Goal: Information Seeking & Learning: Learn about a topic

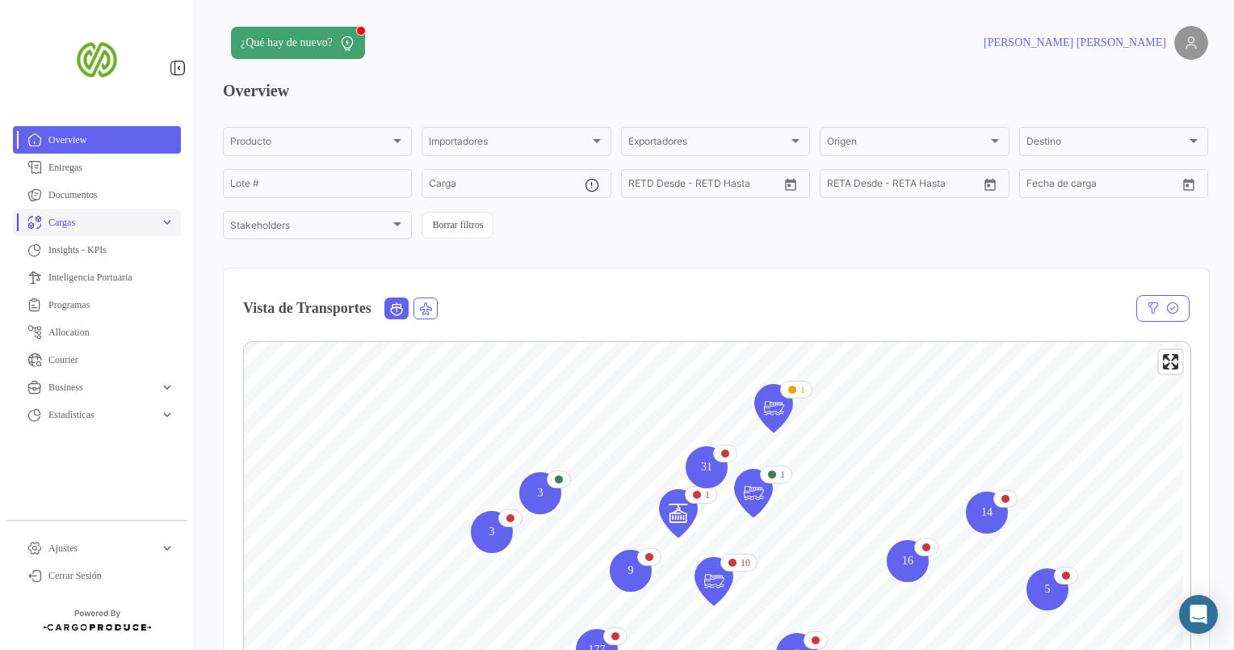
click at [87, 220] on span "Cargas" at bounding box center [100, 222] width 105 height 15
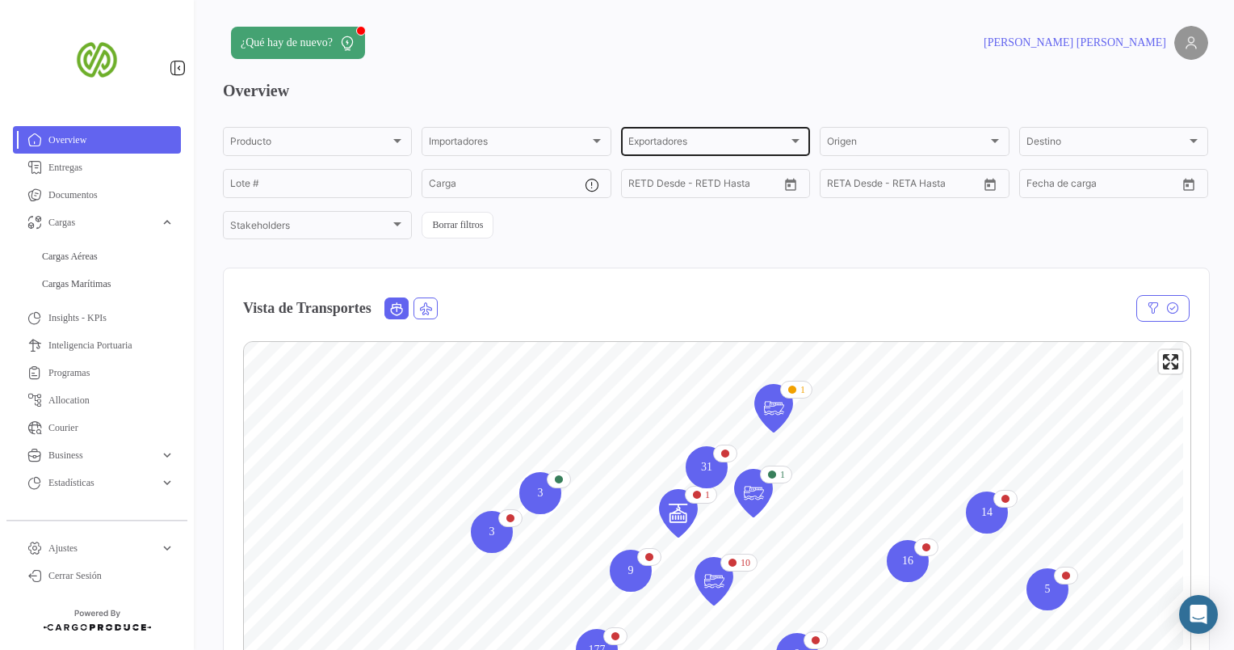
click at [788, 141] on div at bounding box center [795, 140] width 15 height 13
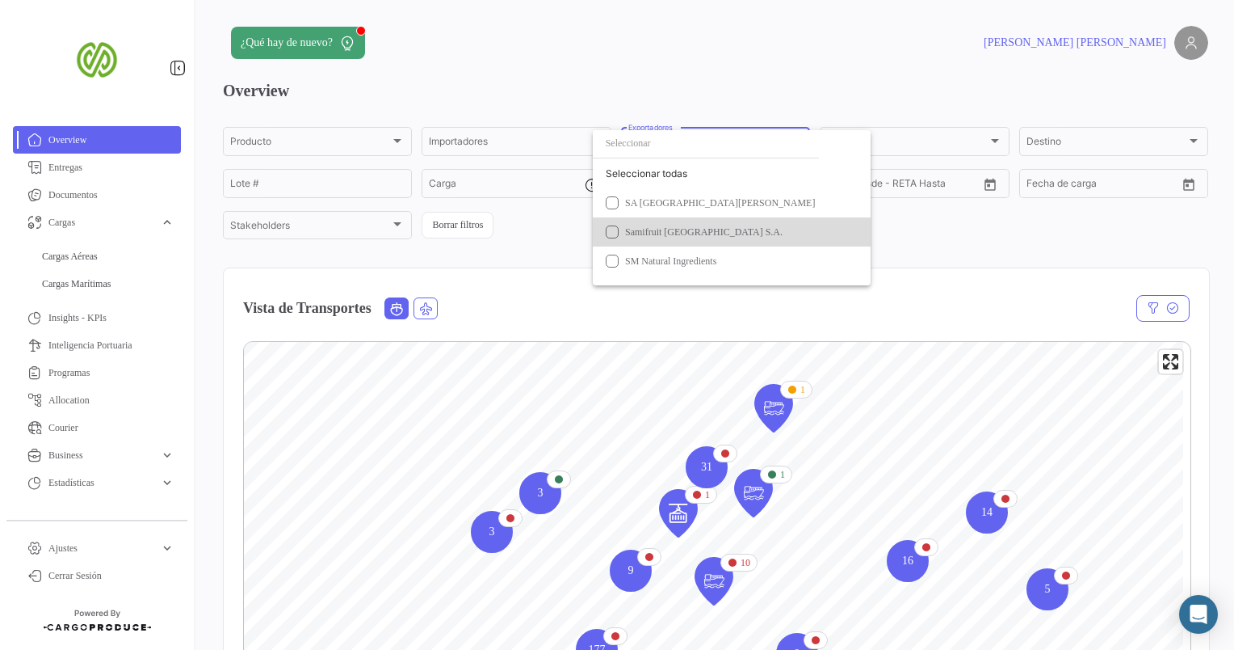
click at [650, 230] on span "Samifruit [GEOGRAPHIC_DATA] S.A." at bounding box center [704, 231] width 158 height 11
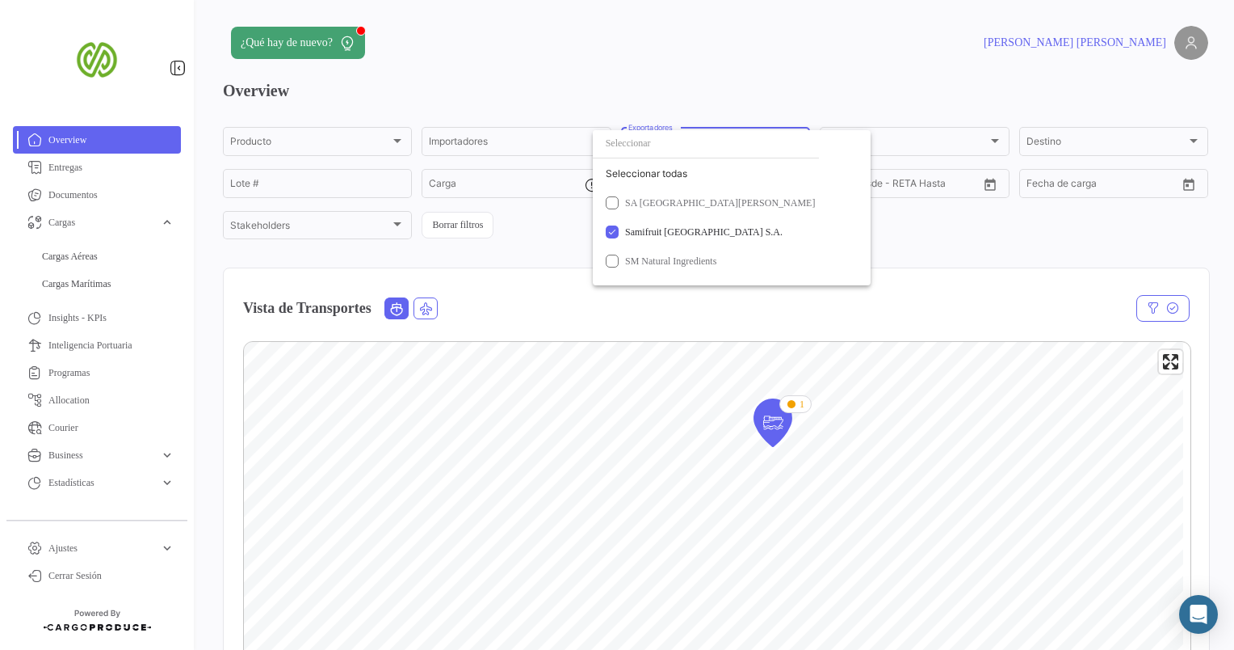
click at [978, 243] on div at bounding box center [617, 325] width 1234 height 650
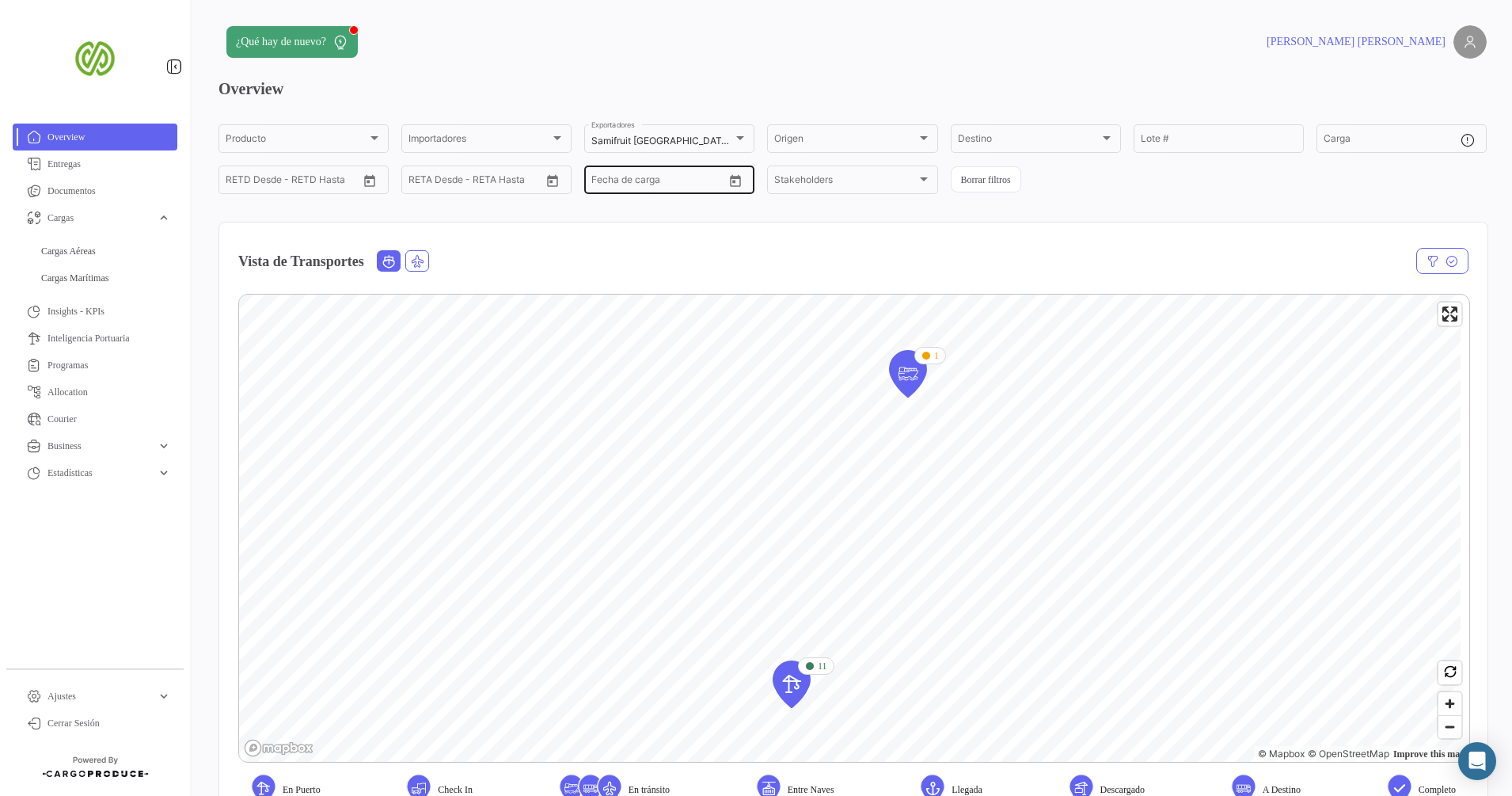
click at [734, 180] on icon "Open calendar" at bounding box center [735, 181] width 15 height 15
click at [637, 215] on mat-icon "keyboard_arrow_left" at bounding box center [635, 215] width 19 height 19
click at [630, 215] on mat-icon "keyboard_arrow_left" at bounding box center [635, 215] width 19 height 19
click at [785, 274] on div "1" at bounding box center [796, 276] width 25 height 28
type input "[DATE]"
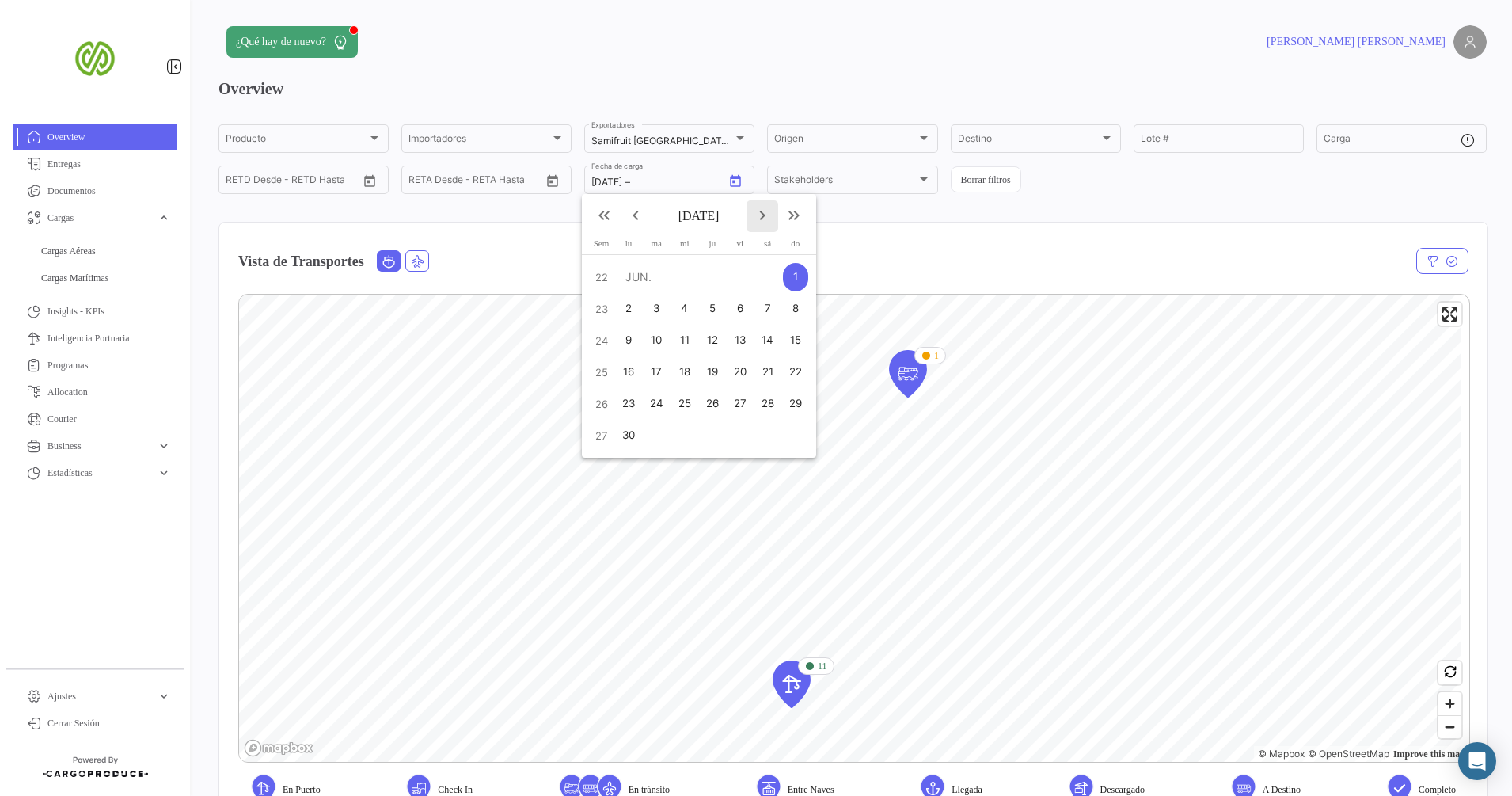
click at [763, 213] on mat-icon "keyboard_arrow_right" at bounding box center [761, 215] width 19 height 19
click at [622, 405] on div "25" at bounding box center [628, 403] width 24 height 28
type input "[DATE]"
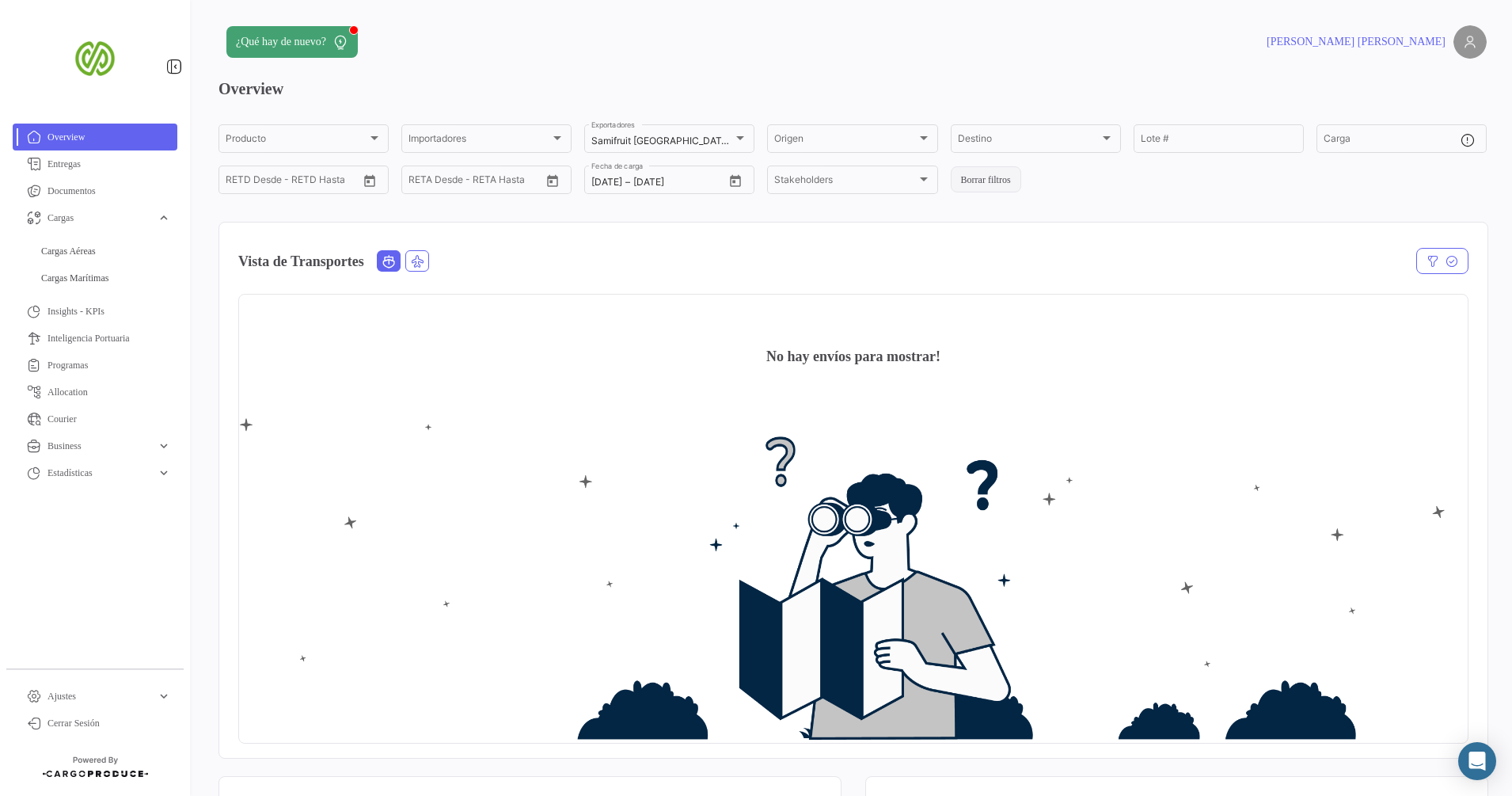
click at [966, 179] on button "Borrar filtros" at bounding box center [986, 179] width 71 height 26
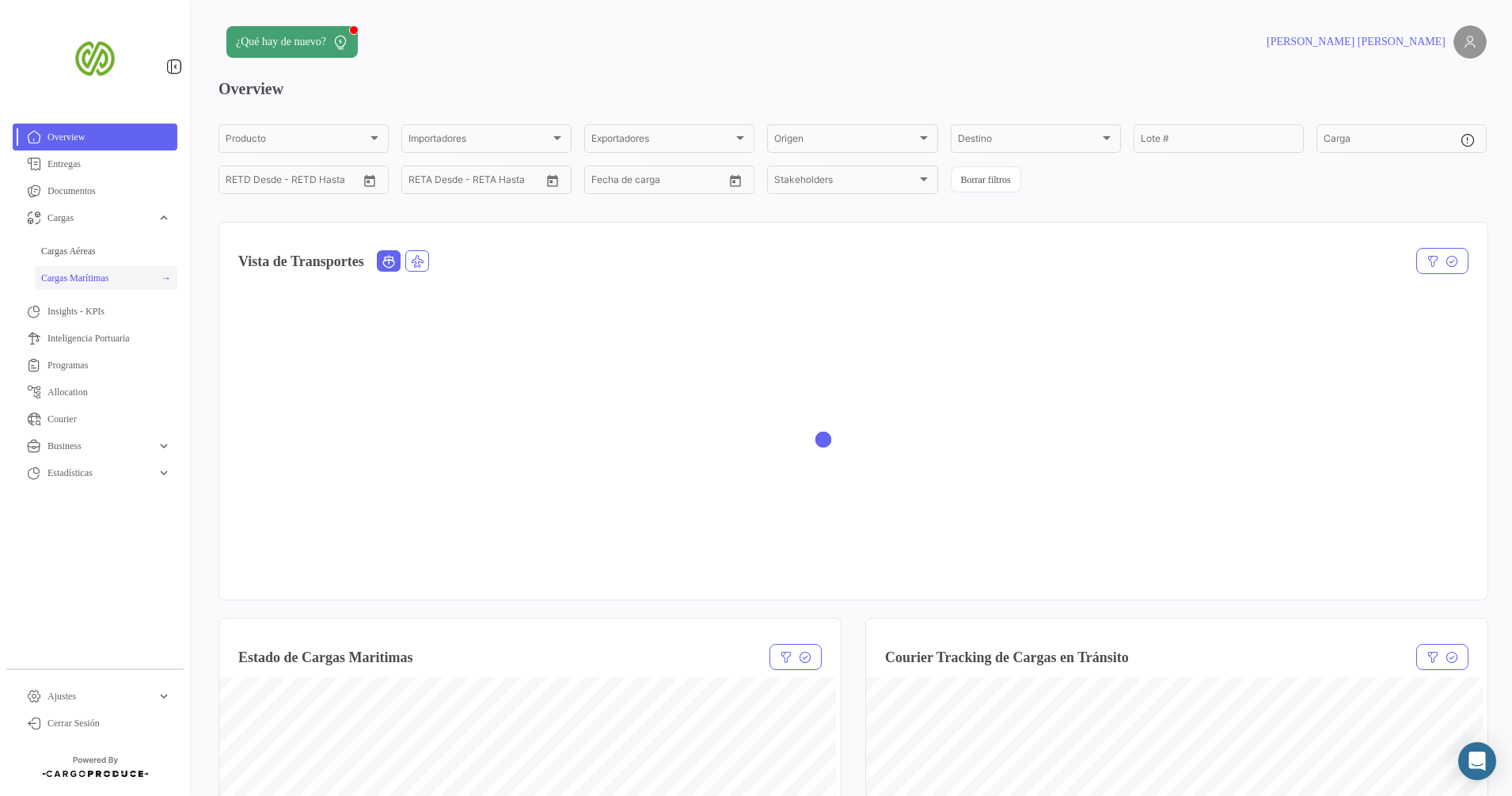
click at [109, 278] on span "Cargas Marítimas" at bounding box center [74, 277] width 68 height 15
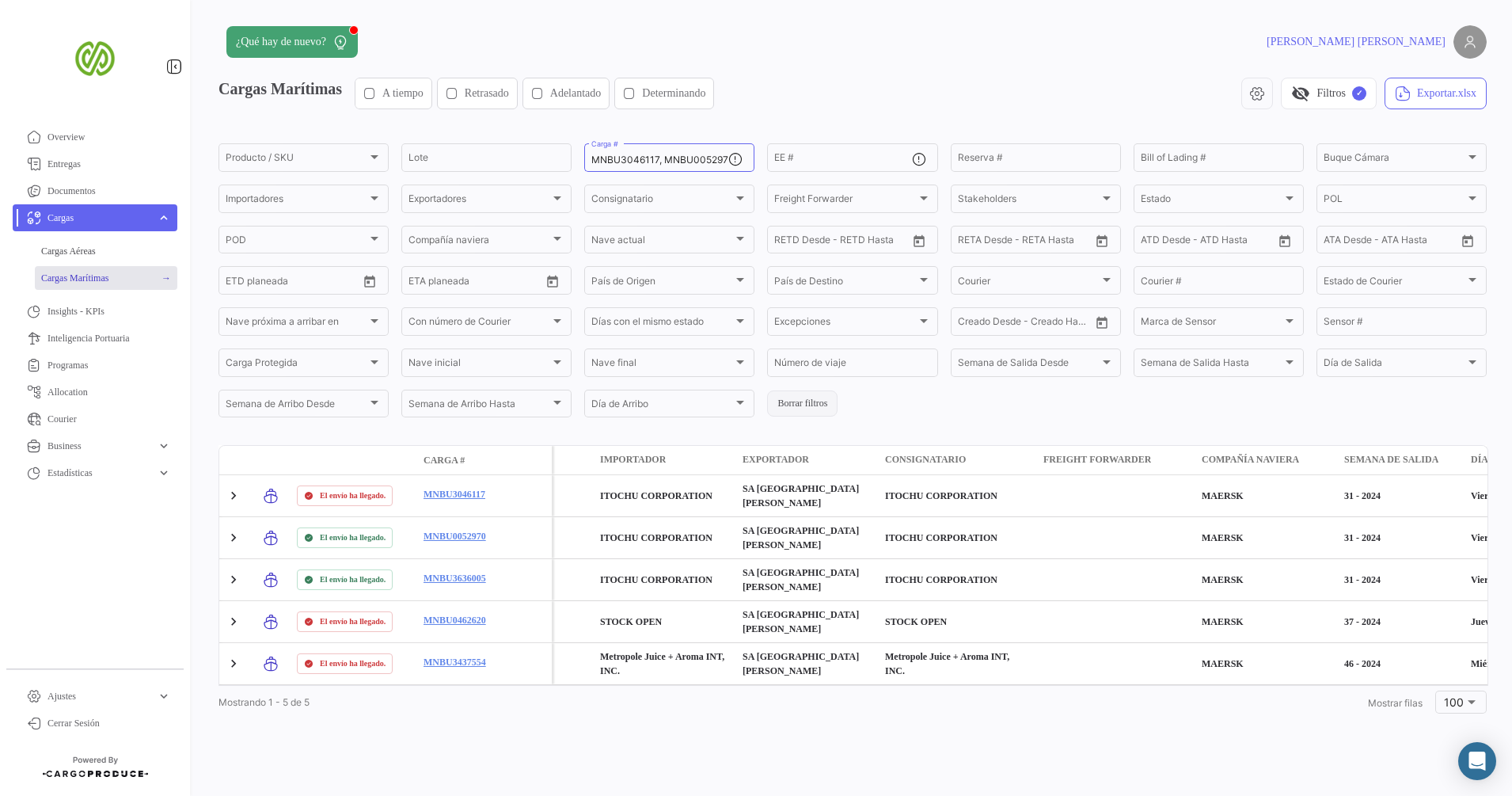
click at [813, 400] on button "Borrar filtros" at bounding box center [803, 403] width 71 height 26
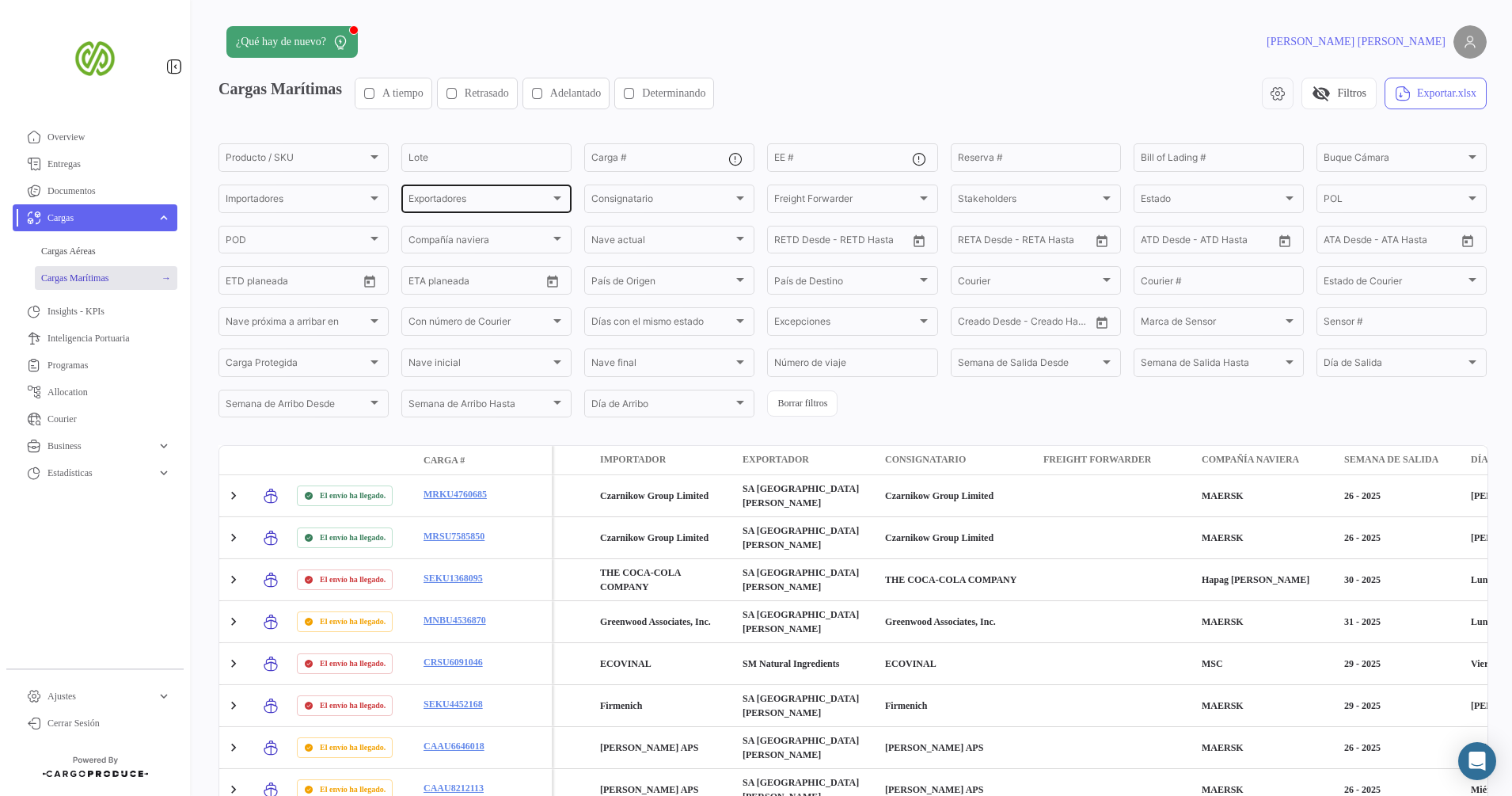
click at [546, 193] on div "Exportadores Exportadores" at bounding box center [486, 198] width 156 height 31
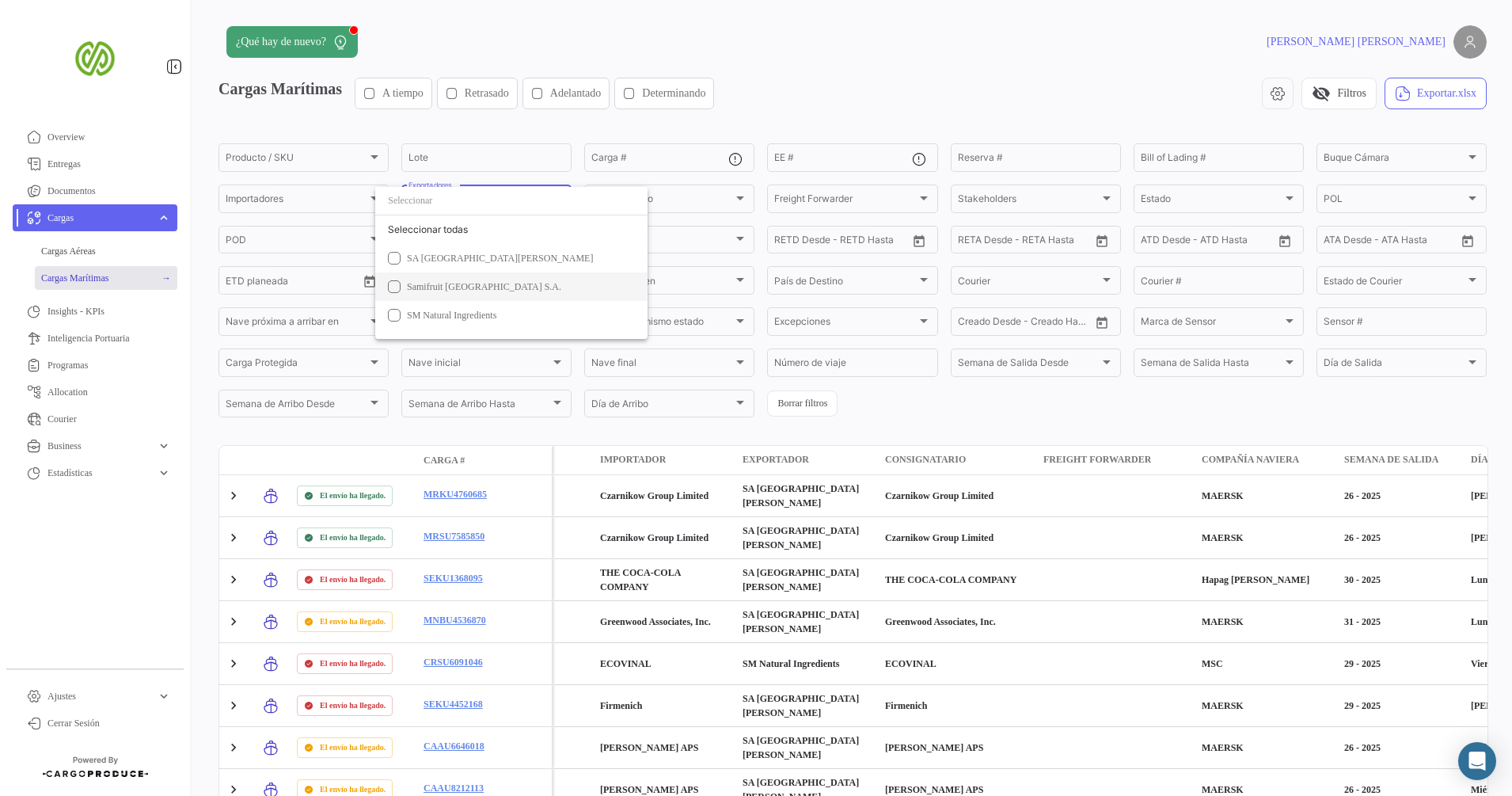
click at [482, 292] on span "Samifruit [GEOGRAPHIC_DATA] S.A." at bounding box center [517, 286] width 221 height 15
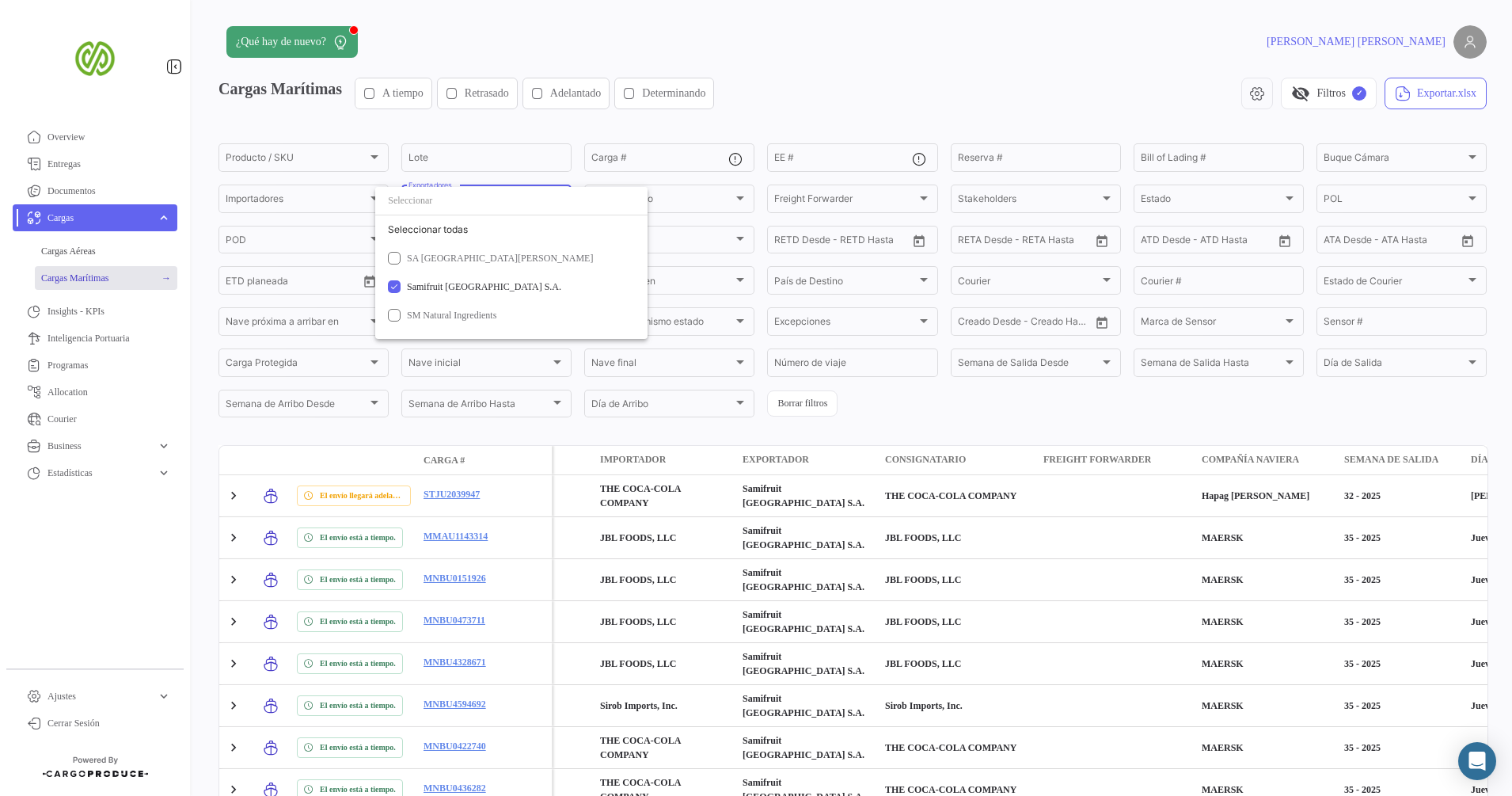
click at [777, 242] on div at bounding box center [756, 398] width 1512 height 796
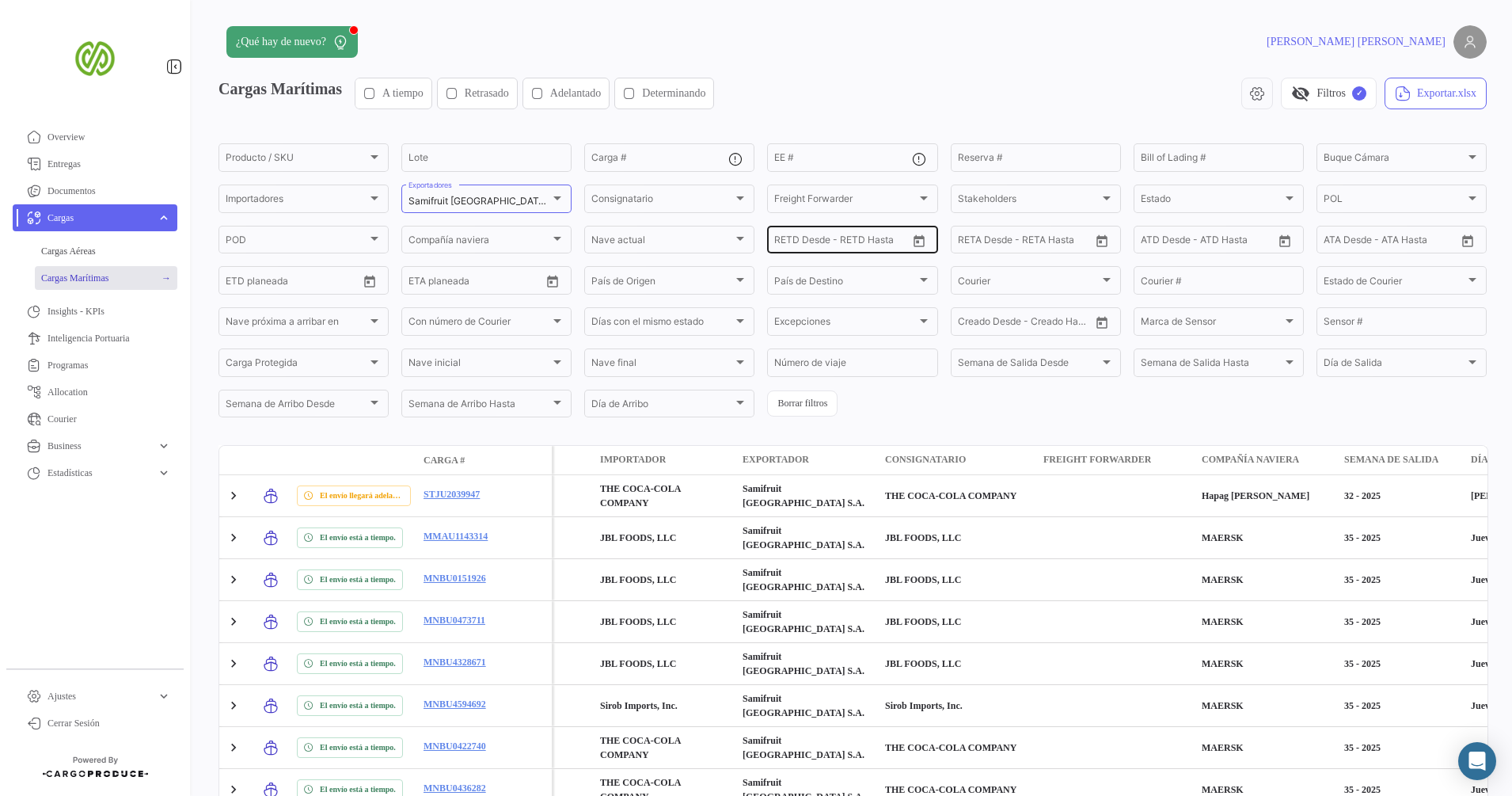
click at [789, 241] on input "RETD Desde - RETD Hasta" at bounding box center [788, 242] width 28 height 11
click at [912, 241] on icon "Open calendar" at bounding box center [919, 241] width 15 height 15
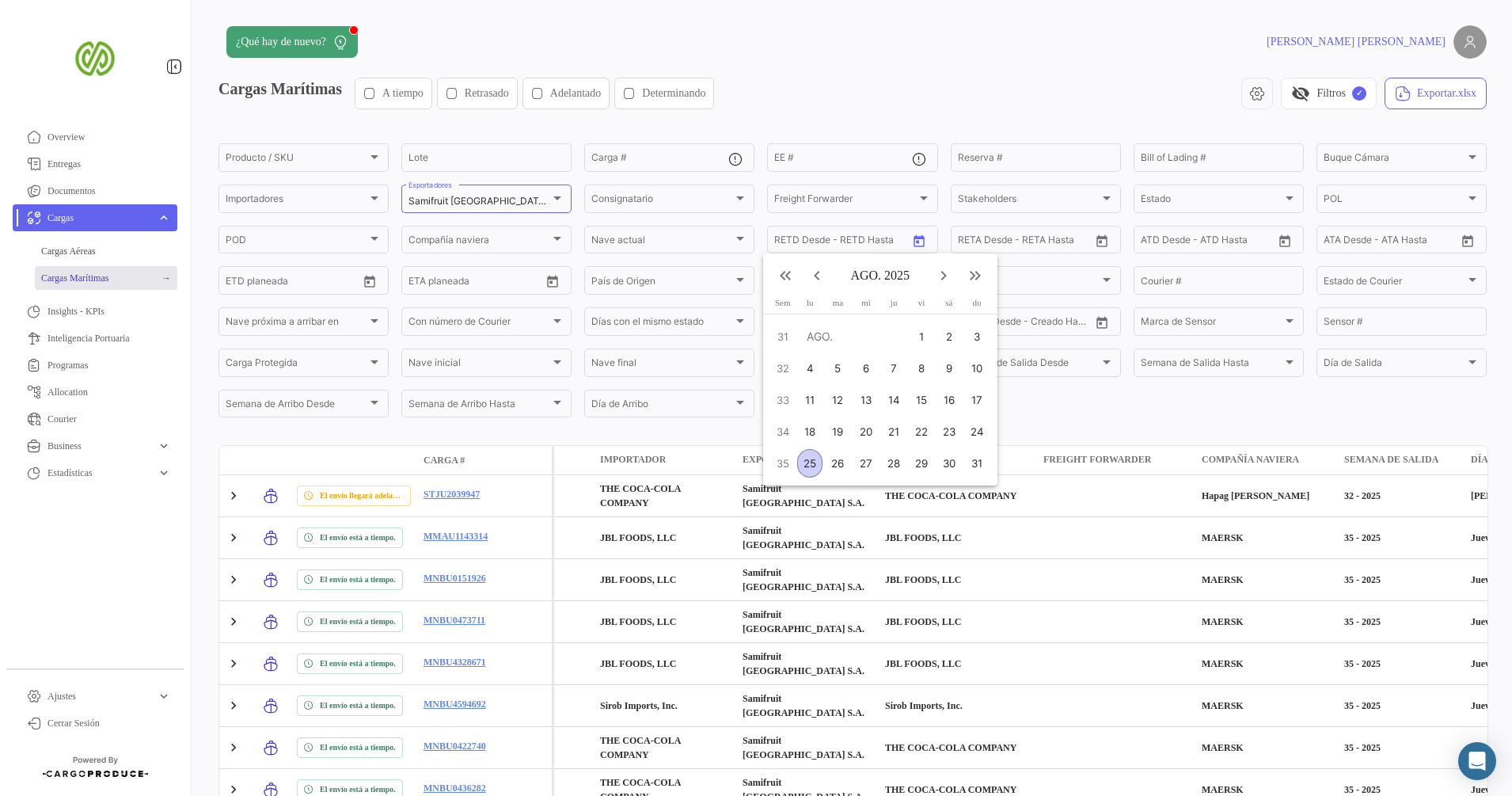
click at [816, 286] on button "keyboard_arrow_left" at bounding box center [817, 275] width 31 height 31
click at [815, 285] on mat-icon "keyboard_arrow_left" at bounding box center [816, 274] width 19 height 19
click at [815, 281] on mat-icon "keyboard_arrow_left" at bounding box center [816, 274] width 19 height 19
click at [902, 330] on div "1" at bounding box center [893, 336] width 24 height 28
type input "[DATE]"
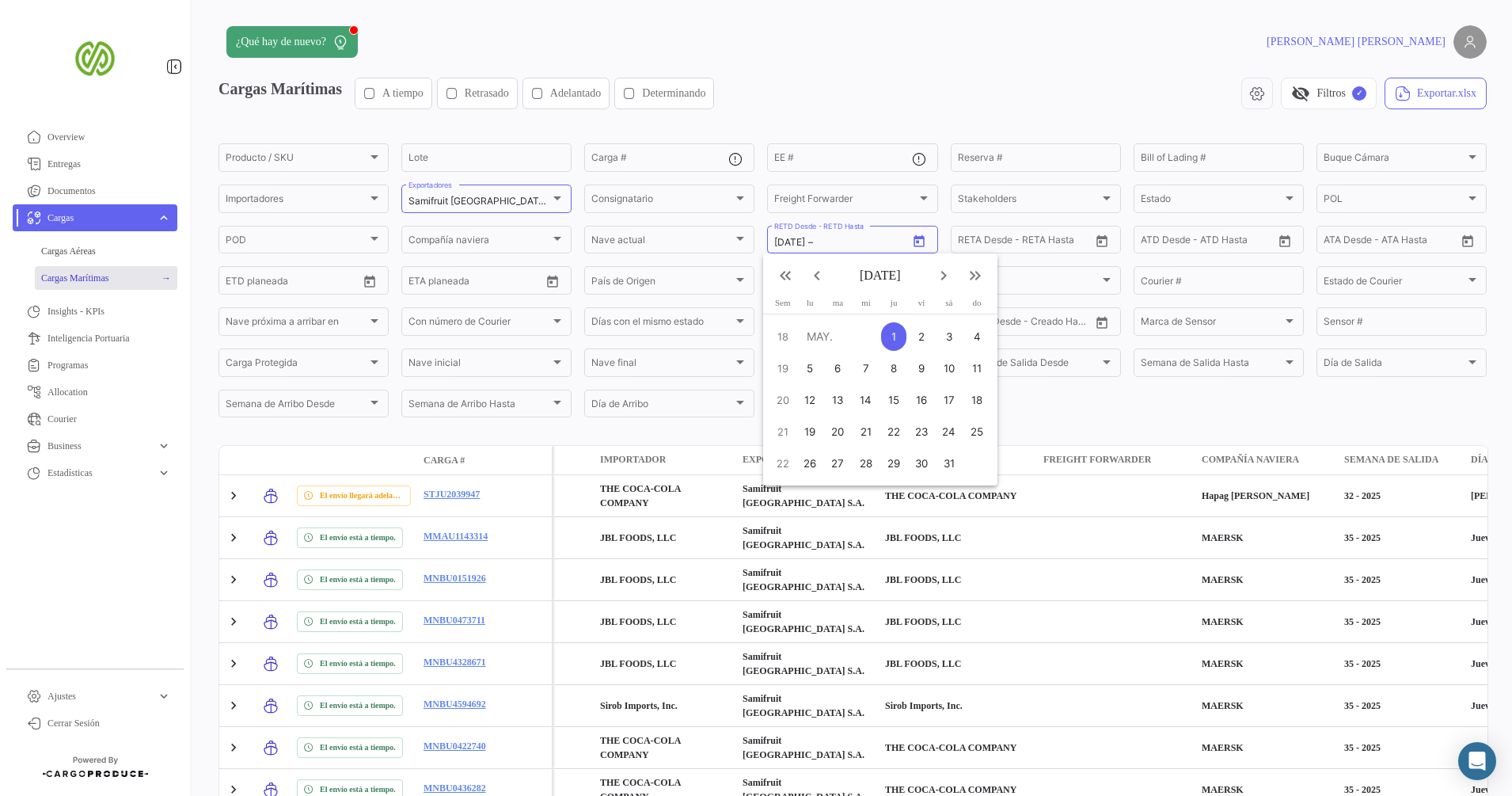
click at [939, 279] on mat-icon "keyboard_arrow_right" at bounding box center [943, 274] width 19 height 19
click at [809, 464] on div "25" at bounding box center [809, 463] width 24 height 28
type input "[DATE]"
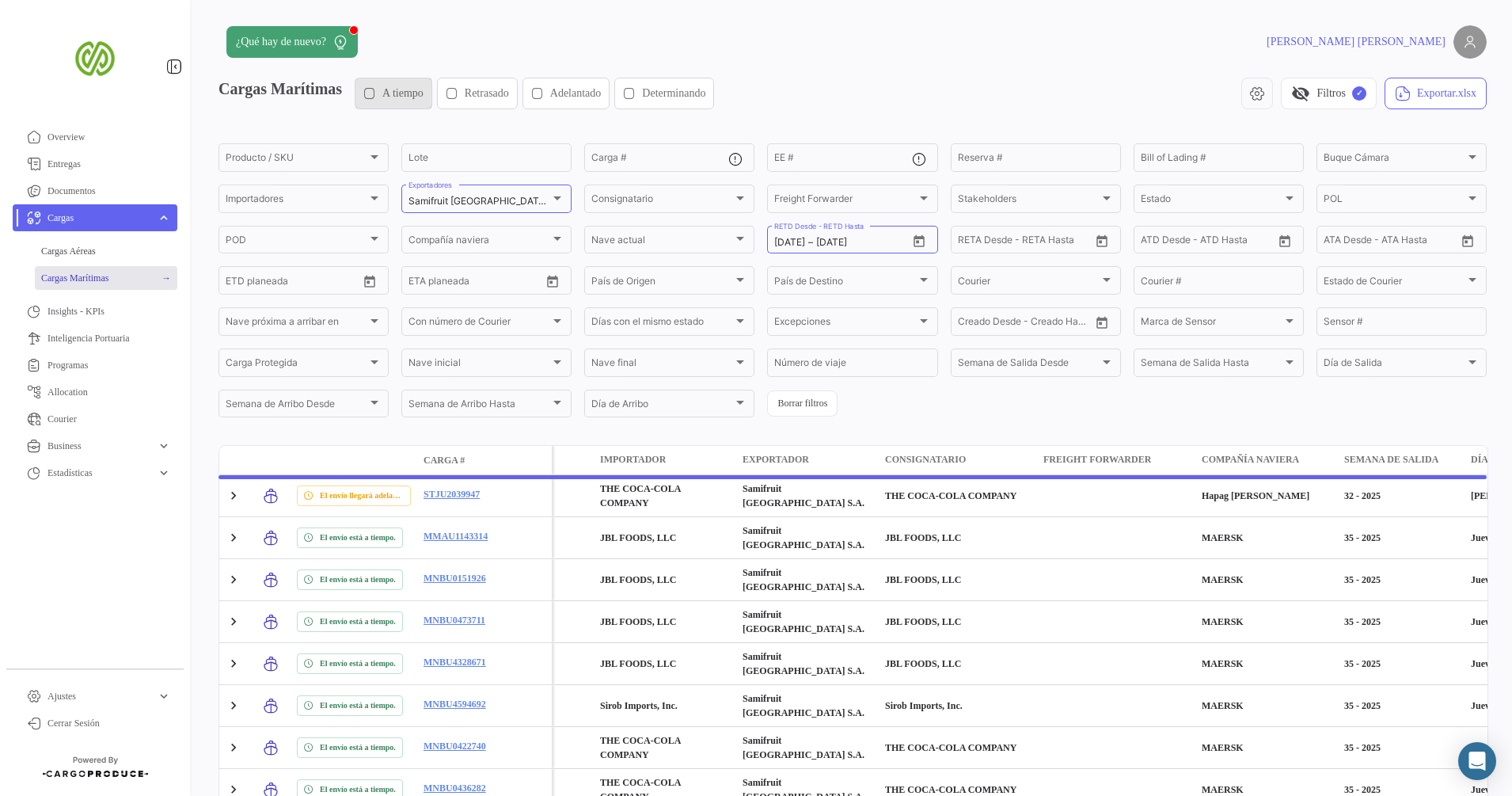
click at [421, 94] on span "A tiempo" at bounding box center [403, 93] width 41 height 16
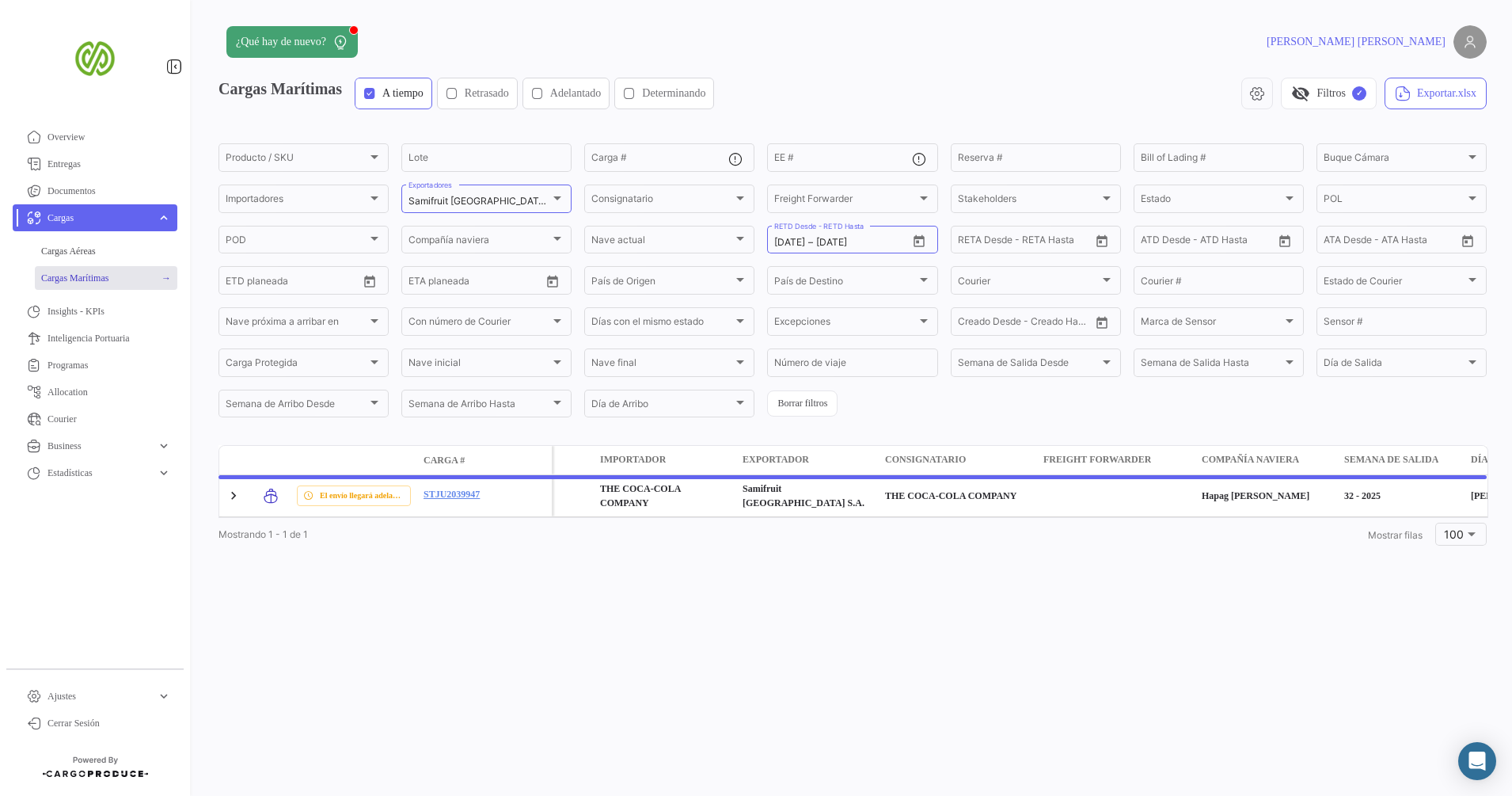
click at [495, 97] on span "Retrasado" at bounding box center [486, 93] width 44 height 16
click at [602, 97] on span "Adelantado" at bounding box center [575, 93] width 52 height 16
click at [706, 97] on span "Determinando" at bounding box center [673, 93] width 64 height 16
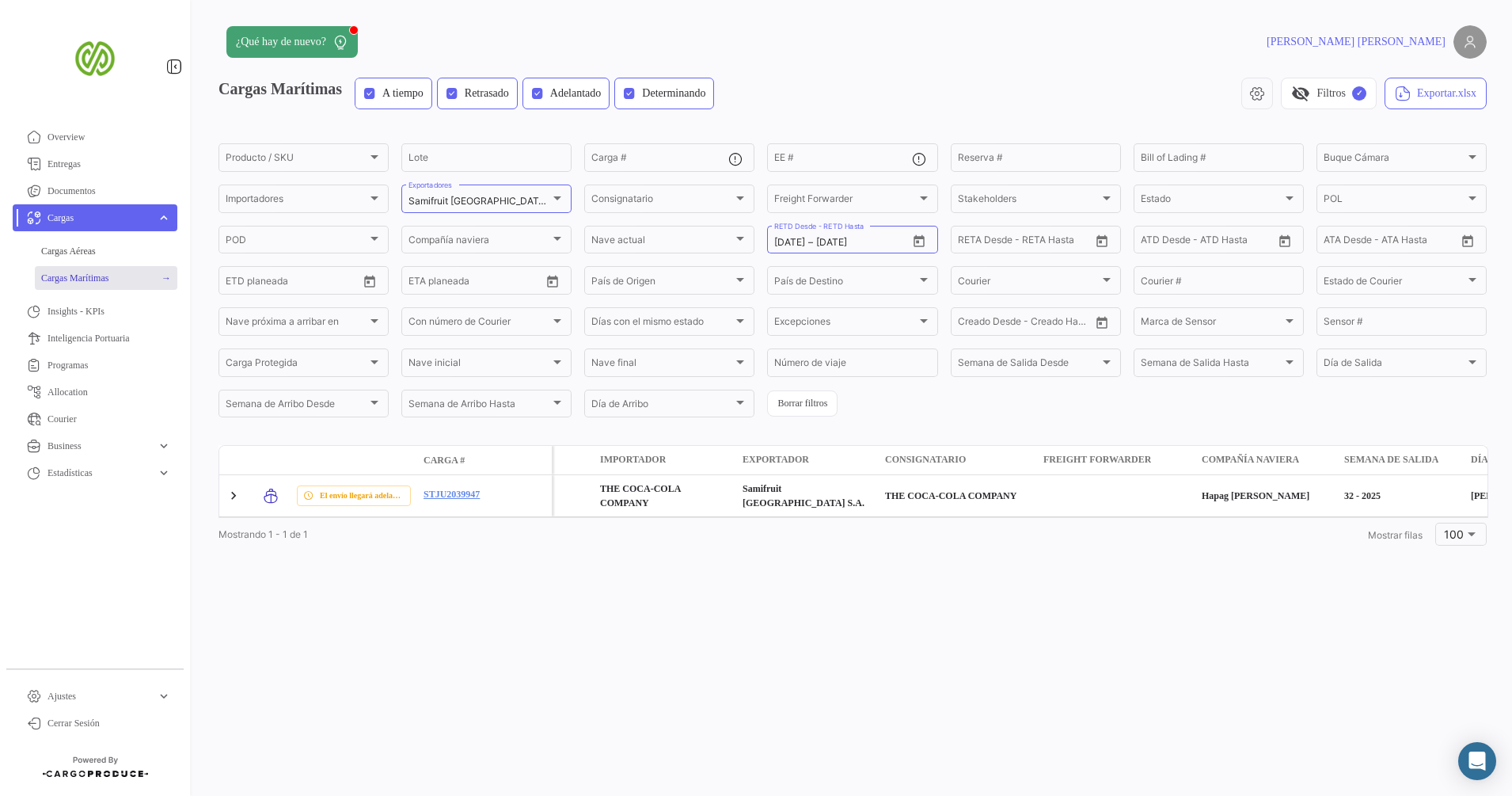
click at [700, 92] on span "Determinando" at bounding box center [673, 93] width 64 height 16
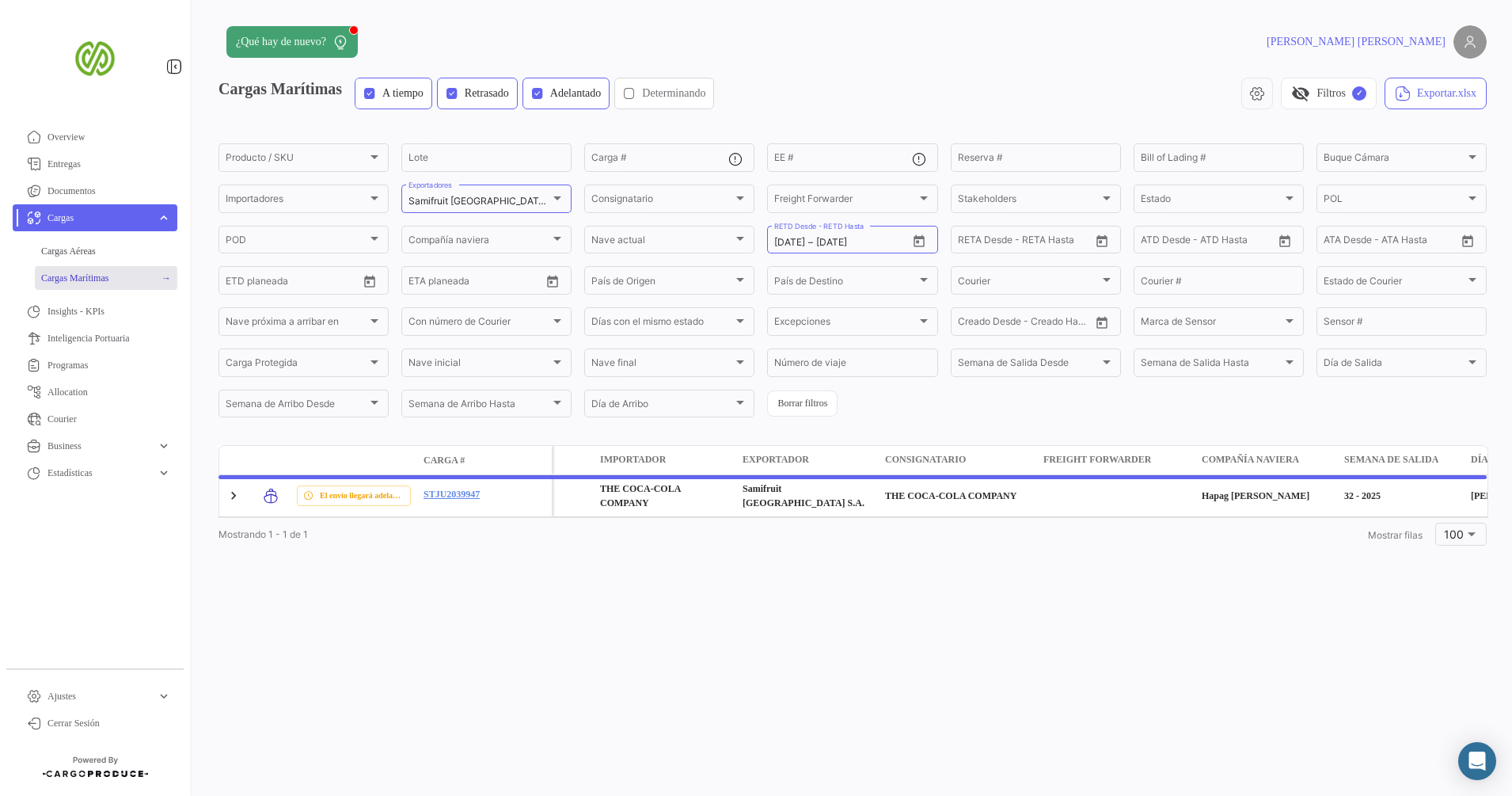
click at [602, 93] on span "Adelantado" at bounding box center [575, 93] width 52 height 16
click at [509, 91] on span "Retrasado" at bounding box center [486, 93] width 44 height 16
click at [406, 97] on span "A tiempo" at bounding box center [403, 93] width 41 height 16
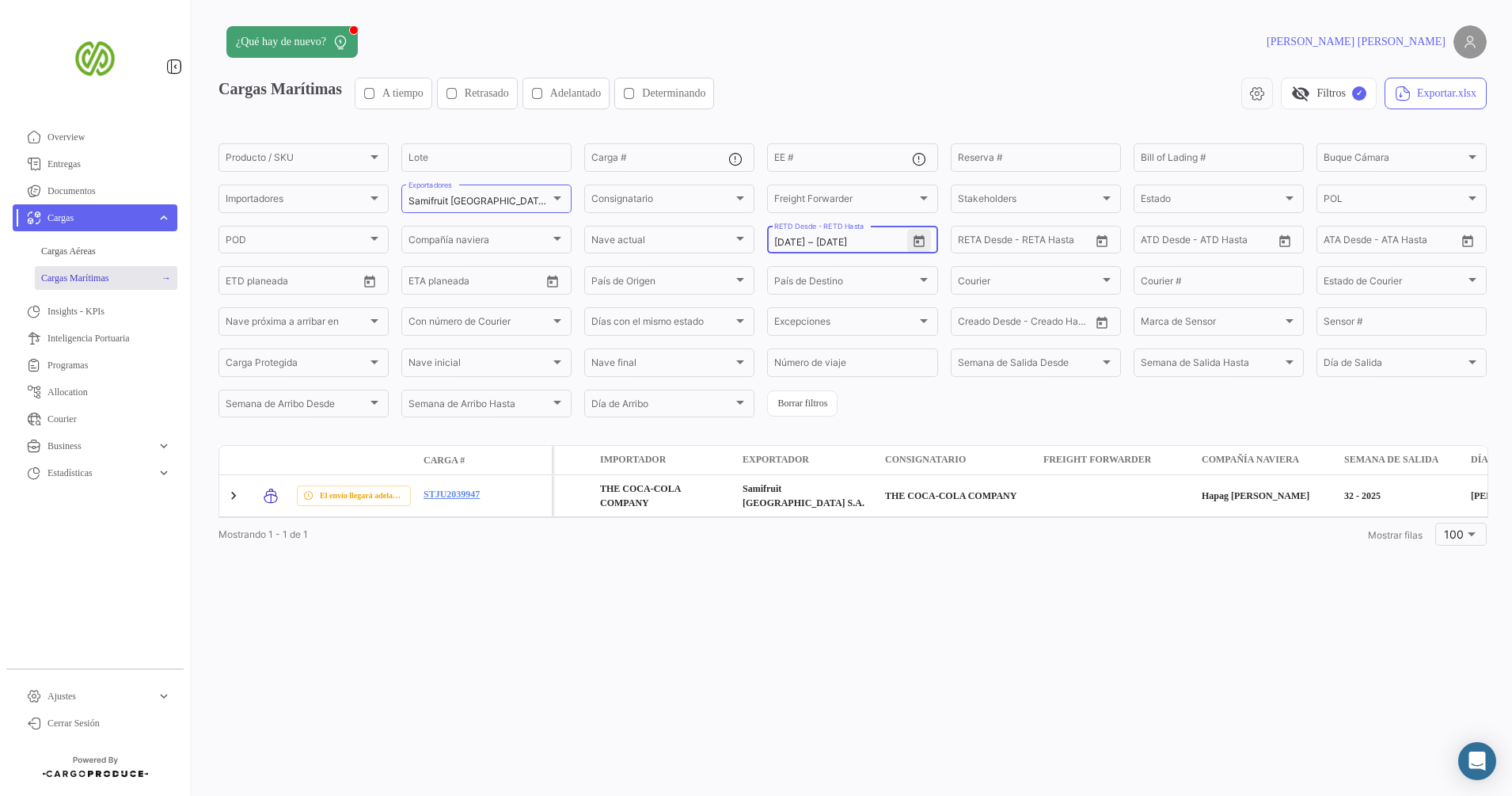
click at [908, 238] on button "Open calendar" at bounding box center [919, 240] width 24 height 24
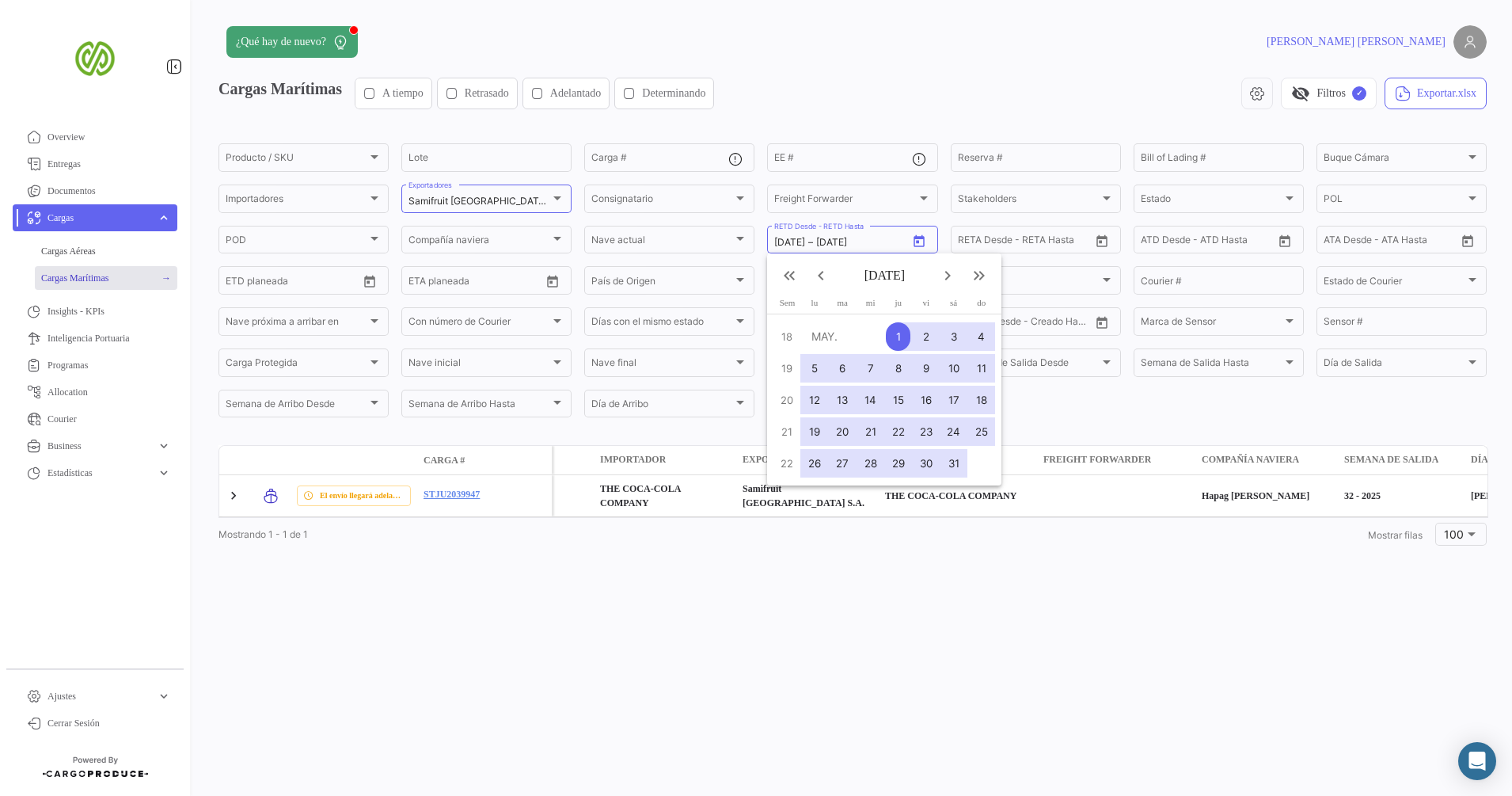
click at [883, 238] on div at bounding box center [756, 398] width 1512 height 796
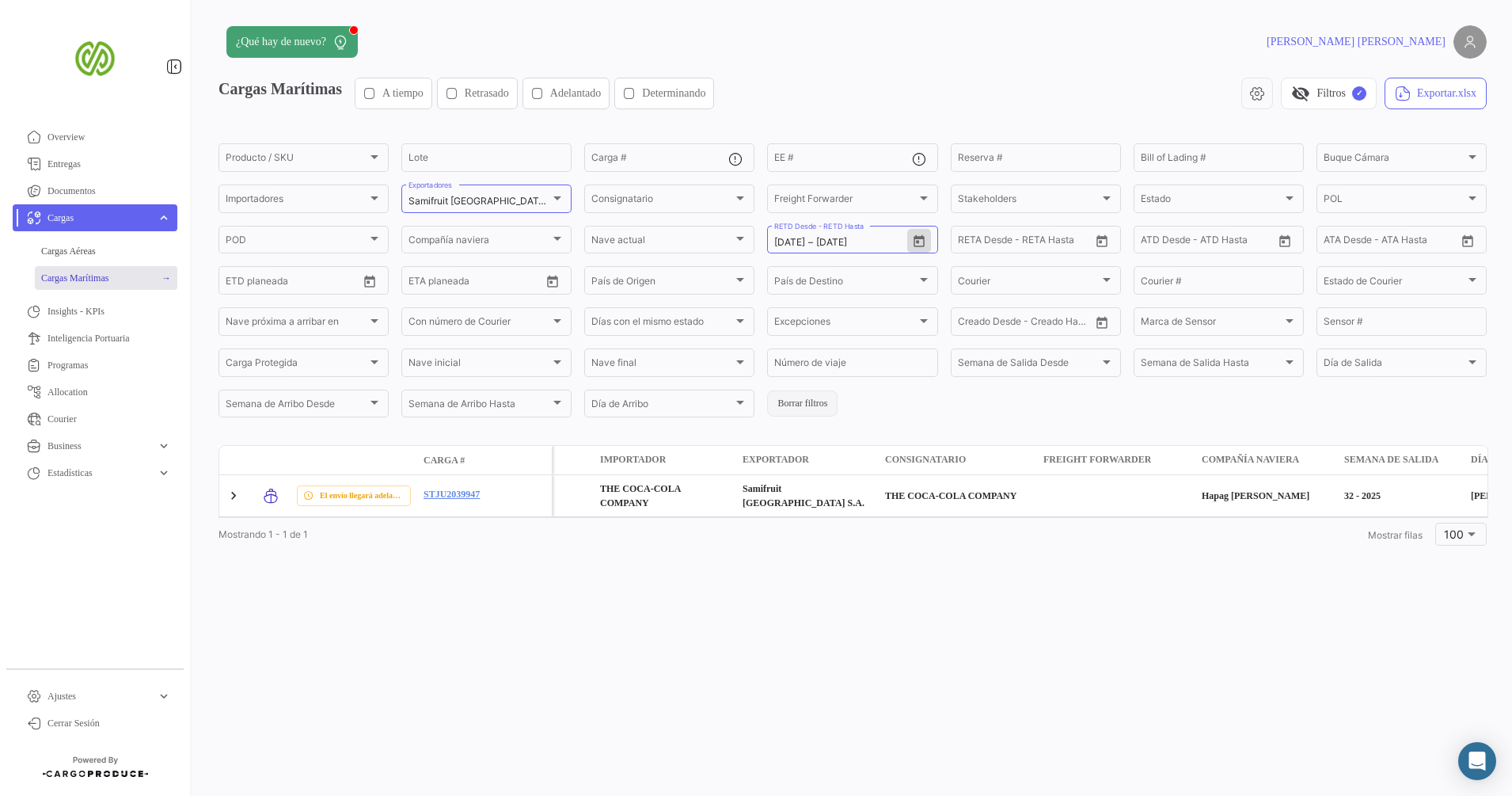
click at [789, 405] on button "Borrar filtros" at bounding box center [803, 403] width 71 height 26
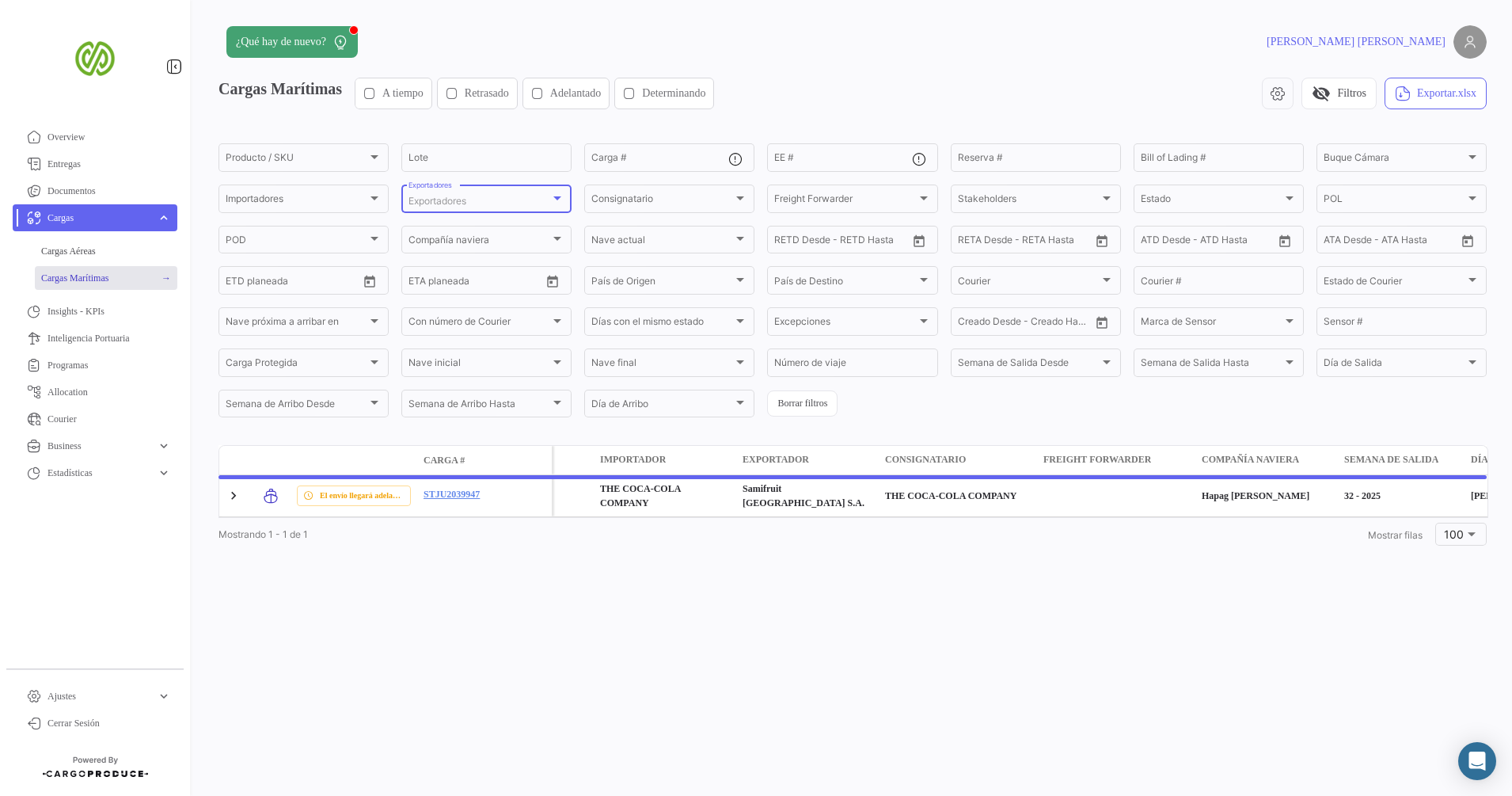
click at [525, 201] on div "Exportadores" at bounding box center [479, 201] width 142 height 11
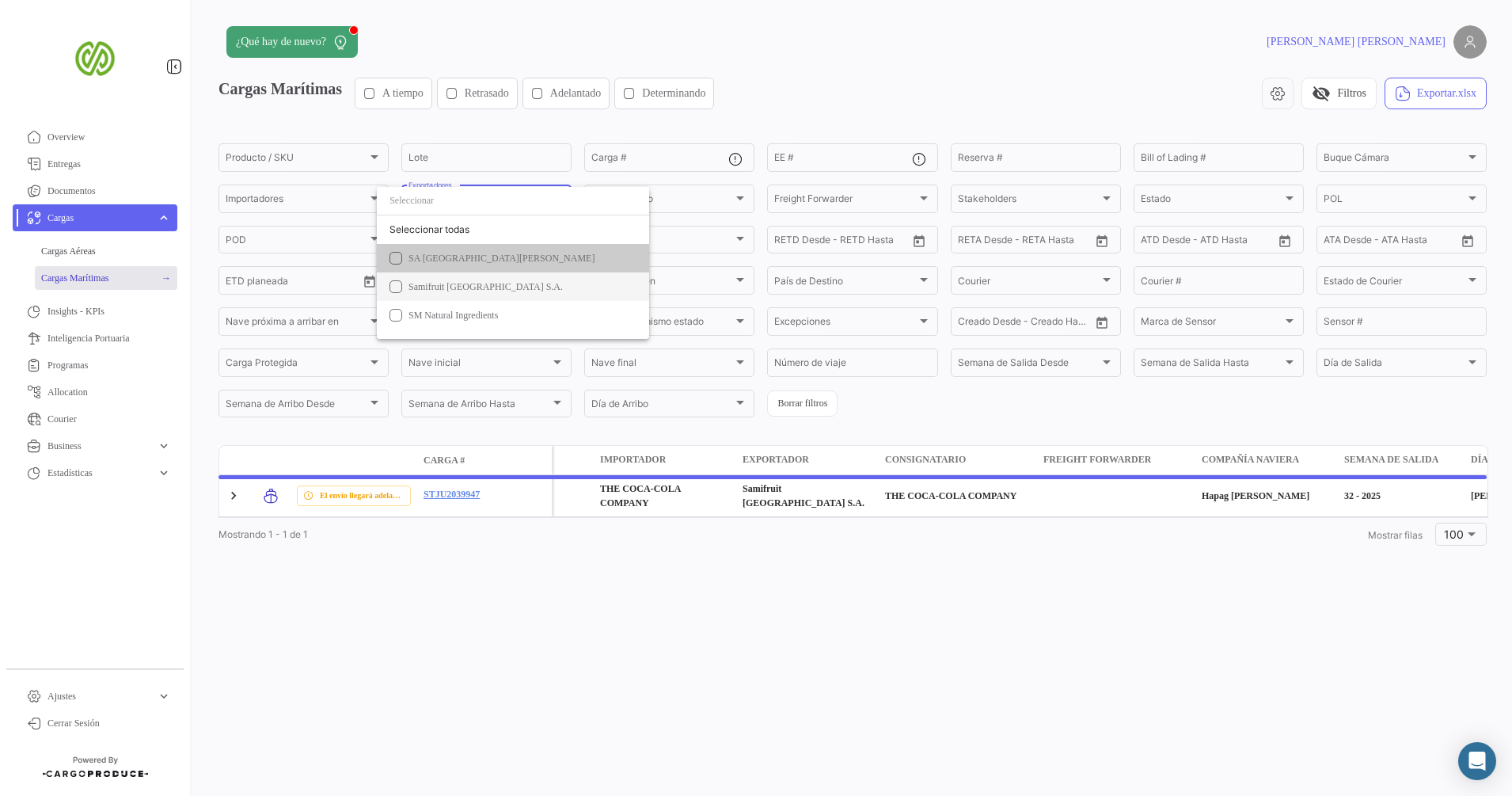
click at [499, 284] on span "Samifruit [GEOGRAPHIC_DATA] S.A." at bounding box center [486, 286] width 155 height 11
click at [885, 85] on div at bounding box center [756, 398] width 1512 height 796
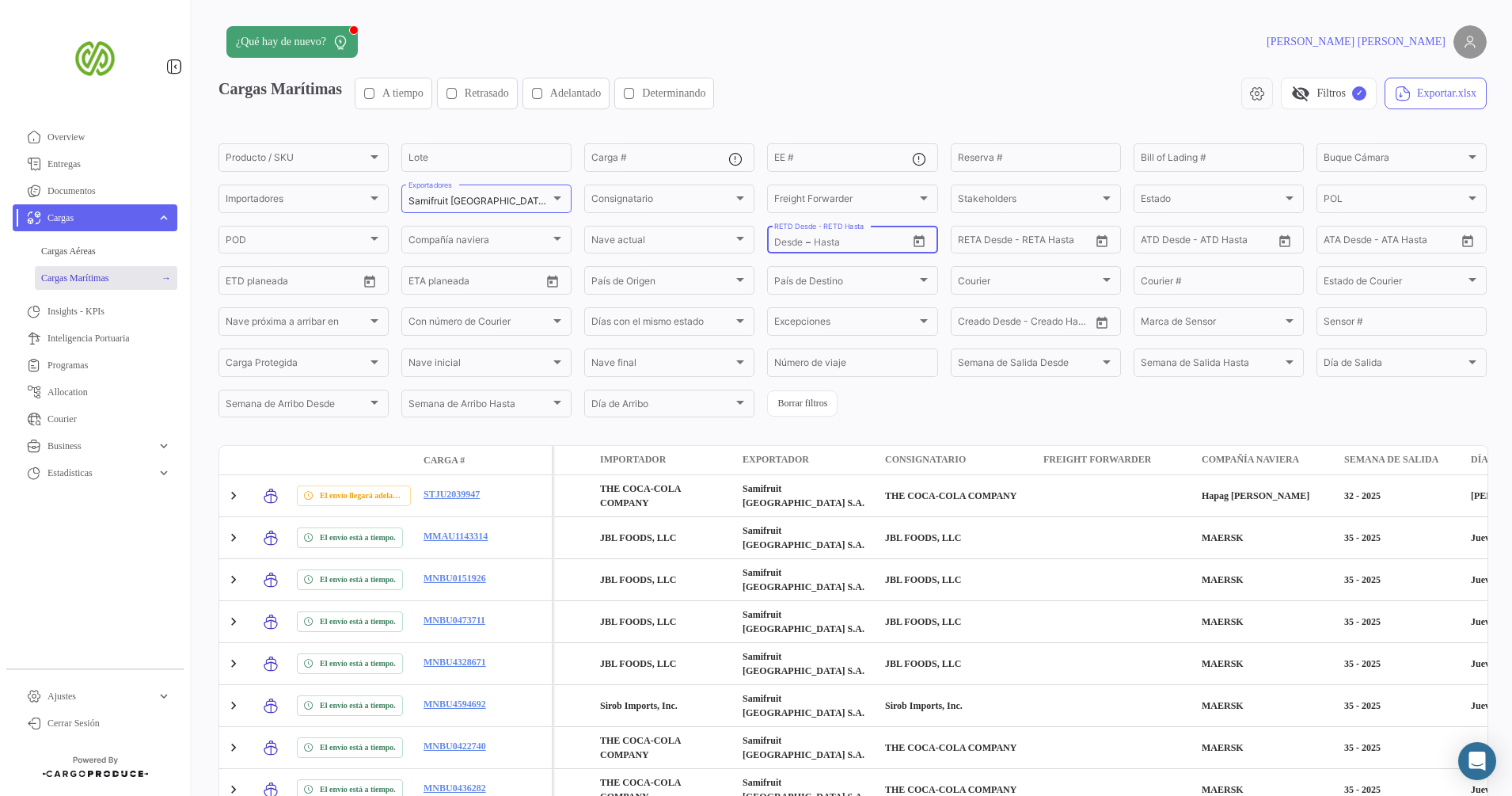
click at [774, 239] on input "RETD Desde - RETD Hasta" at bounding box center [788, 242] width 28 height 11
click at [915, 241] on icon "Open calendar" at bounding box center [919, 241] width 15 height 15
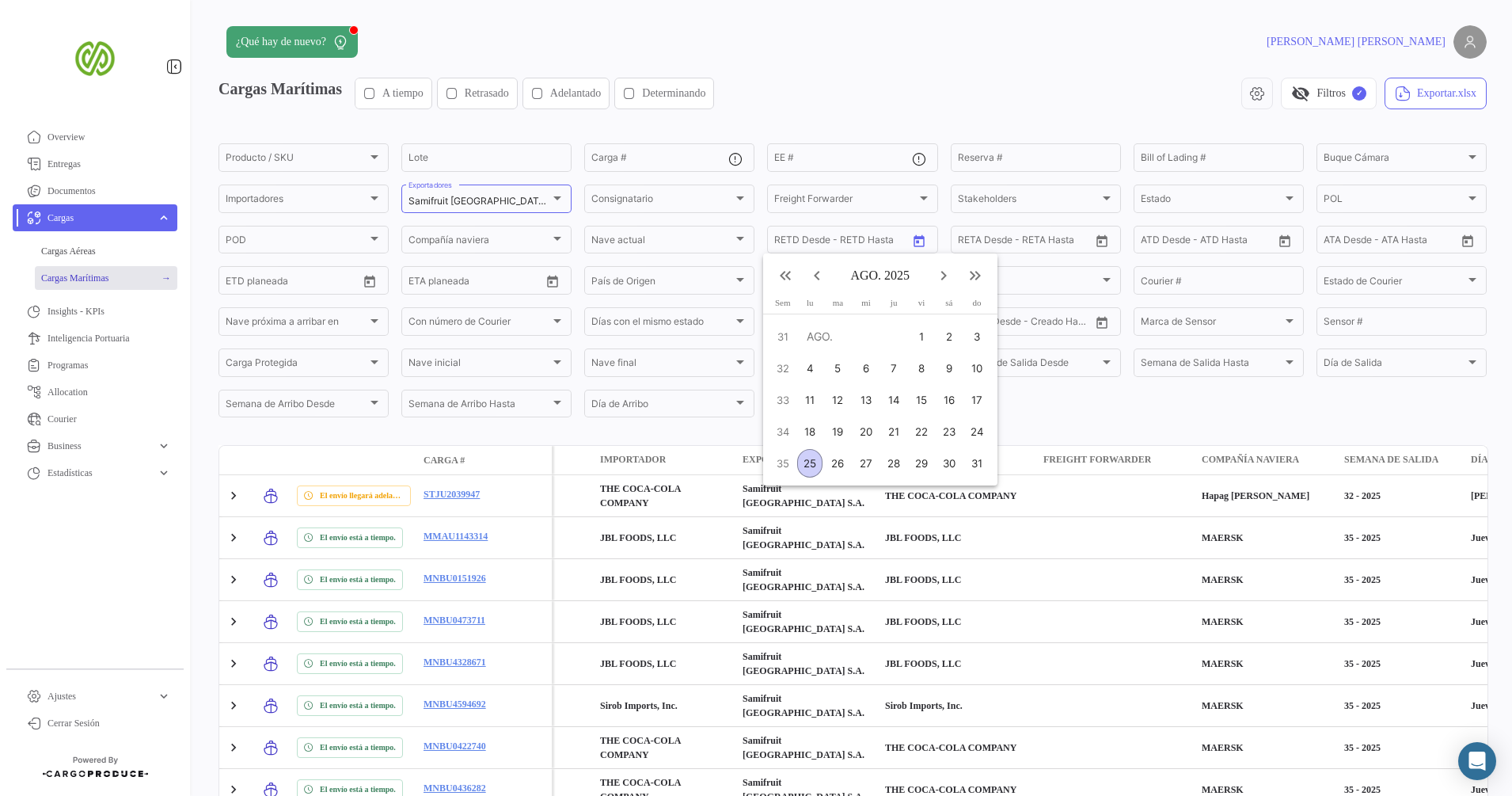
click at [823, 276] on mat-icon "keyboard_arrow_left" at bounding box center [816, 274] width 19 height 19
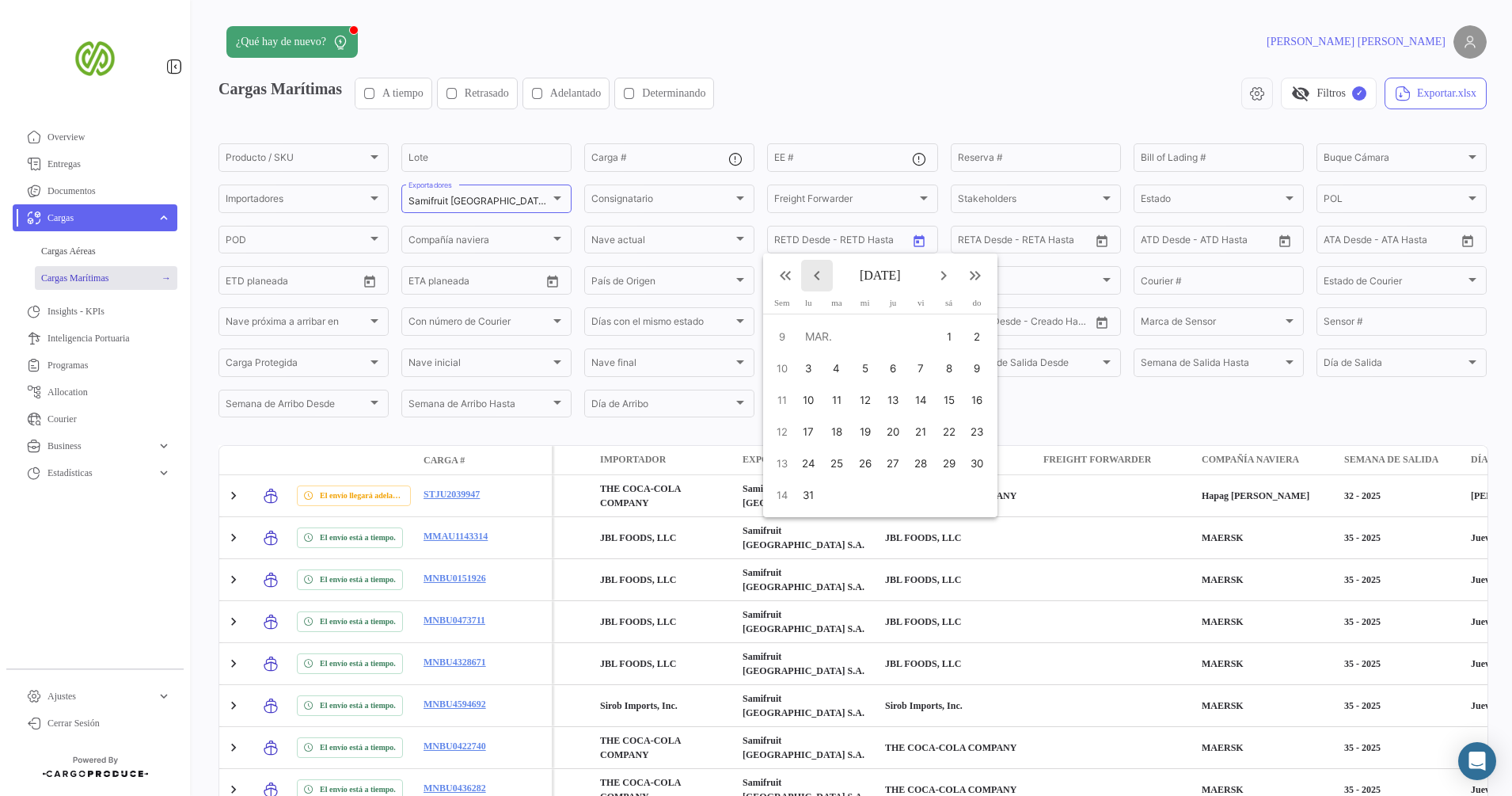
click at [823, 276] on mat-icon "keyboard_arrow_left" at bounding box center [816, 274] width 19 height 19
click at [867, 373] on div "1" at bounding box center [861, 368] width 26 height 28
type input "[DATE]"
click at [908, 246] on div at bounding box center [756, 398] width 1512 height 796
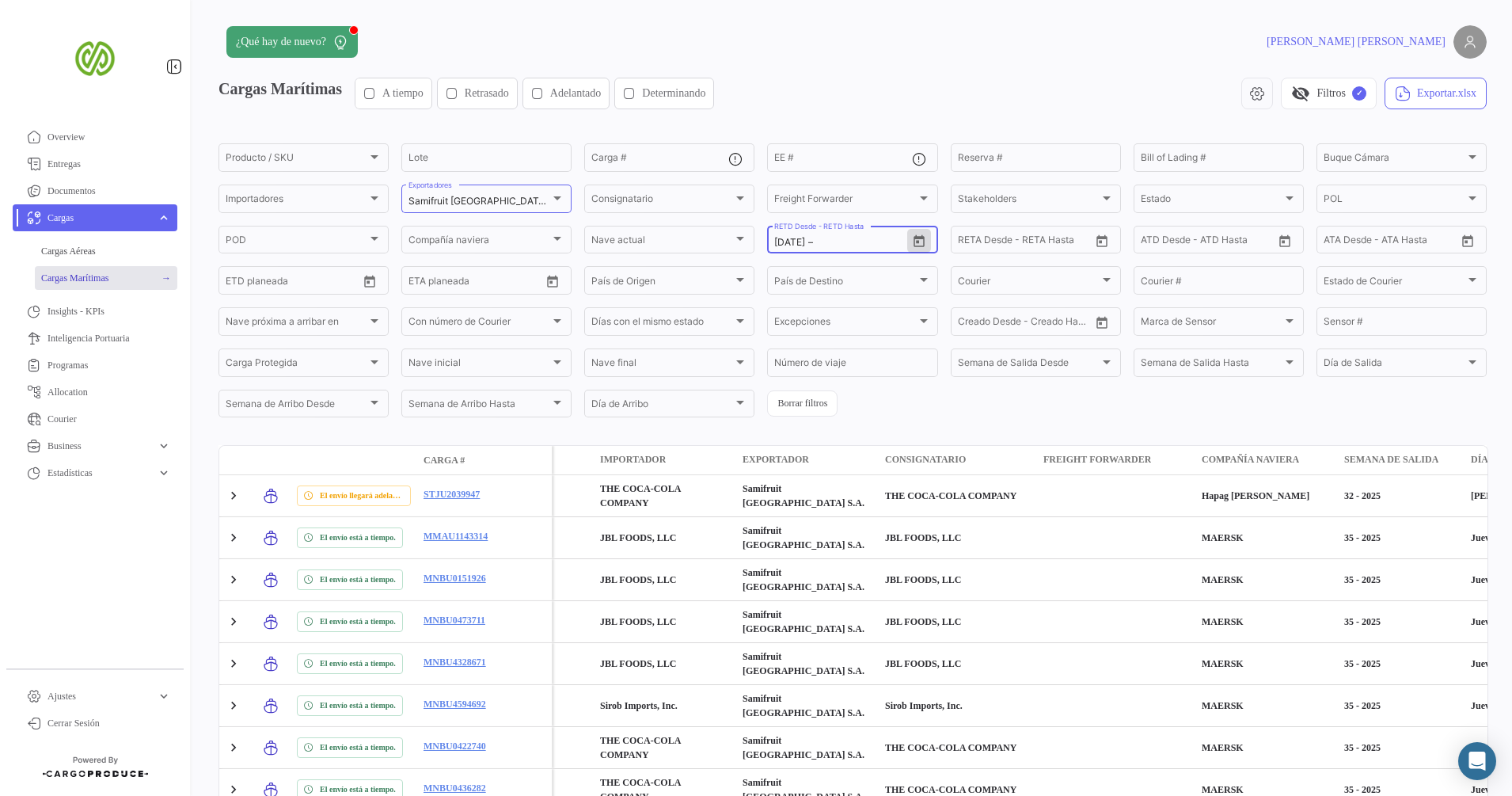
click at [913, 245] on icon "Open calendar" at bounding box center [918, 240] width 11 height 12
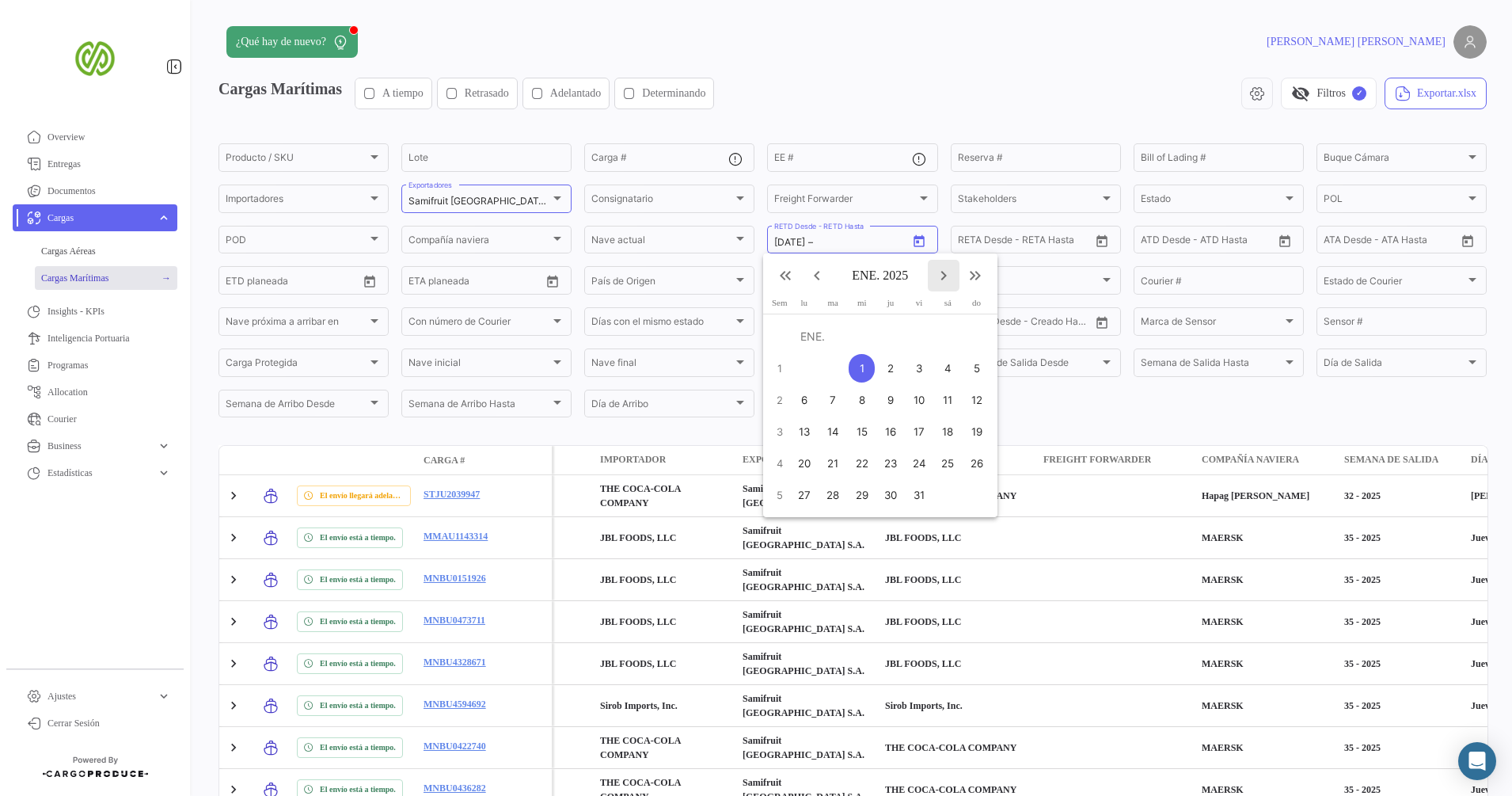
click at [951, 274] on mat-icon "keyboard_arrow_right" at bounding box center [943, 274] width 19 height 19
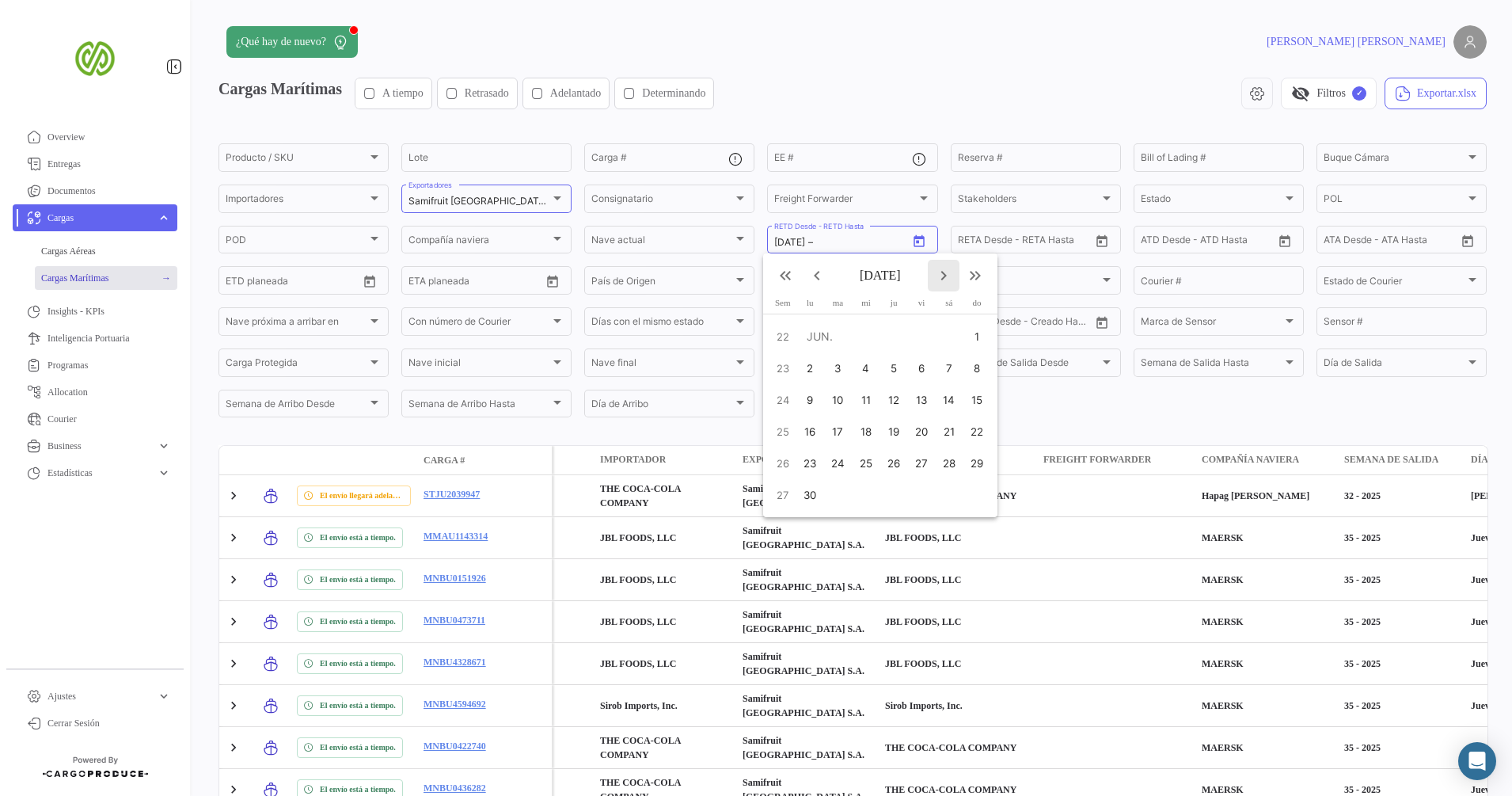
click at [951, 274] on mat-icon "keyboard_arrow_right" at bounding box center [943, 274] width 19 height 19
click at [813, 468] on div "25" at bounding box center [809, 463] width 24 height 28
type input "[DATE]"
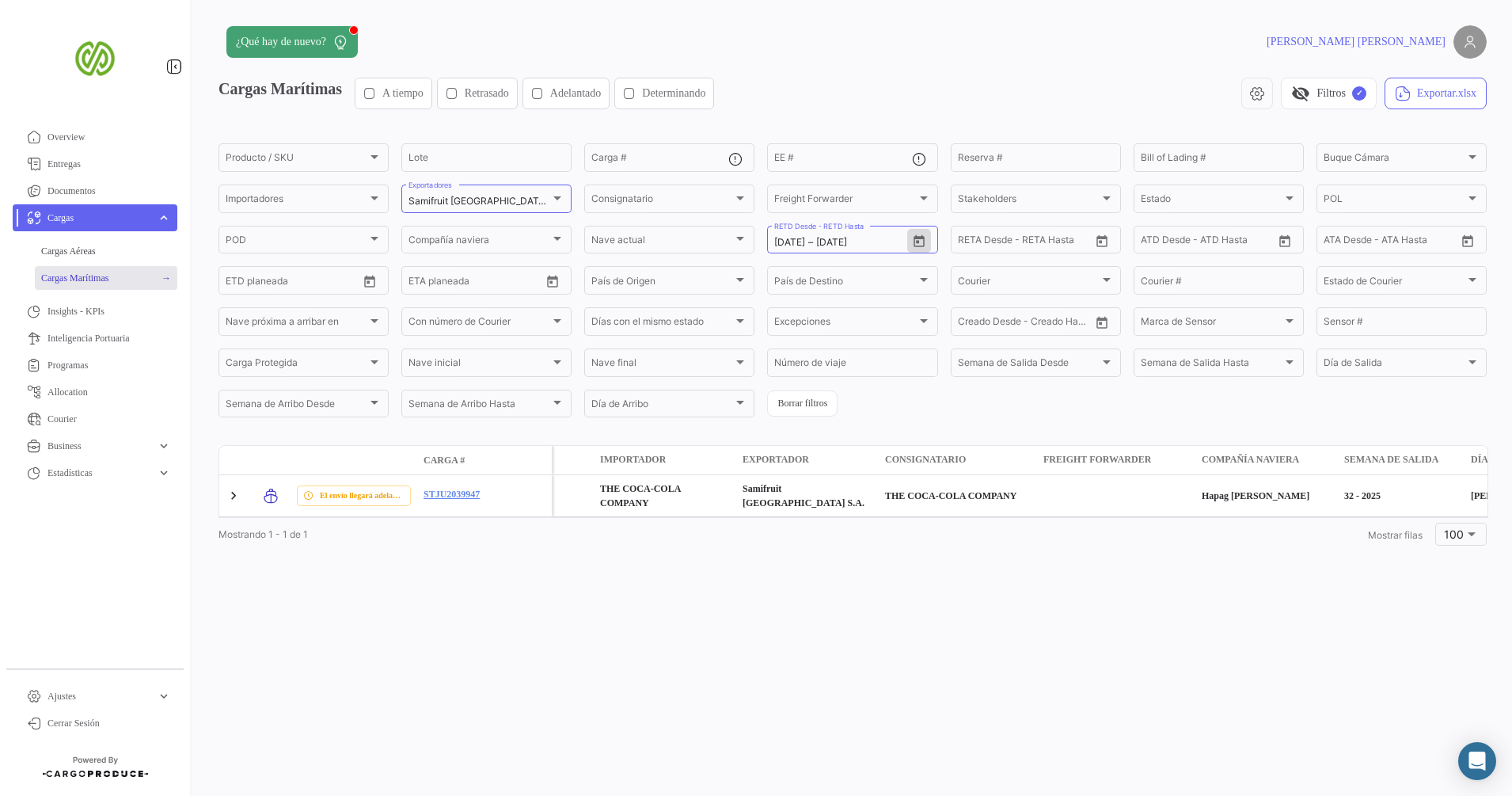
click at [376, 91] on icon "button" at bounding box center [369, 93] width 13 height 13
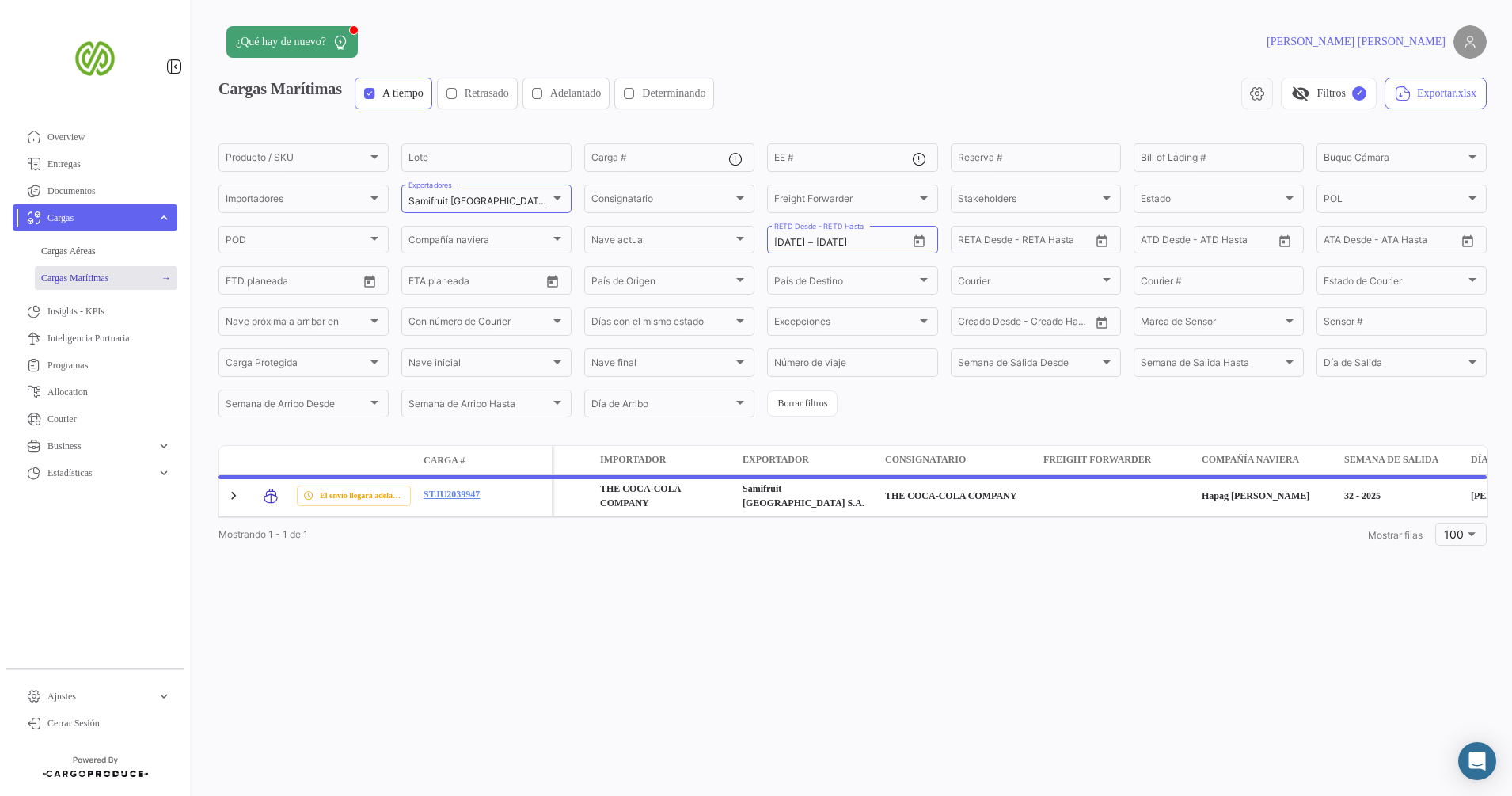
click at [482, 89] on div "Retrasado" at bounding box center [477, 93] width 64 height 16
click at [586, 92] on span "Adelantado" at bounding box center [575, 93] width 52 height 16
click at [706, 97] on span "Determinando" at bounding box center [673, 93] width 64 height 16
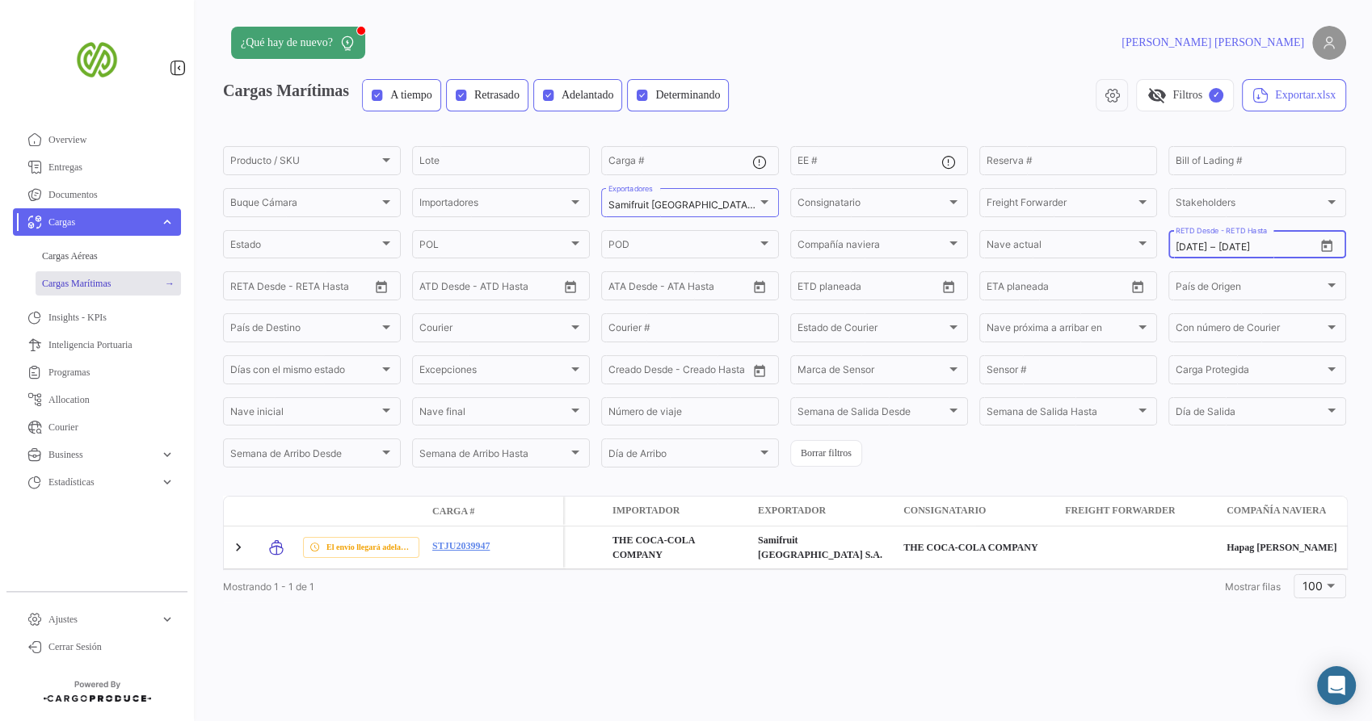
click at [1234, 246] on div "[DATE] [DATE] – [DATE]" at bounding box center [1244, 247] width 139 height 11
click at [827, 459] on button "Borrar filtros" at bounding box center [826, 453] width 72 height 27
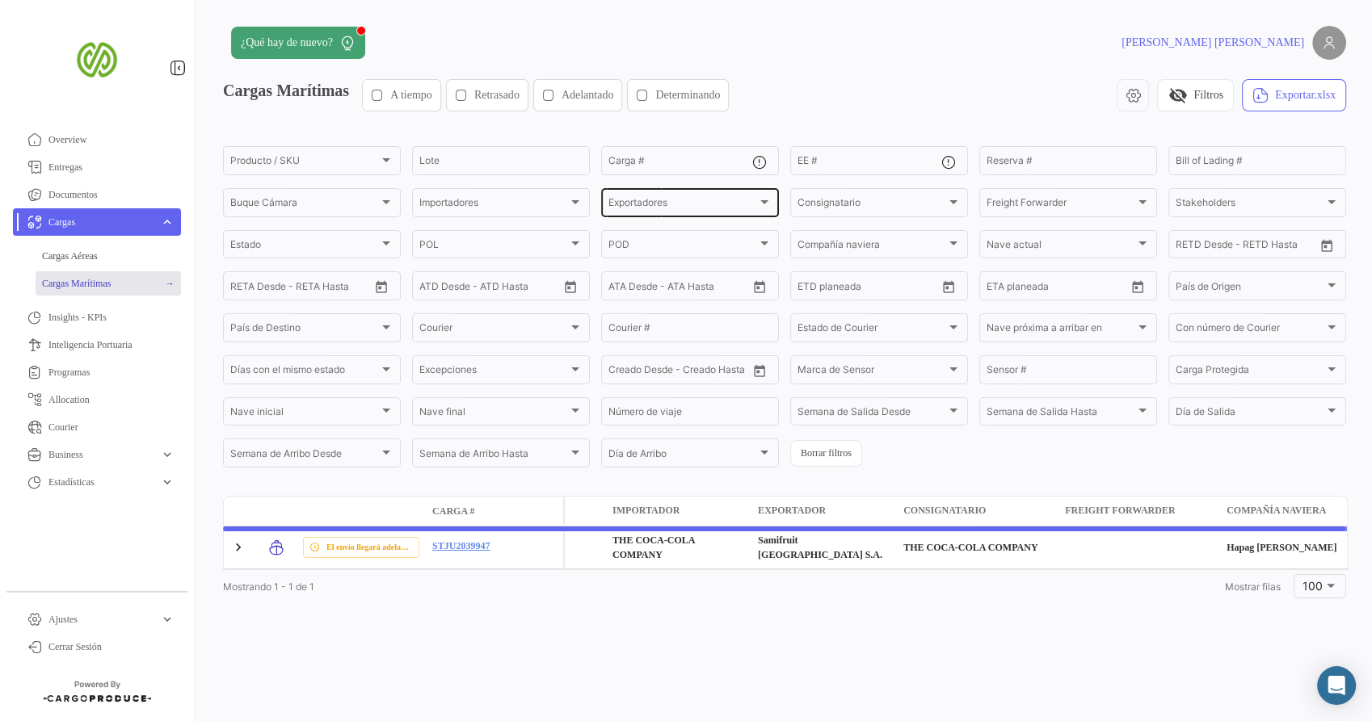
click at [704, 202] on div "Exportadores" at bounding box center [682, 205] width 149 height 11
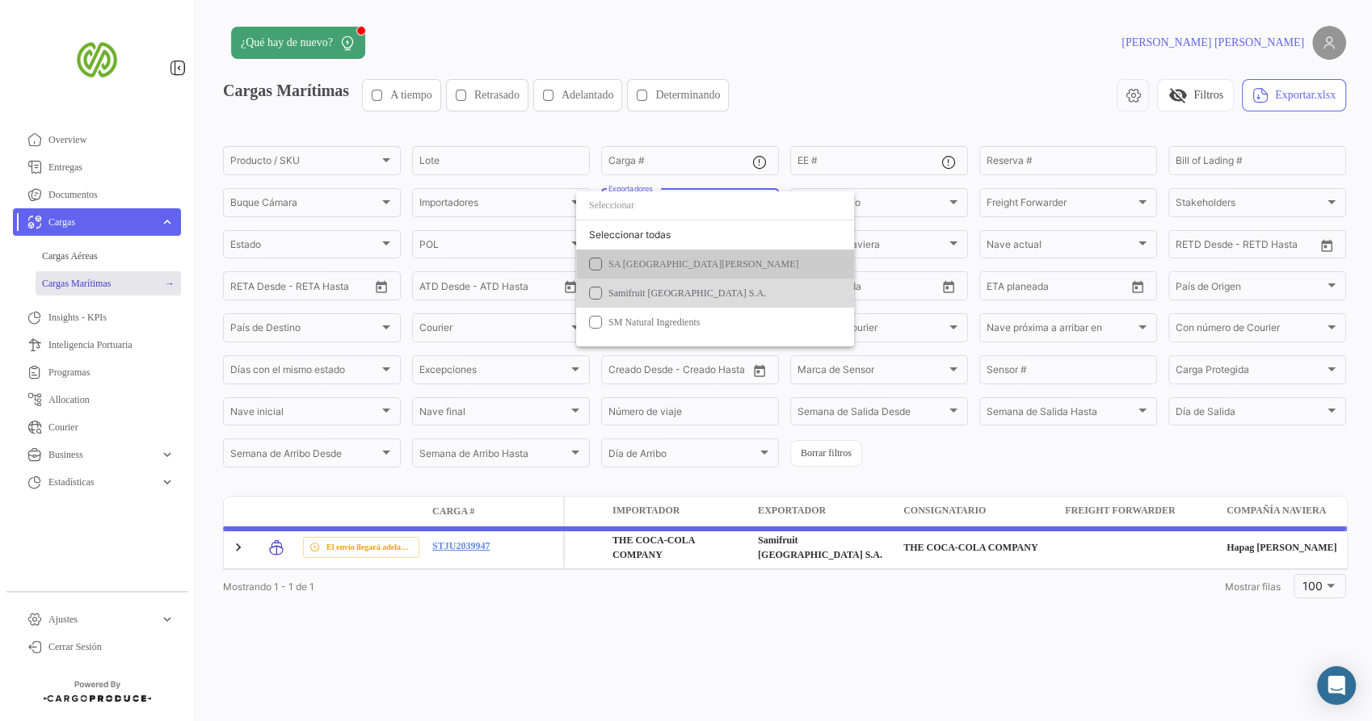
click at [697, 296] on span "Samifruit [GEOGRAPHIC_DATA] S.A." at bounding box center [687, 293] width 158 height 11
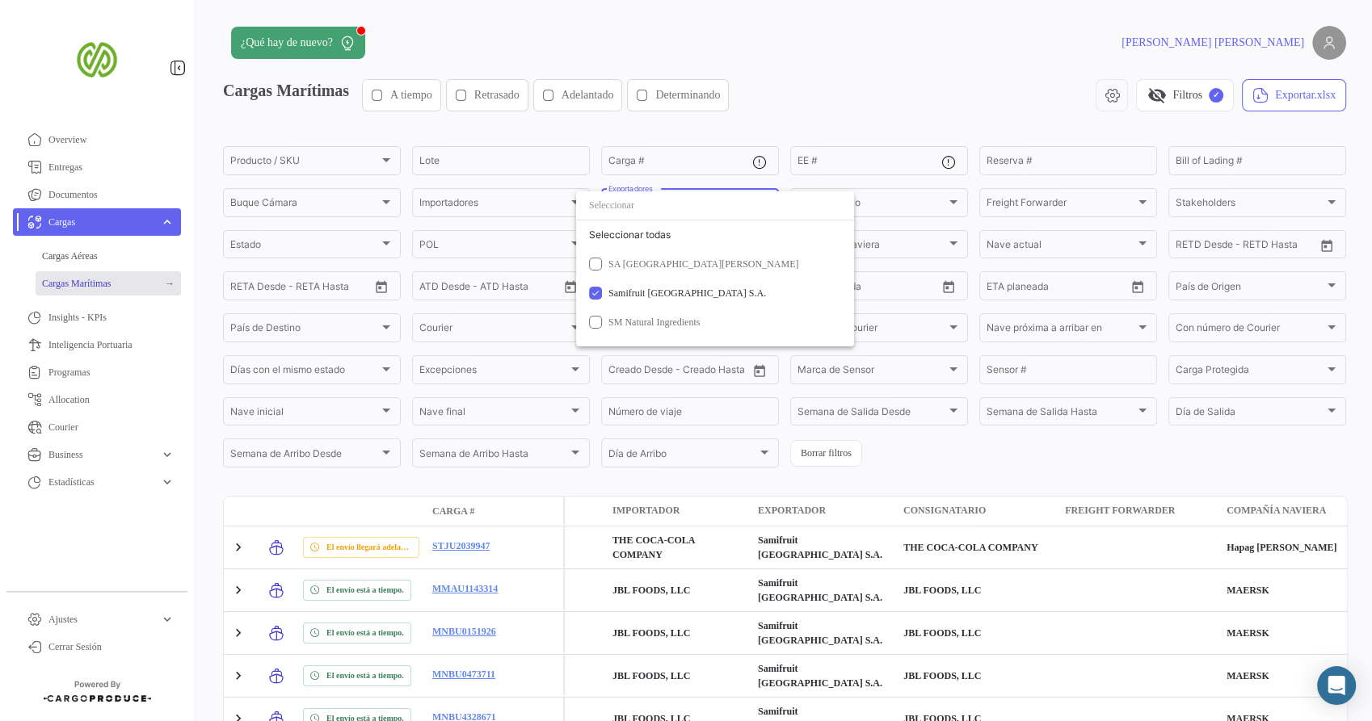
click at [895, 111] on div at bounding box center [686, 360] width 1372 height 721
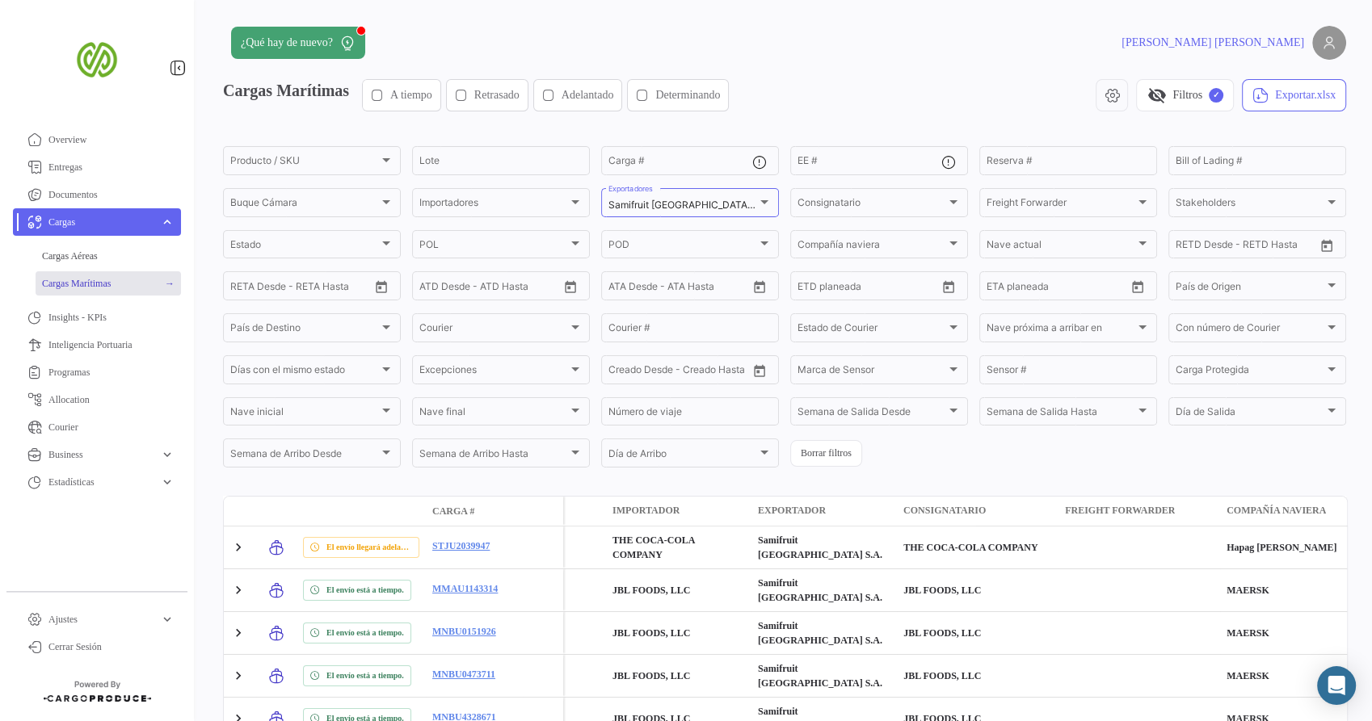
click at [414, 91] on span "A tiempo" at bounding box center [411, 95] width 42 height 16
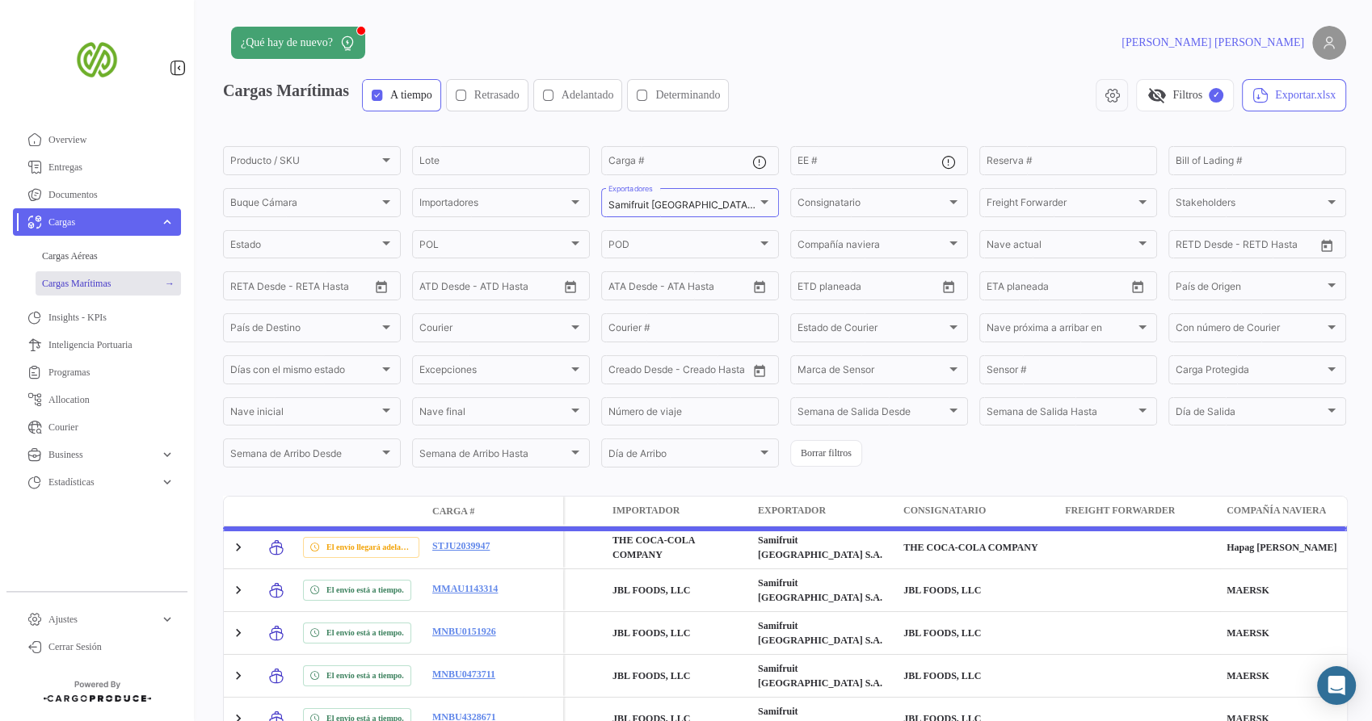
click at [515, 91] on span "Retrasado" at bounding box center [496, 95] width 45 height 16
click at [612, 91] on span "Adelantado" at bounding box center [587, 95] width 53 height 16
click at [720, 93] on span "Determinando" at bounding box center [687, 95] width 65 height 16
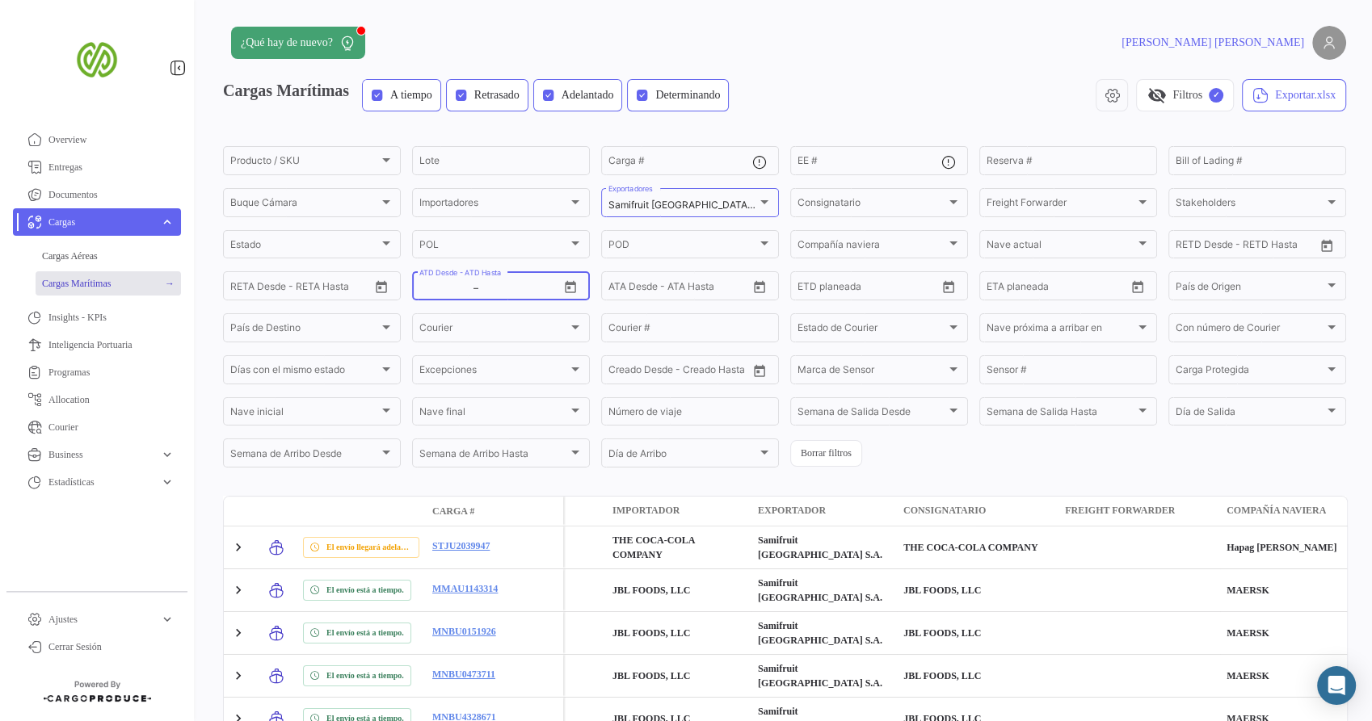
drag, startPoint x: 502, startPoint y: 293, endPoint x: 547, endPoint y: 293, distance: 45.2
click at [524, 293] on input "text" at bounding box center [514, 288] width 66 height 11
click at [420, 292] on input "ATD Desde - ATD Hasta" at bounding box center [444, 288] width 51 height 11
click at [570, 291] on icon "Open calendar" at bounding box center [570, 287] width 15 height 15
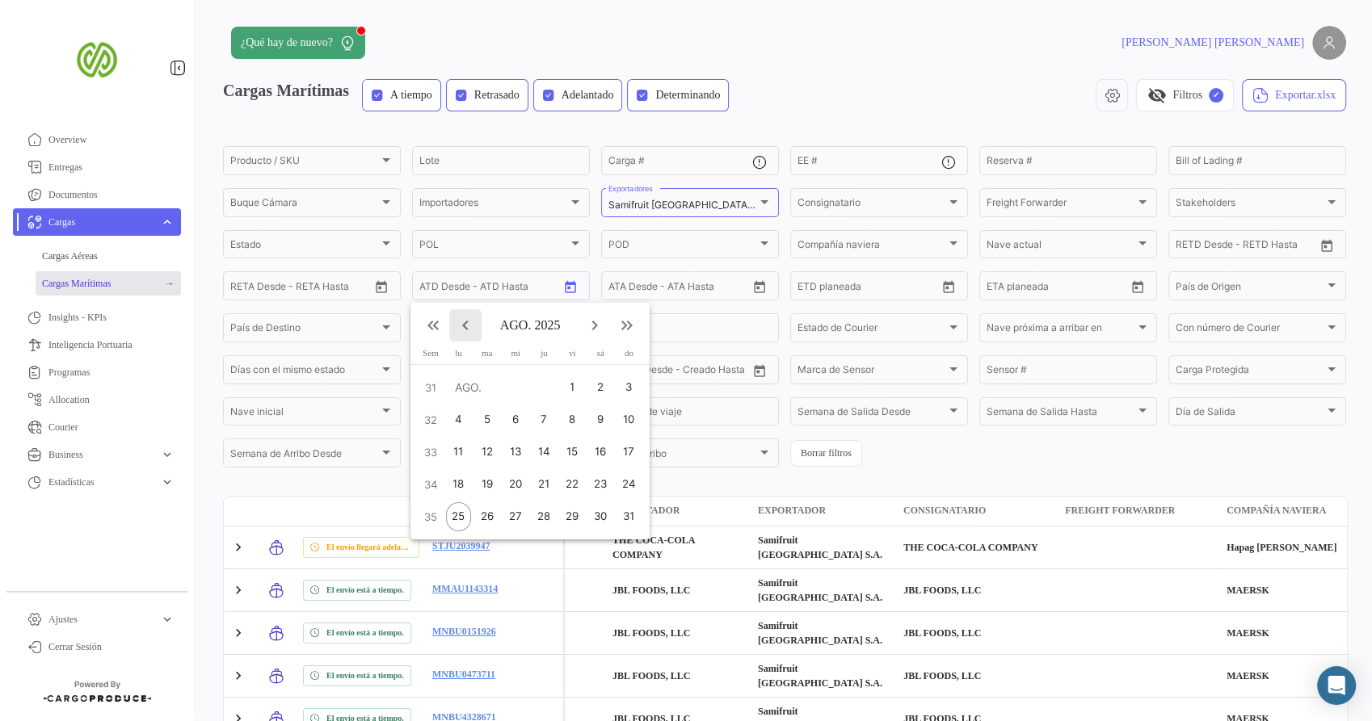
click at [469, 328] on mat-icon "keyboard_arrow_left" at bounding box center [465, 325] width 19 height 19
click at [467, 327] on mat-icon "keyboard_arrow_left" at bounding box center [465, 325] width 19 height 19
click at [466, 327] on mat-icon "keyboard_arrow_left" at bounding box center [465, 325] width 19 height 19
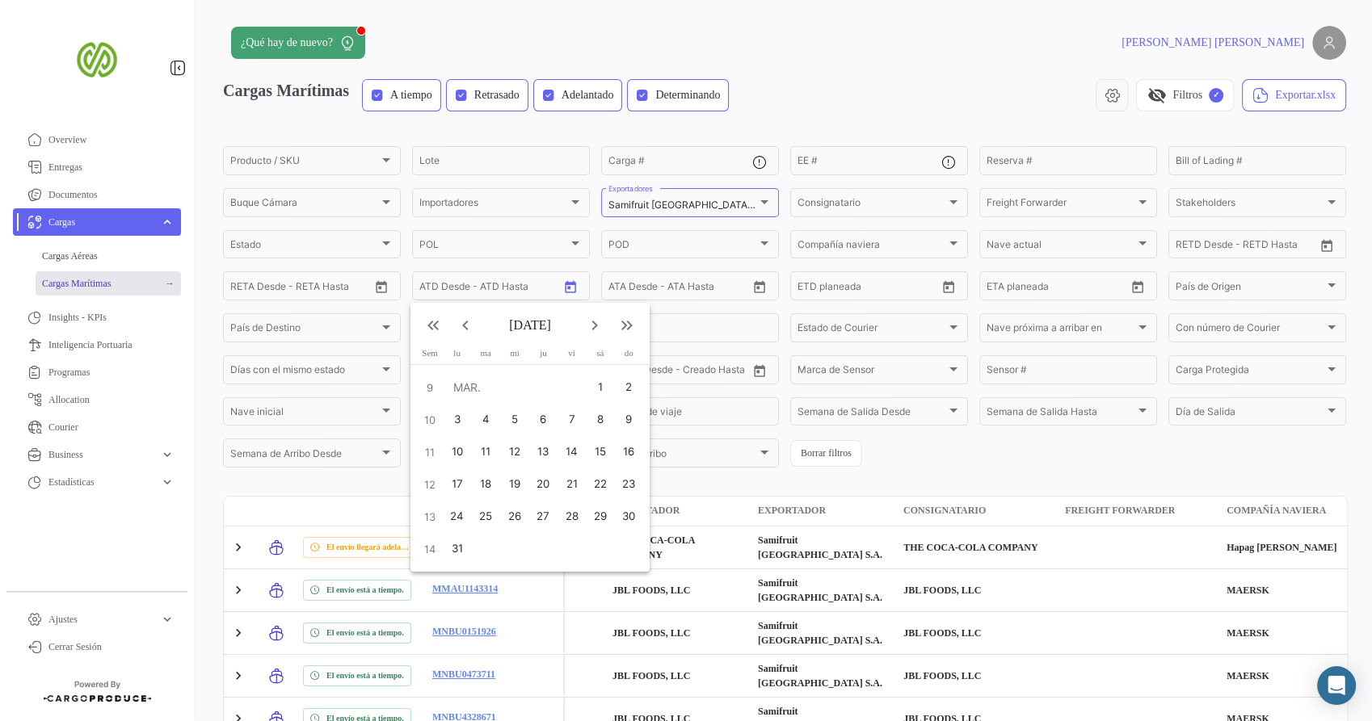
click at [461, 327] on mat-icon "keyboard_arrow_left" at bounding box center [465, 325] width 19 height 19
click at [460, 325] on mat-icon "keyboard_arrow_left" at bounding box center [465, 325] width 19 height 19
click at [504, 418] on div "1" at bounding box center [511, 420] width 27 height 29
type input "[DATE]"
click at [589, 330] on mat-icon "keyboard_arrow_right" at bounding box center [594, 325] width 19 height 19
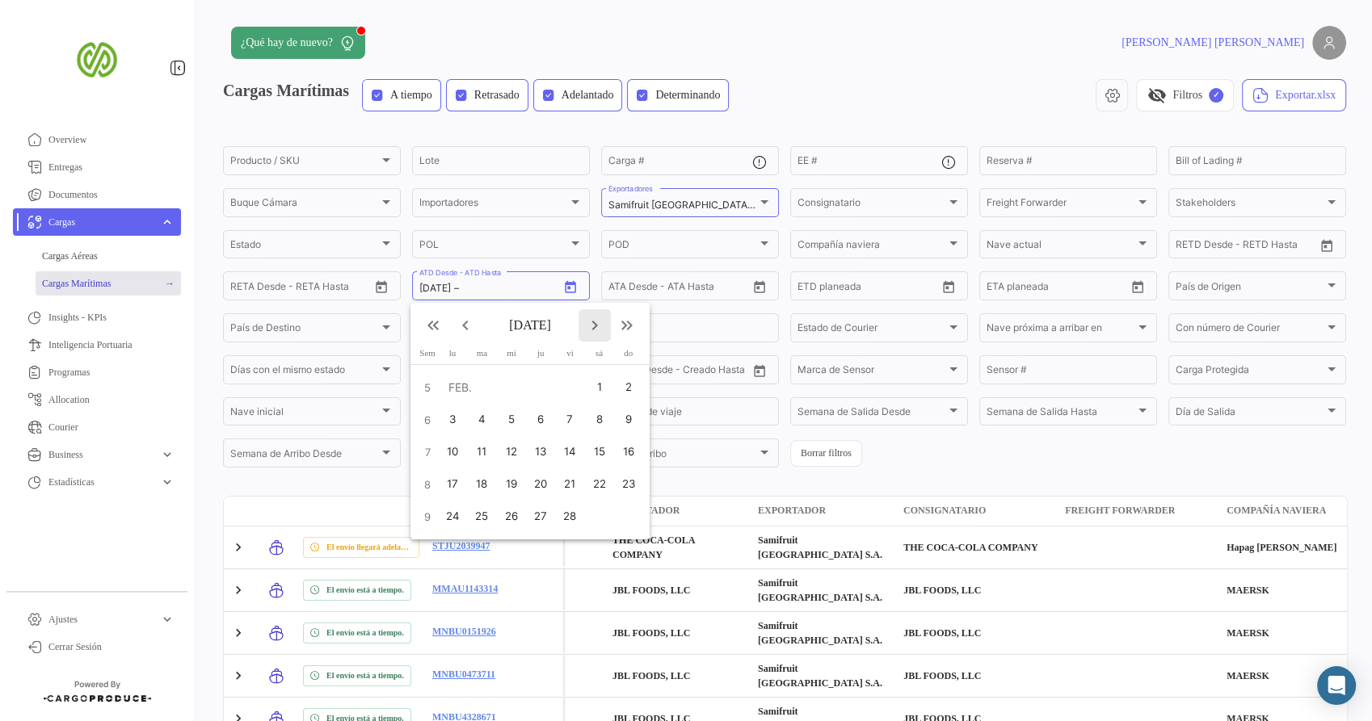
click at [589, 330] on mat-icon "keyboard_arrow_right" at bounding box center [594, 325] width 19 height 19
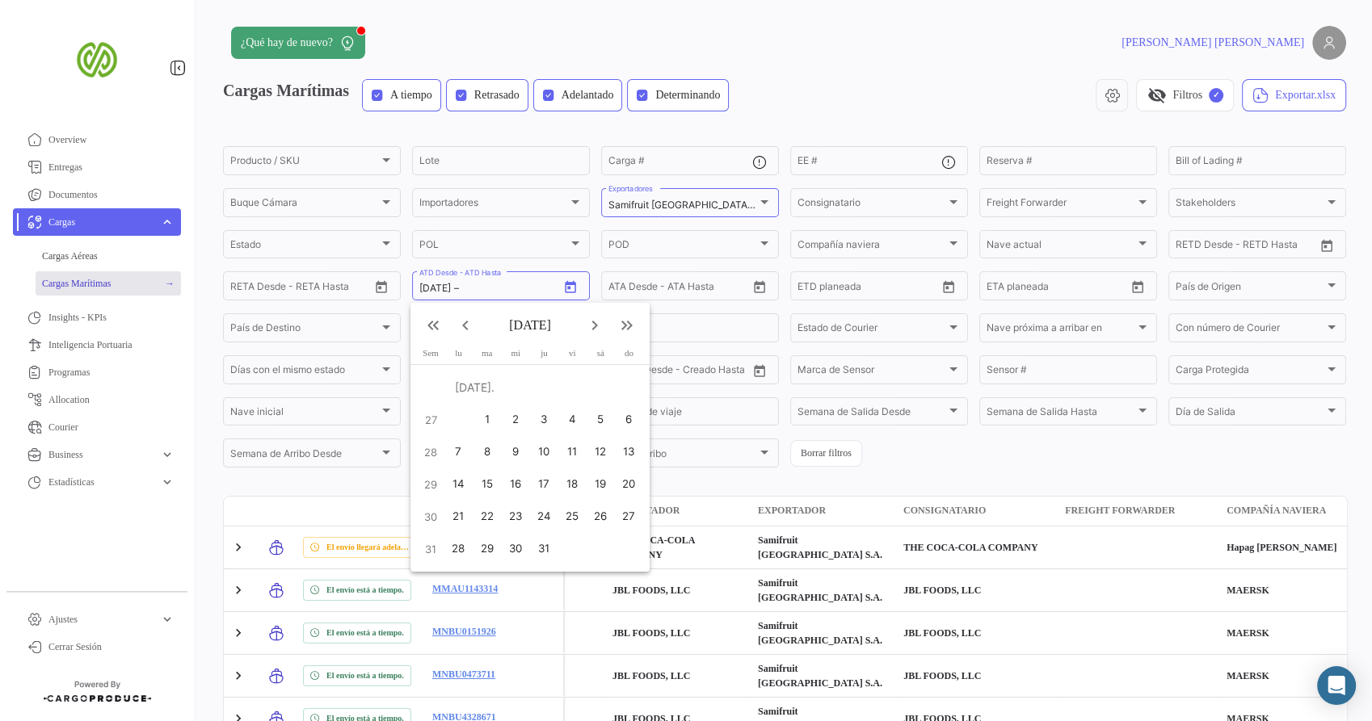
click at [589, 330] on mat-icon "keyboard_arrow_right" at bounding box center [594, 325] width 19 height 19
click at [453, 522] on div "25" at bounding box center [458, 516] width 25 height 29
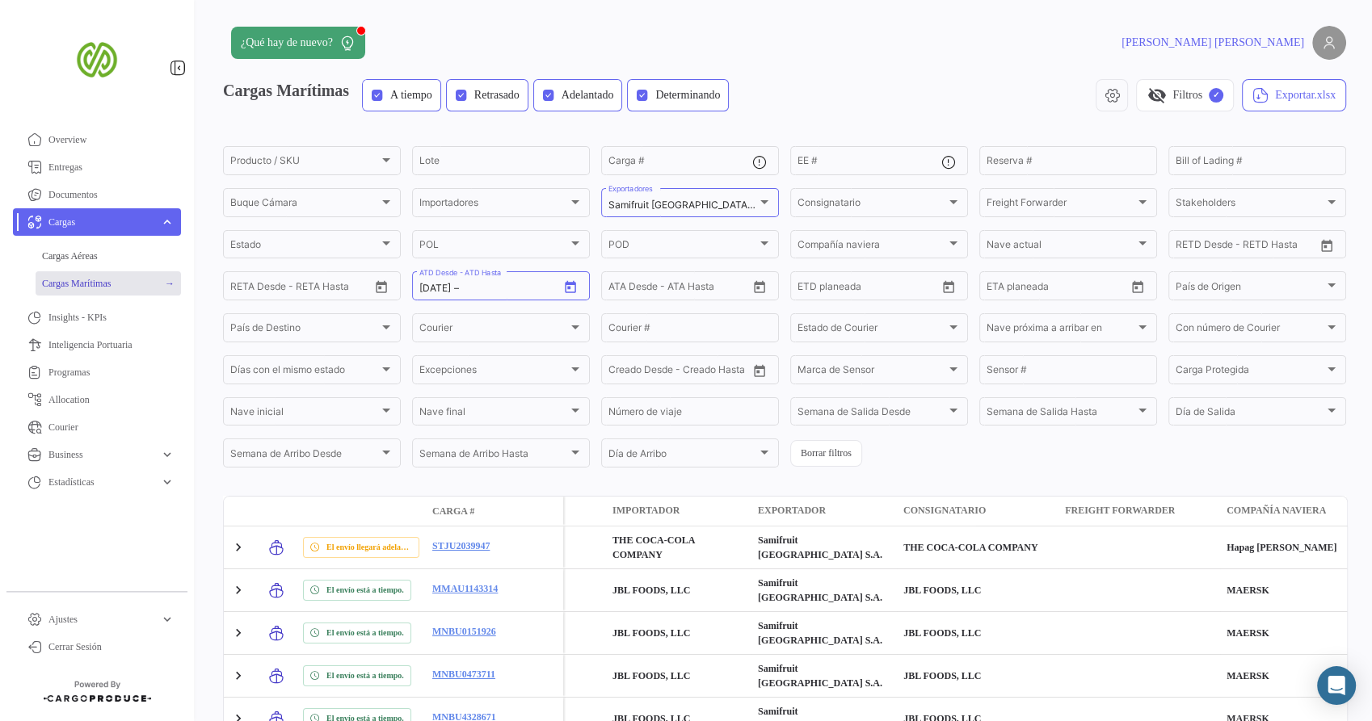
type input "[DATE]"
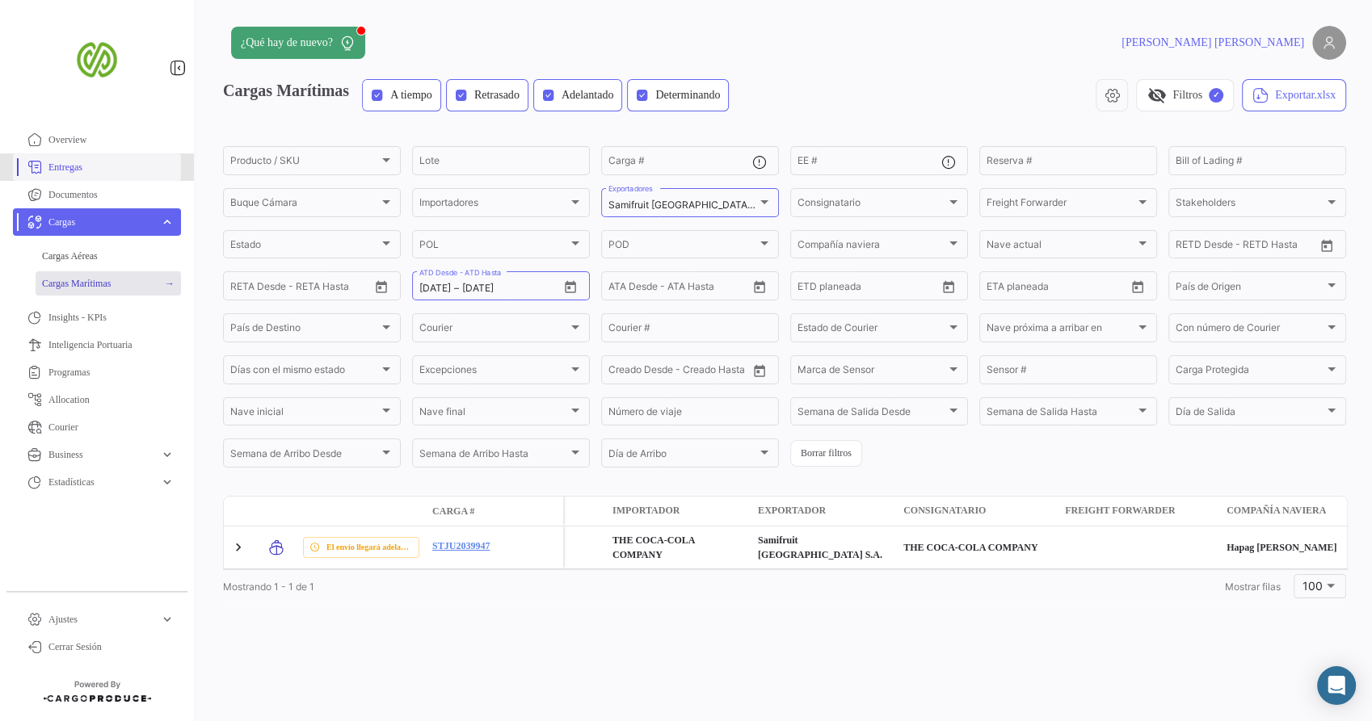
click at [99, 168] on span "Entregas" at bounding box center [111, 167] width 126 height 15
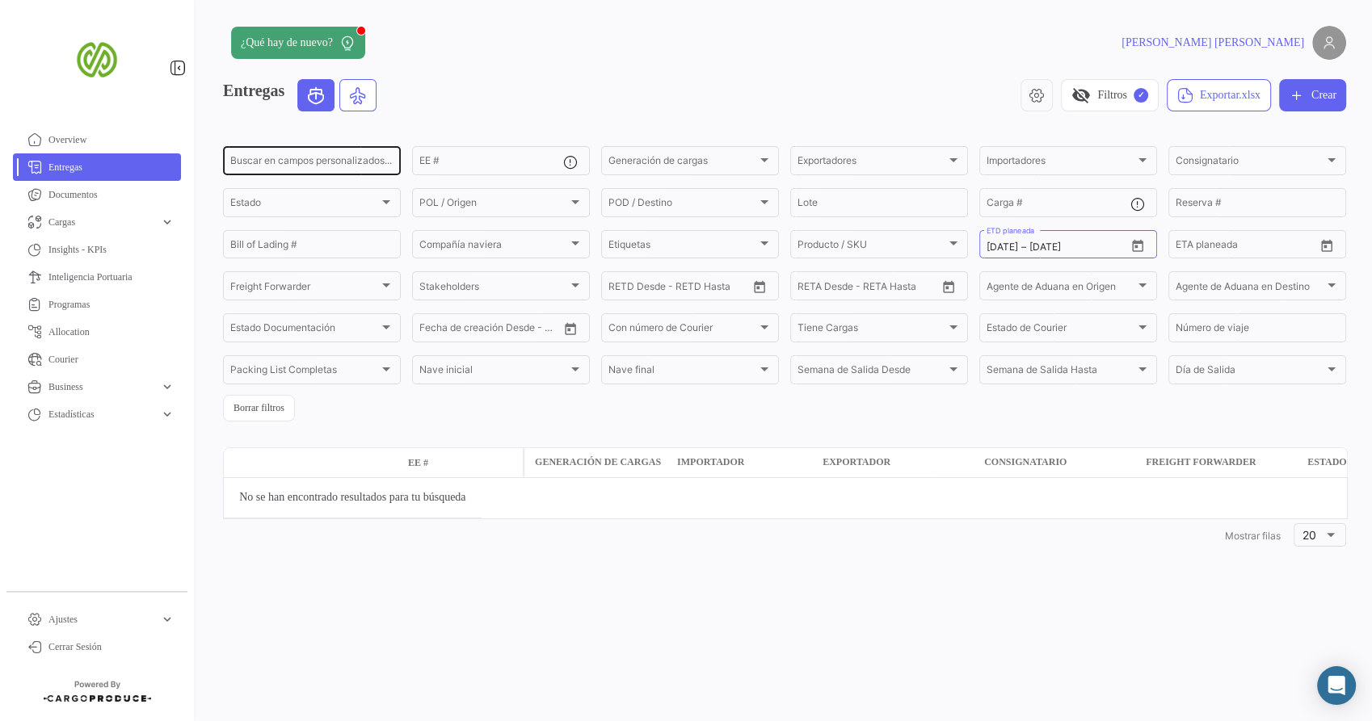
click at [377, 155] on div "Buscar en campos personalizados..." at bounding box center [311, 160] width 163 height 32
click at [96, 132] on span "Overview" at bounding box center [111, 139] width 126 height 15
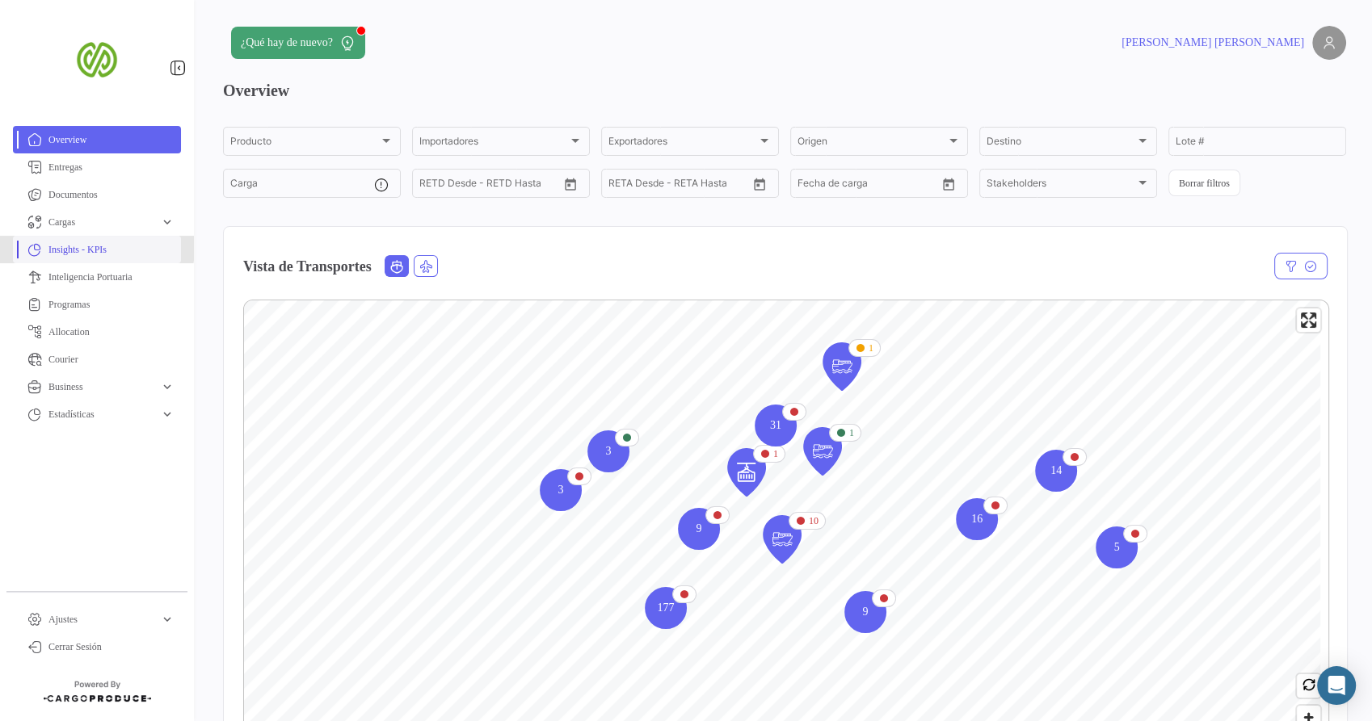
click at [70, 246] on span "Insights - KPIs" at bounding box center [111, 249] width 126 height 15
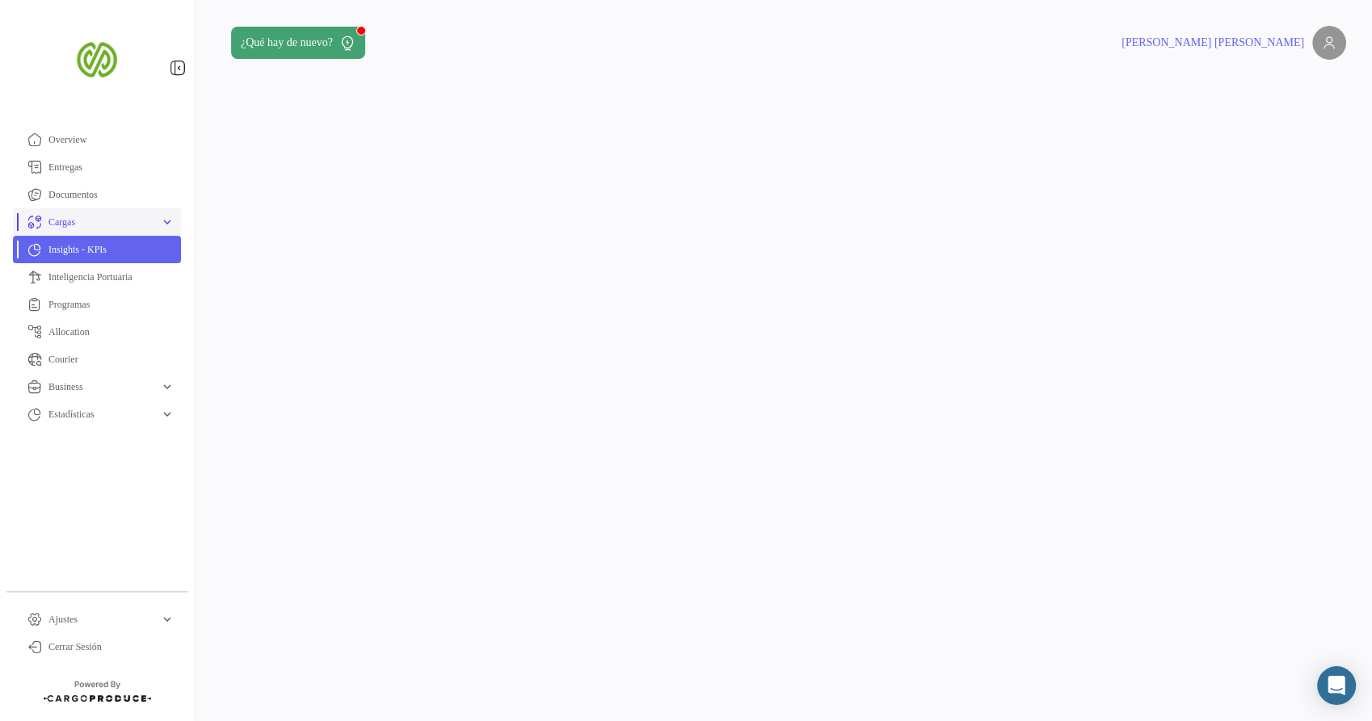
click at [69, 222] on span "Cargas" at bounding box center [100, 222] width 105 height 15
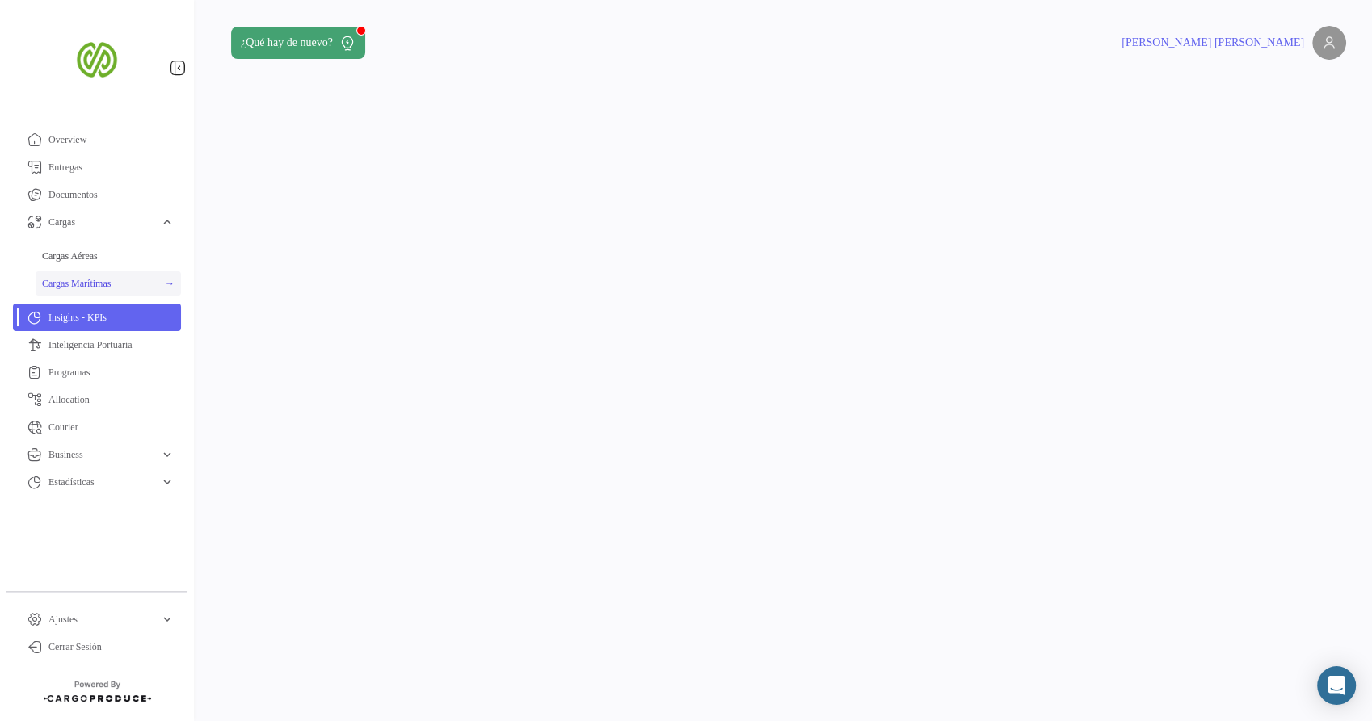
click at [74, 284] on span "Cargas Marítimas" at bounding box center [76, 283] width 69 height 15
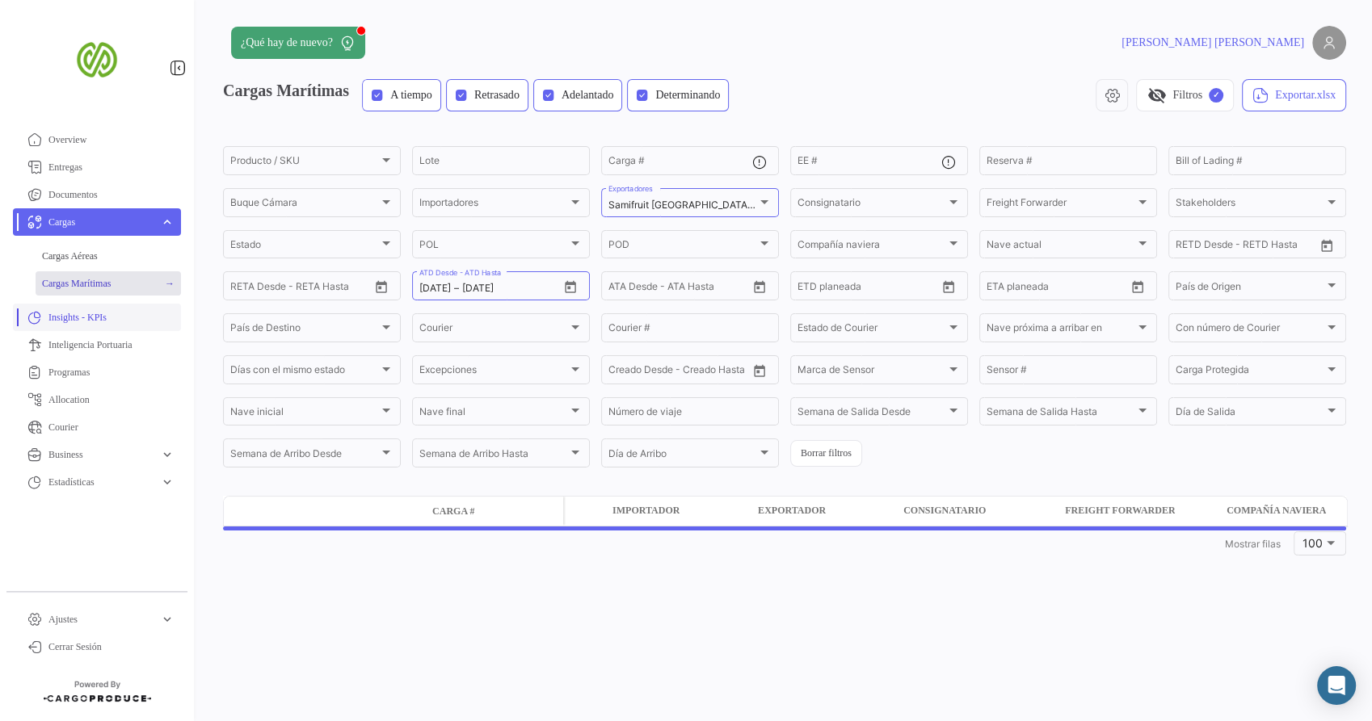
click at [81, 313] on span "Insights - KPIs" at bounding box center [111, 317] width 126 height 15
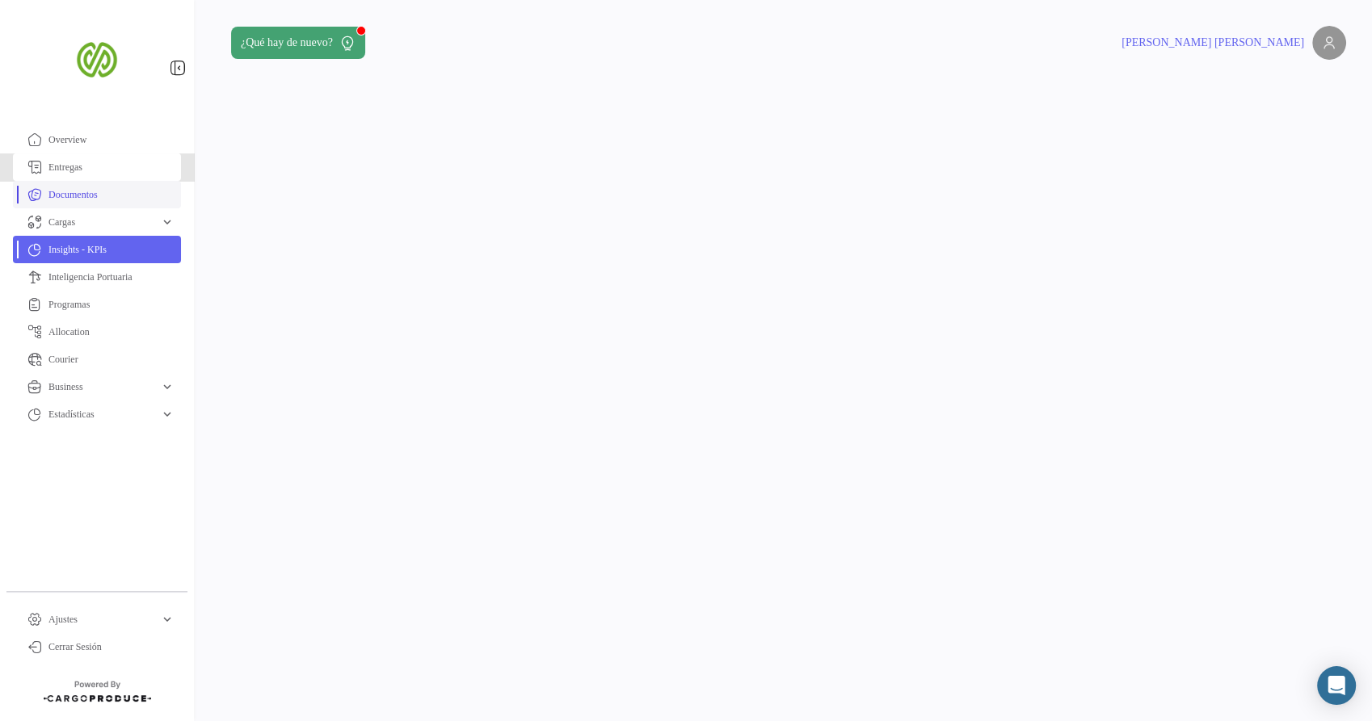
drag, startPoint x: 88, startPoint y: 170, endPoint x: 99, endPoint y: 190, distance: 22.4
click at [88, 170] on span "Entregas" at bounding box center [111, 167] width 126 height 15
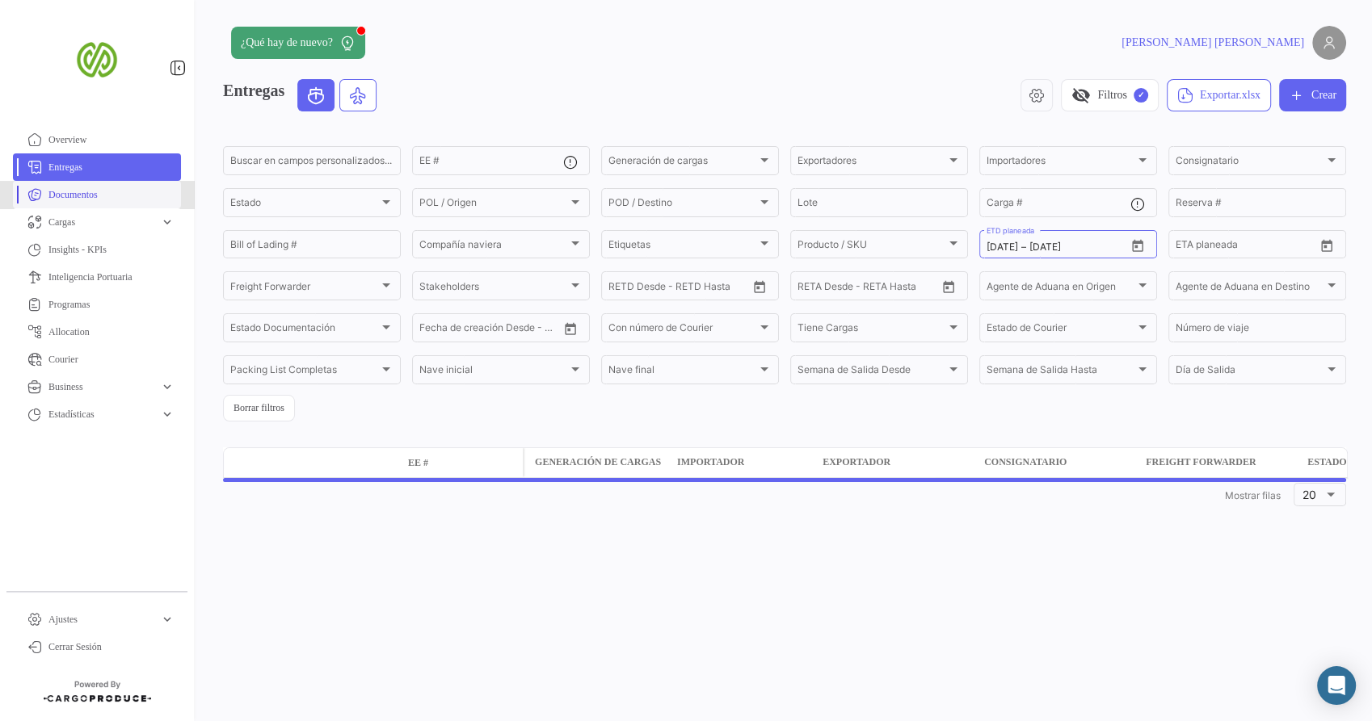
click at [106, 198] on span "Documentos" at bounding box center [111, 194] width 126 height 15
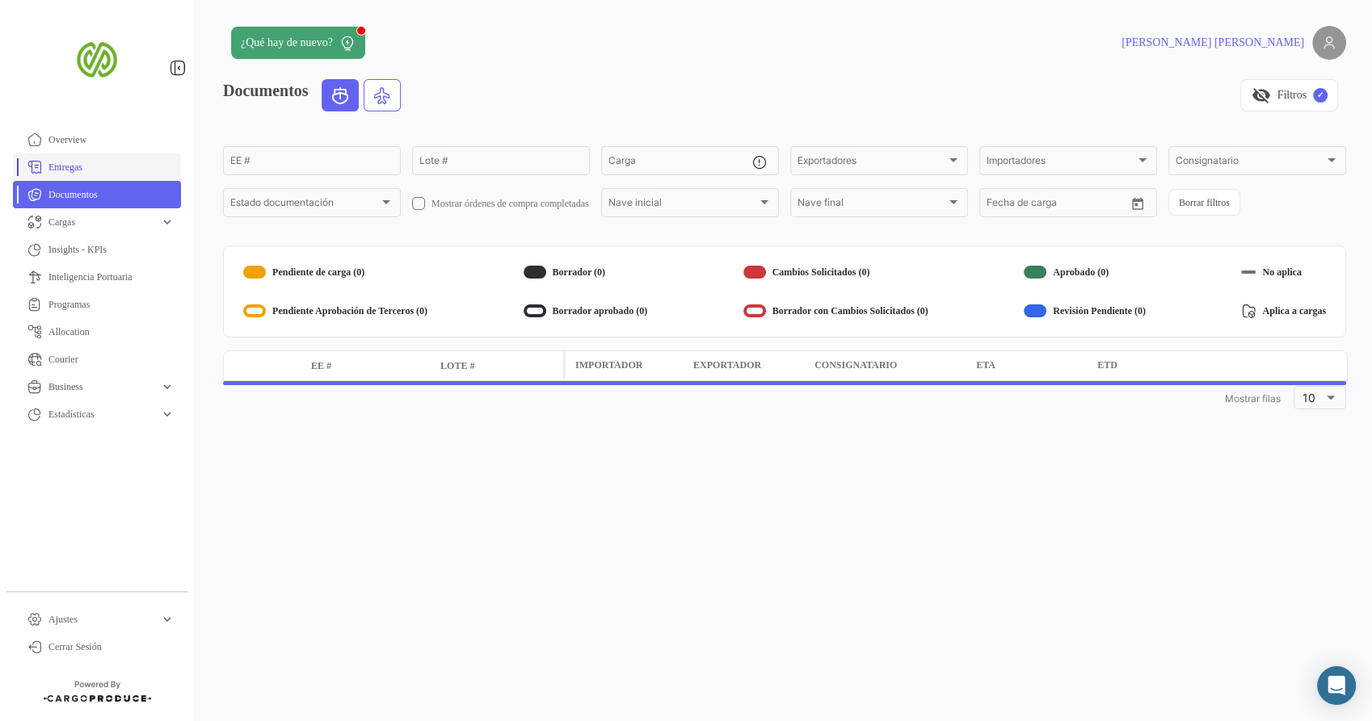
click at [90, 174] on span "Entregas" at bounding box center [111, 167] width 126 height 15
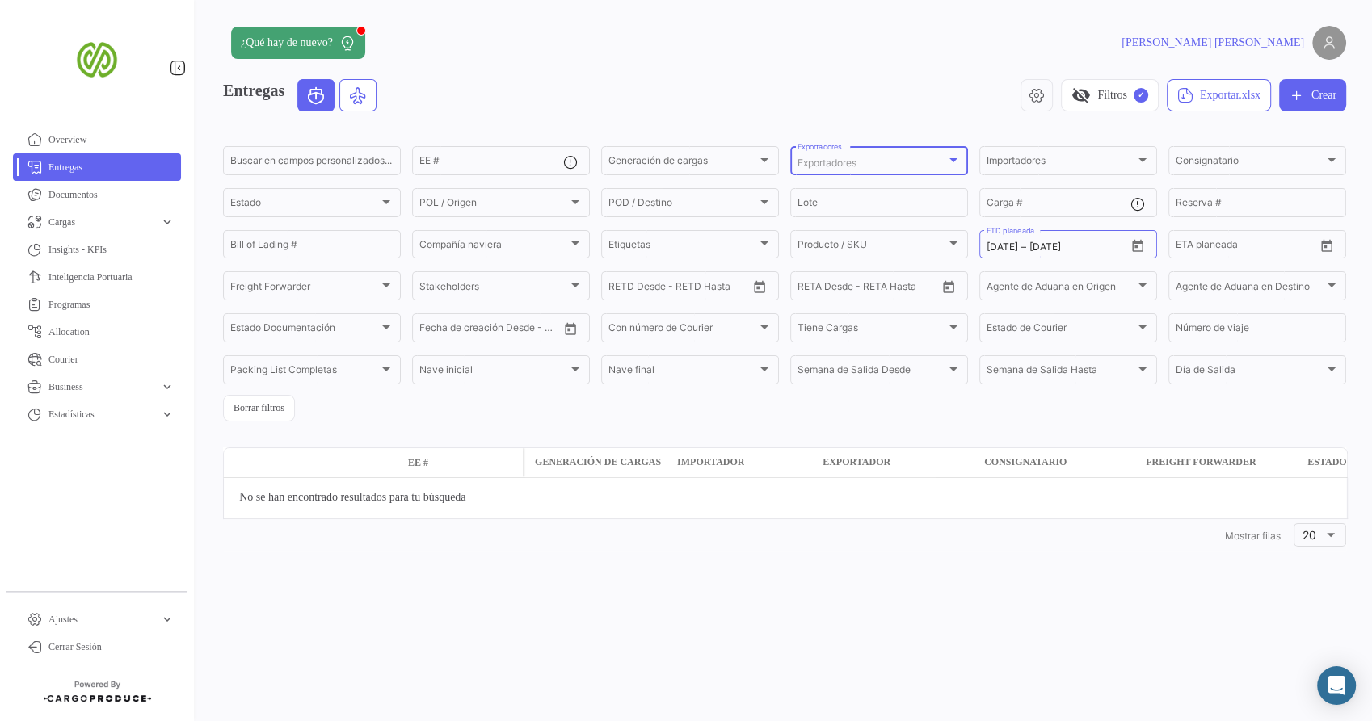
click at [911, 160] on div "Exportadores" at bounding box center [871, 163] width 149 height 11
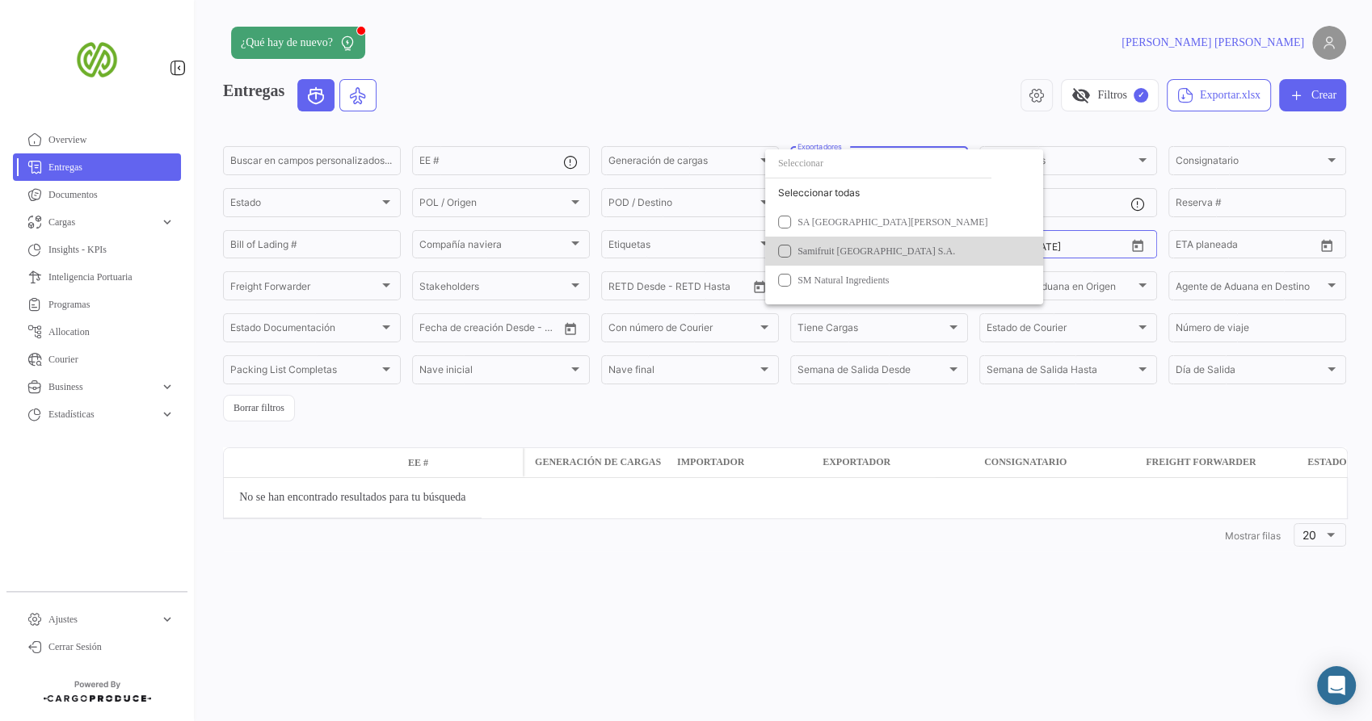
click at [819, 246] on span "Samifruit [GEOGRAPHIC_DATA] S.A." at bounding box center [876, 251] width 158 height 11
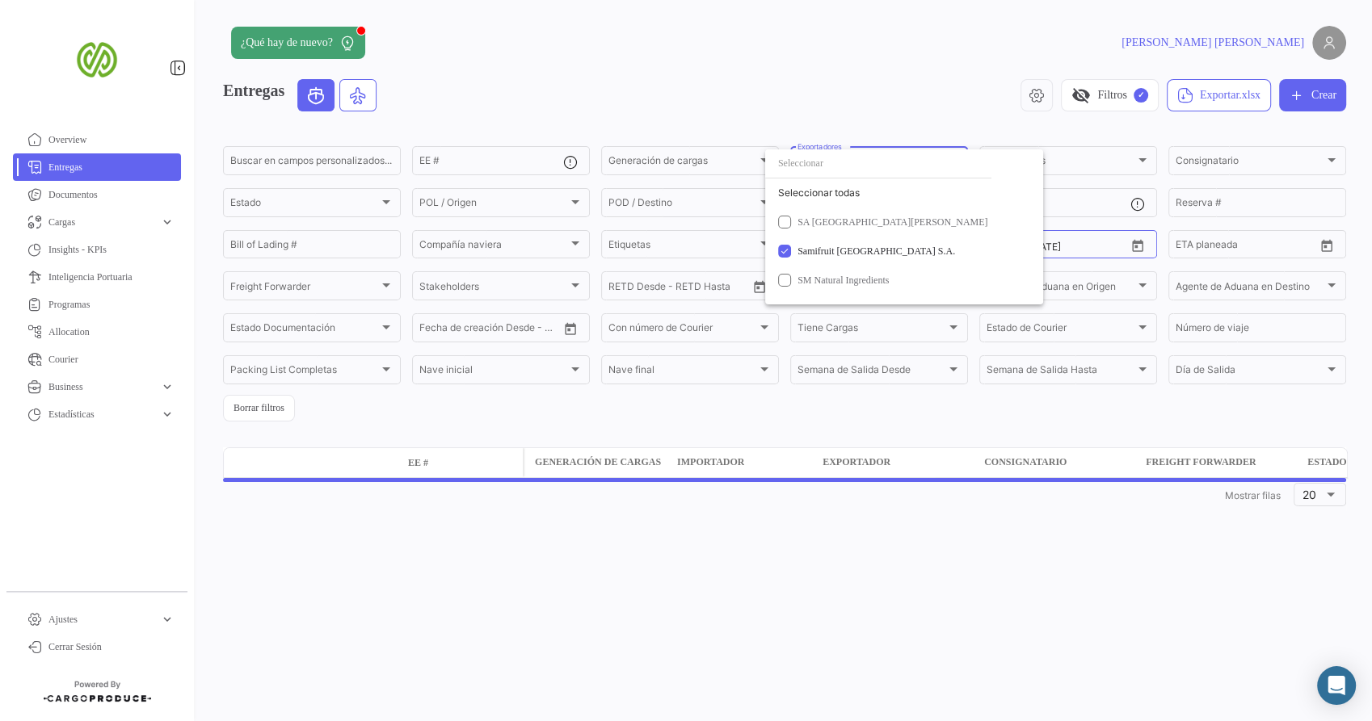
click at [1105, 247] on div at bounding box center [686, 360] width 1372 height 721
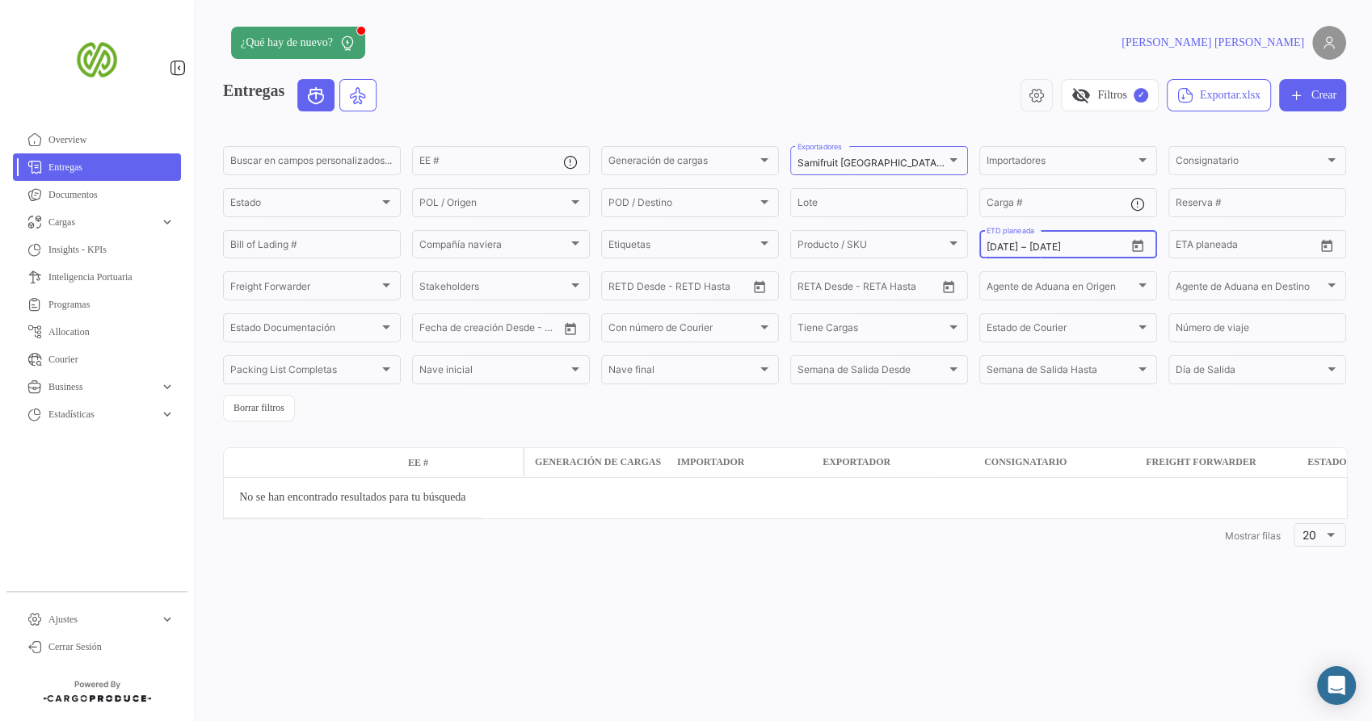
click at [1026, 253] on span "–" at bounding box center [1023, 247] width 5 height 11
click at [271, 411] on button "Borrar filtros" at bounding box center [259, 408] width 72 height 27
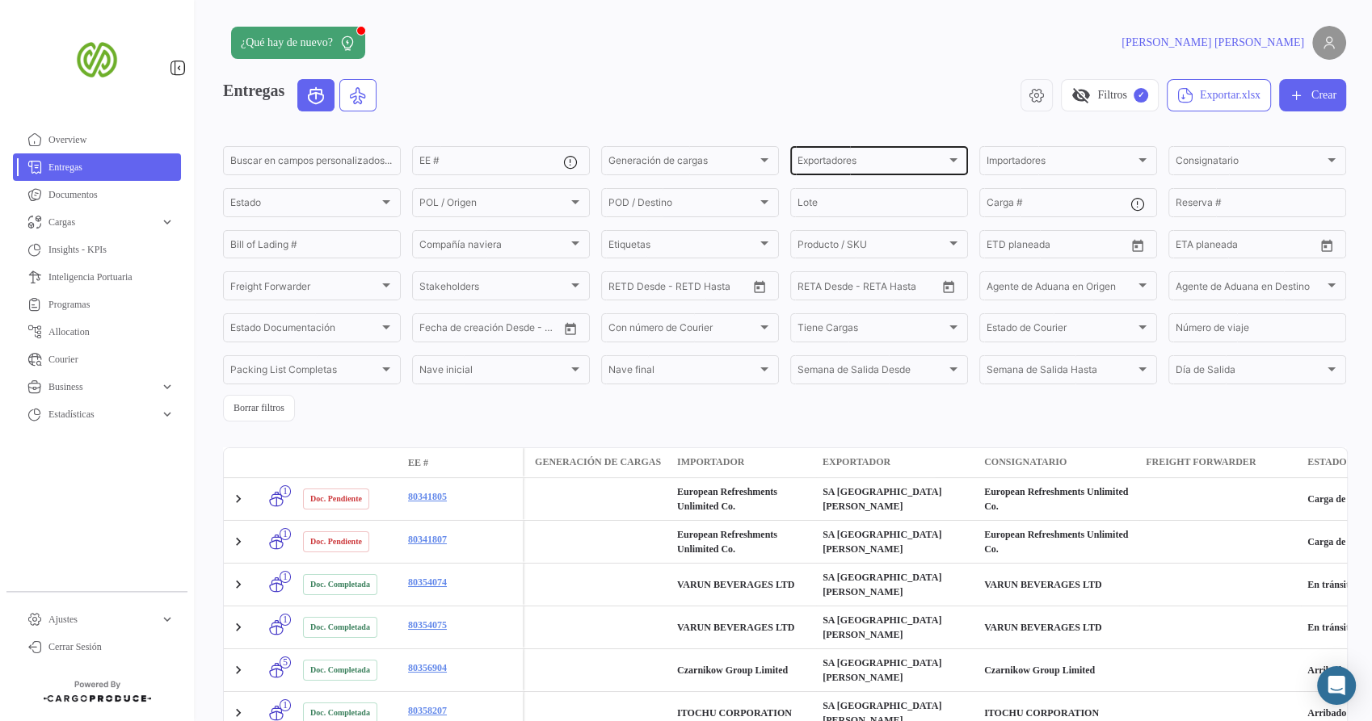
click at [881, 166] on div "Exportadores" at bounding box center [871, 163] width 149 height 11
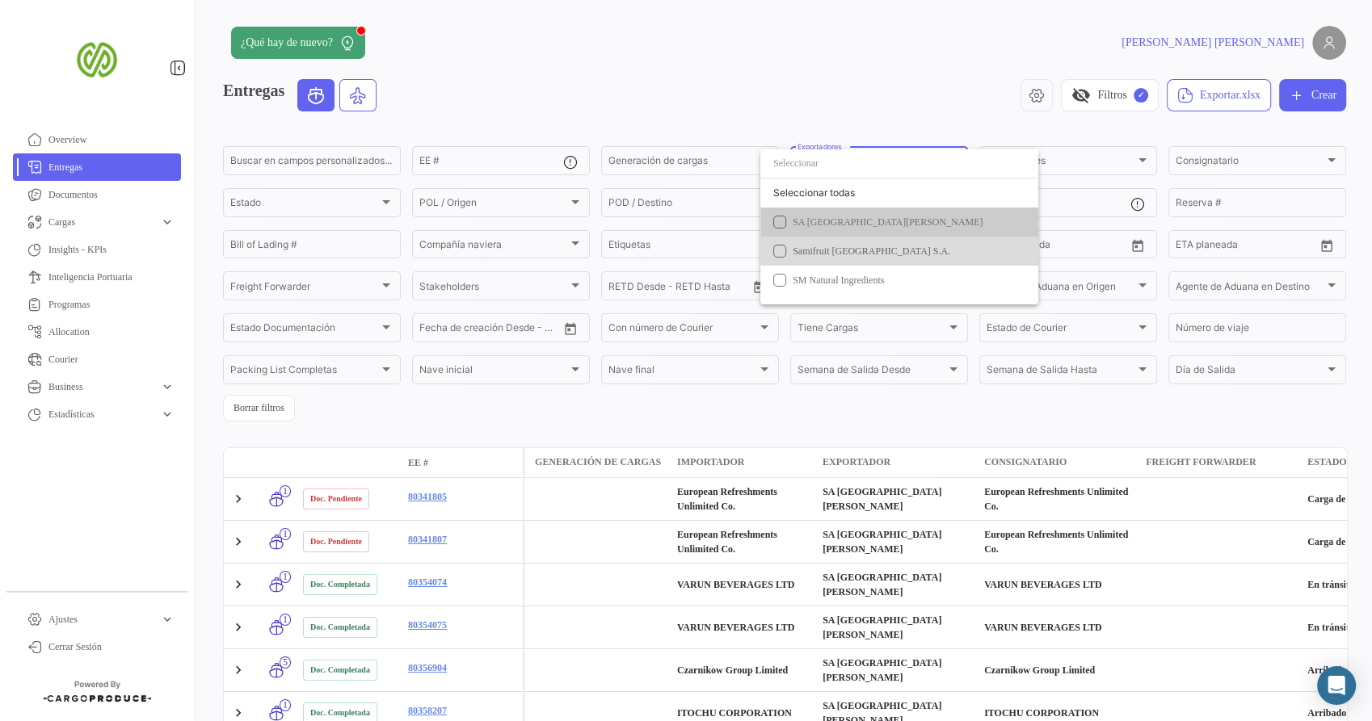
click at [839, 246] on span "Samifruit [GEOGRAPHIC_DATA] S.A." at bounding box center [872, 251] width 158 height 11
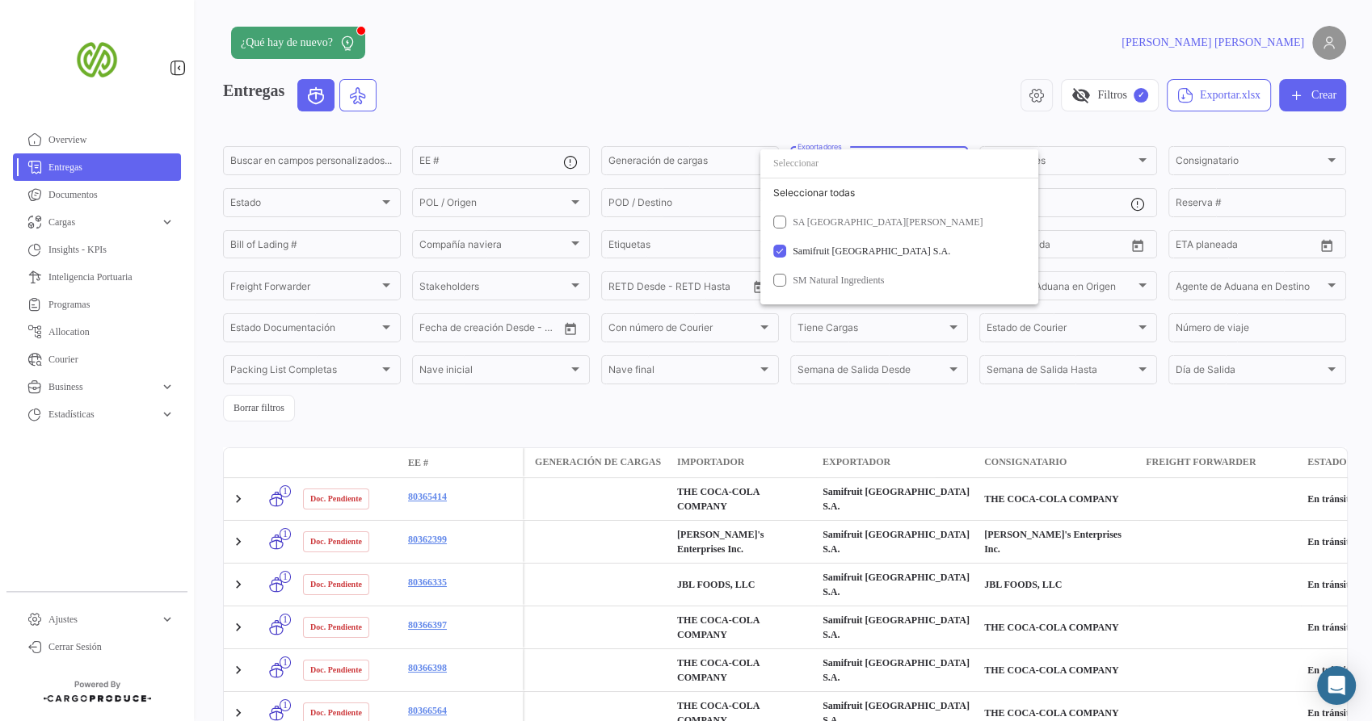
click at [826, 414] on div at bounding box center [686, 360] width 1372 height 721
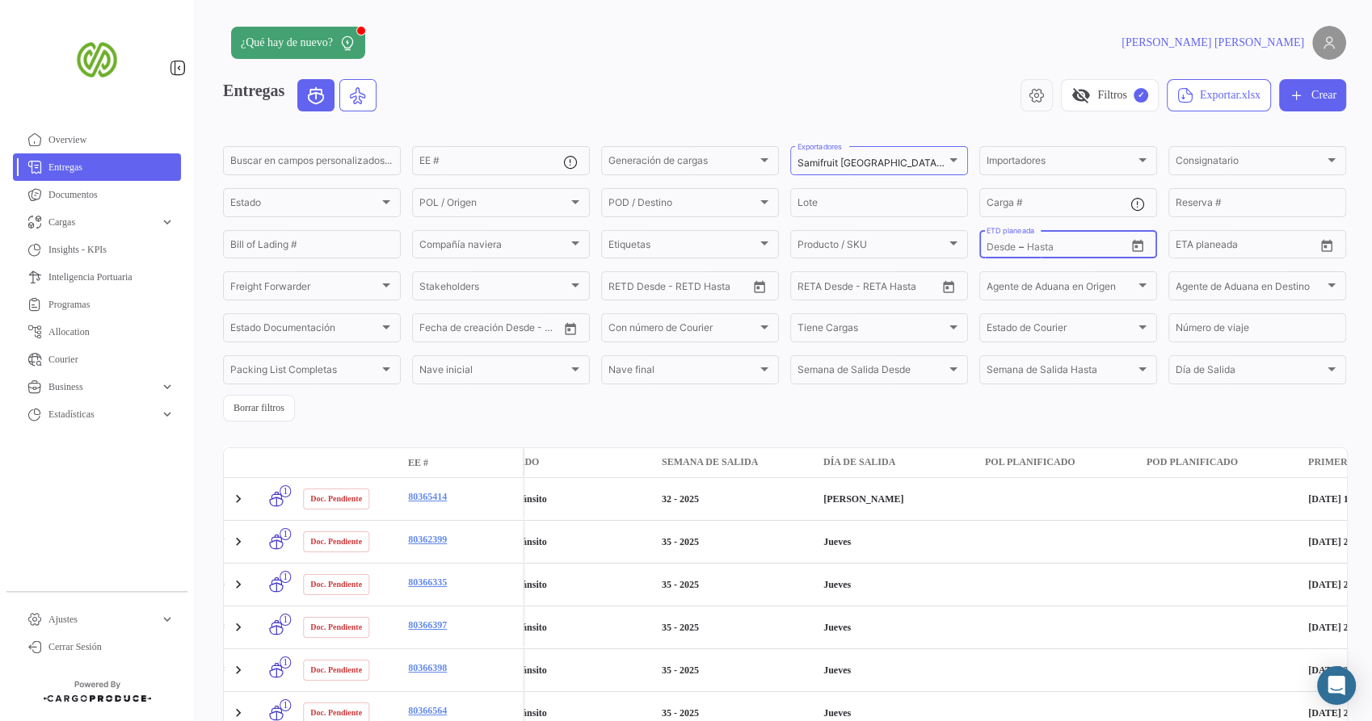
click at [994, 247] on input "ETD planeada" at bounding box center [1000, 247] width 29 height 11
click at [1132, 248] on icon "Open calendar" at bounding box center [1137, 245] width 11 height 12
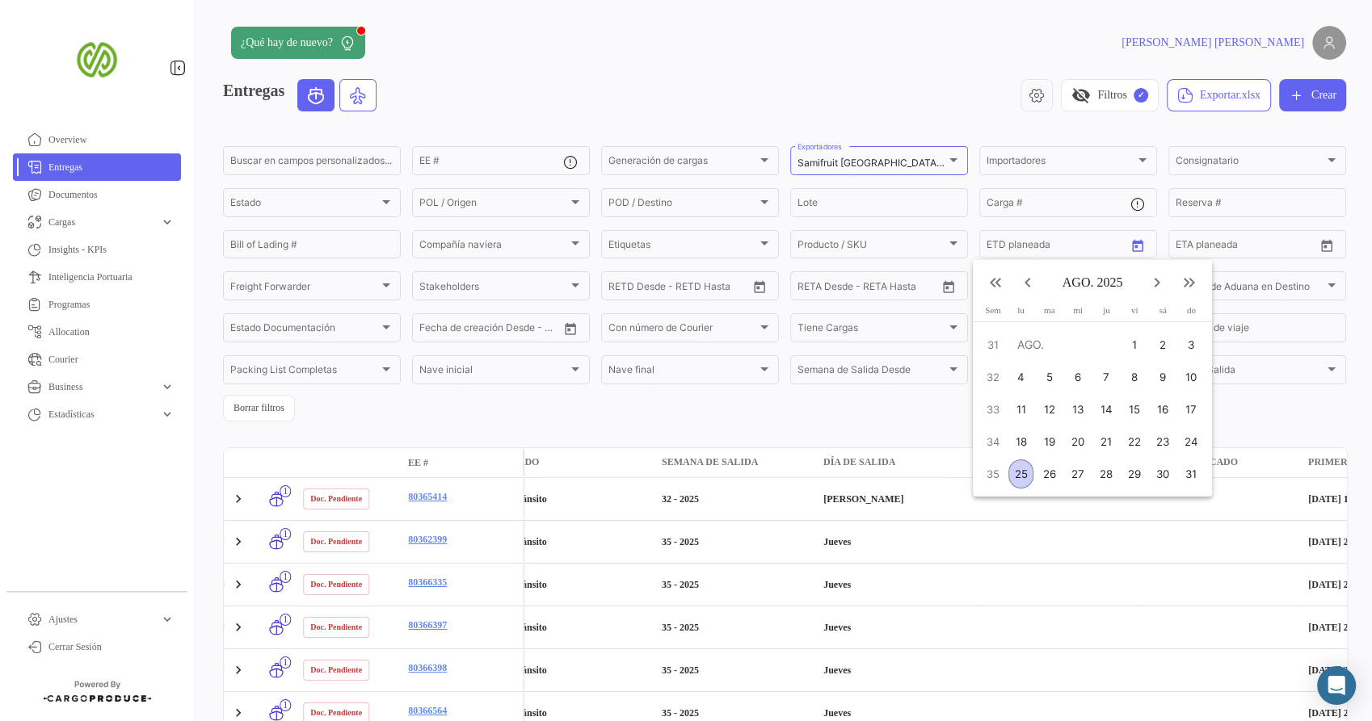
click at [1024, 287] on mat-icon "keyboard_arrow_left" at bounding box center [1027, 282] width 19 height 19
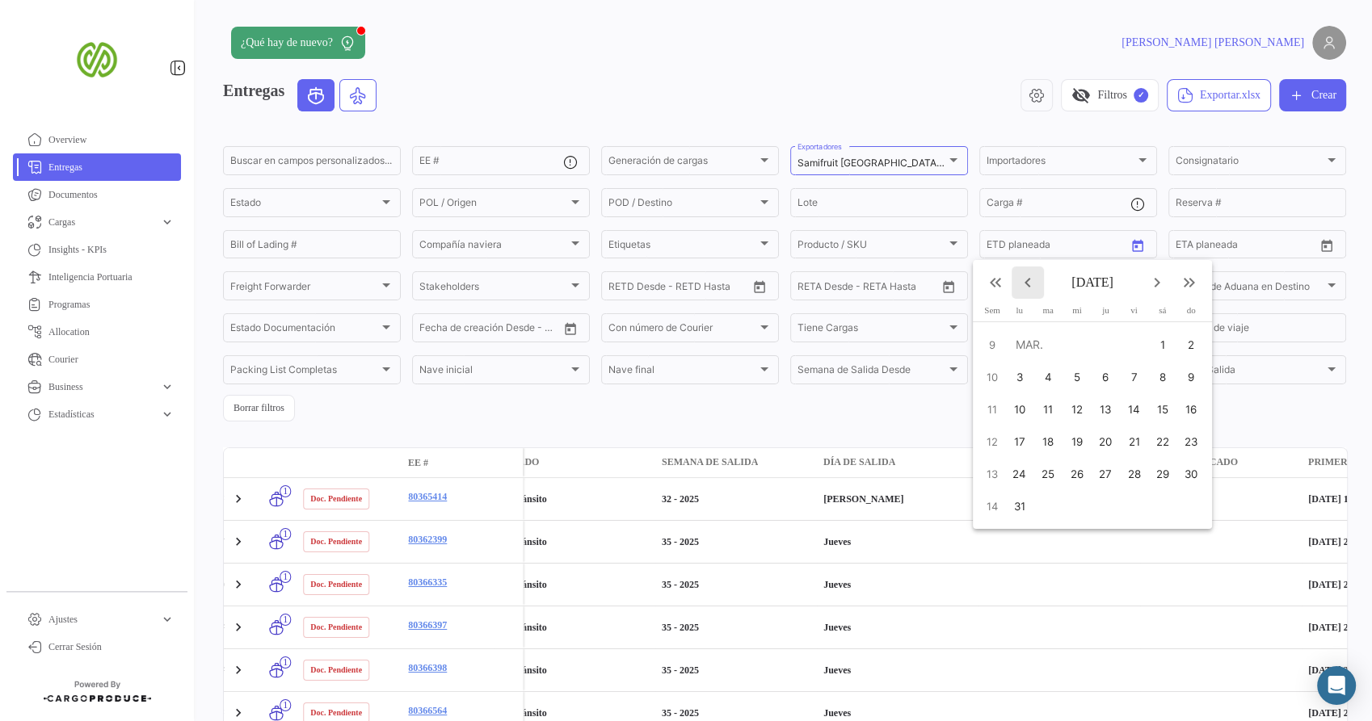
click at [1024, 287] on mat-icon "keyboard_arrow_left" at bounding box center [1027, 282] width 19 height 19
click at [1068, 386] on div "1" at bounding box center [1074, 377] width 27 height 29
type input "[DATE]"
click at [1073, 239] on div at bounding box center [686, 360] width 1372 height 721
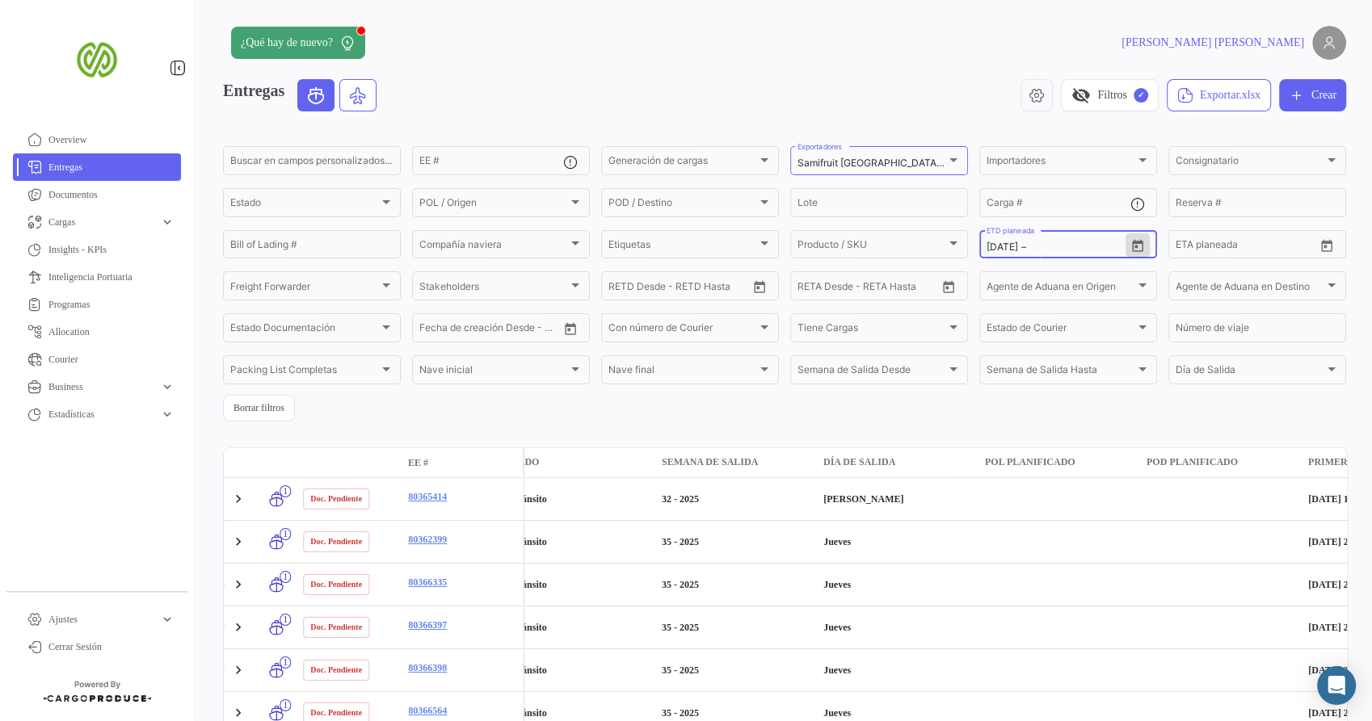
click at [1066, 251] on input "text" at bounding box center [1062, 247] width 66 height 11
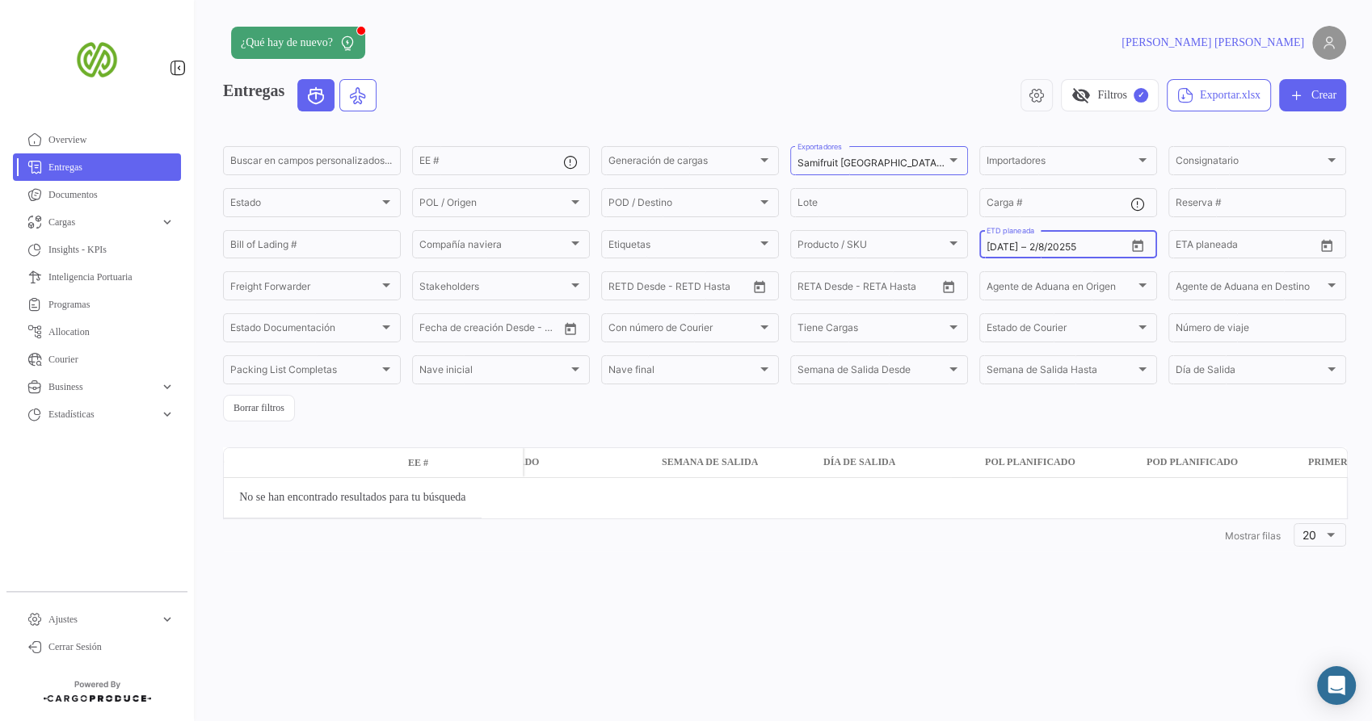
type input "[DATE]"
click at [1139, 249] on icon "Open calendar" at bounding box center [1137, 246] width 15 height 15
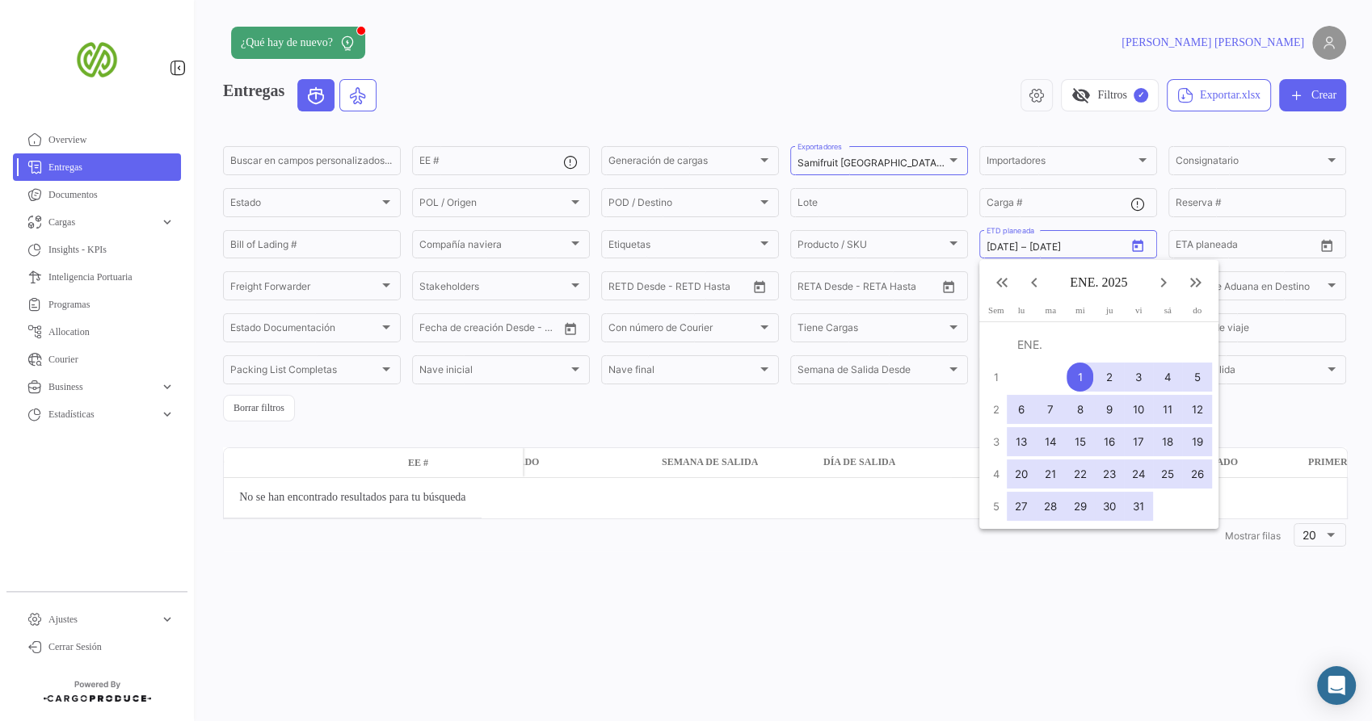
click at [1158, 288] on mat-icon "keyboard_arrow_right" at bounding box center [1163, 282] width 19 height 19
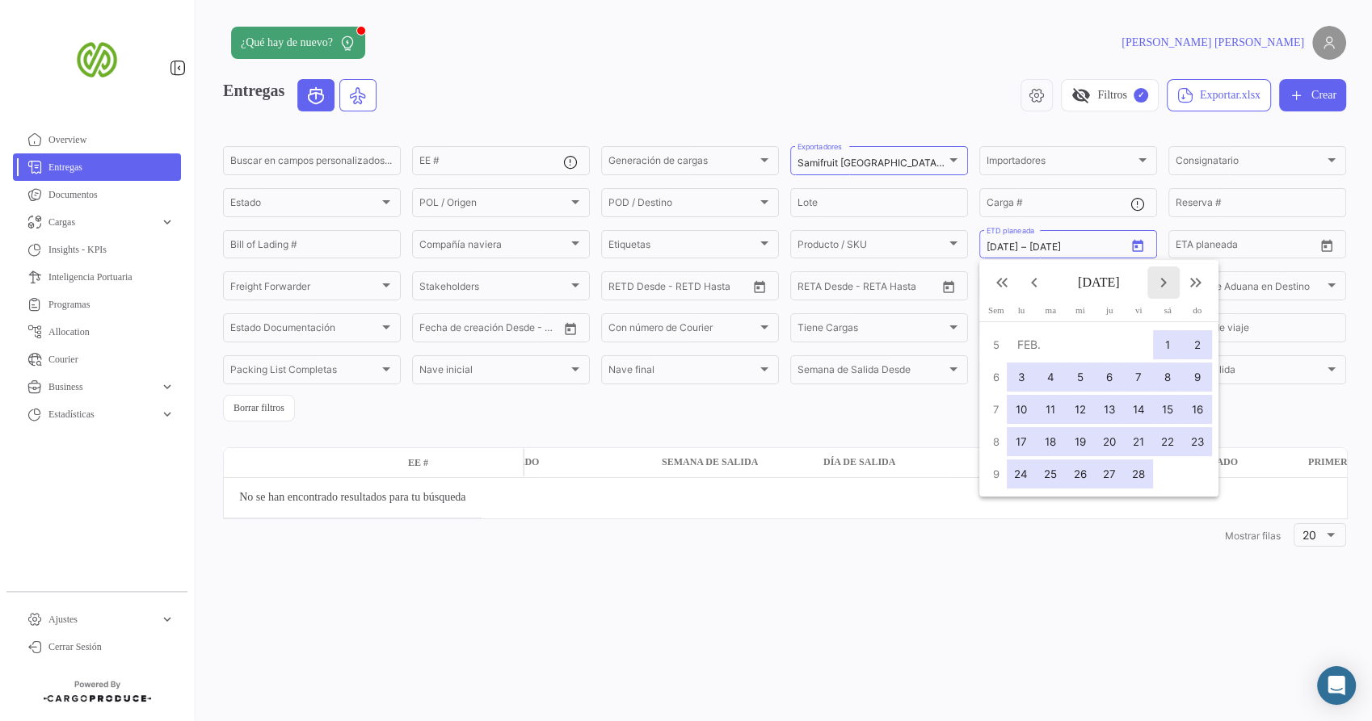
click at [1158, 288] on mat-icon "keyboard_arrow_right" at bounding box center [1163, 282] width 19 height 19
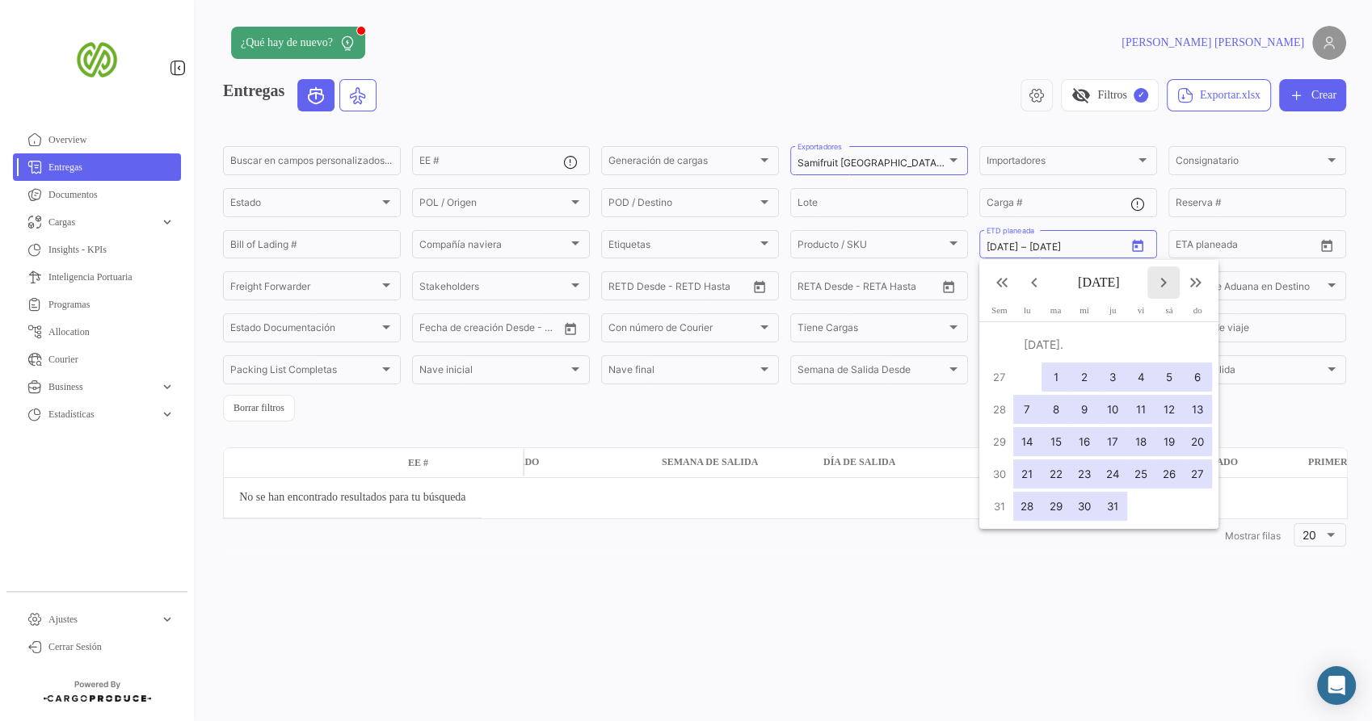
click at [1158, 288] on mat-icon "keyboard_arrow_right" at bounding box center [1163, 282] width 19 height 19
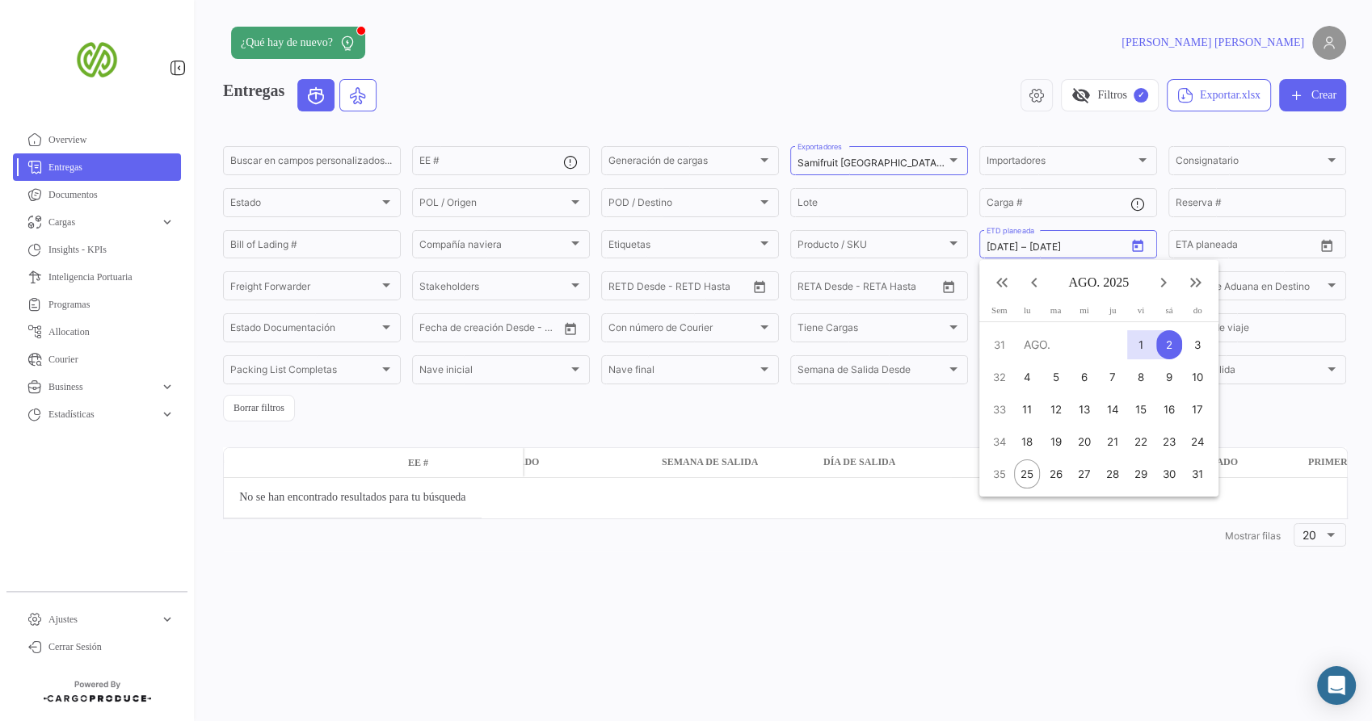
click at [1021, 478] on div "25" at bounding box center [1026, 474] width 25 height 29
type input "[DATE]"
click at [1032, 287] on mat-icon "keyboard_arrow_left" at bounding box center [1033, 282] width 19 height 19
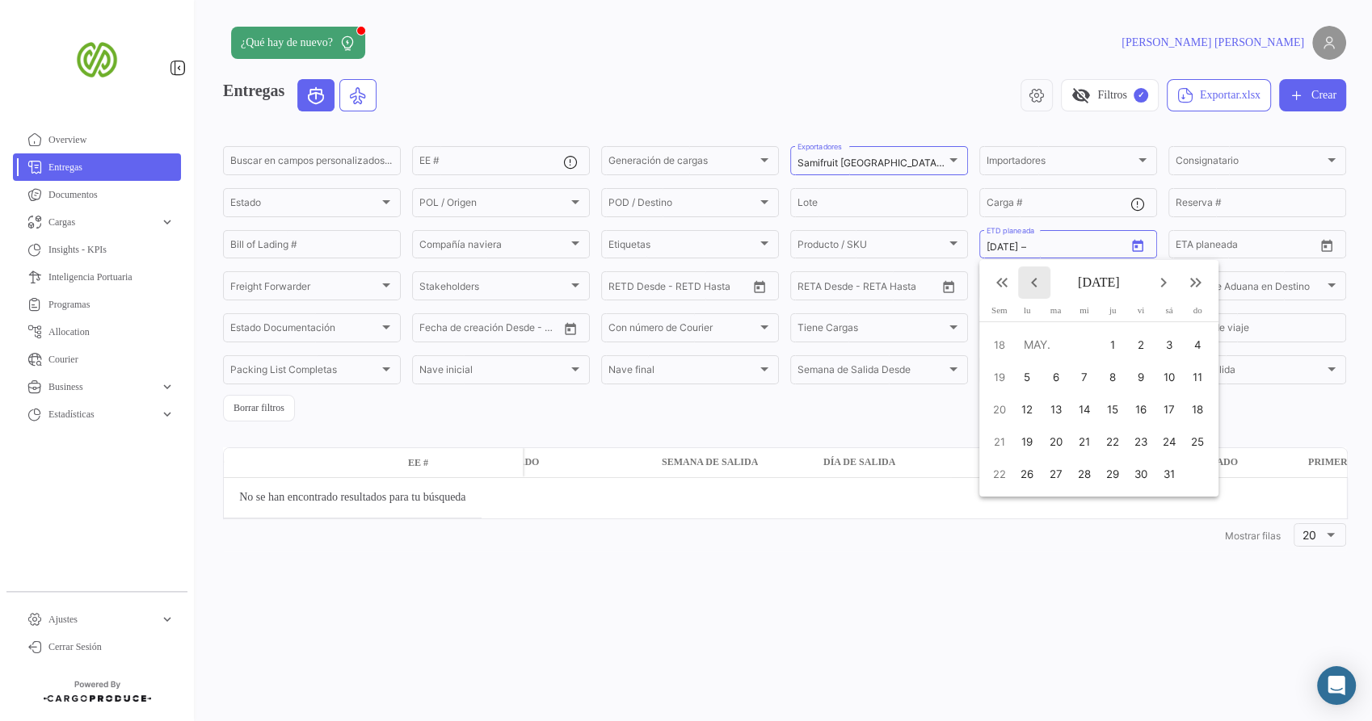
click at [1032, 287] on mat-icon "keyboard_arrow_left" at bounding box center [1033, 282] width 19 height 19
click at [1053, 233] on div at bounding box center [686, 360] width 1372 height 721
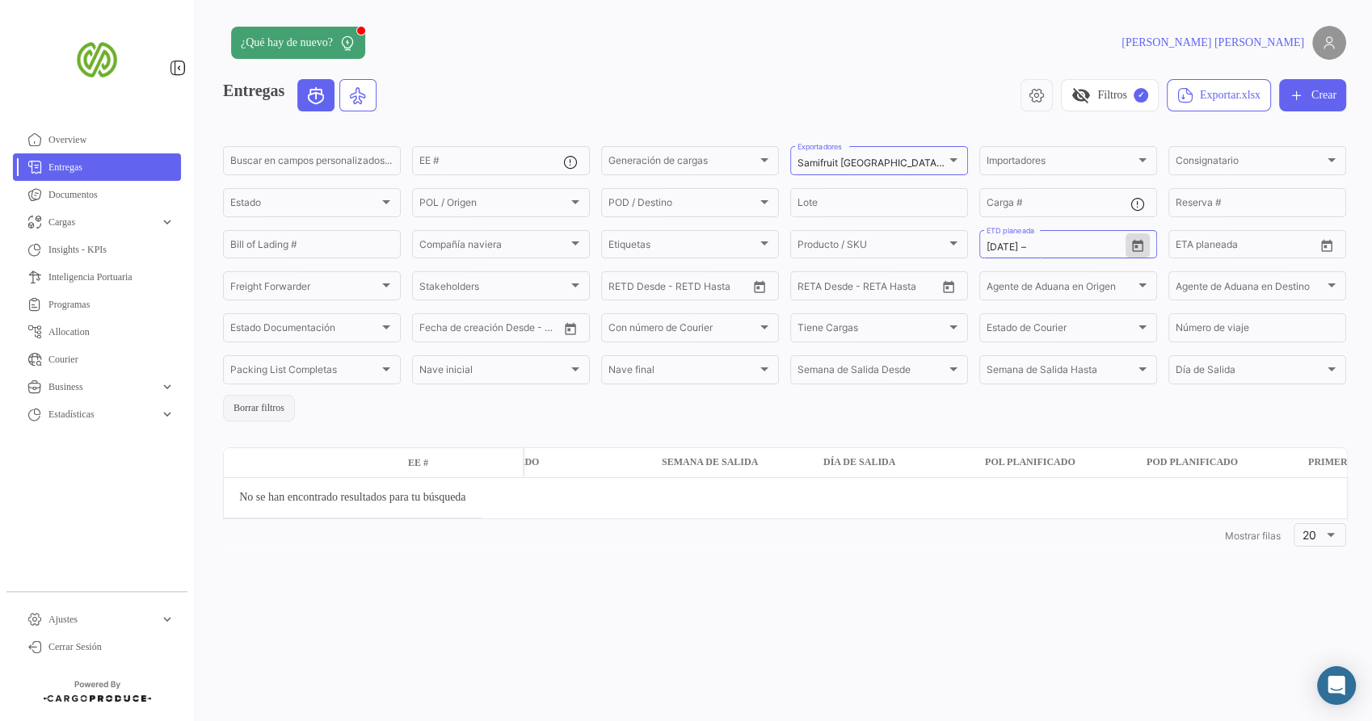
click at [268, 409] on button "Borrar filtros" at bounding box center [259, 408] width 72 height 27
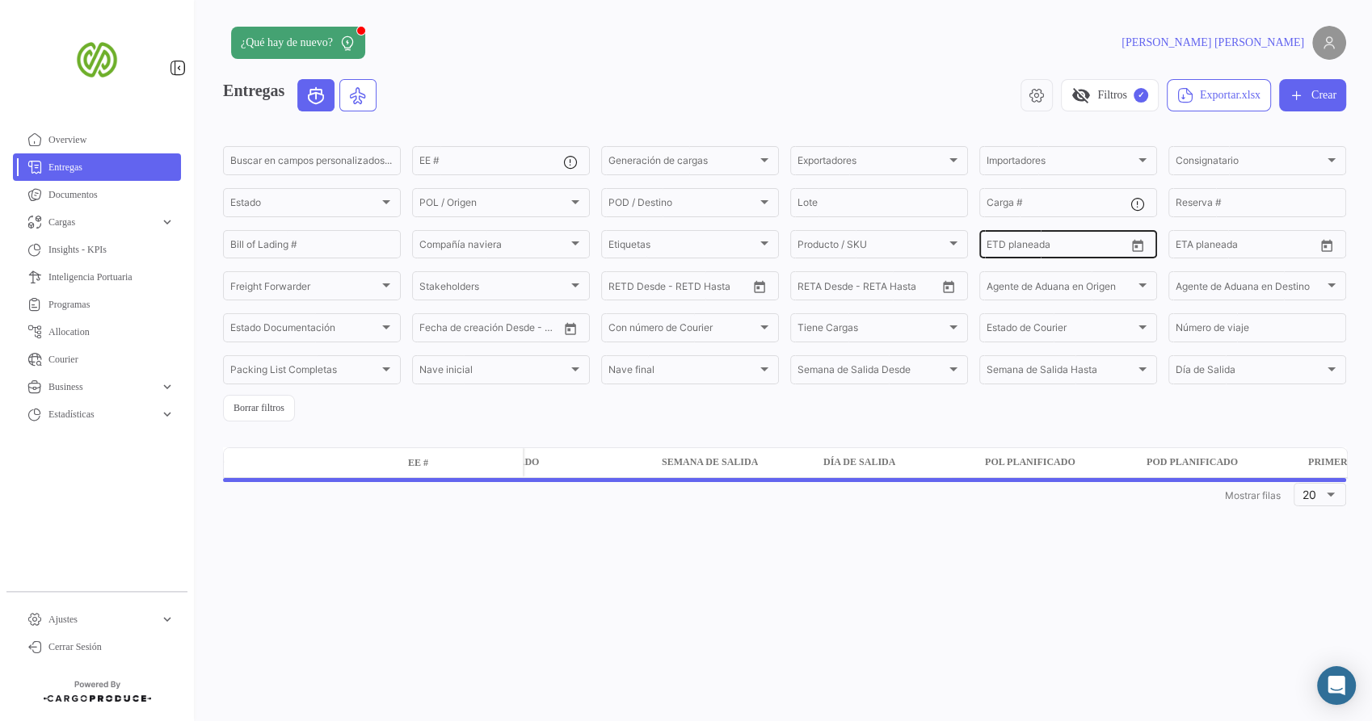
click at [1021, 244] on span "–" at bounding box center [1021, 247] width 5 height 11
click at [1136, 242] on icon "Open calendar" at bounding box center [1137, 246] width 15 height 15
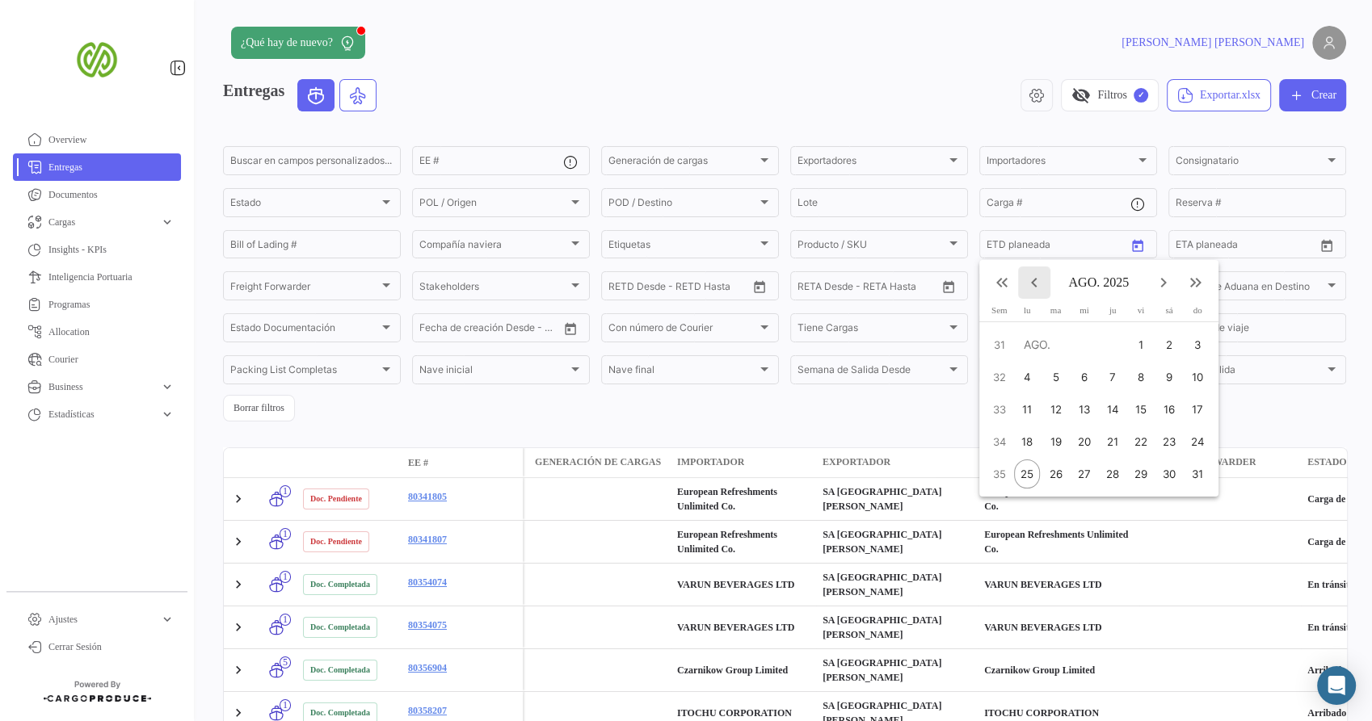
click at [1036, 286] on mat-icon "keyboard_arrow_left" at bounding box center [1033, 282] width 19 height 19
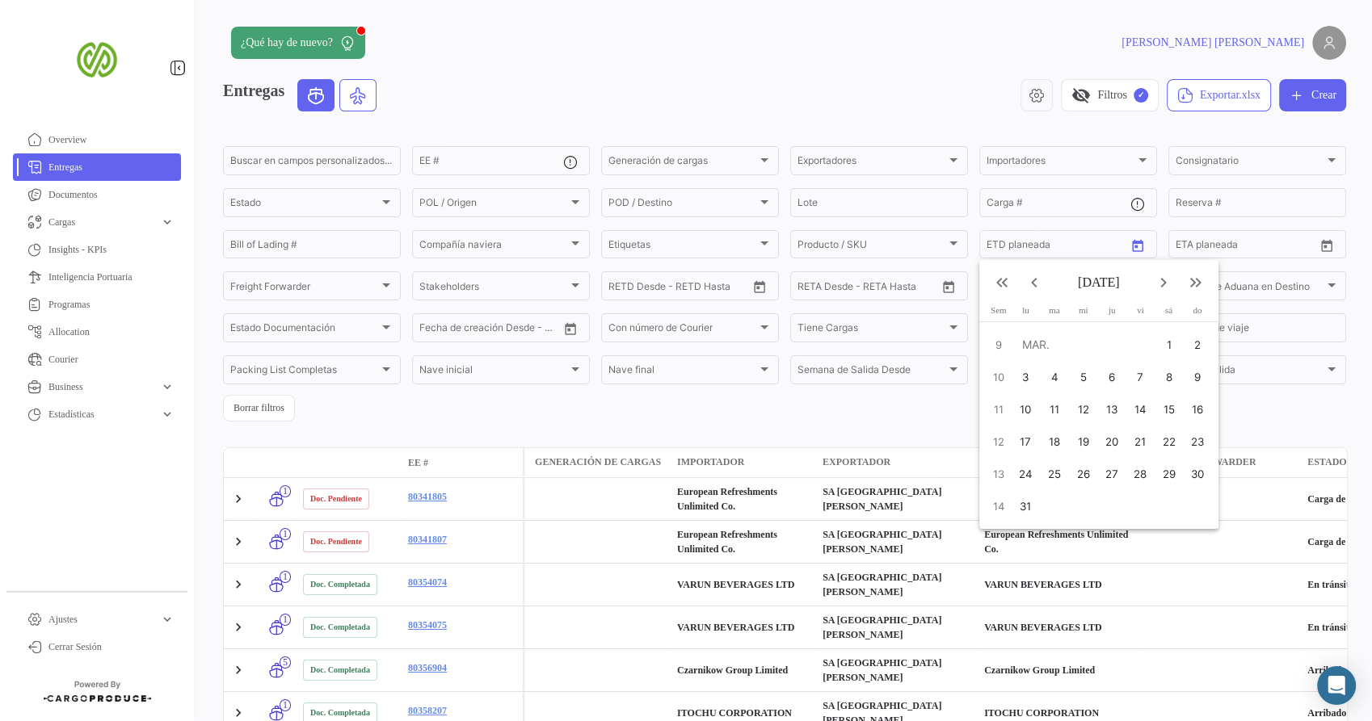
click at [1164, 341] on div "1" at bounding box center [1169, 344] width 26 height 29
type input "[DATE]"
click at [1158, 286] on mat-icon "keyboard_arrow_right" at bounding box center [1163, 282] width 19 height 19
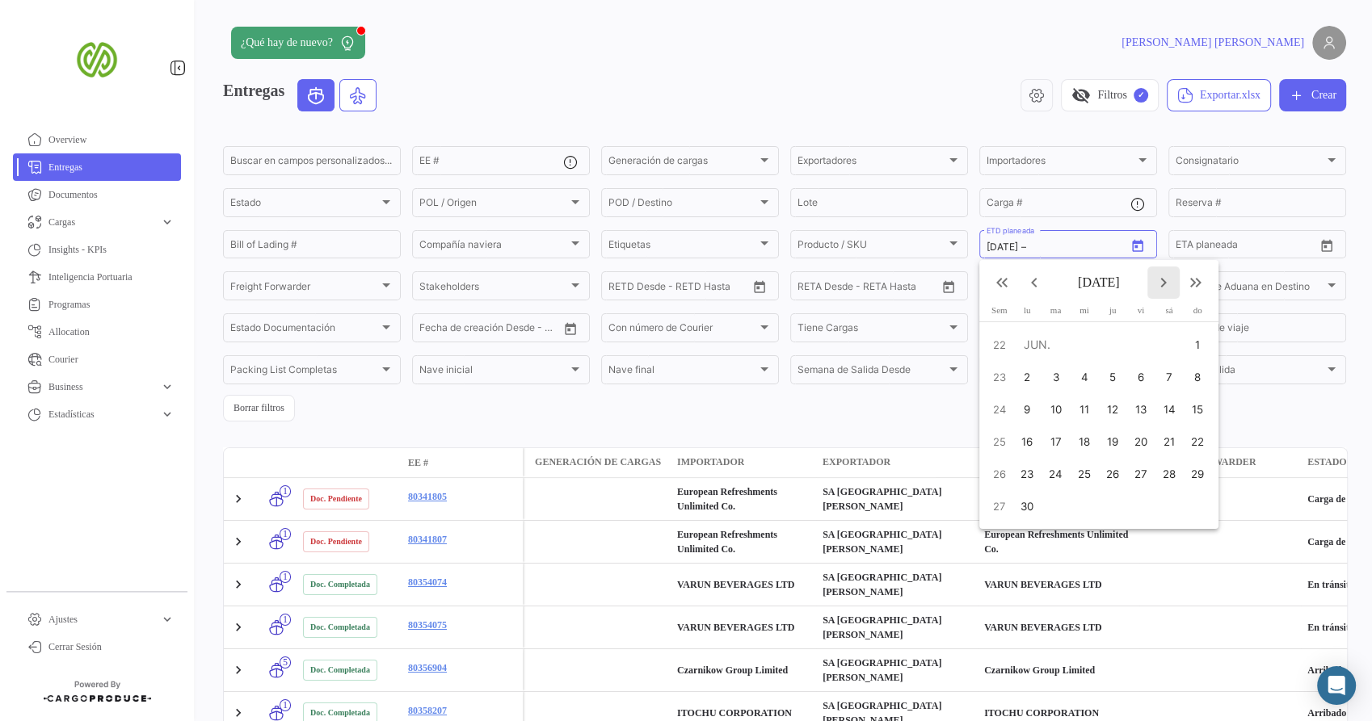
click at [1158, 285] on mat-icon "keyboard_arrow_right" at bounding box center [1163, 282] width 19 height 19
click at [1189, 453] on div "24" at bounding box center [1197, 441] width 26 height 29
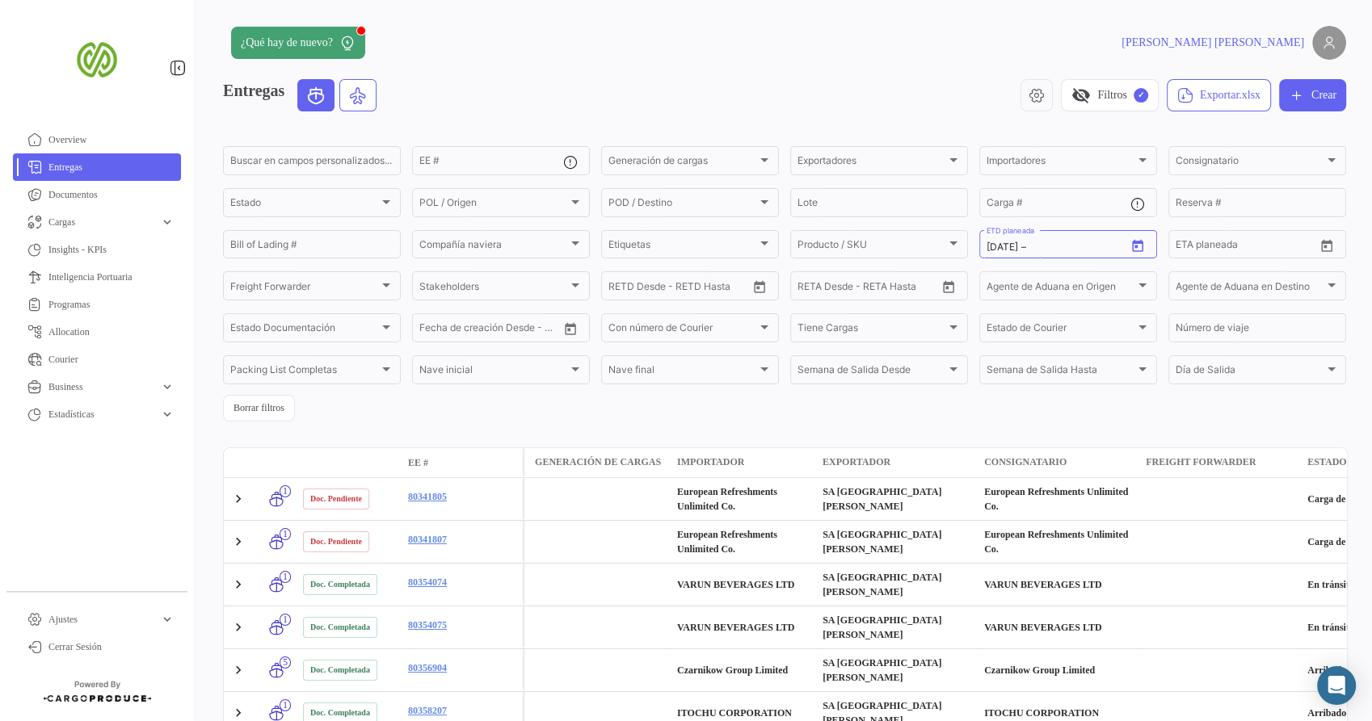
type input "[DATE]"
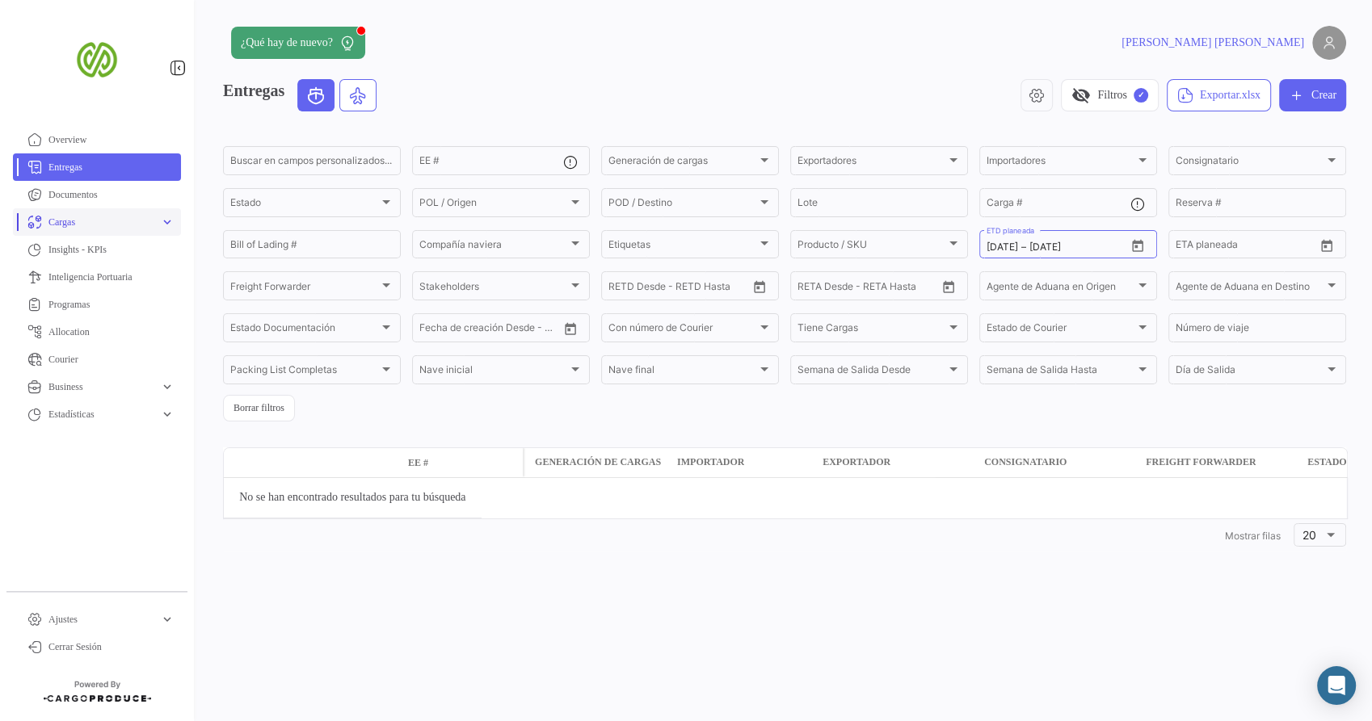
click at [98, 229] on span "Cargas" at bounding box center [100, 222] width 105 height 15
click at [110, 284] on span "Cargas Marítimas" at bounding box center [76, 283] width 69 height 15
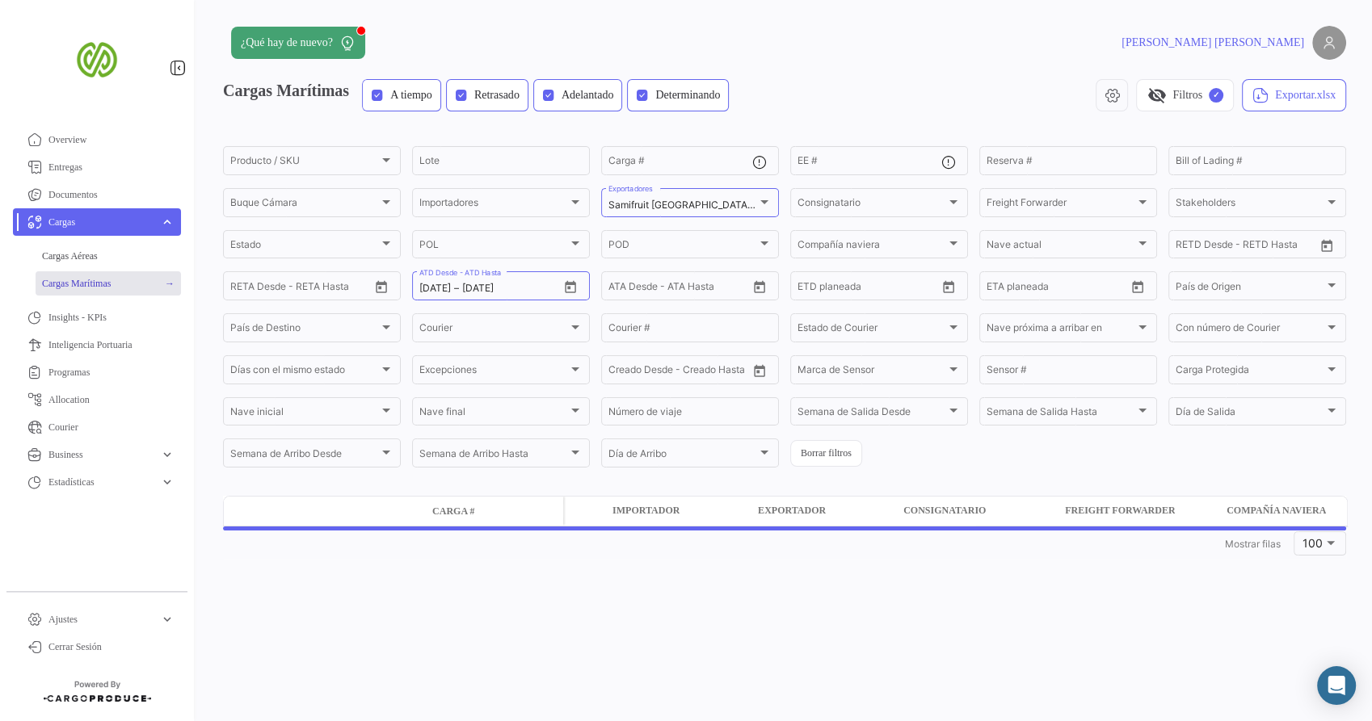
click at [174, 286] on link "Cargas Marítimas" at bounding box center [108, 283] width 145 height 24
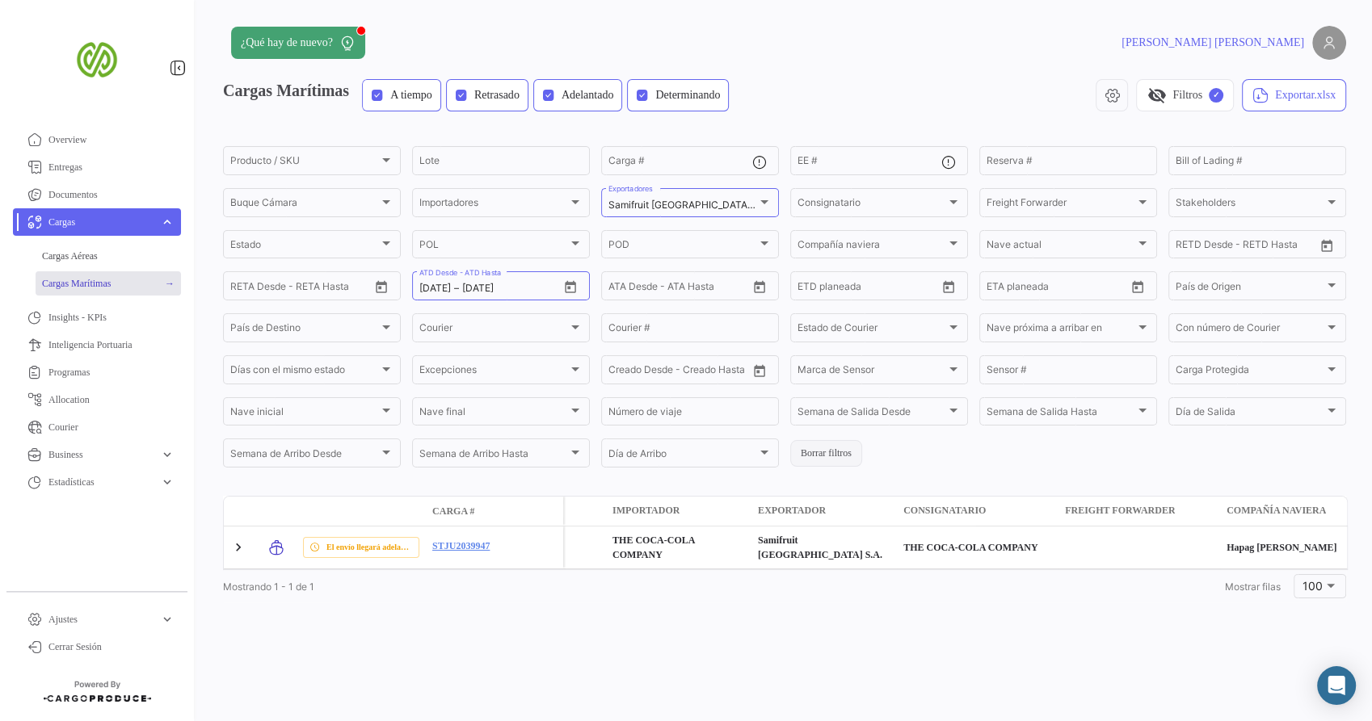
click at [838, 458] on button "Borrar filtros" at bounding box center [826, 453] width 72 height 27
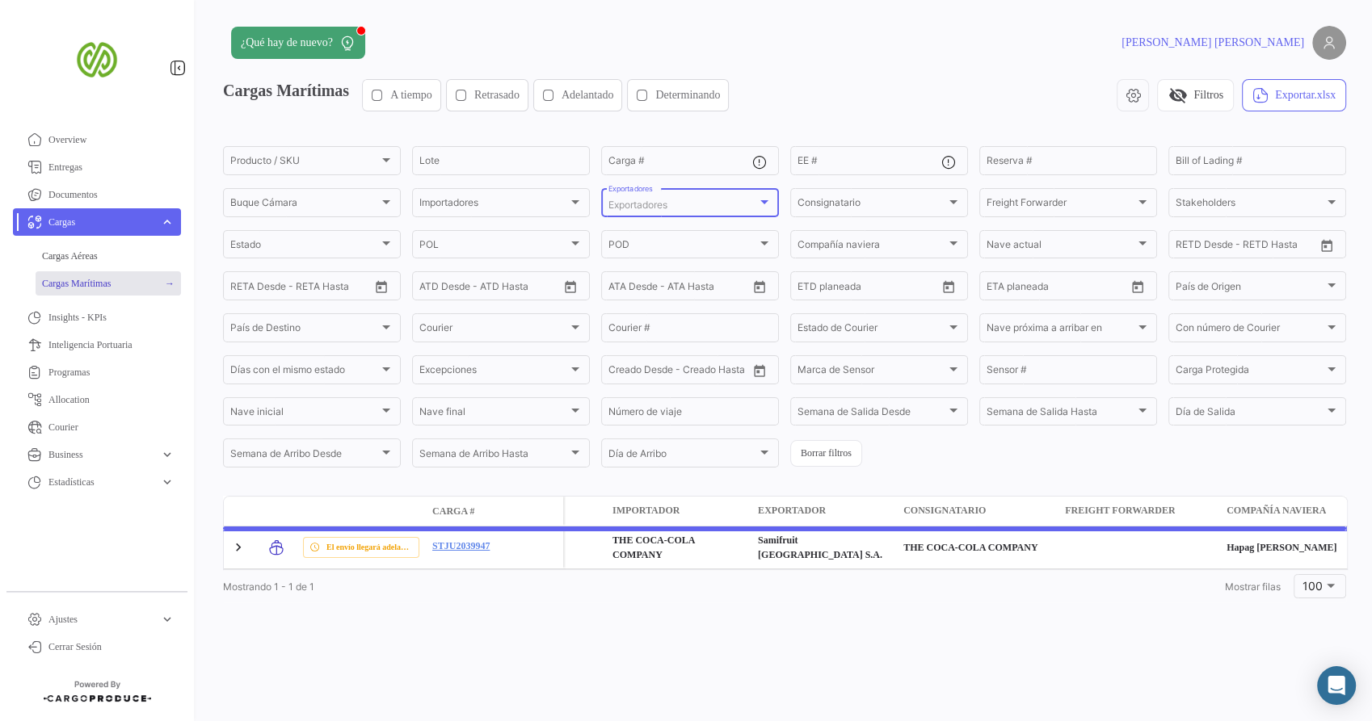
click at [704, 203] on div "Exportadores" at bounding box center [682, 205] width 149 height 11
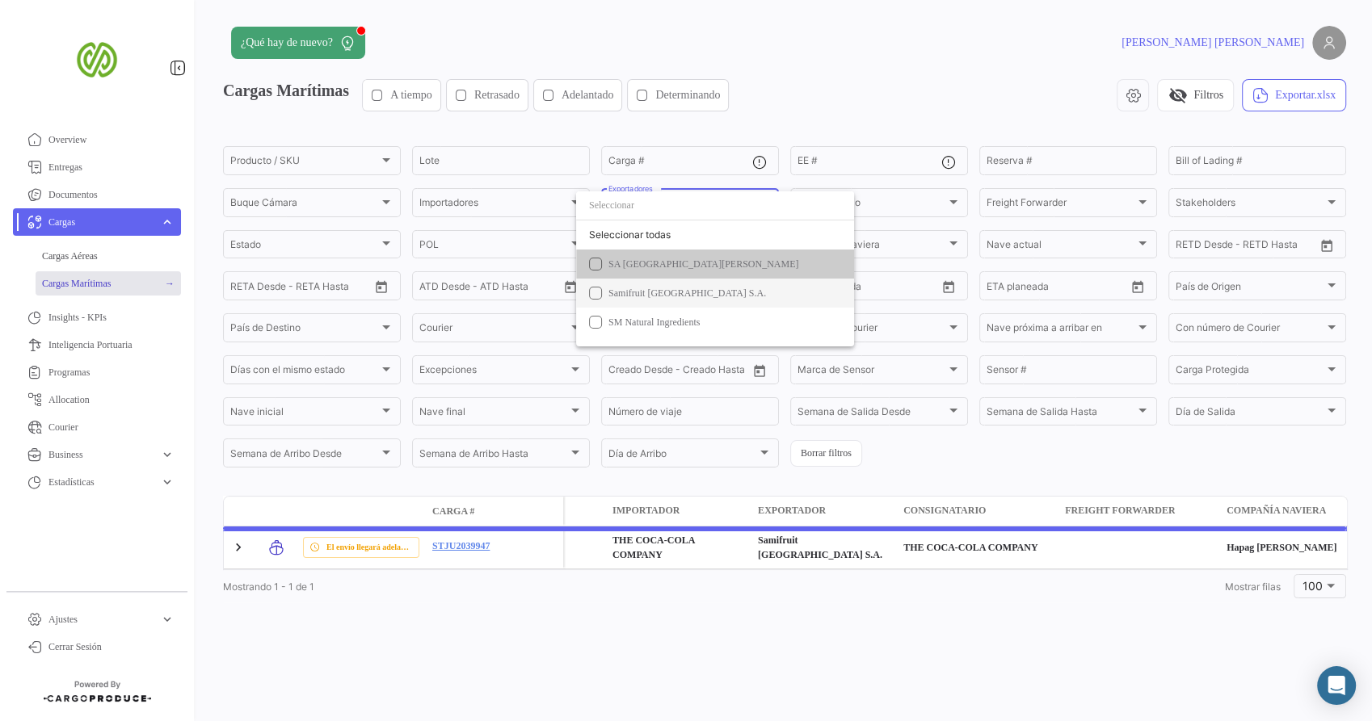
click at [681, 295] on span "Samifruit [GEOGRAPHIC_DATA] S.A." at bounding box center [687, 293] width 158 height 11
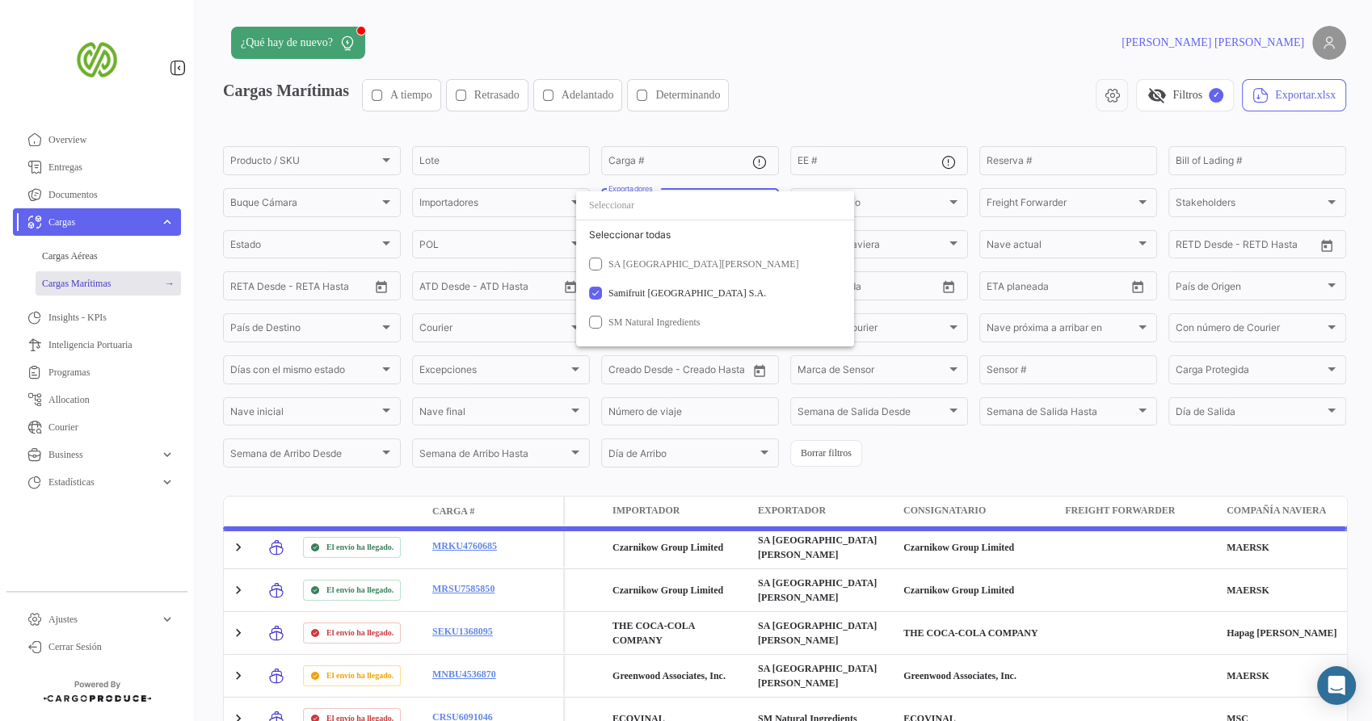
click at [427, 97] on div at bounding box center [686, 360] width 1372 height 721
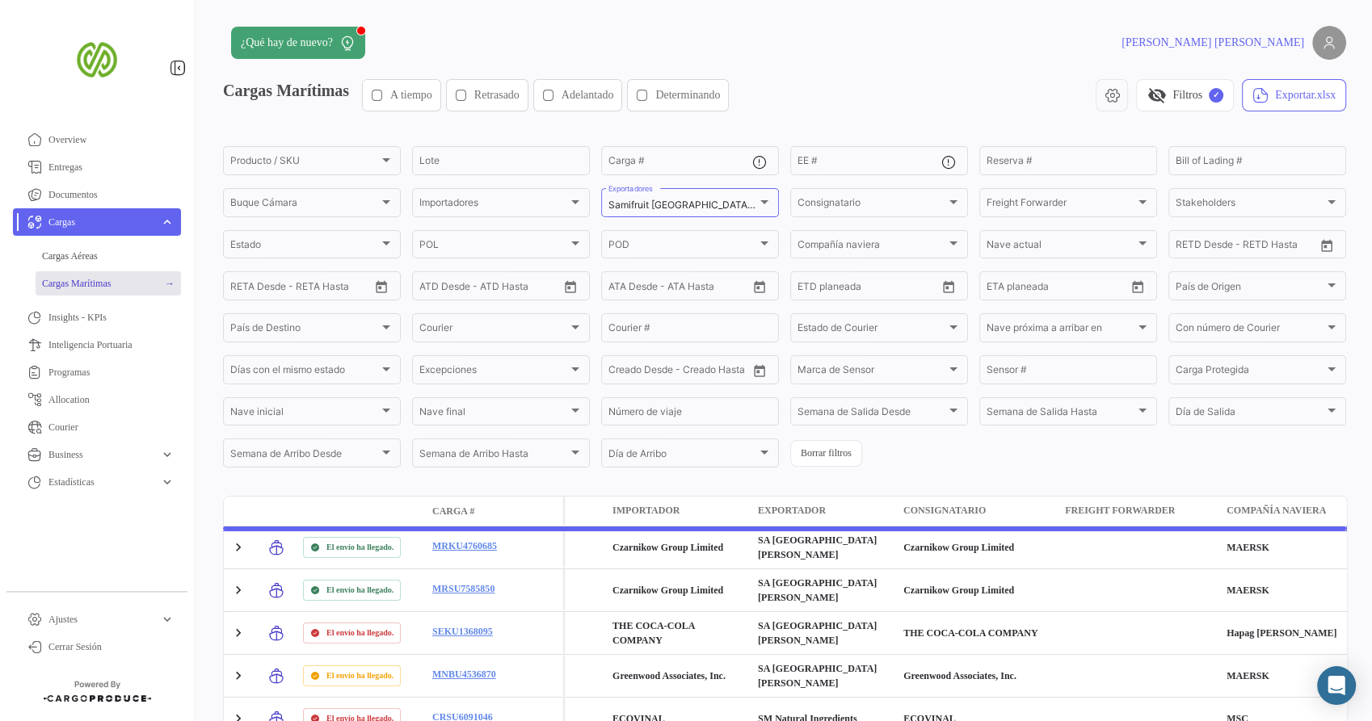
click at [384, 91] on icon "button" at bounding box center [377, 95] width 13 height 13
click at [468, 91] on icon "button" at bounding box center [461, 95] width 13 height 13
click at [593, 94] on div "Adelantado" at bounding box center [578, 95] width 72 height 16
click at [692, 94] on div "Determinando" at bounding box center [678, 95] width 84 height 16
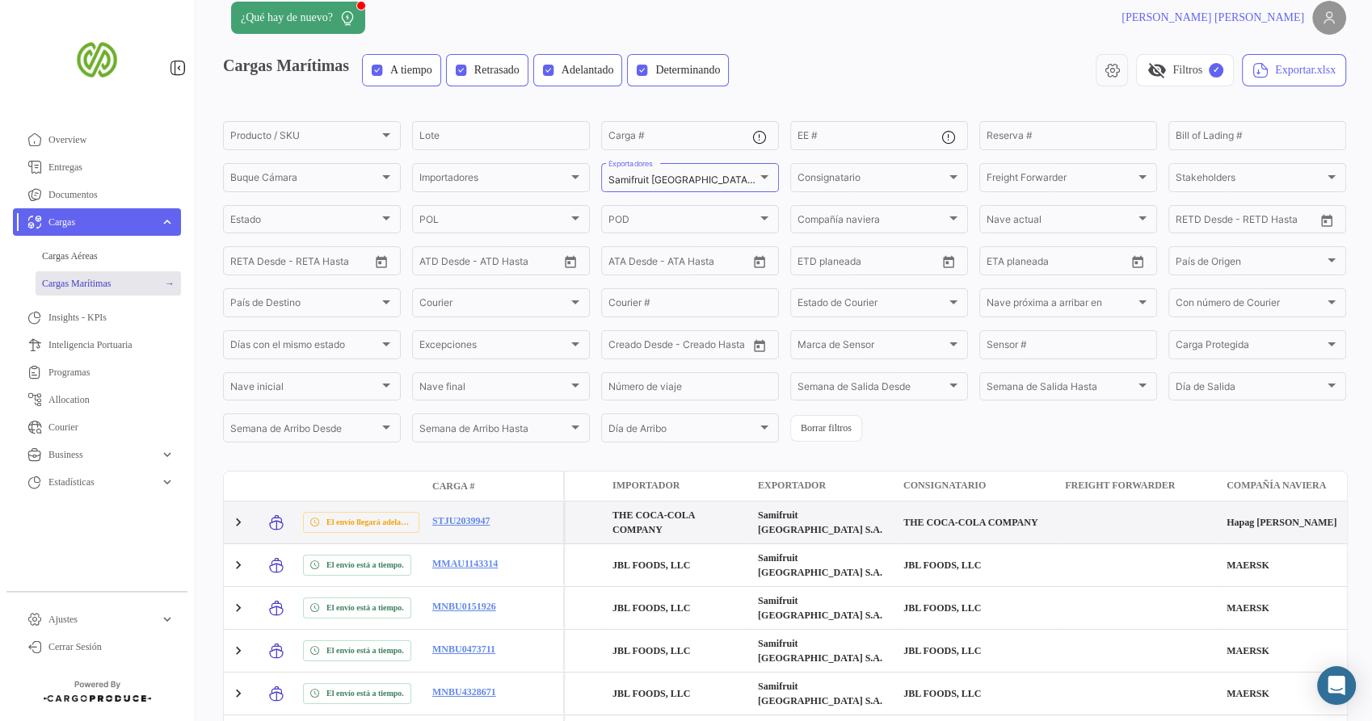
scroll to position [23, 0]
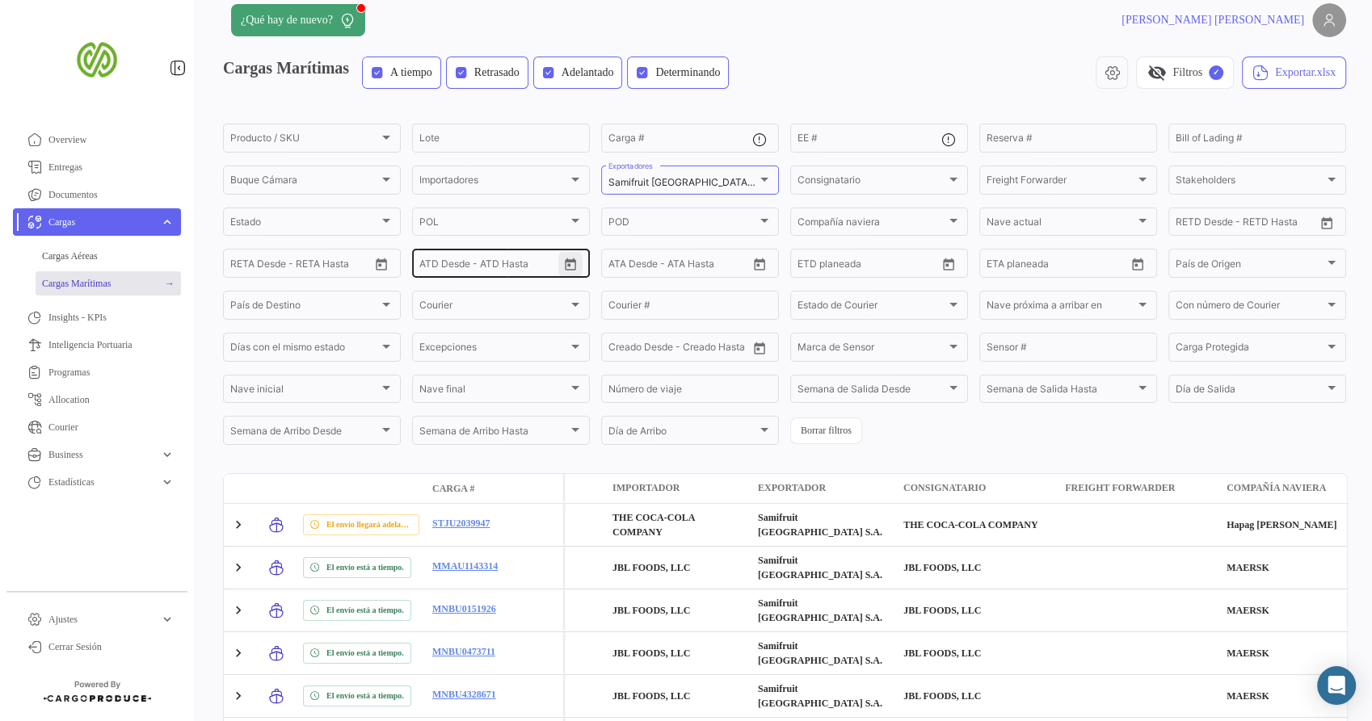
click at [565, 265] on icon "Open calendar" at bounding box center [570, 265] width 15 height 15
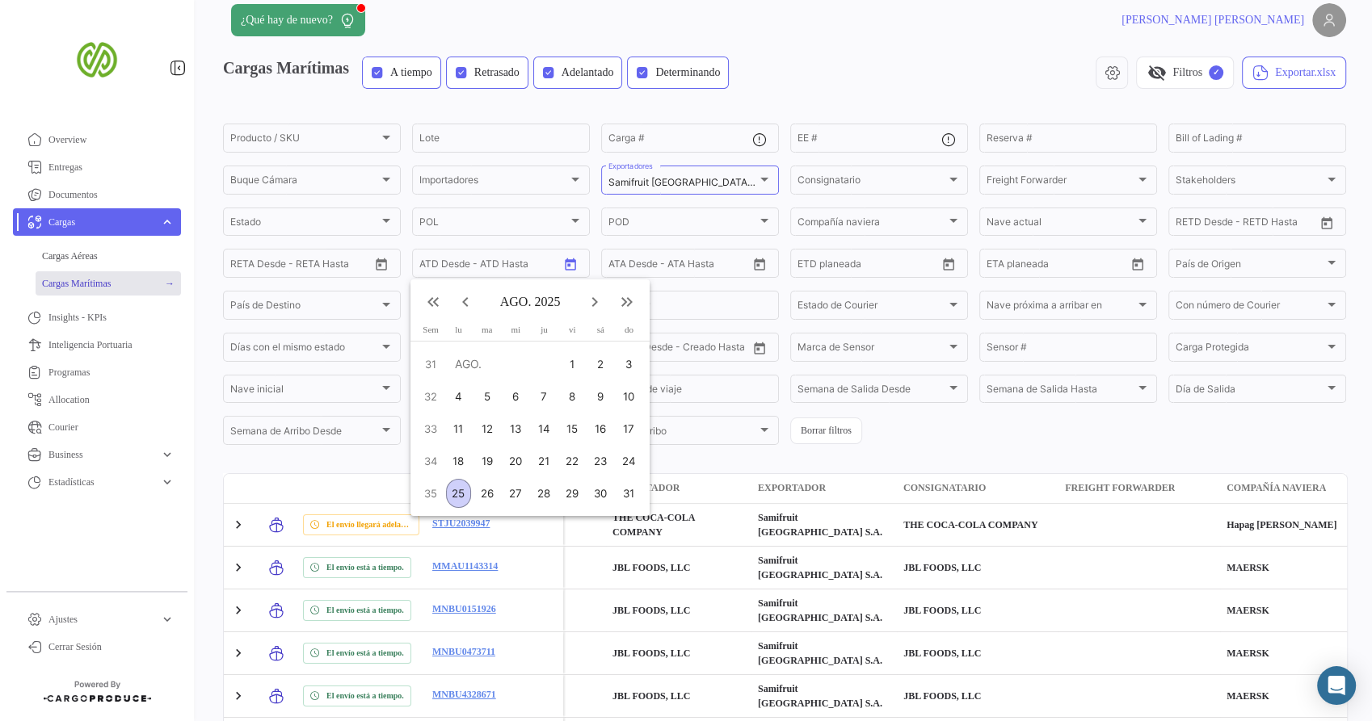
click at [465, 301] on mat-icon "keyboard_arrow_left" at bounding box center [465, 301] width 19 height 19
click at [469, 297] on mat-icon "keyboard_arrow_left" at bounding box center [465, 301] width 19 height 19
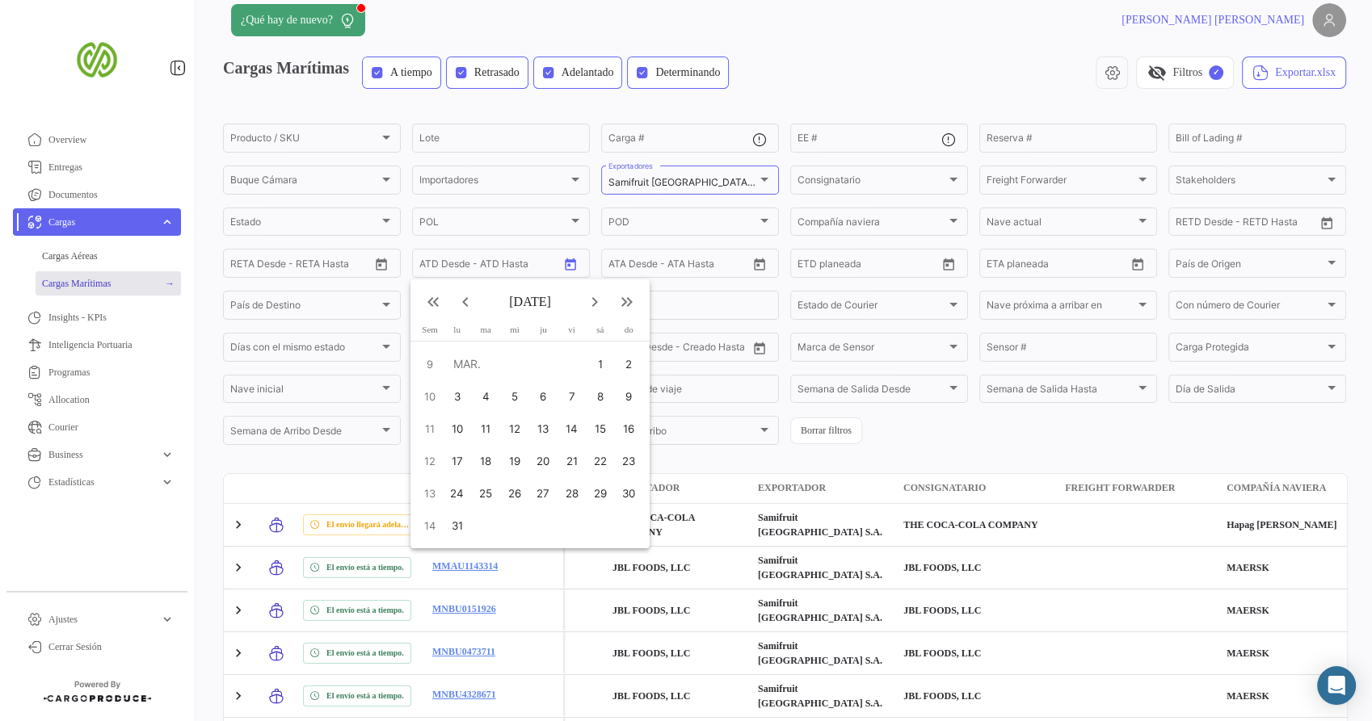
click at [597, 355] on div "1" at bounding box center [600, 364] width 26 height 29
type input "[DATE]"
click at [592, 307] on mat-icon "keyboard_arrow_right" at bounding box center [594, 301] width 19 height 19
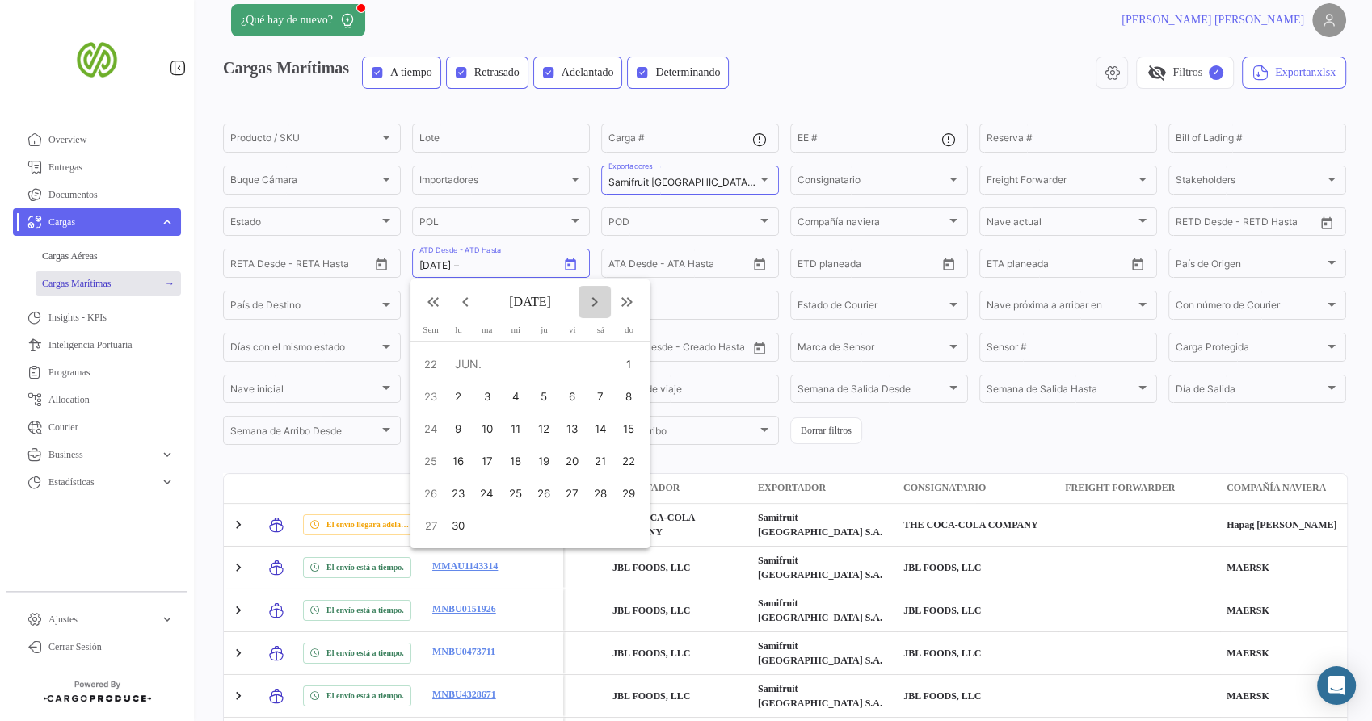
click at [592, 307] on mat-icon "keyboard_arrow_right" at bounding box center [594, 301] width 19 height 19
click at [467, 490] on div "25" at bounding box center [458, 493] width 25 height 29
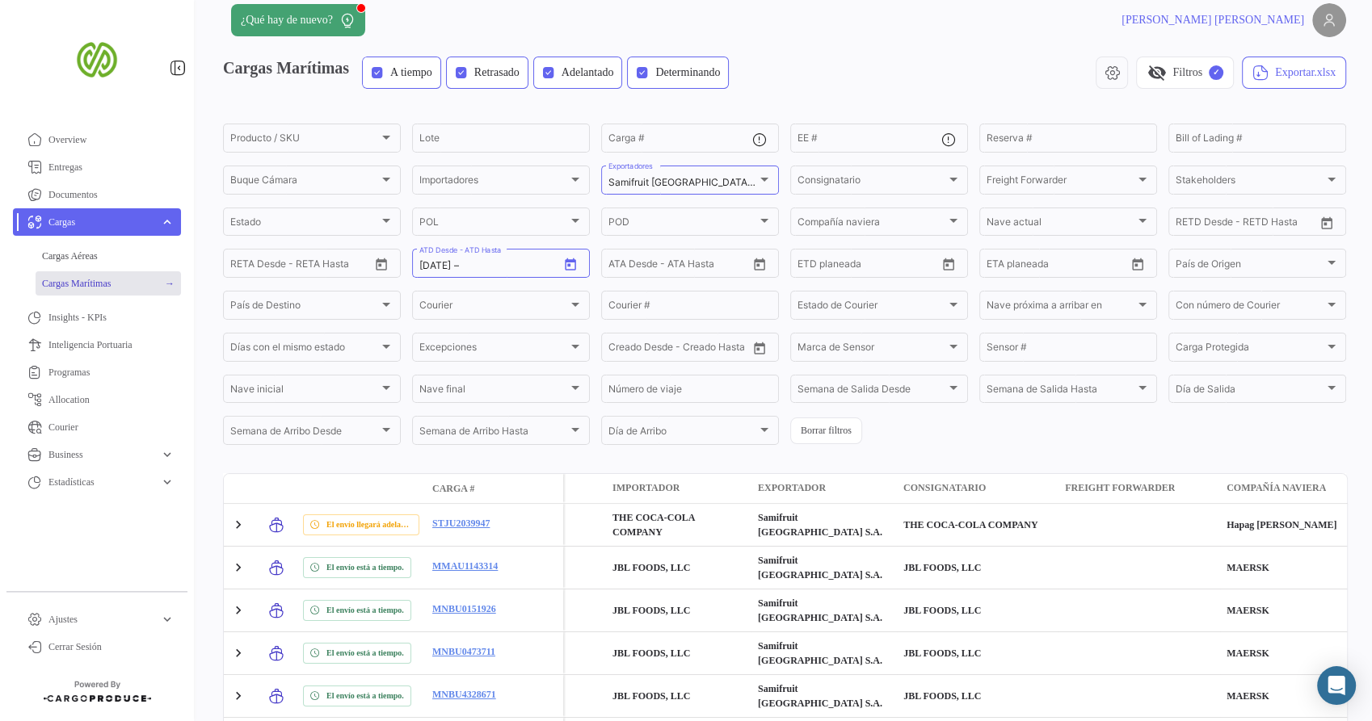
type input "[DATE]"
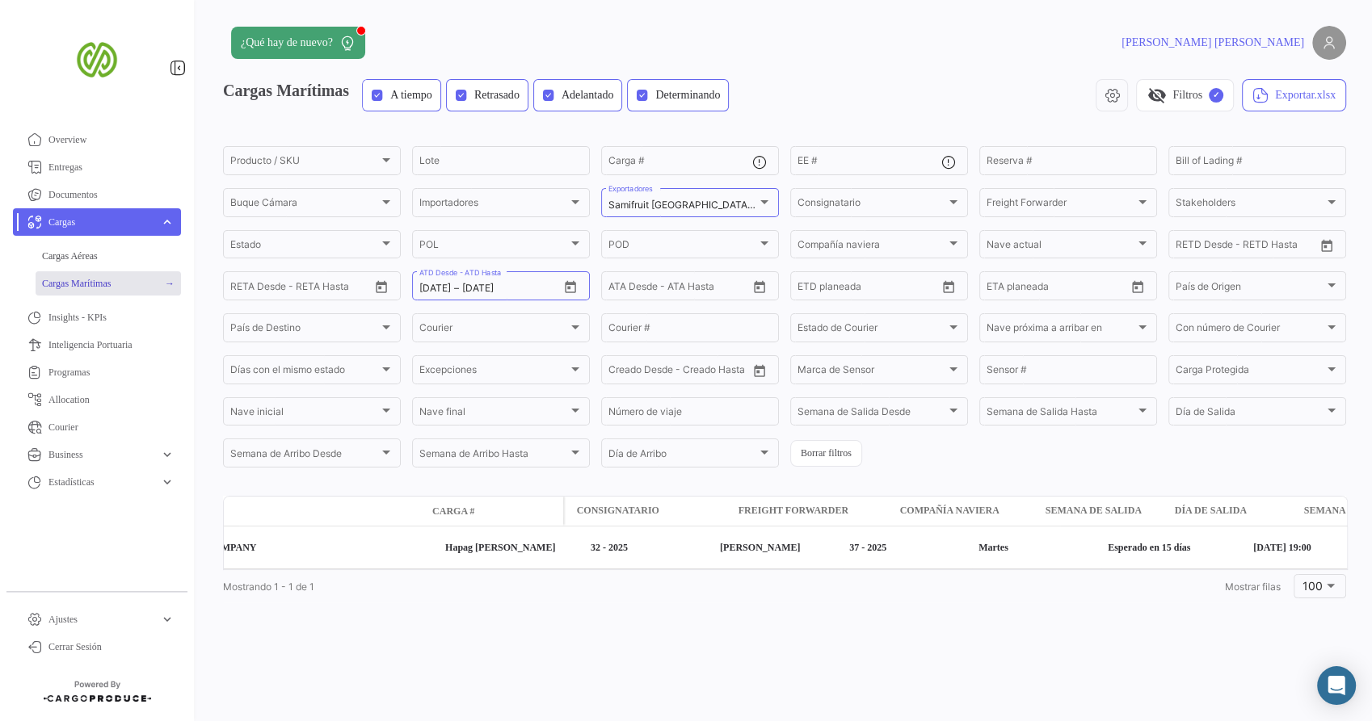
scroll to position [0, 0]
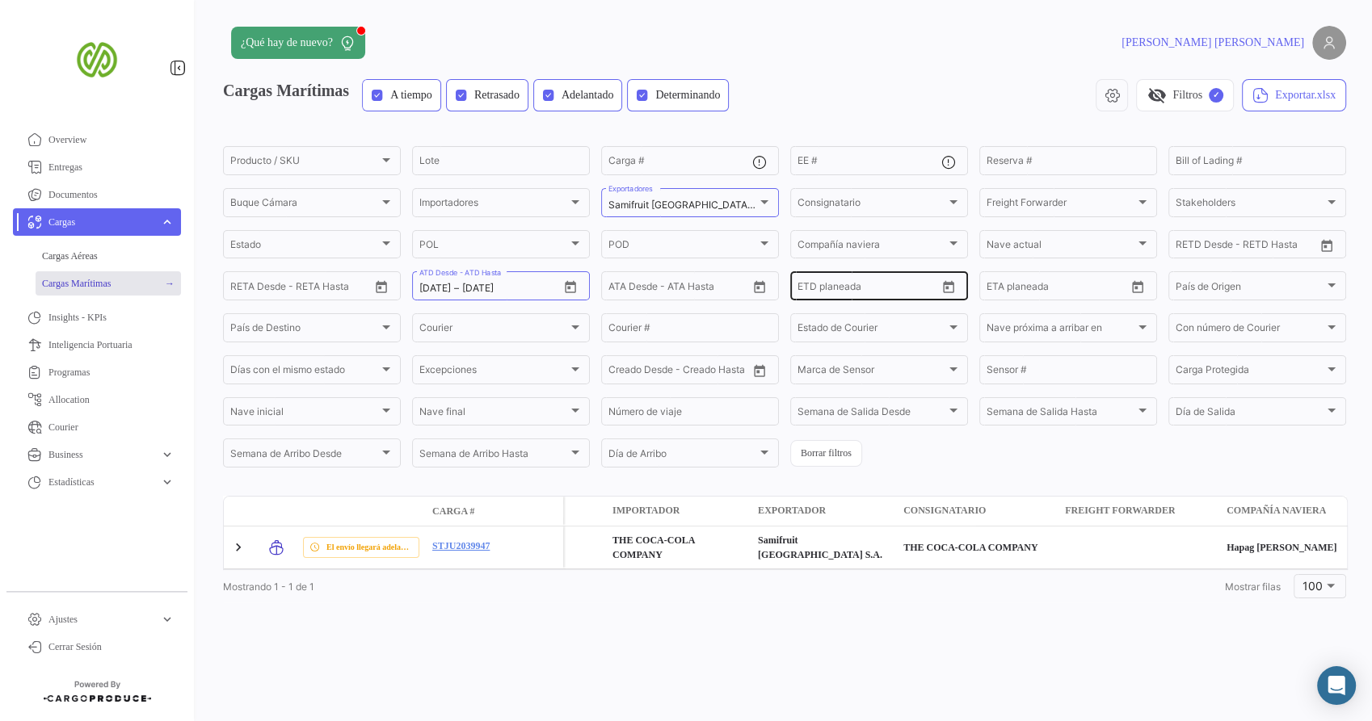
click at [801, 288] on input "ETD planeada" at bounding box center [811, 288] width 29 height 11
click at [948, 284] on icon "Open calendar" at bounding box center [948, 287] width 15 height 15
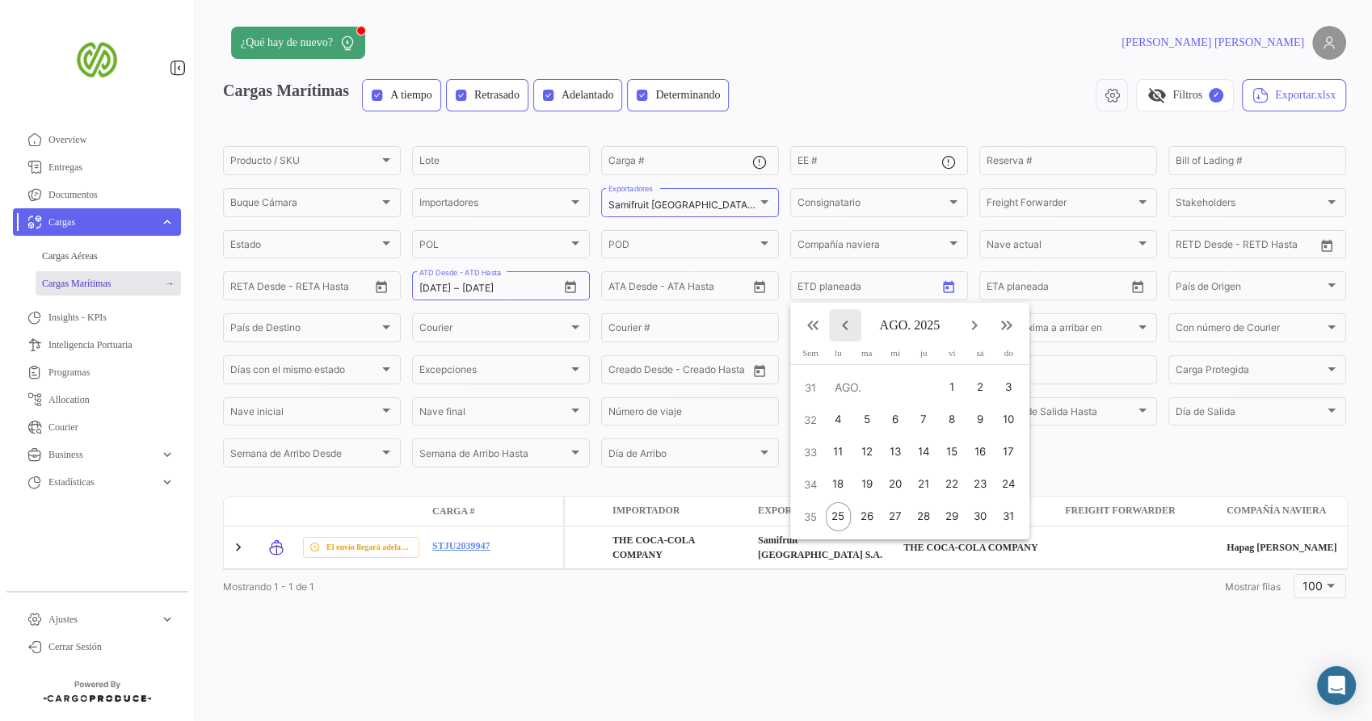
click at [847, 328] on mat-icon "keyboard_arrow_left" at bounding box center [844, 325] width 19 height 19
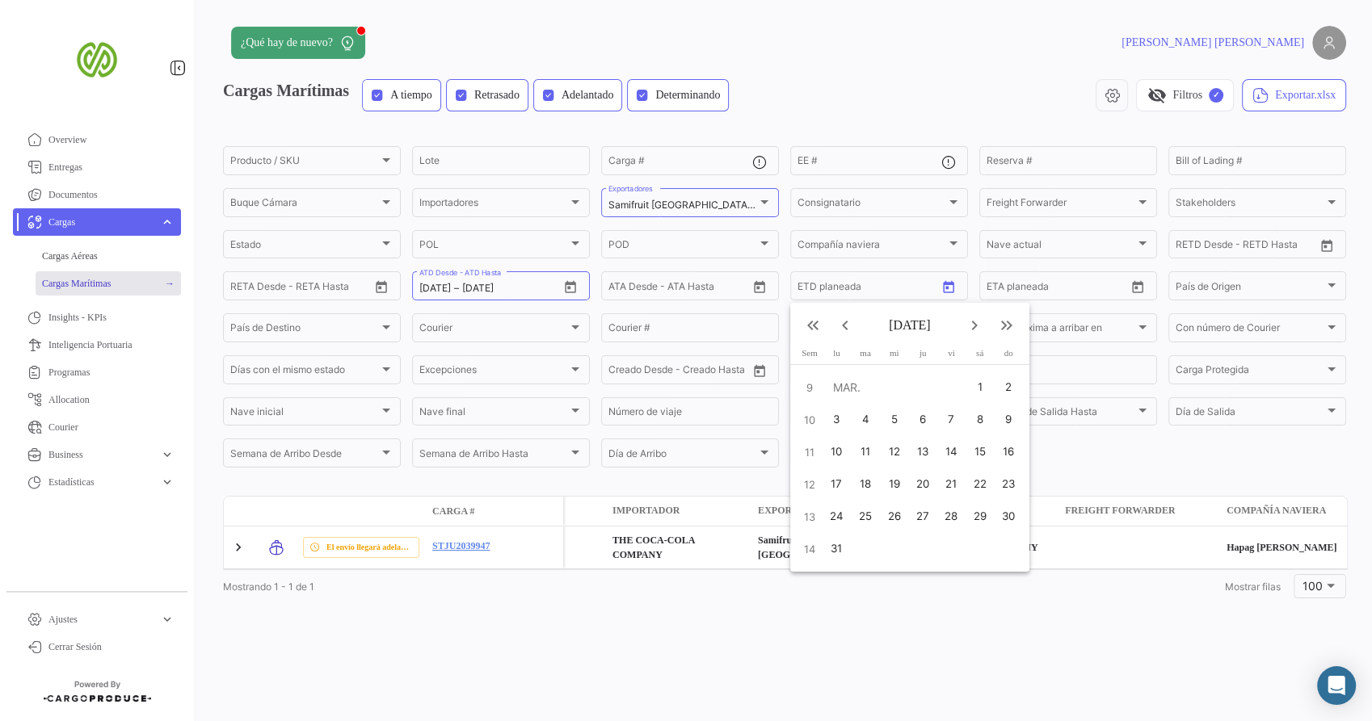
click at [847, 328] on mat-icon "keyboard_arrow_left" at bounding box center [844, 325] width 19 height 19
click at [981, 394] on div "1" at bounding box center [978, 387] width 27 height 29
type input "[DATE]"
click at [976, 328] on mat-icon "keyboard_arrow_right" at bounding box center [974, 325] width 19 height 19
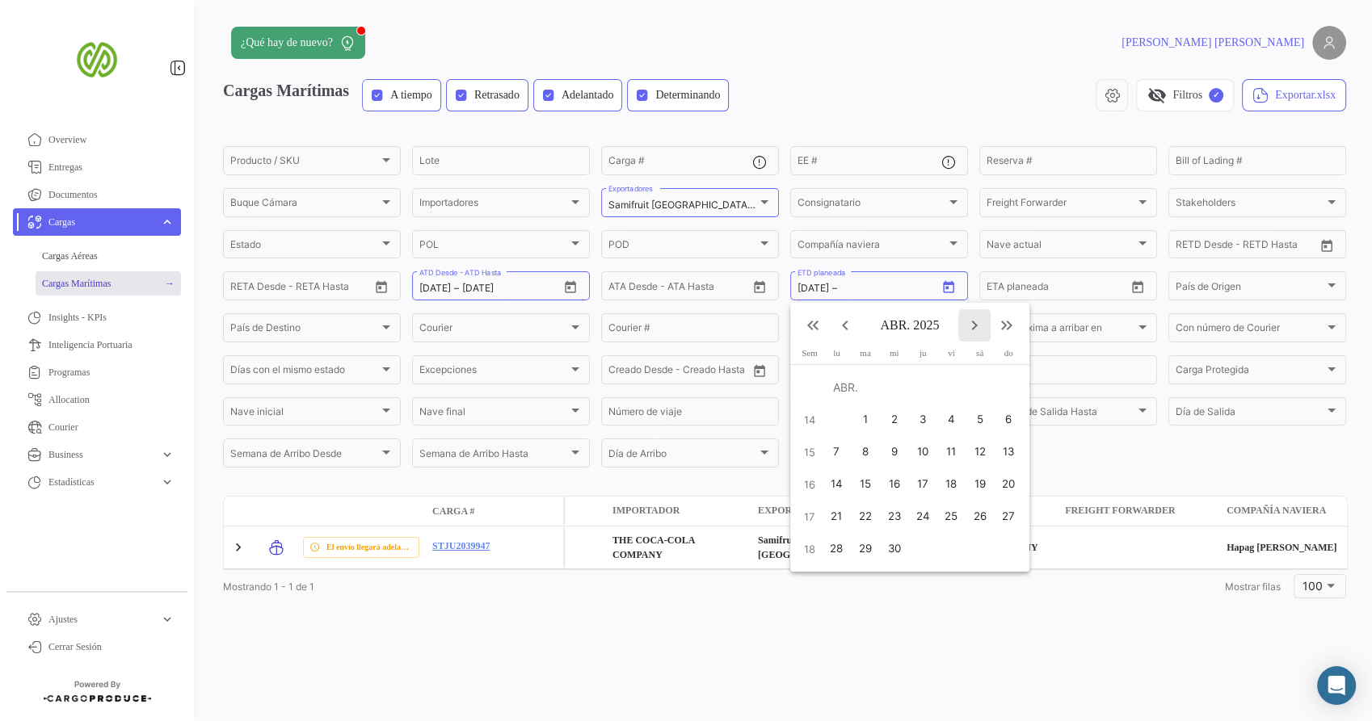
click at [976, 328] on mat-icon "keyboard_arrow_right" at bounding box center [974, 325] width 19 height 19
click at [845, 511] on div "25" at bounding box center [838, 516] width 25 height 29
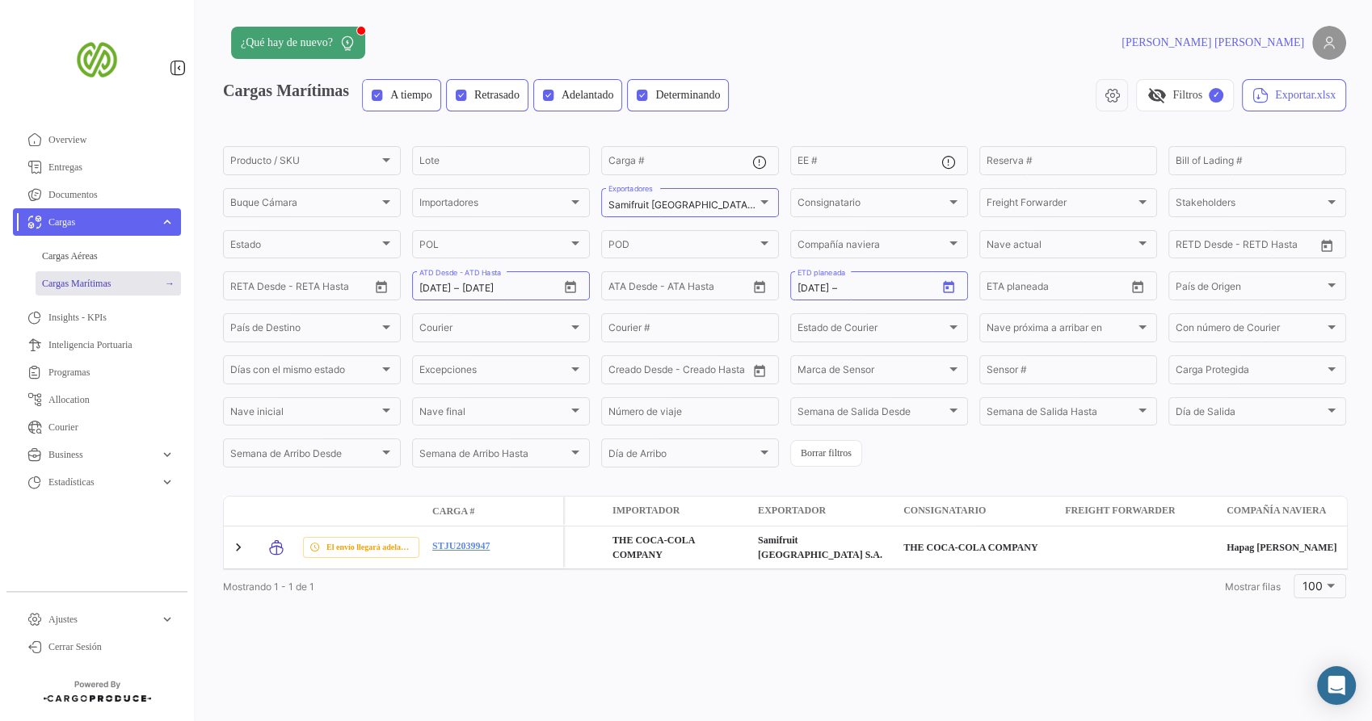
type input "[DATE]"
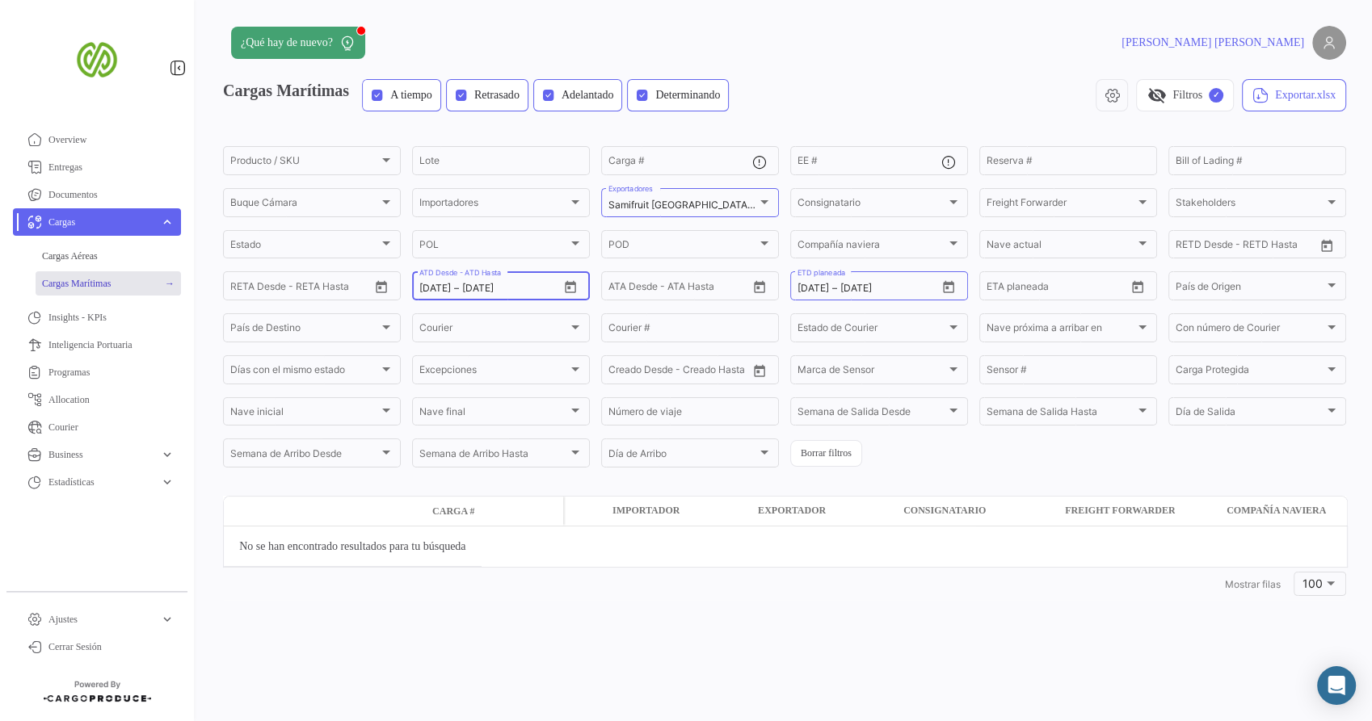
click at [540, 284] on div "[DATE] [DATE] – [DATE]" at bounding box center [488, 288] width 139 height 11
drag, startPoint x: 539, startPoint y: 285, endPoint x: 386, endPoint y: 291, distance: 152.8
click at [0, 0] on div "Producto / SKU Producto / SKU Lote Carga # EE # Reserva # Bill of Lading # Buqu…" at bounding box center [0, 0] width 0 height 0
drag, startPoint x: 386, startPoint y: 291, endPoint x: 532, endPoint y: 287, distance: 146.3
click at [528, 287] on input "[DATE]" at bounding box center [495, 288] width 66 height 11
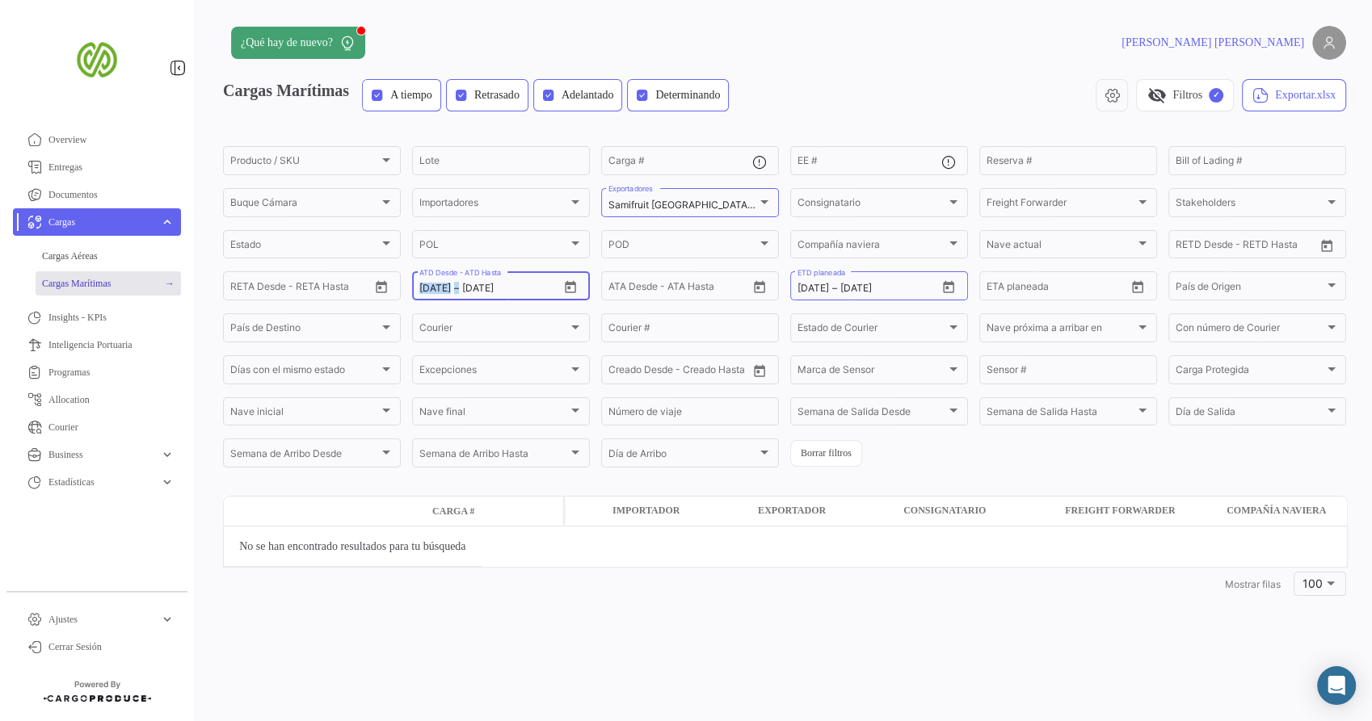
click at [498, 294] on input "[DATE]" at bounding box center [495, 288] width 66 height 11
type input "2/8/0000"
click at [839, 459] on button "Borrar filtros" at bounding box center [826, 453] width 72 height 27
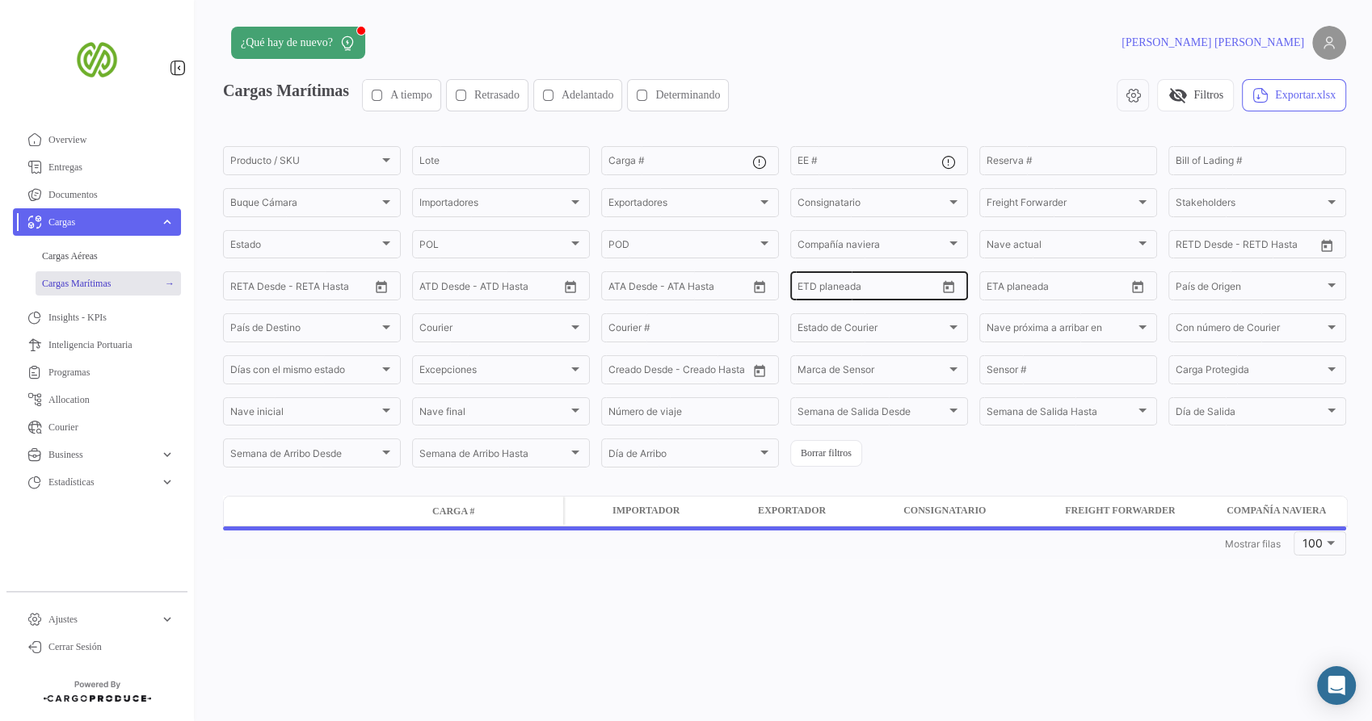
click at [852, 292] on input "text" at bounding box center [871, 288] width 66 height 11
click at [949, 292] on icon "Open calendar" at bounding box center [948, 287] width 15 height 15
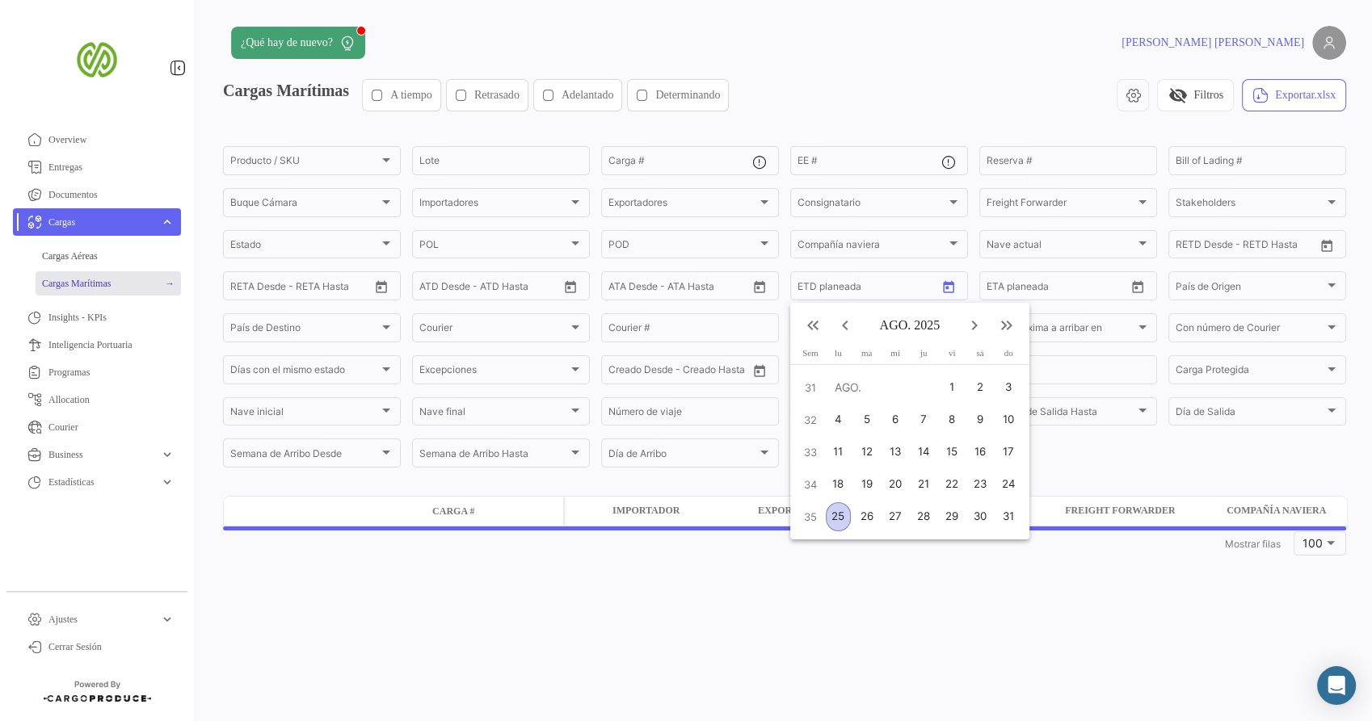
click at [843, 330] on mat-icon "keyboard_arrow_left" at bounding box center [844, 325] width 19 height 19
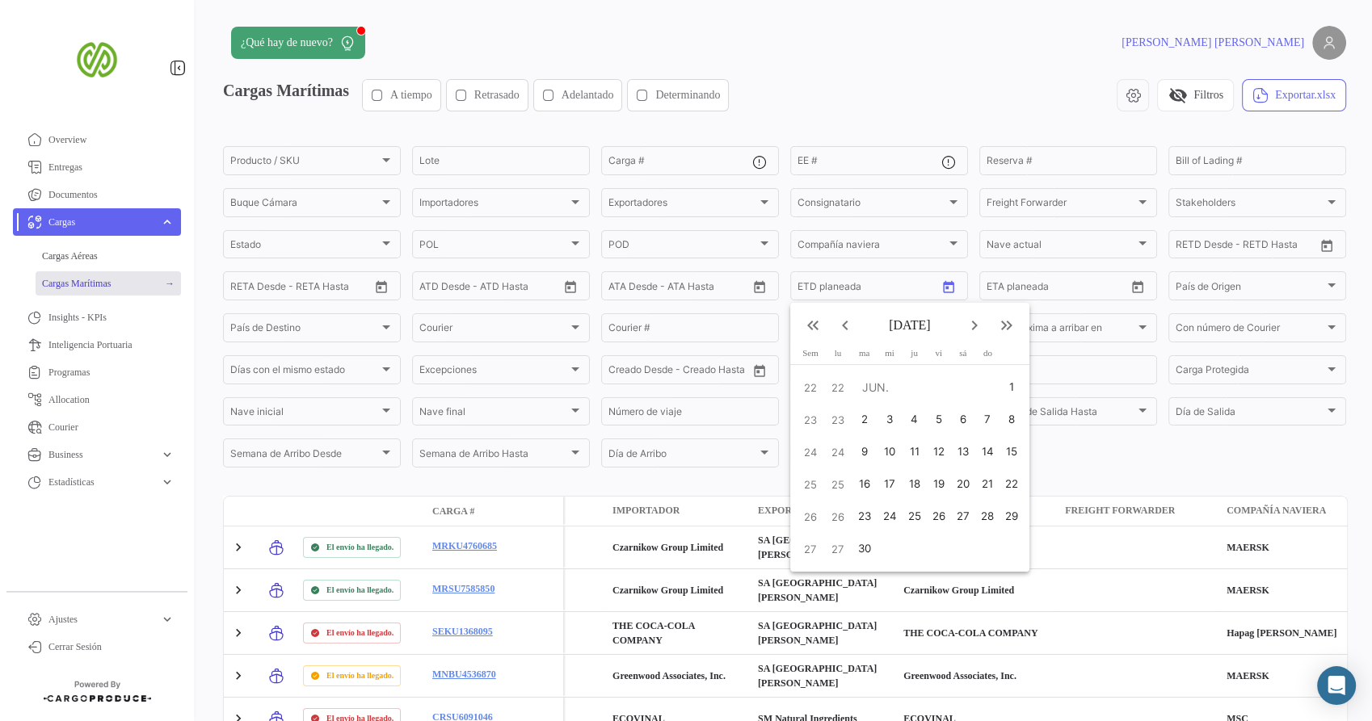
click at [846, 323] on mat-icon "keyboard_arrow_left" at bounding box center [844, 325] width 19 height 19
click at [847, 326] on mat-icon "keyboard_arrow_left" at bounding box center [844, 325] width 19 height 19
click at [976, 388] on div "1" at bounding box center [978, 387] width 27 height 29
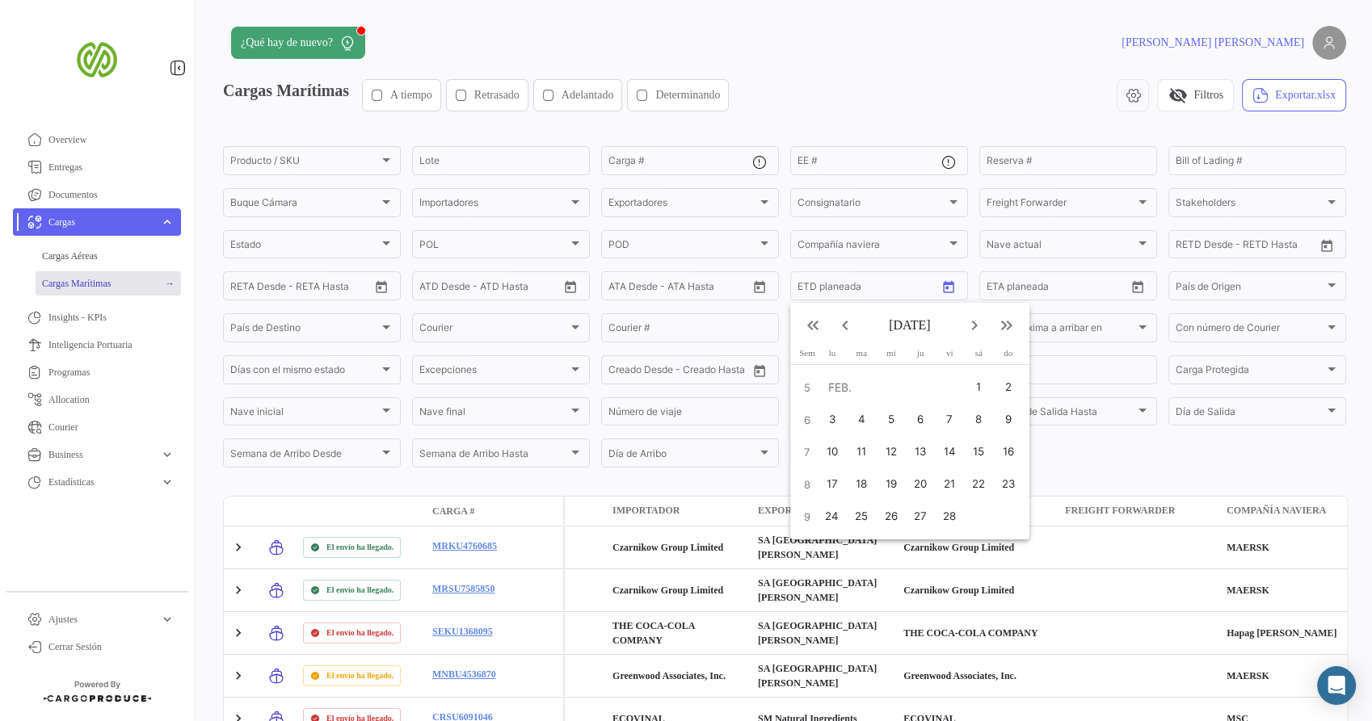
type input "[DATE]"
click at [970, 324] on mat-icon "keyboard_arrow_right" at bounding box center [974, 325] width 19 height 19
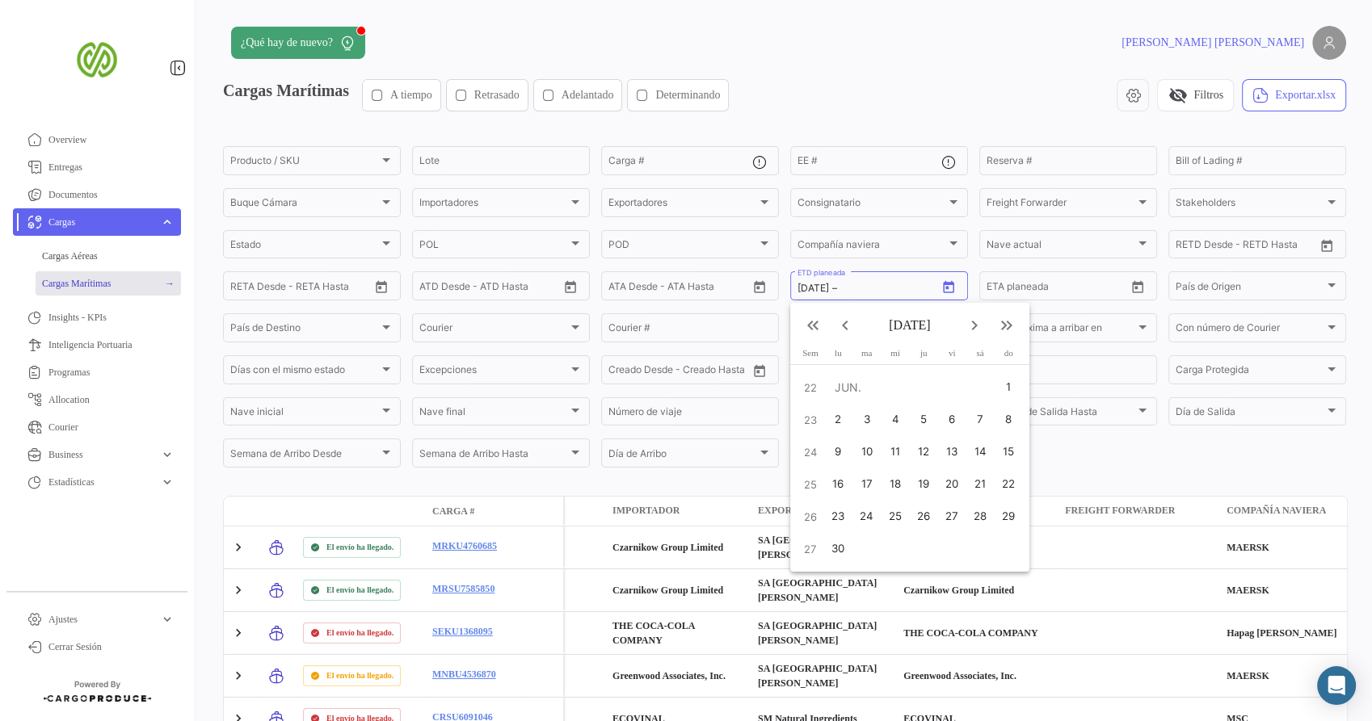
click at [970, 324] on mat-icon "keyboard_arrow_right" at bounding box center [974, 325] width 19 height 19
click at [846, 516] on div "25" at bounding box center [838, 516] width 25 height 29
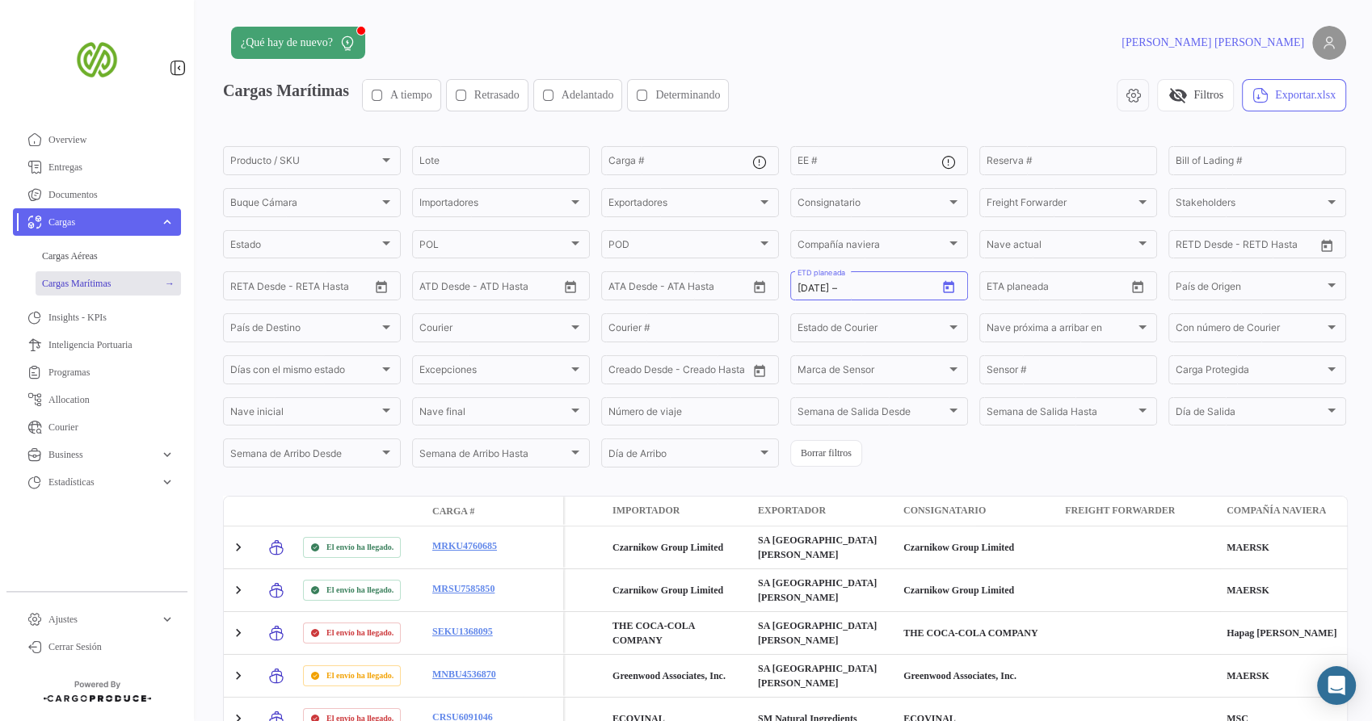
type input "[DATE]"
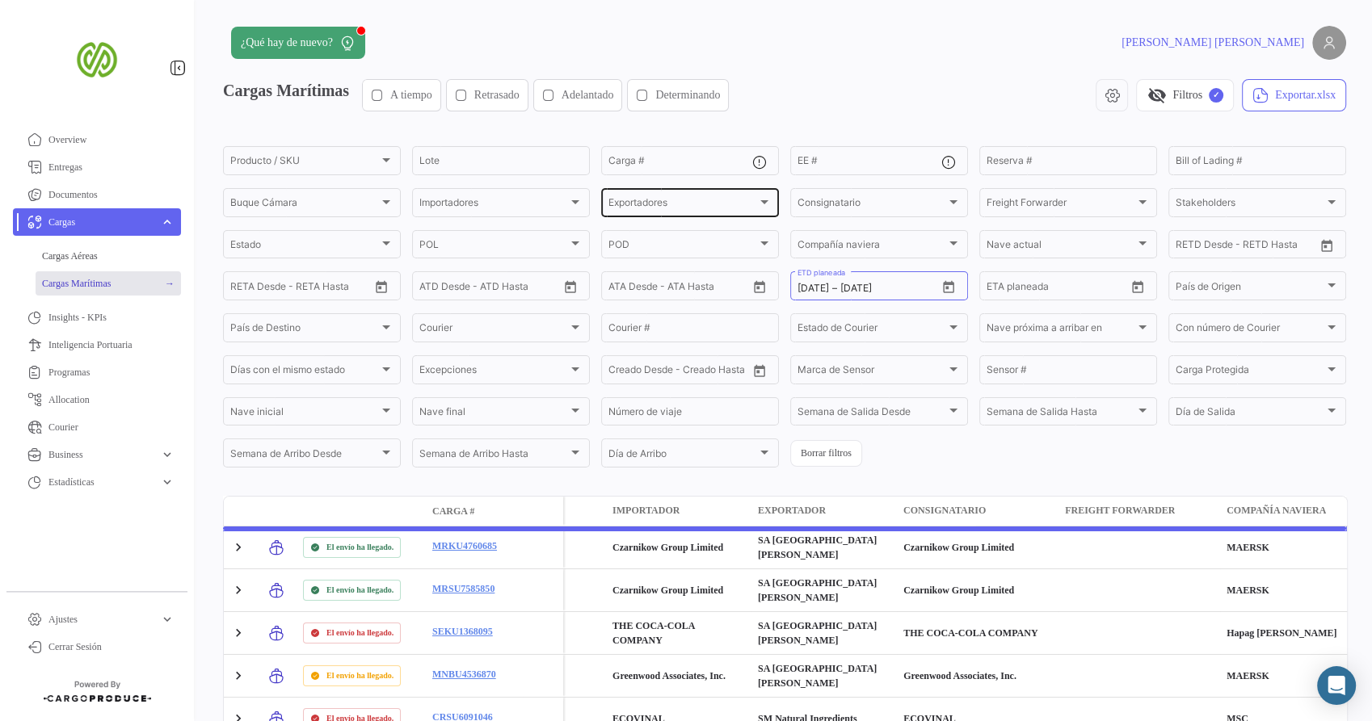
click at [734, 196] on div "Exportadores Exportadores" at bounding box center [689, 202] width 163 height 32
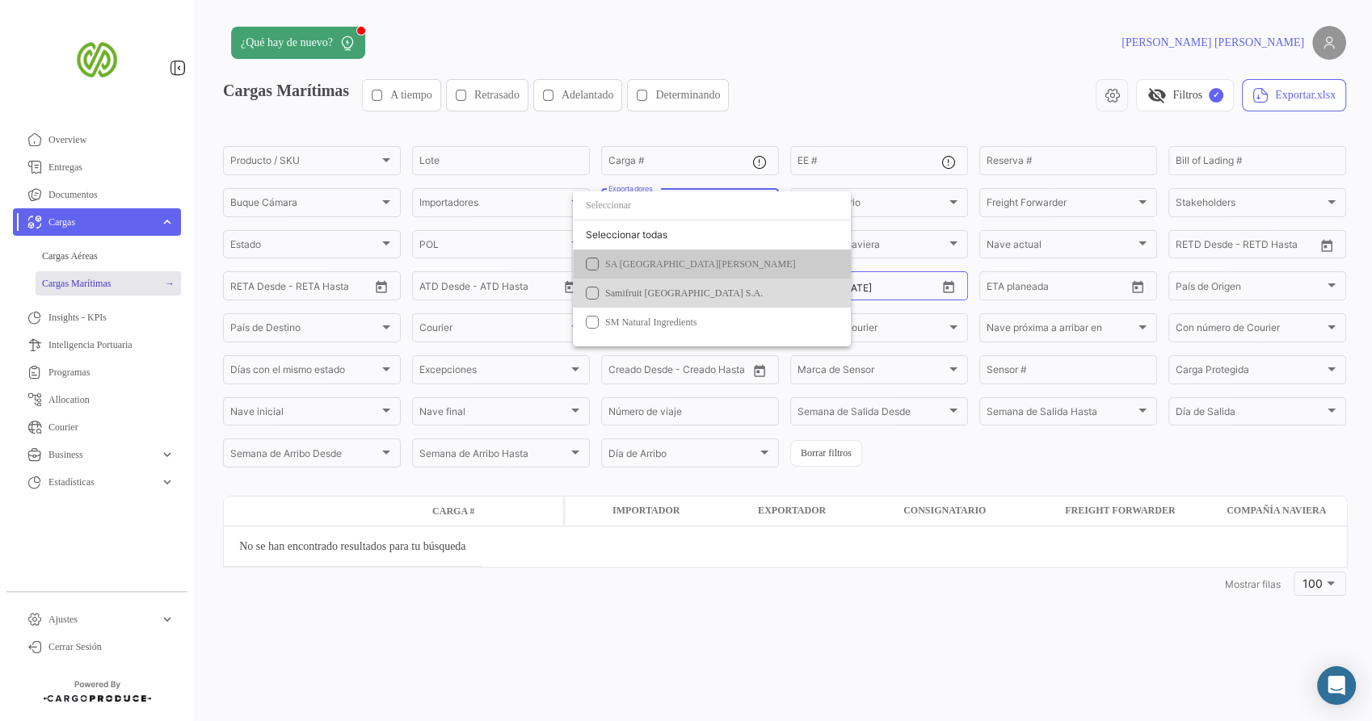
click at [666, 297] on span "Samifruit [GEOGRAPHIC_DATA] S.A." at bounding box center [684, 293] width 158 height 11
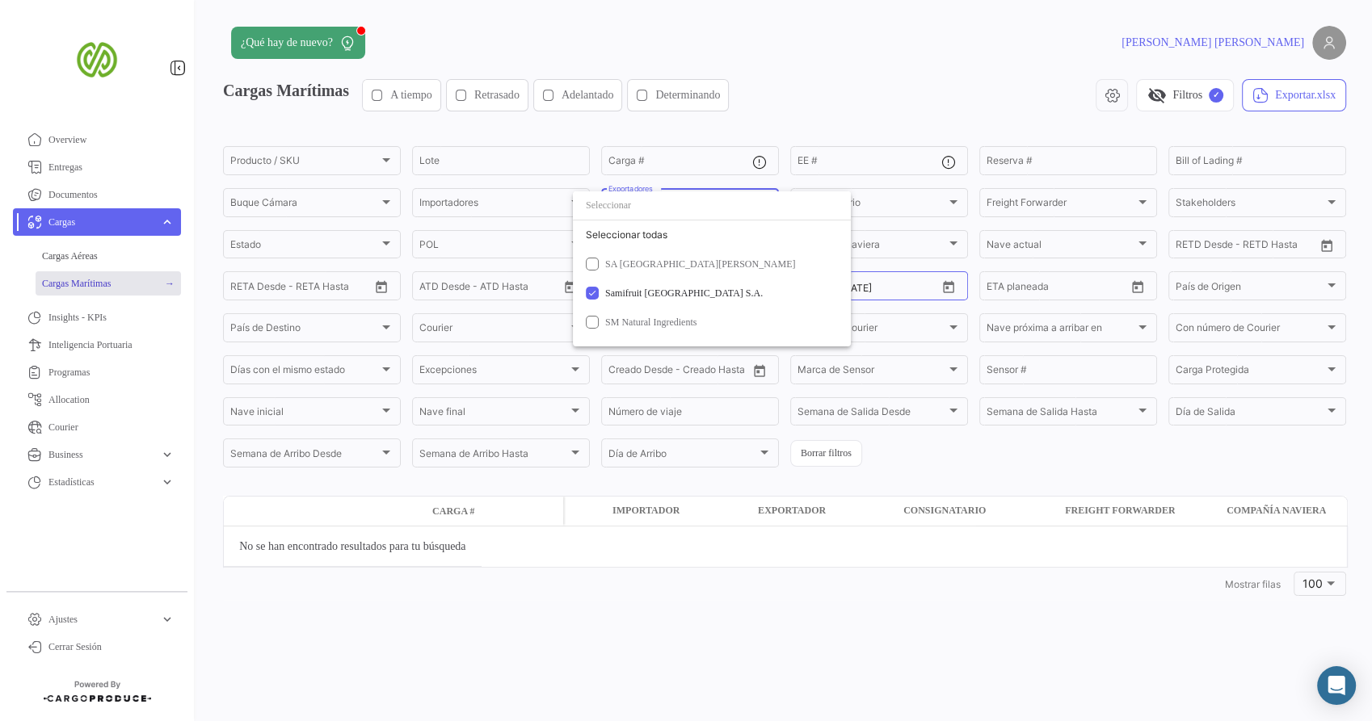
click at [909, 98] on div at bounding box center [686, 360] width 1372 height 721
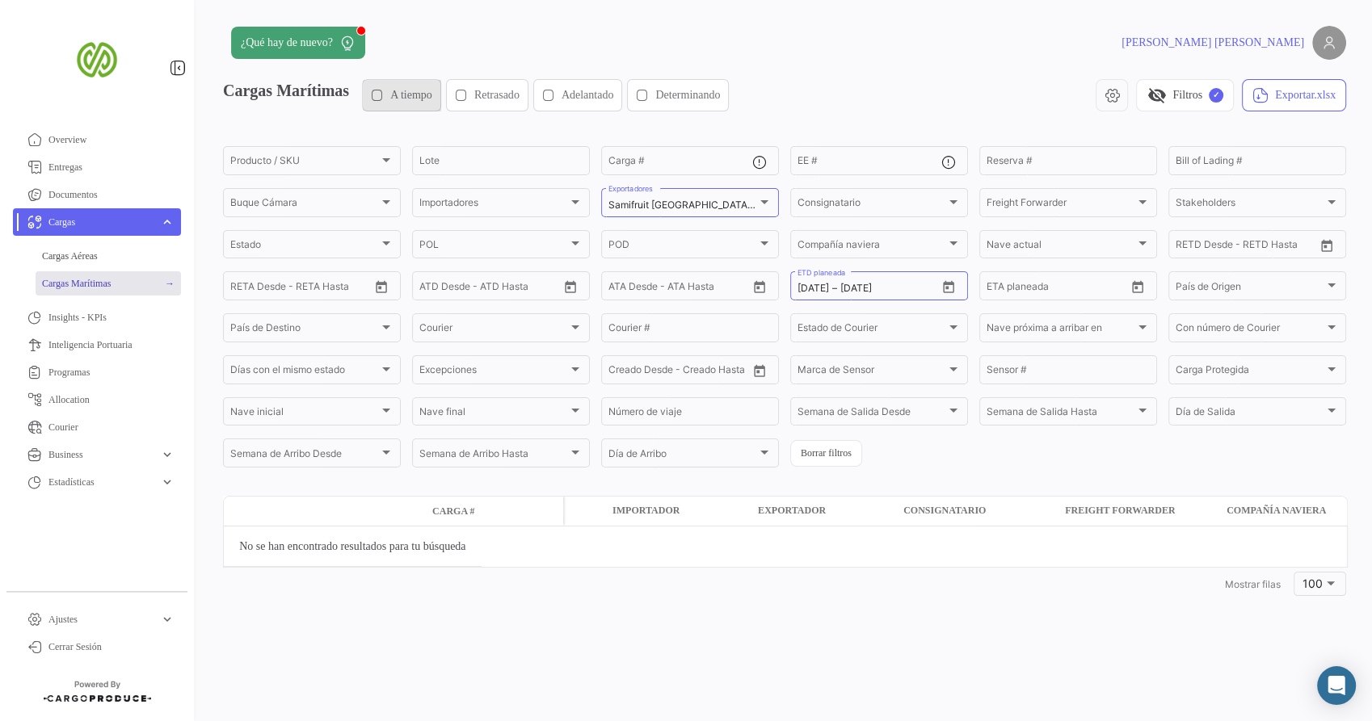
click at [401, 90] on div "A tiempo" at bounding box center [401, 95] width 61 height 16
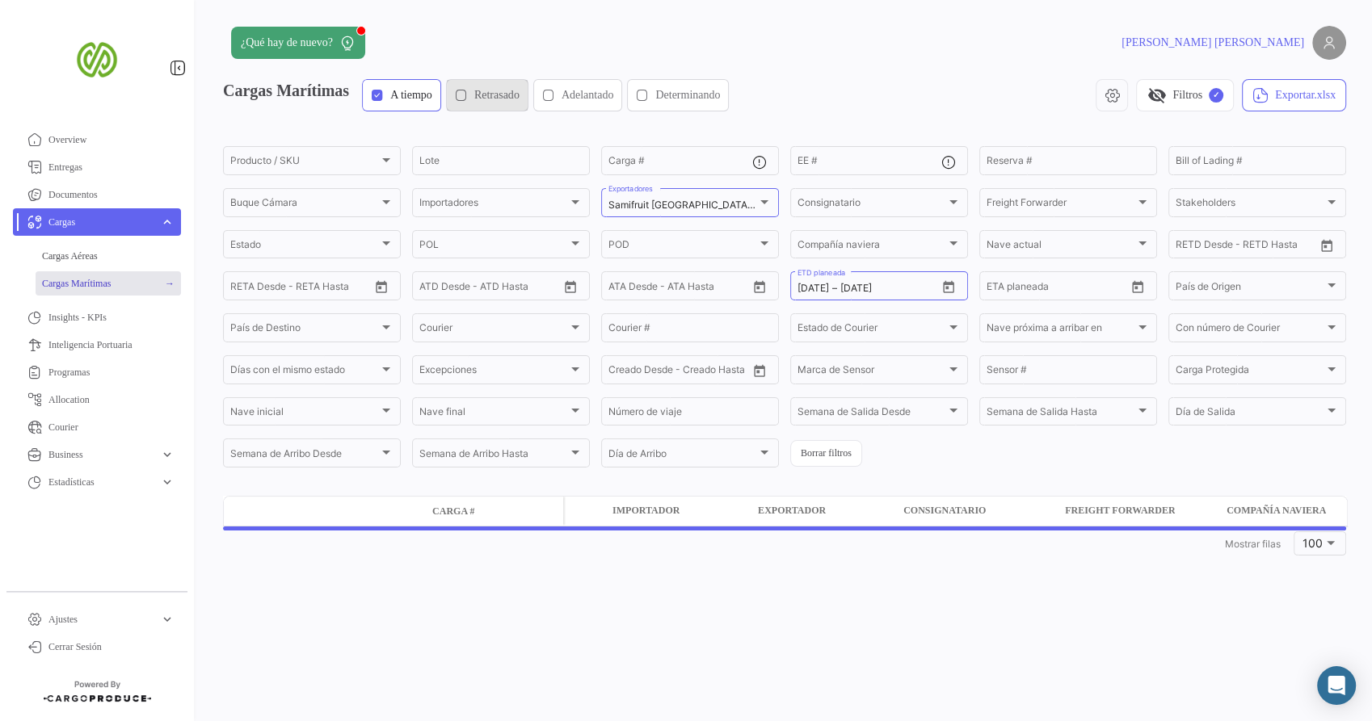
click at [502, 95] on span "Retrasado" at bounding box center [496, 95] width 45 height 16
click at [595, 95] on span "Adelantado" at bounding box center [587, 95] width 53 height 16
click at [701, 100] on span "Determinando" at bounding box center [687, 95] width 65 height 16
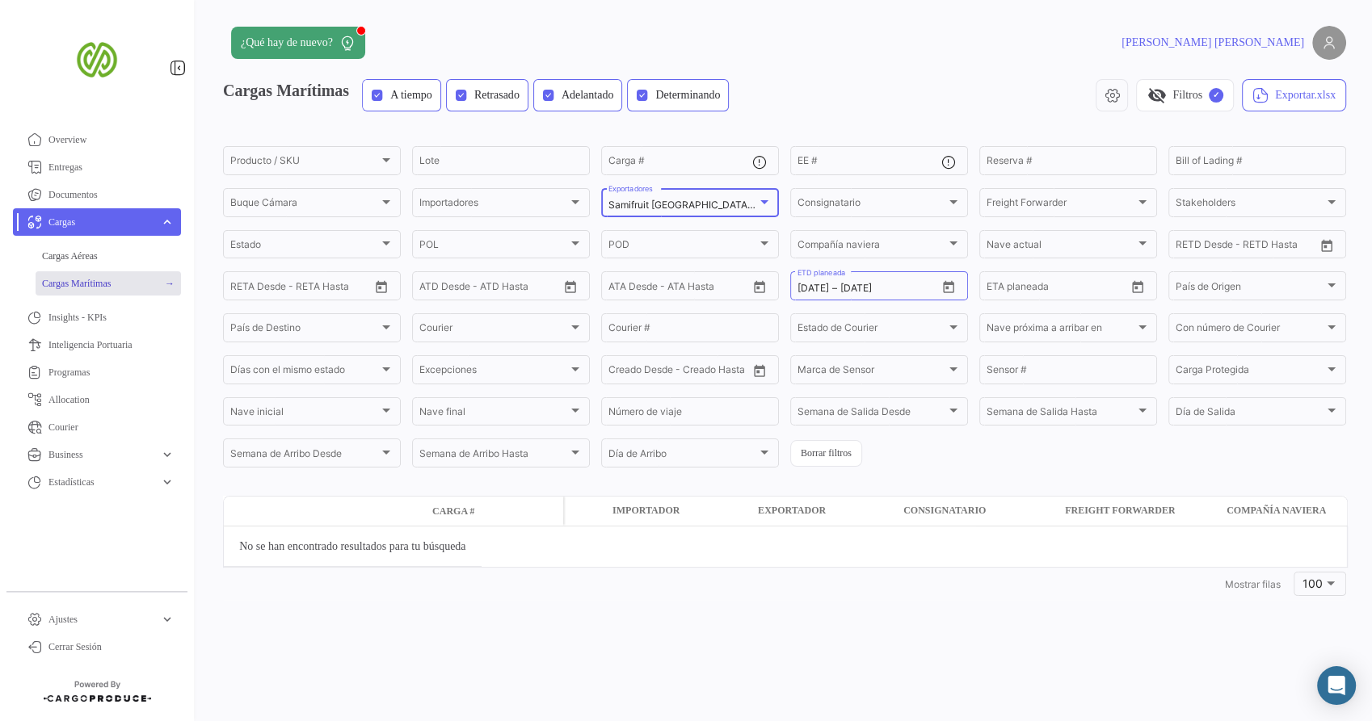
click at [758, 207] on div at bounding box center [764, 202] width 15 height 13
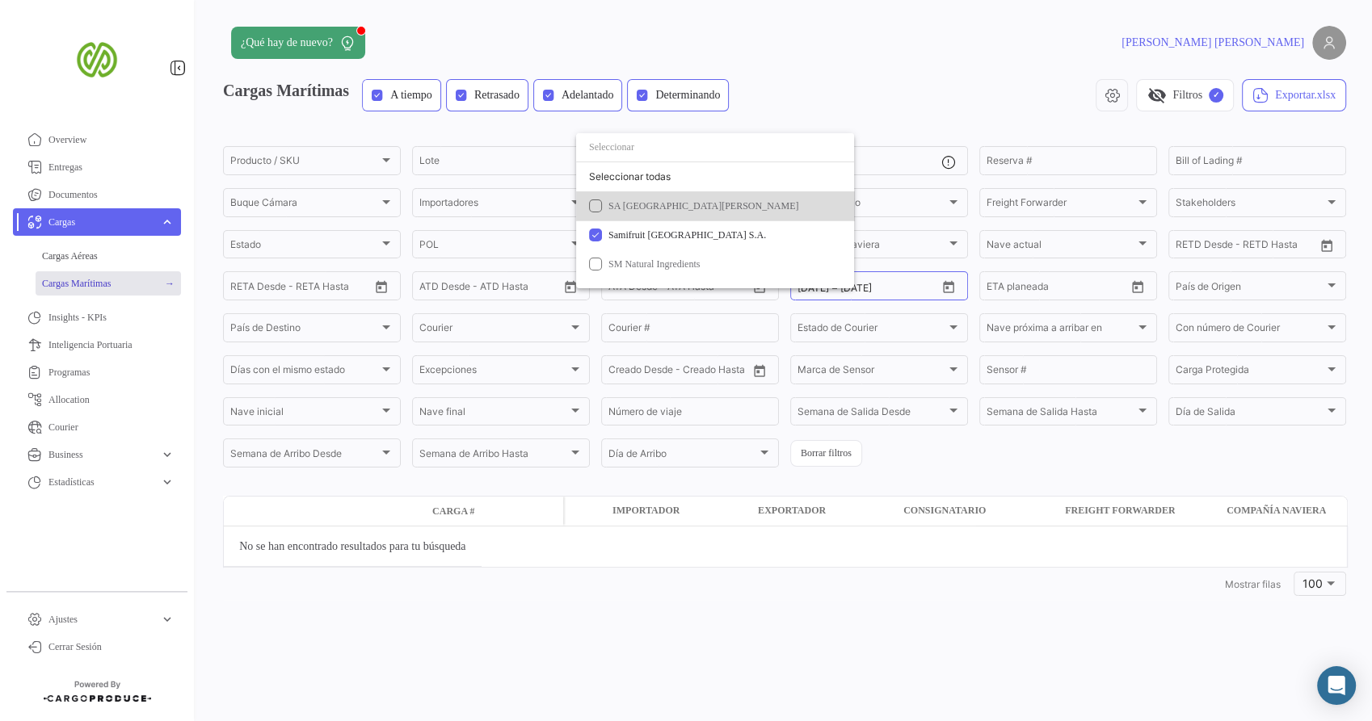
click at [675, 198] on mat-option "SA [GEOGRAPHIC_DATA][PERSON_NAME]" at bounding box center [715, 205] width 278 height 29
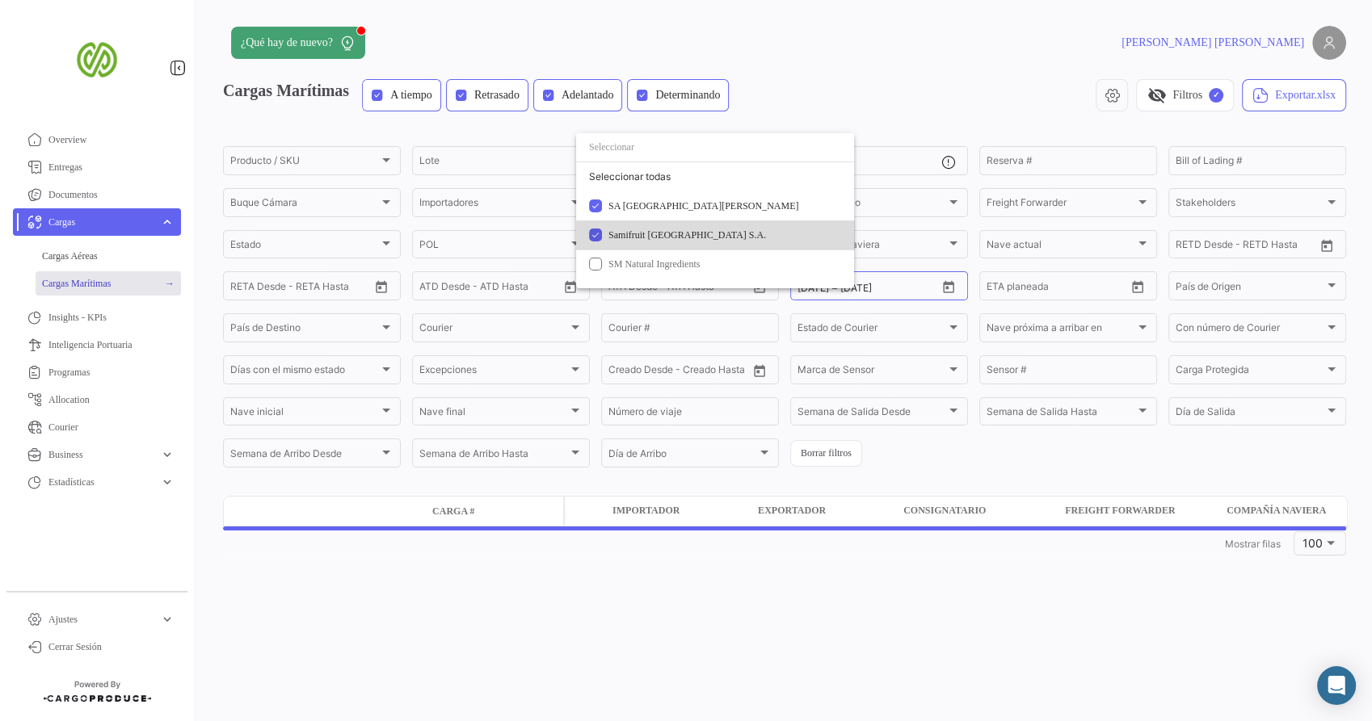
click at [695, 237] on span "Samifruit [GEOGRAPHIC_DATA] S.A." at bounding box center [687, 234] width 158 height 11
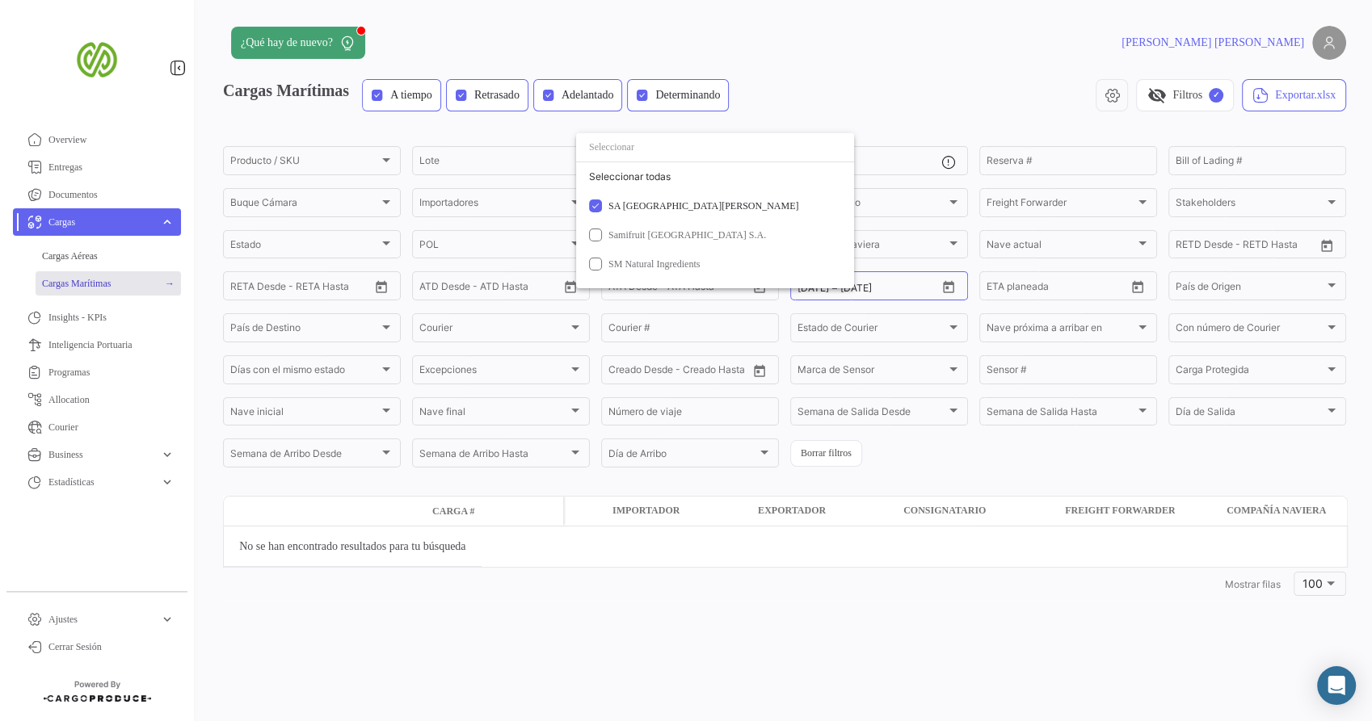
click at [856, 96] on div at bounding box center [686, 360] width 1372 height 721
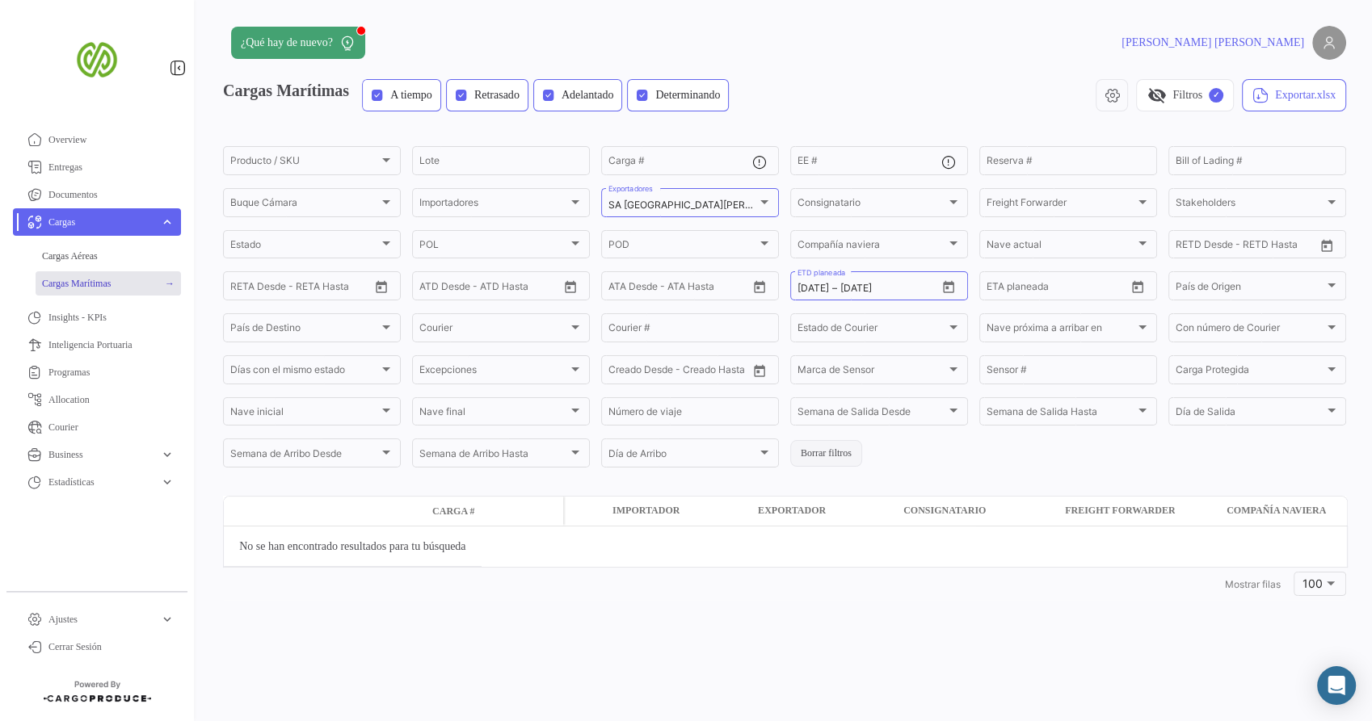
click at [824, 459] on button "Borrar filtros" at bounding box center [826, 453] width 72 height 27
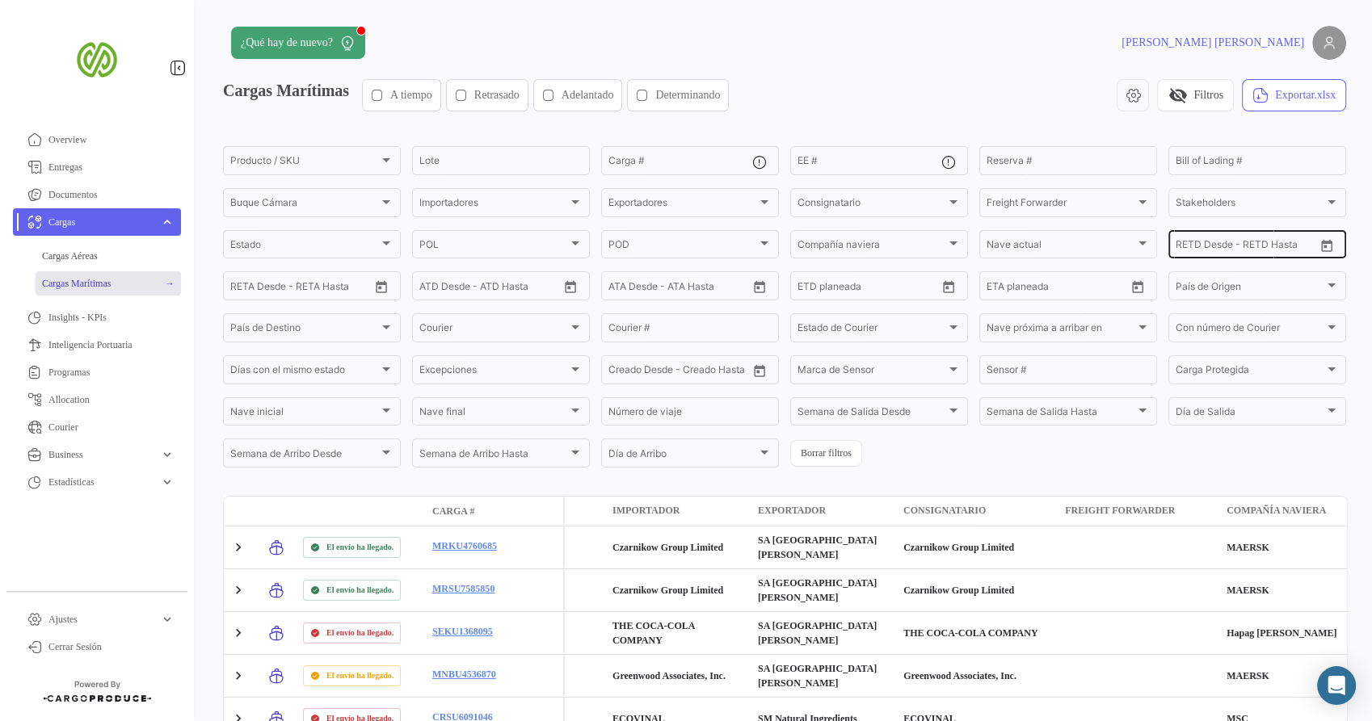
click at [1183, 244] on input "RETD Desde - RETD Hasta" at bounding box center [1189, 247] width 29 height 11
click at [1234, 245] on icon "Open calendar" at bounding box center [1326, 245] width 11 height 12
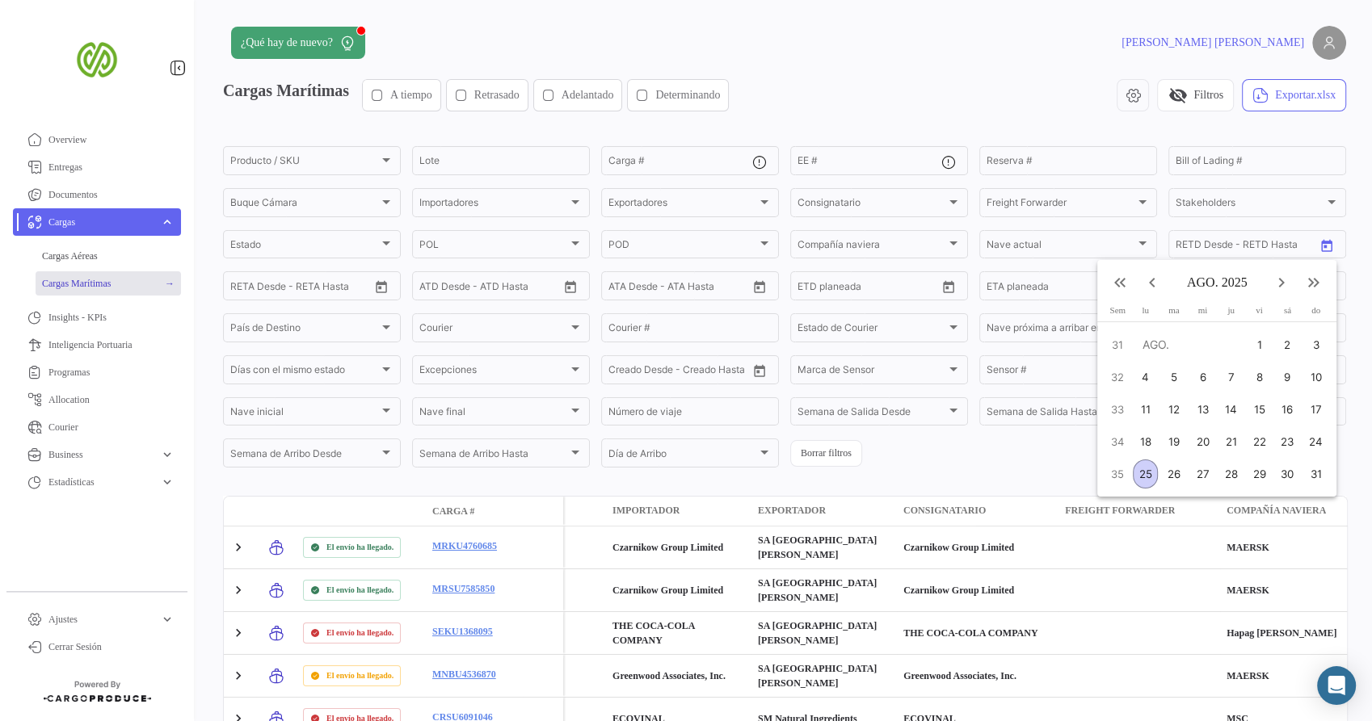
click at [1150, 280] on mat-icon "keyboard_arrow_left" at bounding box center [1151, 282] width 19 height 19
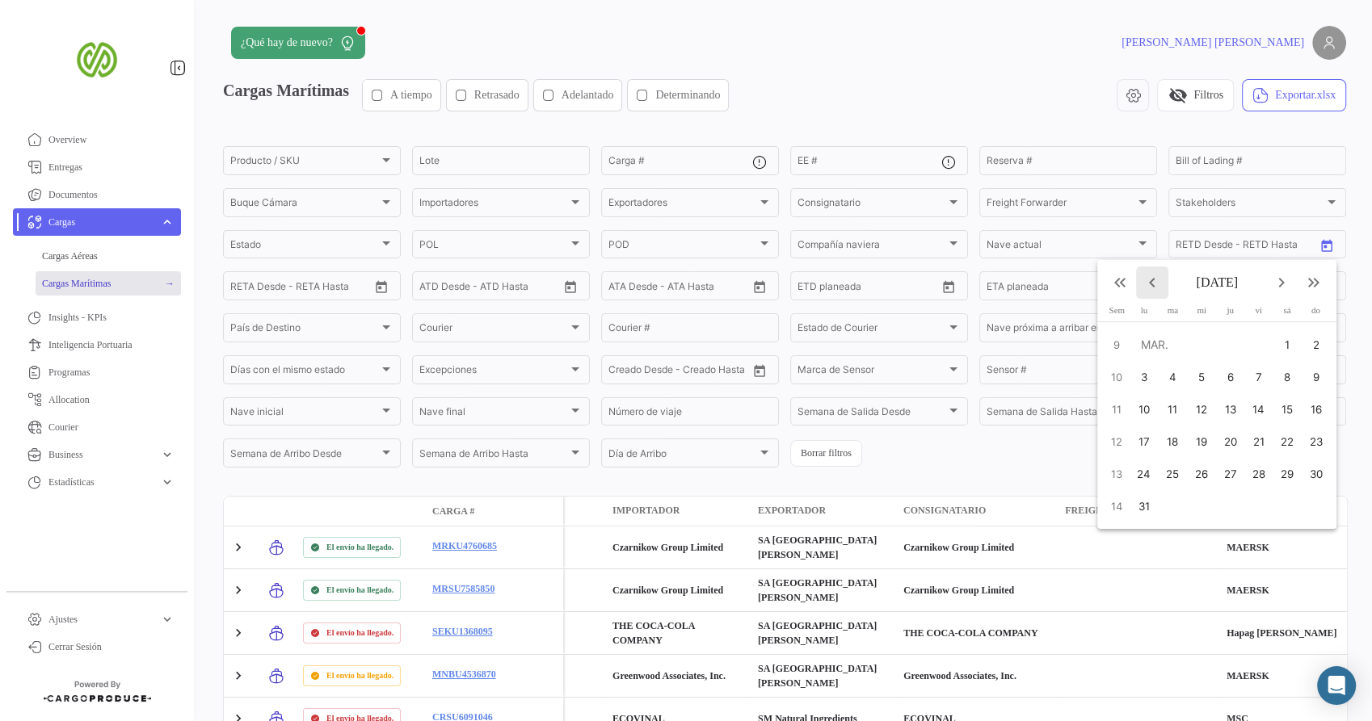
click at [1150, 280] on mat-icon "keyboard_arrow_left" at bounding box center [1151, 282] width 19 height 19
click at [1234, 282] on mat-icon "keyboard_arrow_right" at bounding box center [1281, 282] width 19 height 19
click at [1191, 381] on div "1" at bounding box center [1198, 377] width 27 height 29
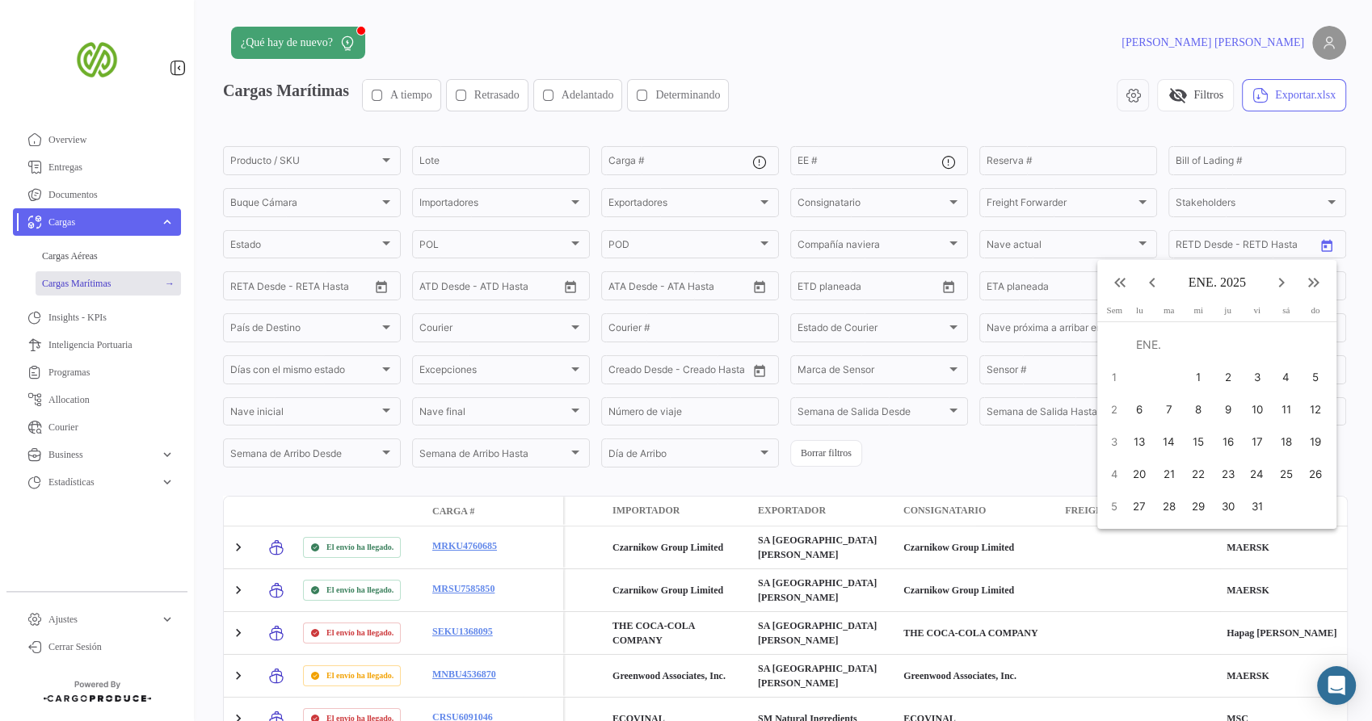
type input "[DATE]"
click at [1234, 284] on mat-icon "keyboard_arrow_right" at bounding box center [1281, 282] width 19 height 19
click at [1234, 285] on mat-icon "keyboard_arrow_right" at bounding box center [1281, 282] width 19 height 19
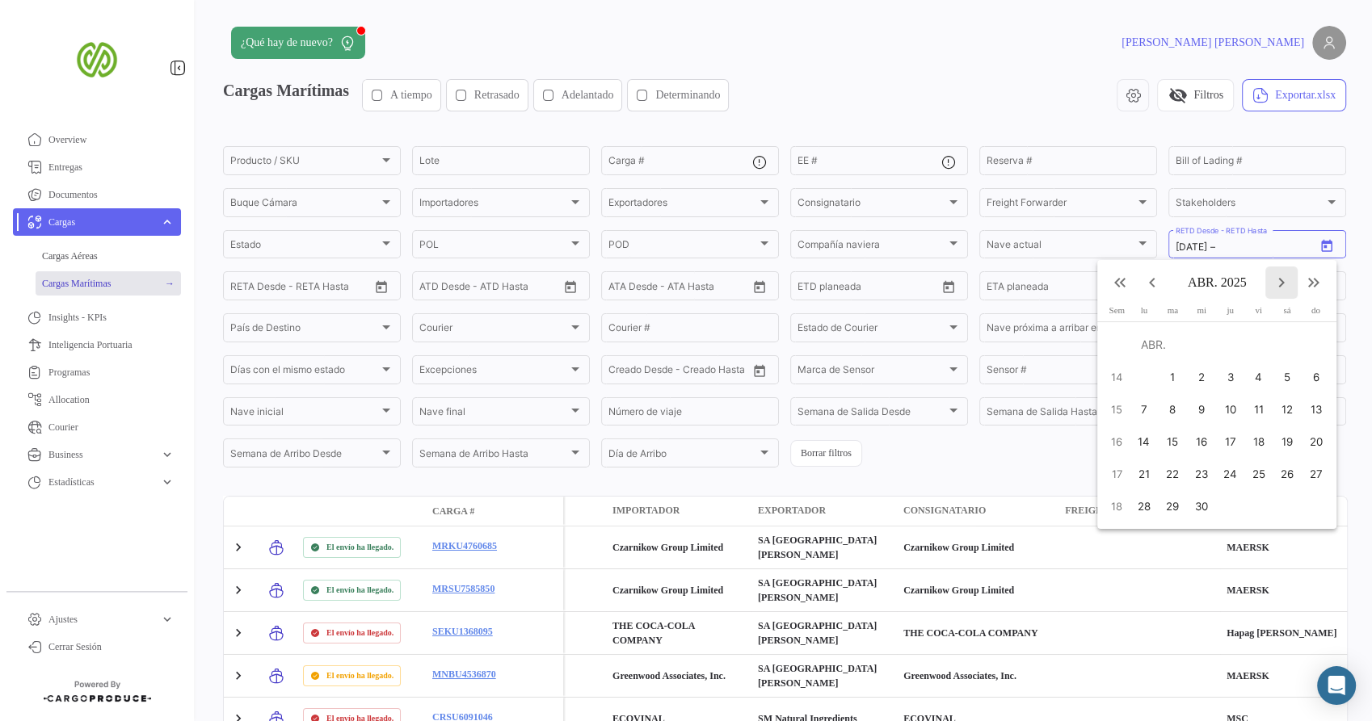
click at [1234, 285] on mat-icon "keyboard_arrow_right" at bounding box center [1281, 282] width 19 height 19
click at [1142, 475] on div "25" at bounding box center [1145, 474] width 25 height 29
type input "[DATE]"
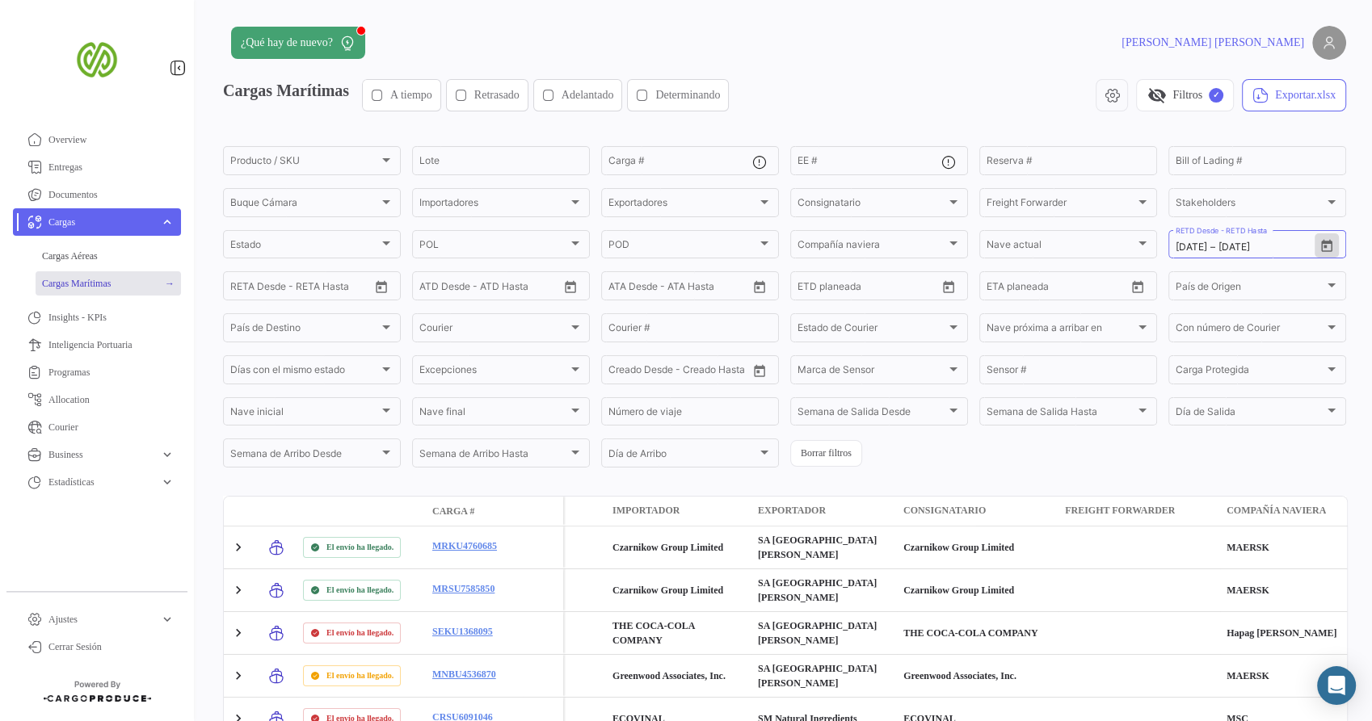
click at [420, 97] on span "A tiempo" at bounding box center [411, 95] width 42 height 16
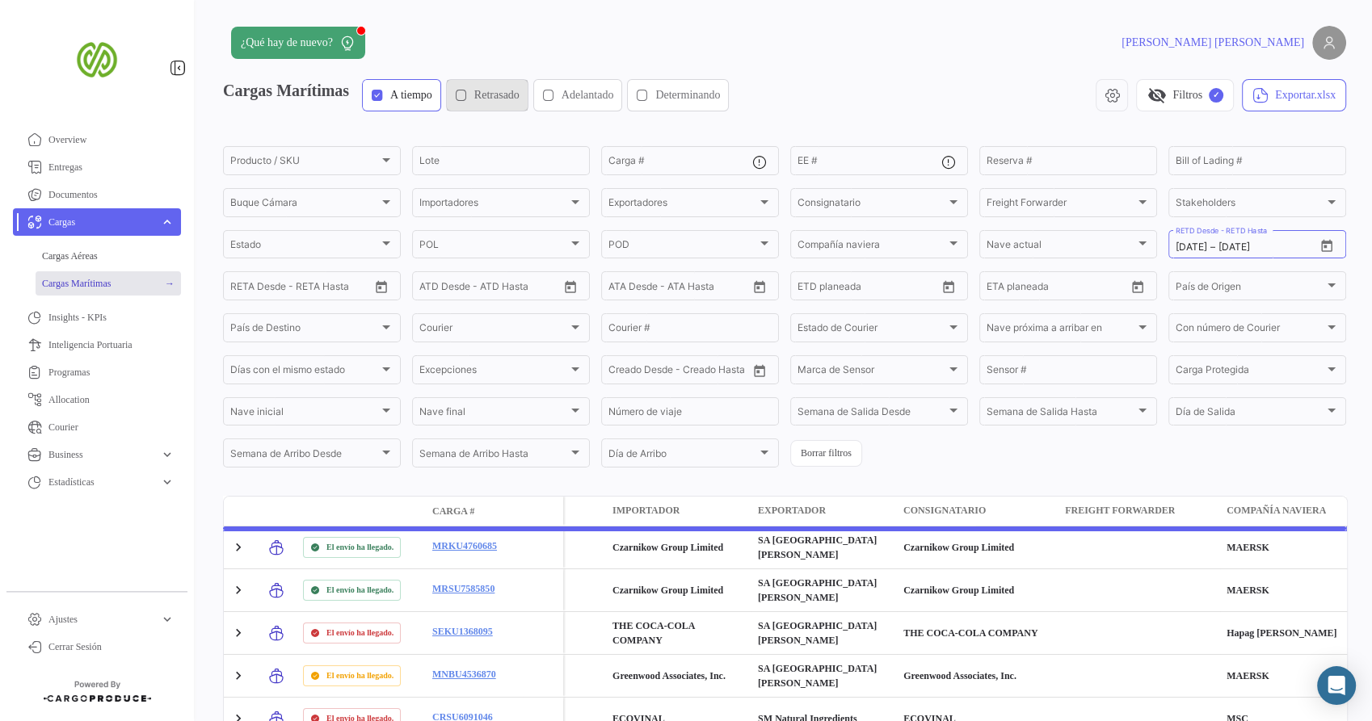
click at [499, 93] on span "Retrasado" at bounding box center [496, 95] width 45 height 16
click at [616, 103] on button "Adelantado" at bounding box center [578, 95] width 88 height 31
click at [721, 103] on button "Determinando" at bounding box center [678, 95] width 100 height 31
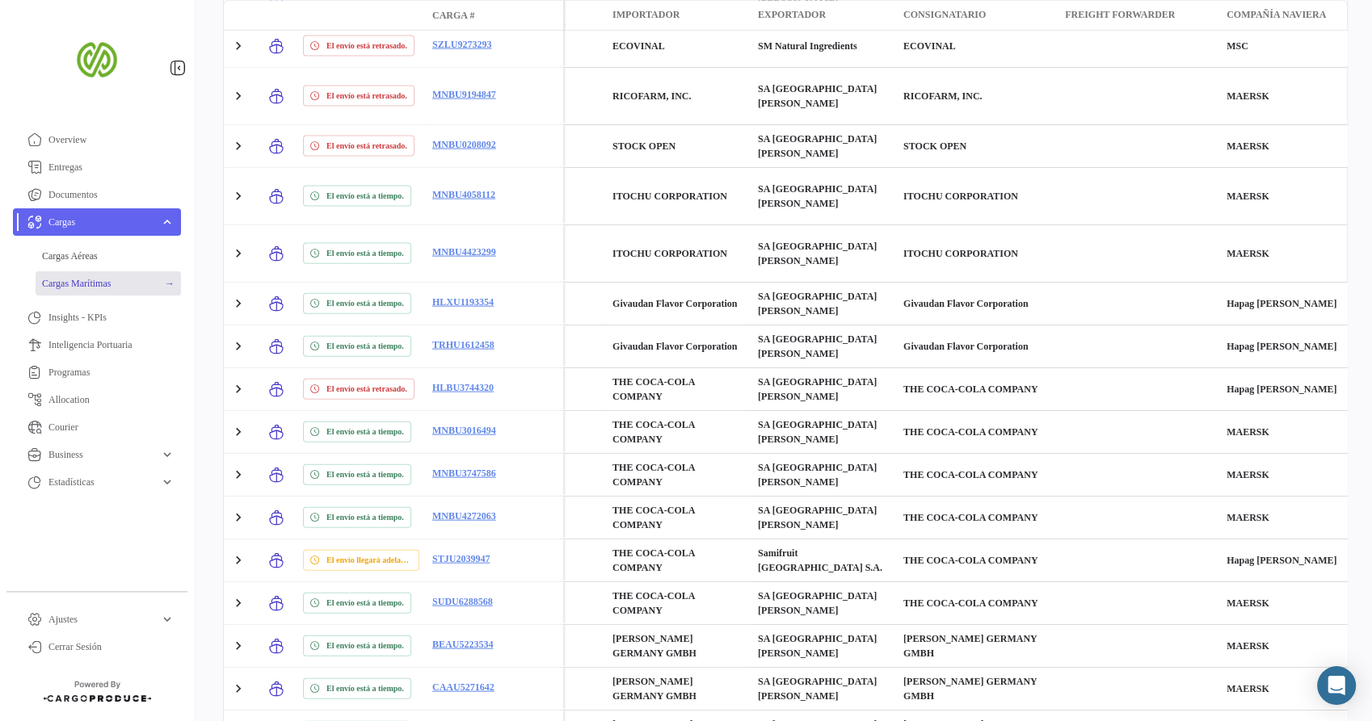
scroll to position [4191, 0]
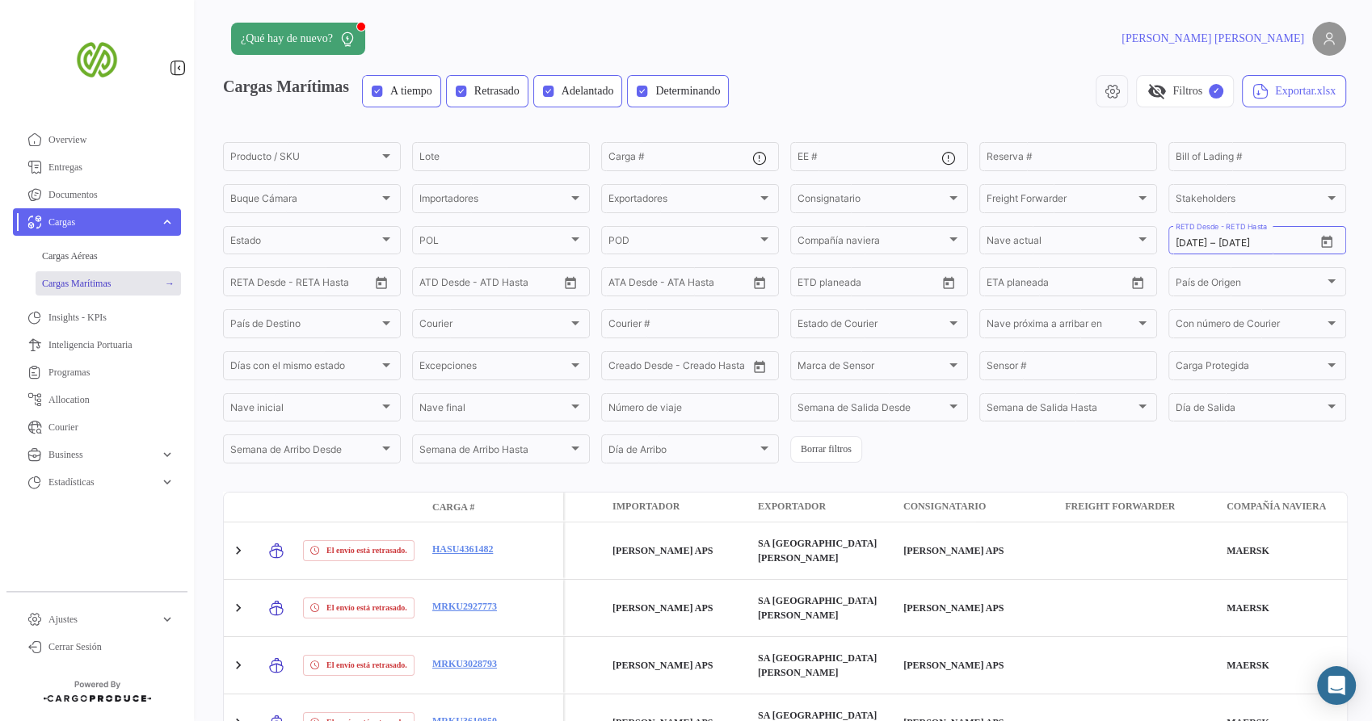
scroll to position [0, 0]
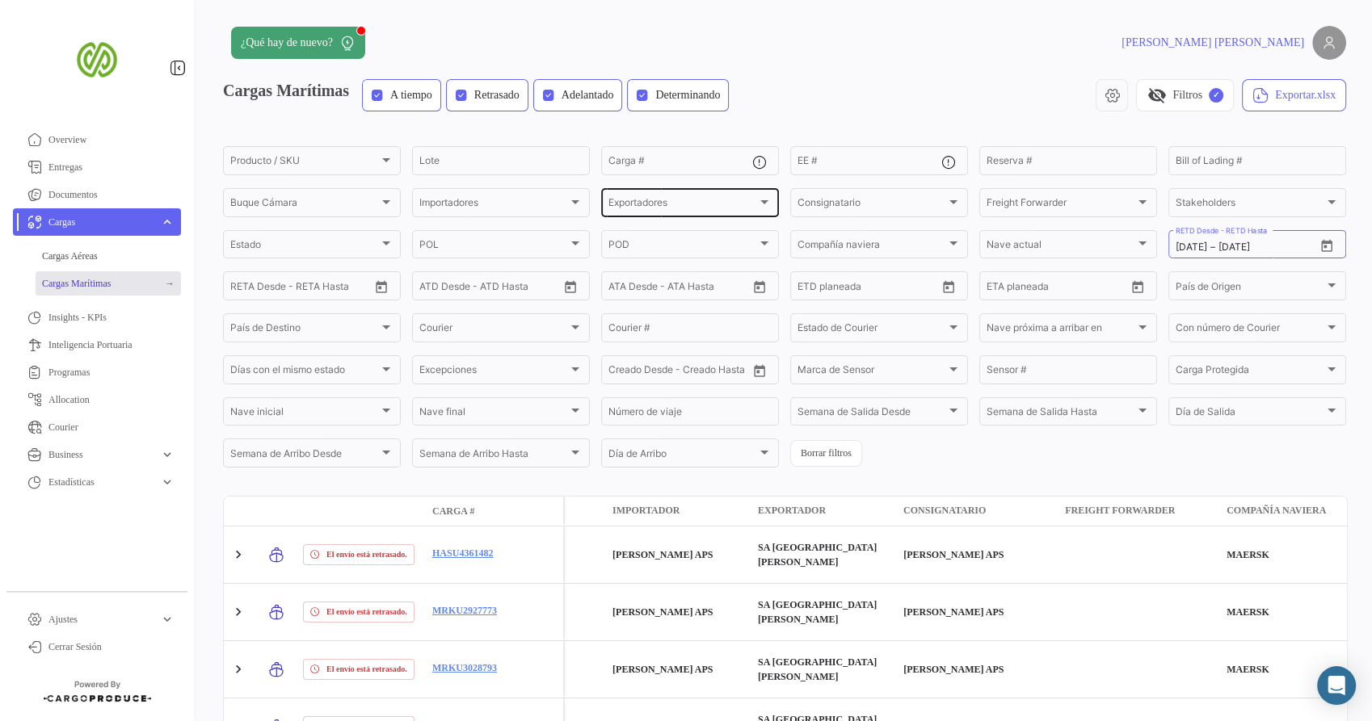
click at [769, 200] on div "Exportadores Exportadores" at bounding box center [690, 202] width 178 height 32
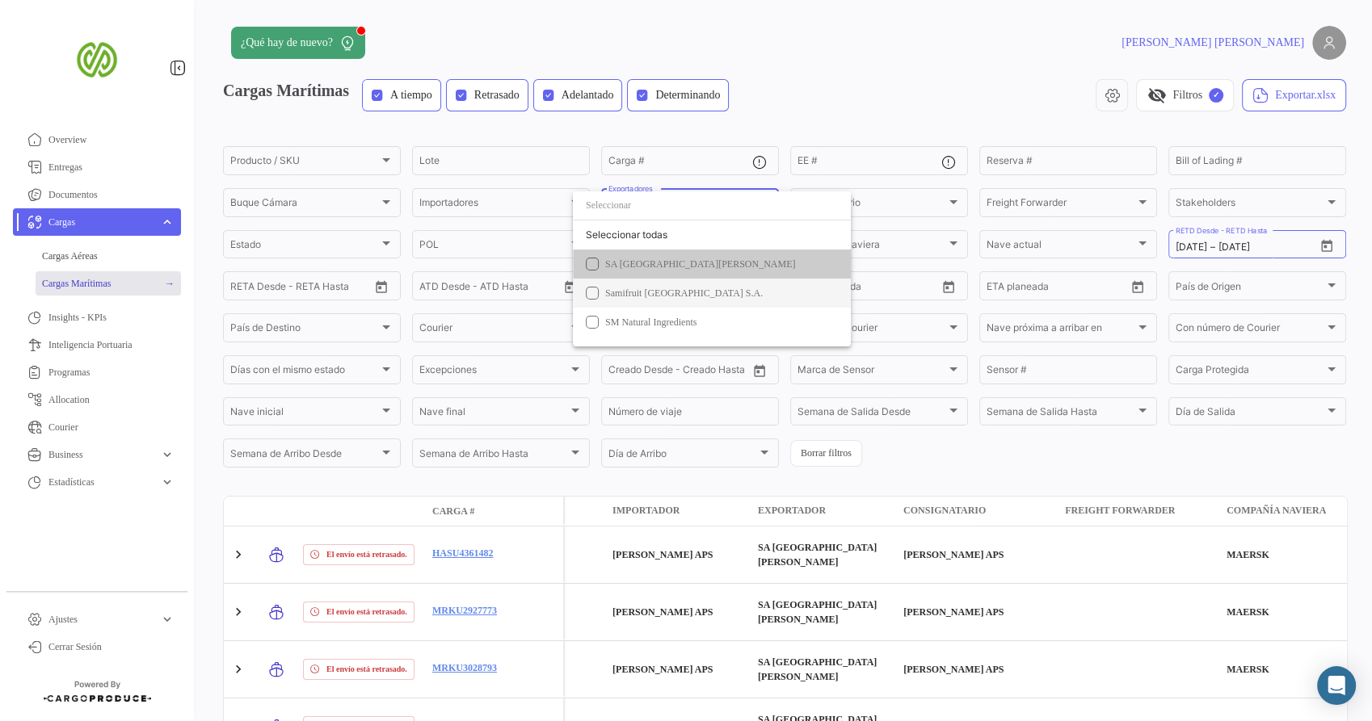
click at [681, 292] on span "Samifruit [GEOGRAPHIC_DATA] S.A." at bounding box center [684, 293] width 158 height 11
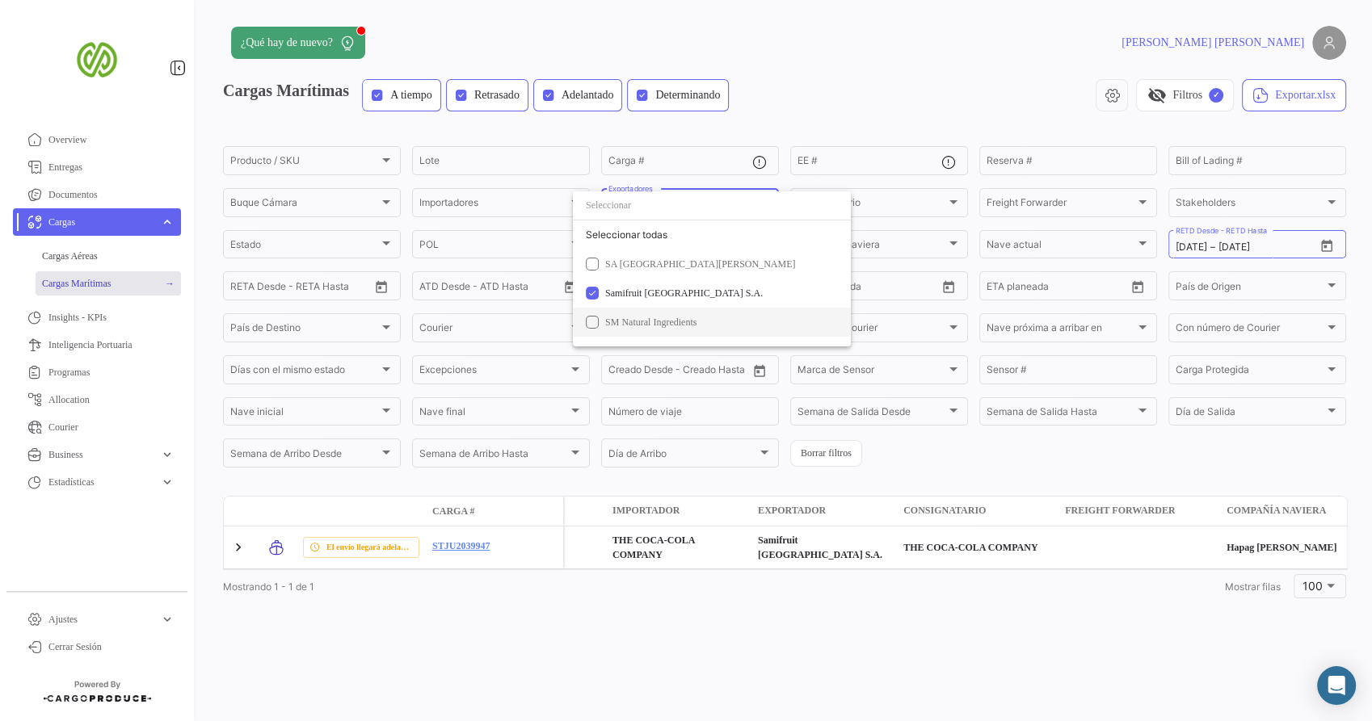
click at [679, 317] on span "SM Natural Ingredients" at bounding box center [650, 322] width 91 height 11
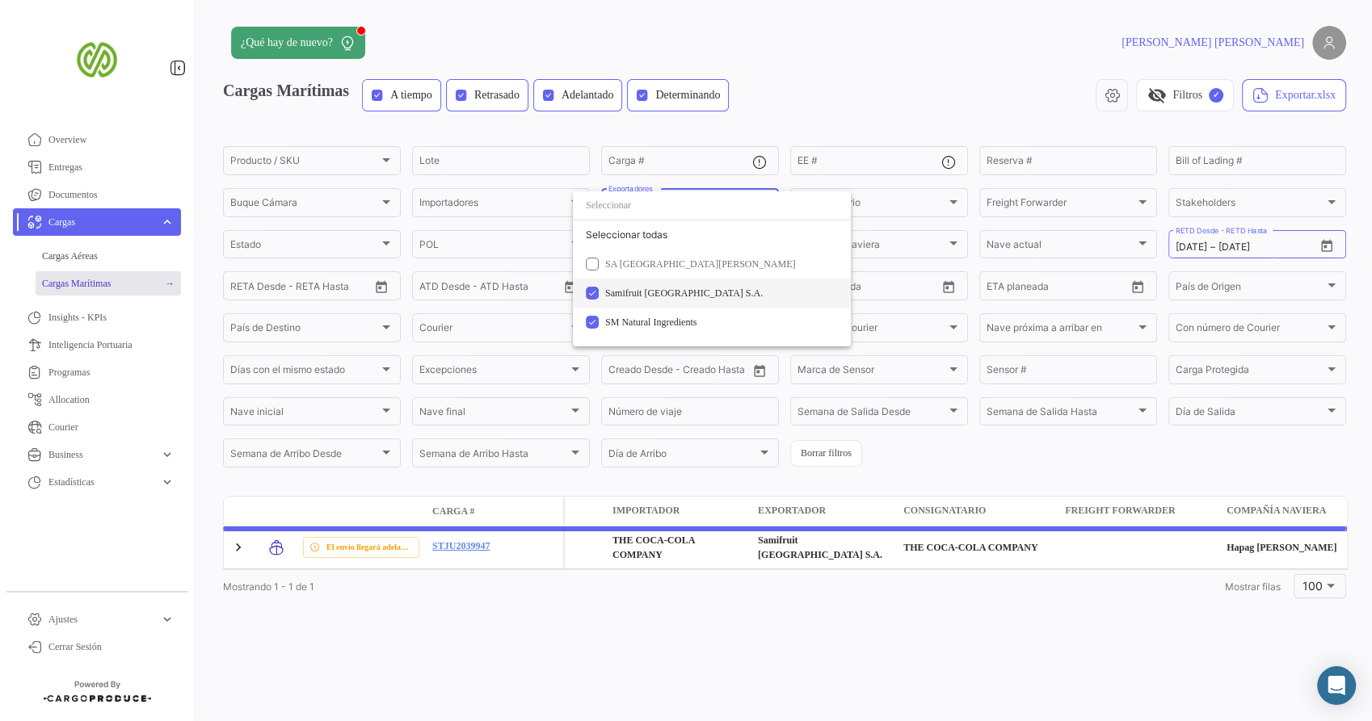
click at [673, 304] on mat-option "Samifruit [GEOGRAPHIC_DATA] S.A." at bounding box center [712, 293] width 278 height 29
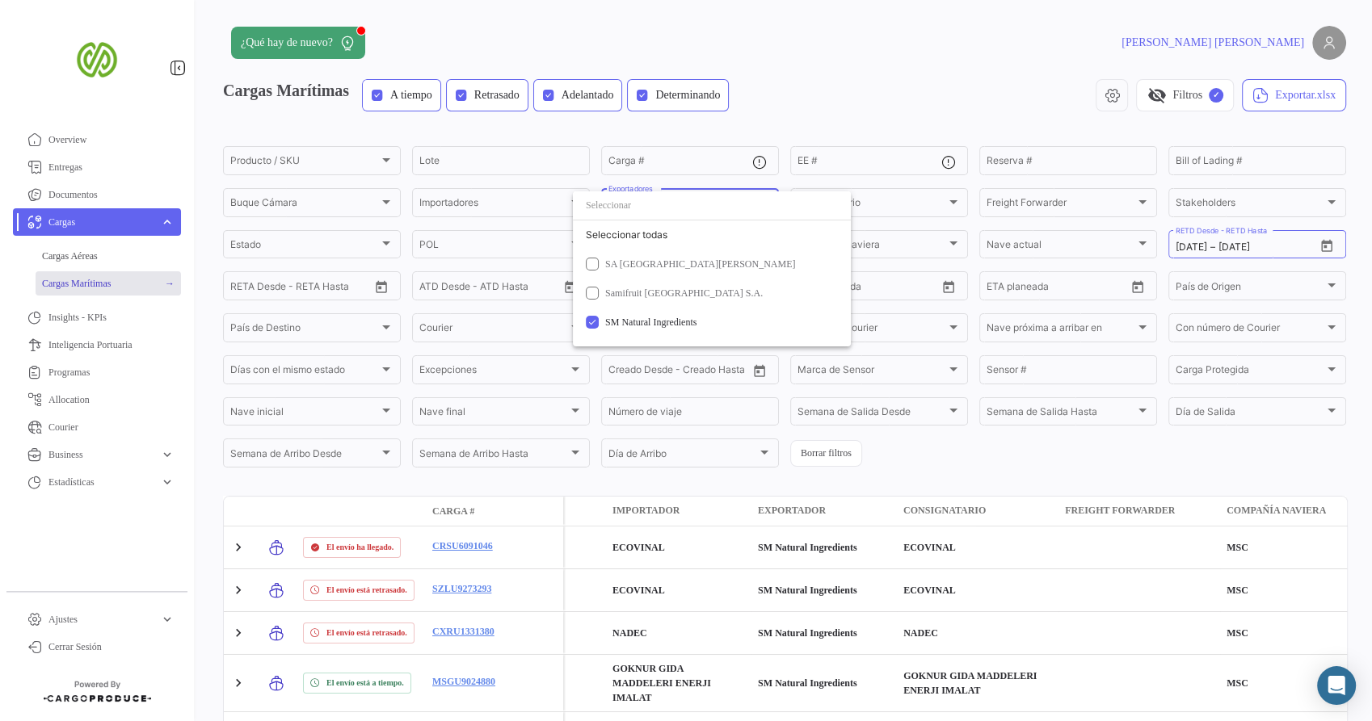
click at [881, 115] on div at bounding box center [686, 360] width 1372 height 721
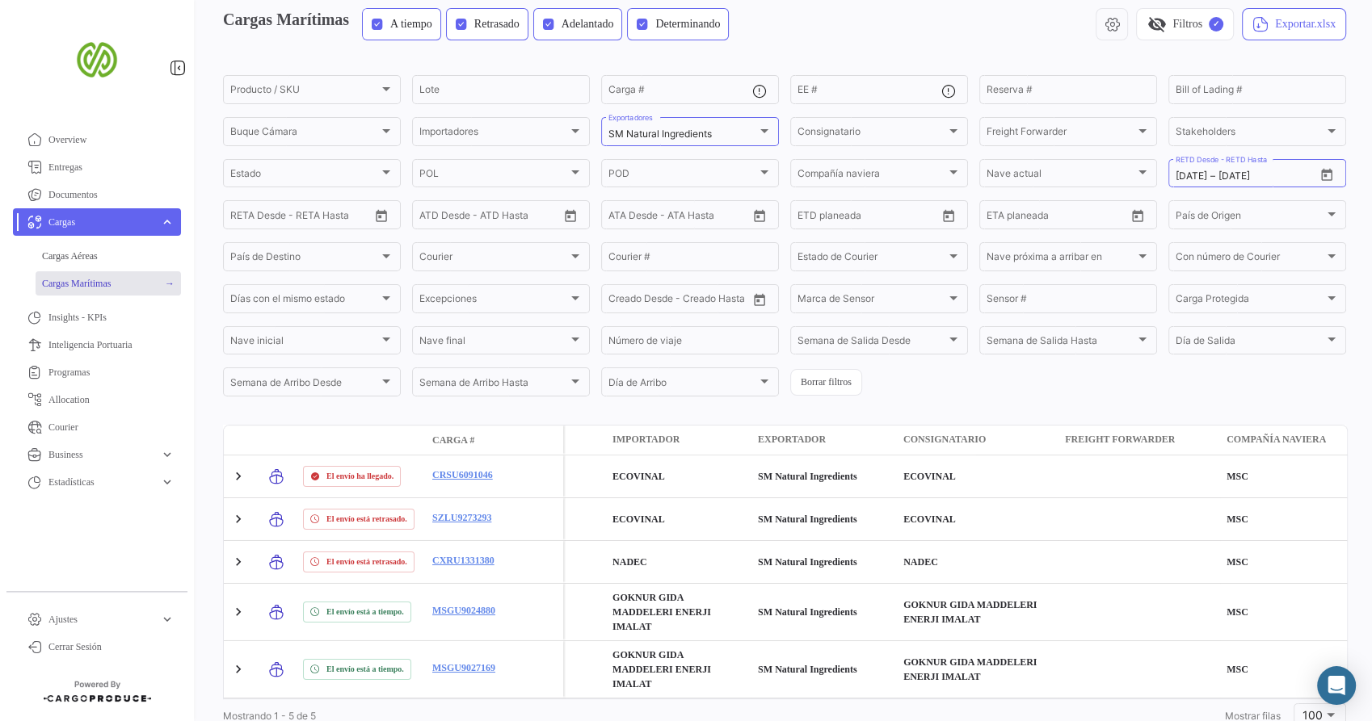
scroll to position [123, 0]
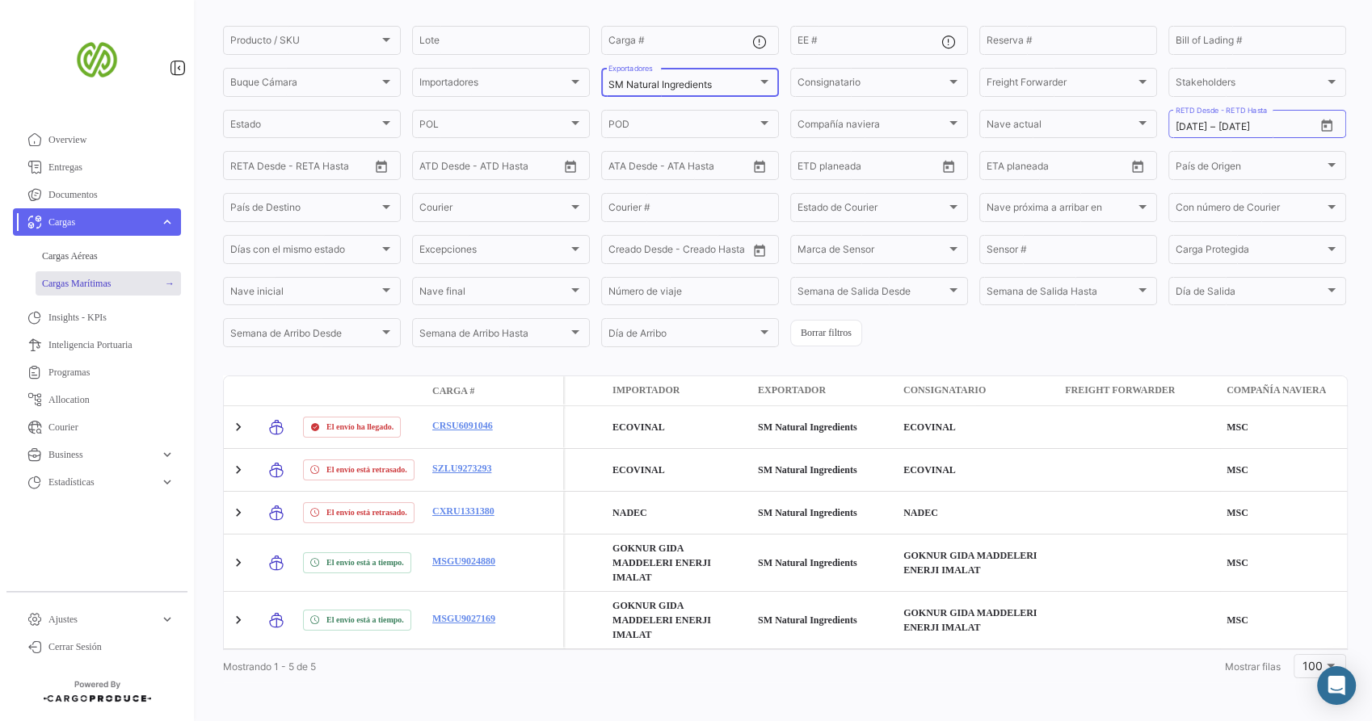
click at [759, 76] on div at bounding box center [764, 81] width 15 height 13
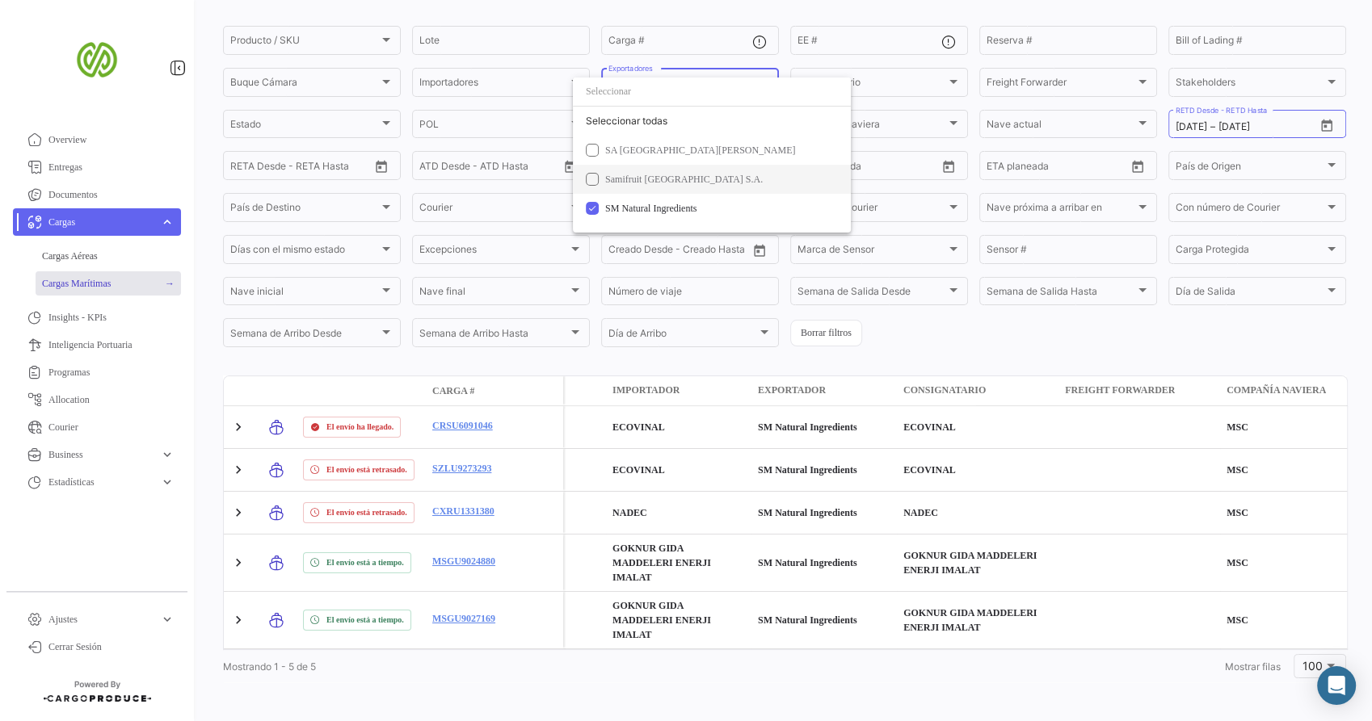
click at [656, 179] on span "Samifruit [GEOGRAPHIC_DATA] S.A." at bounding box center [684, 179] width 158 height 11
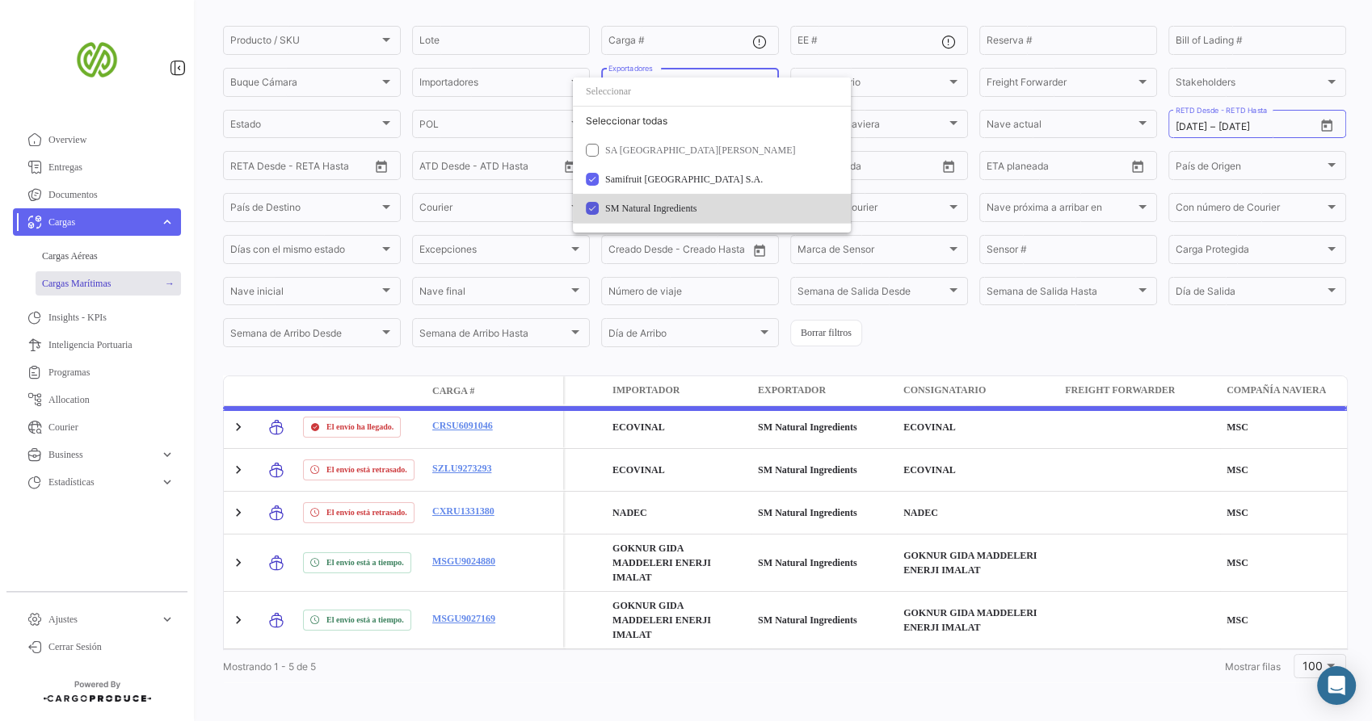
click at [666, 211] on span "SM Natural Ingredients" at bounding box center [650, 208] width 91 height 11
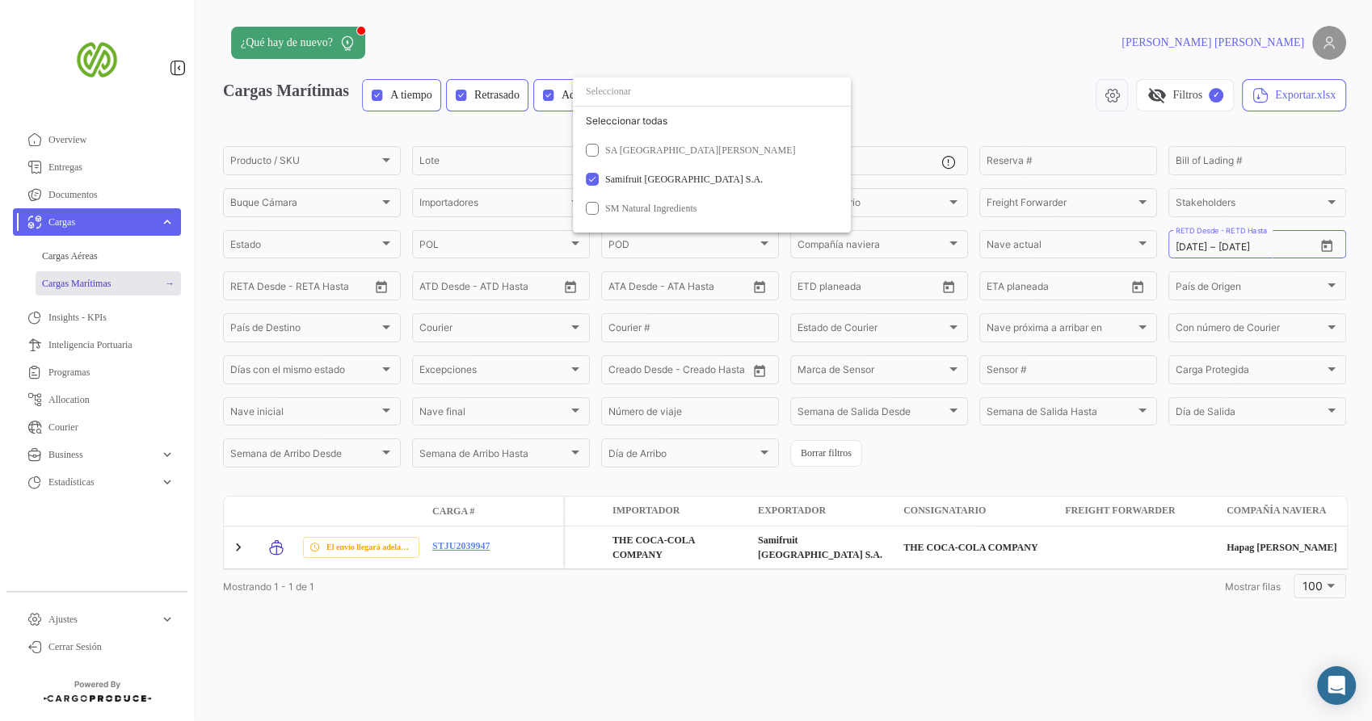
scroll to position [0, 0]
click at [968, 459] on div at bounding box center [686, 360] width 1372 height 721
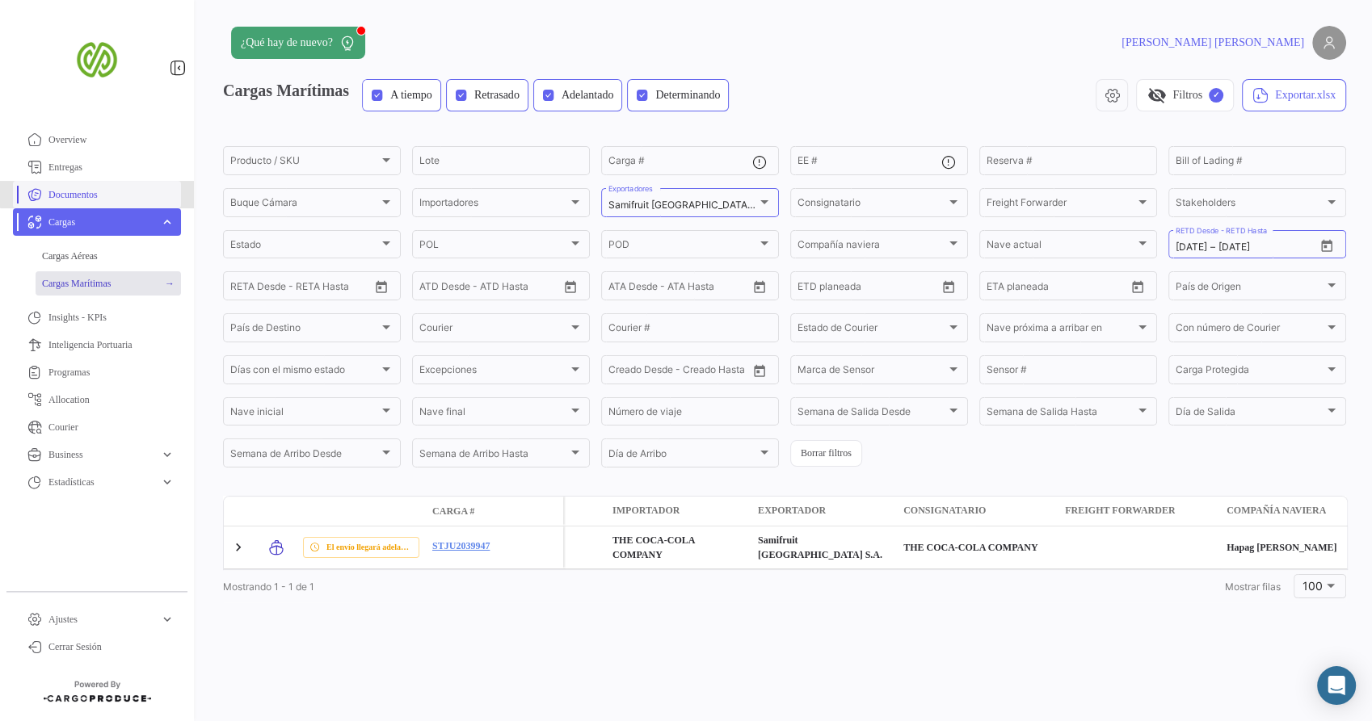
click at [124, 187] on span "Documentos" at bounding box center [111, 194] width 126 height 15
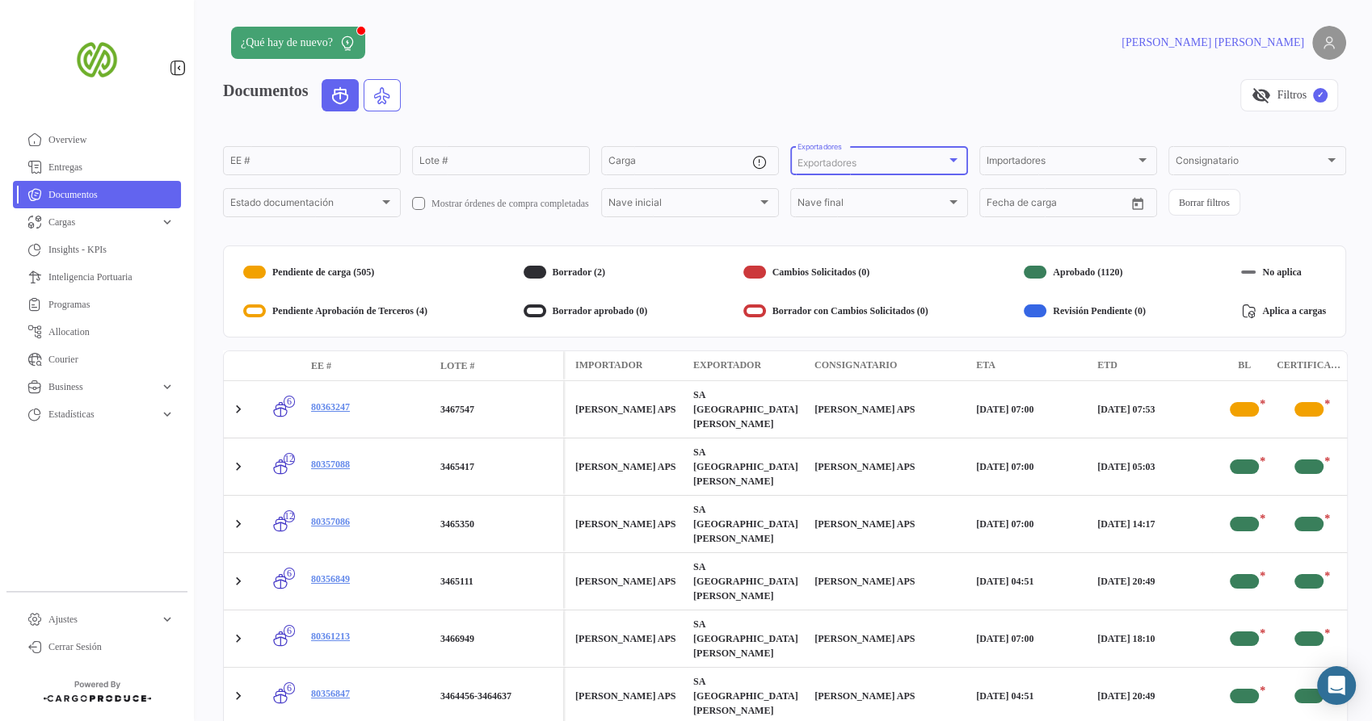
click at [865, 167] on div "Exportadores" at bounding box center [871, 163] width 149 height 11
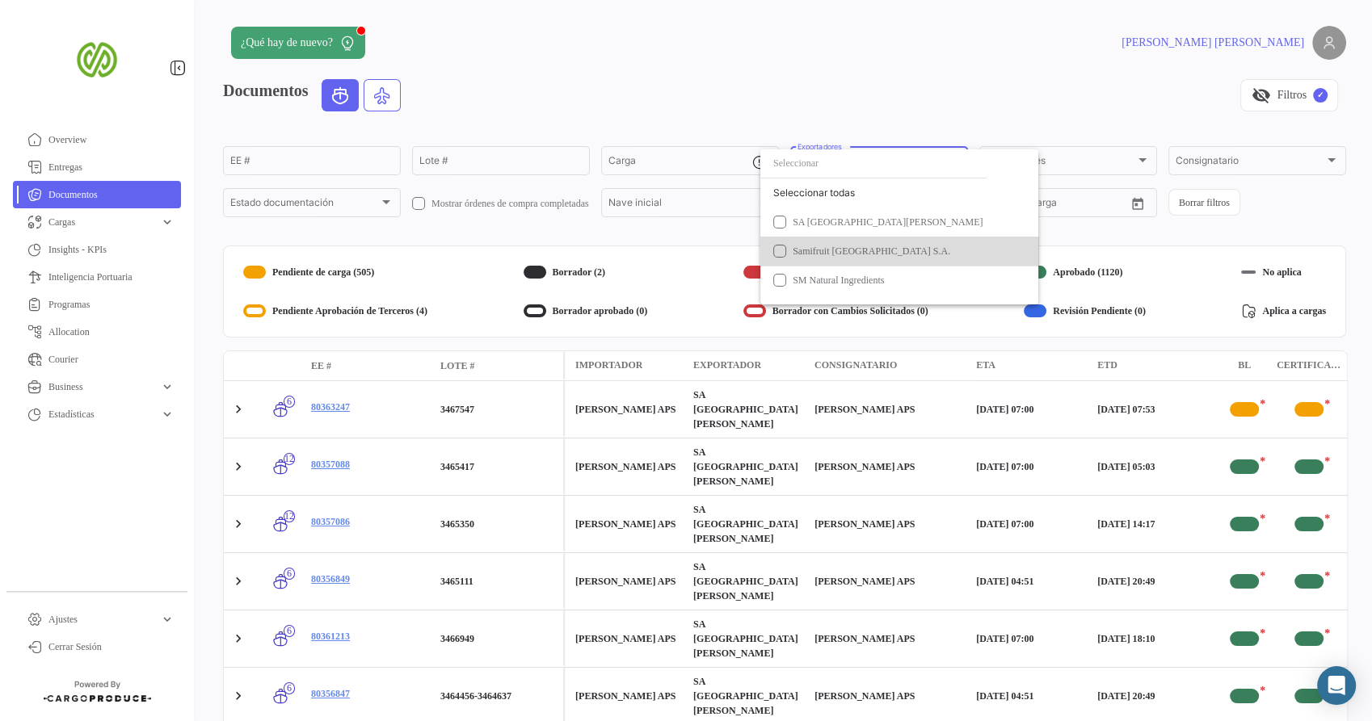
click at [833, 253] on span "Samifruit [GEOGRAPHIC_DATA] S.A." at bounding box center [872, 251] width 158 height 11
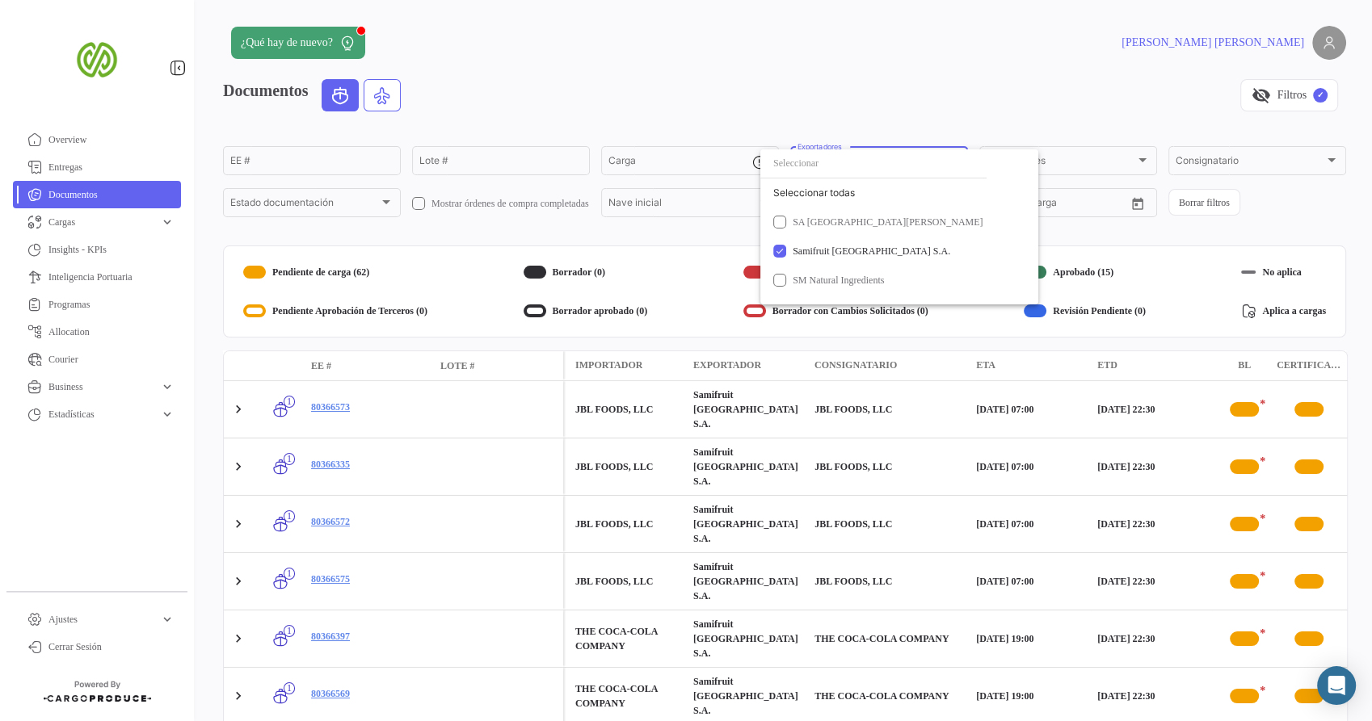
click at [815, 95] on div at bounding box center [686, 360] width 1372 height 721
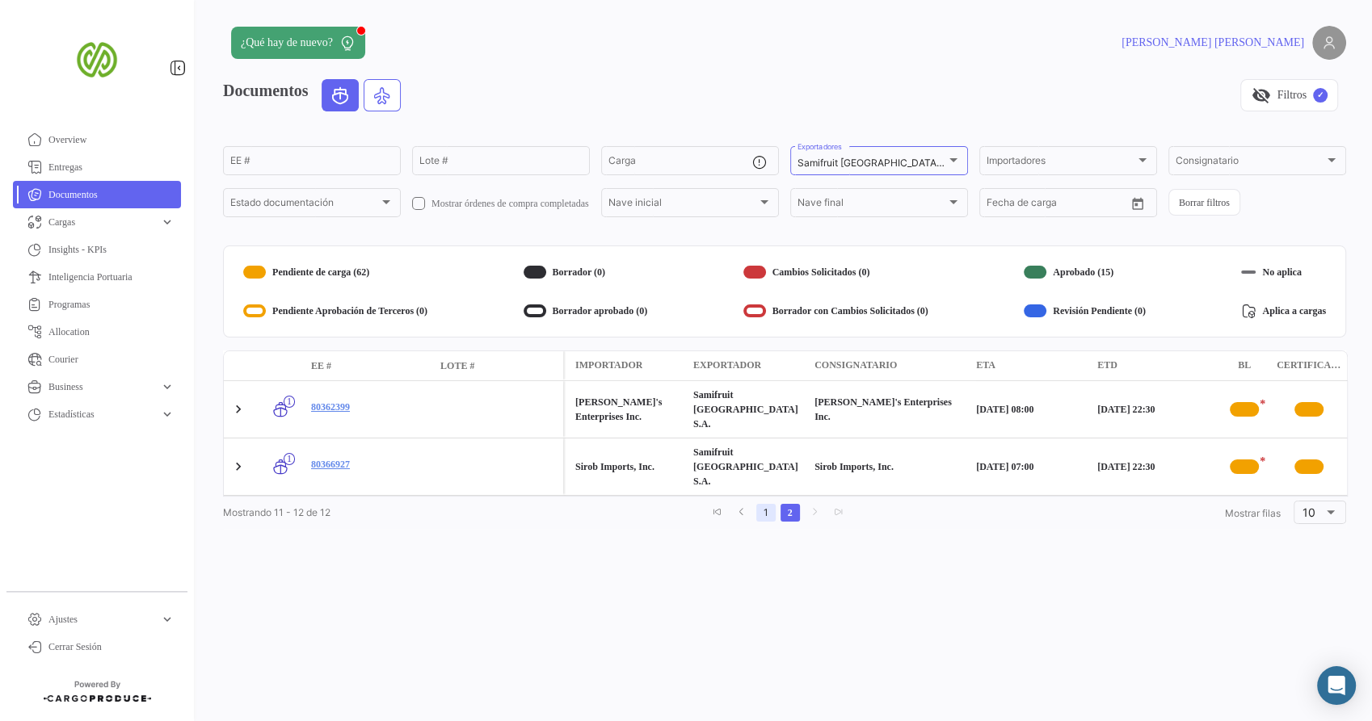
click at [769, 504] on link "1" at bounding box center [765, 513] width 19 height 18
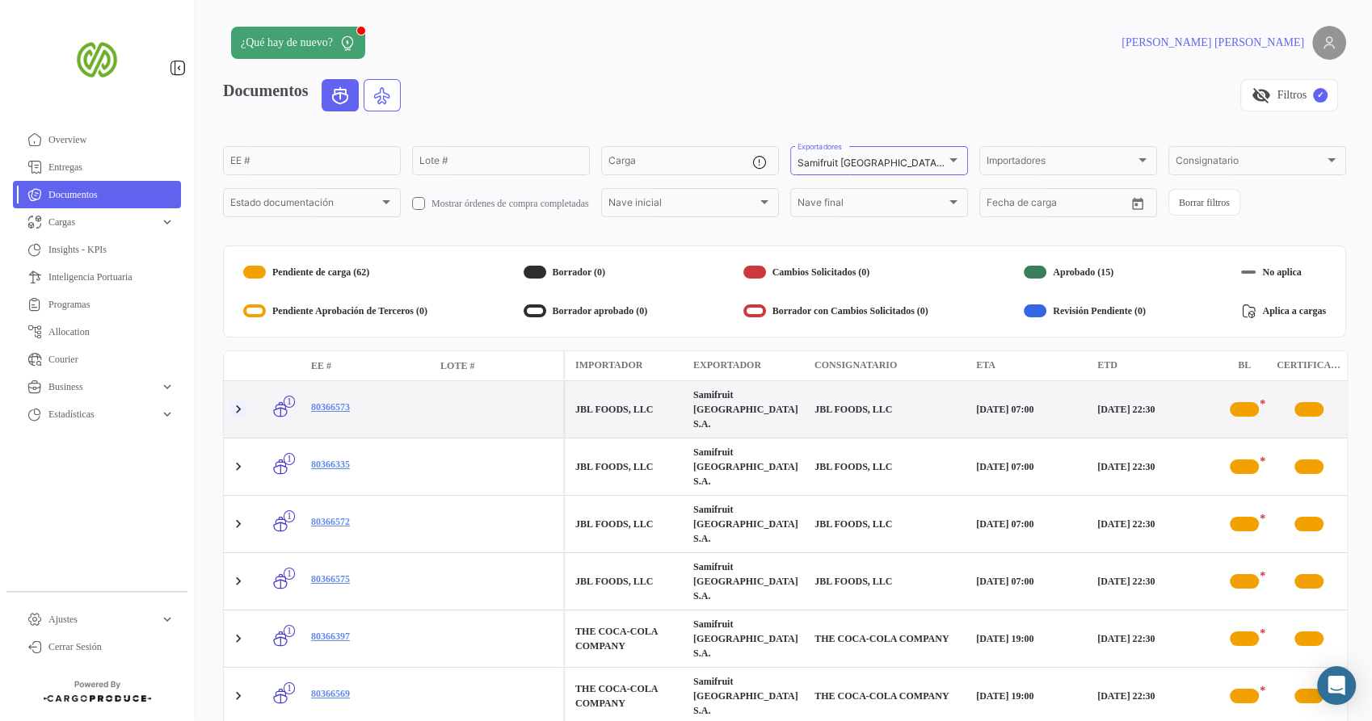
click at [242, 402] on link at bounding box center [238, 410] width 16 height 16
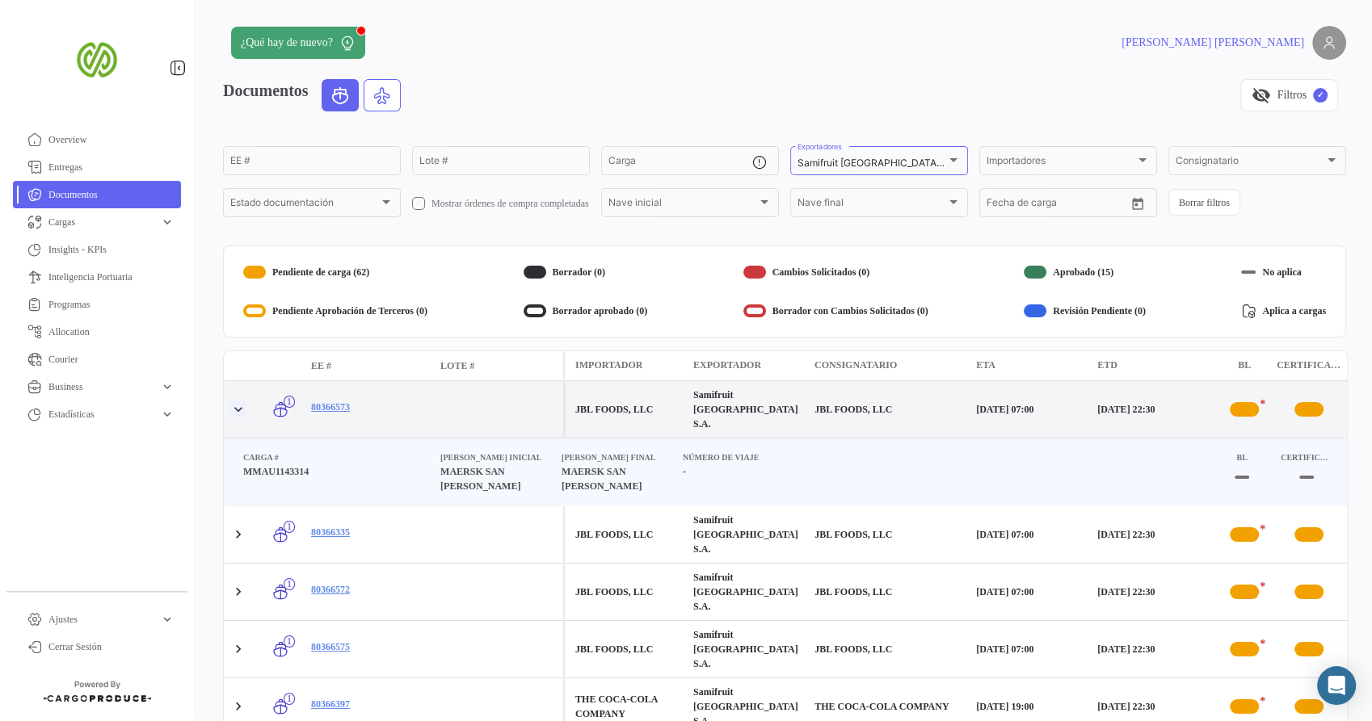
click at [242, 402] on link at bounding box center [238, 410] width 16 height 16
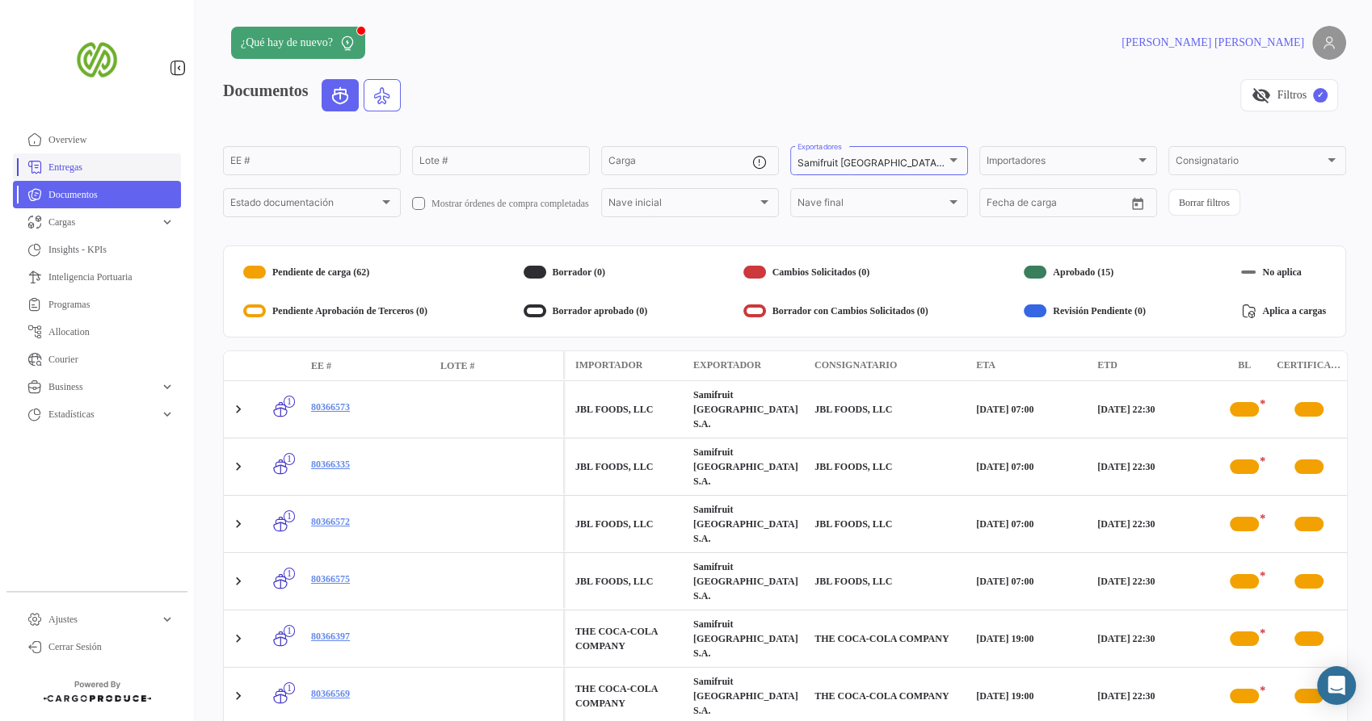
click at [87, 162] on span "Entregas" at bounding box center [111, 167] width 126 height 15
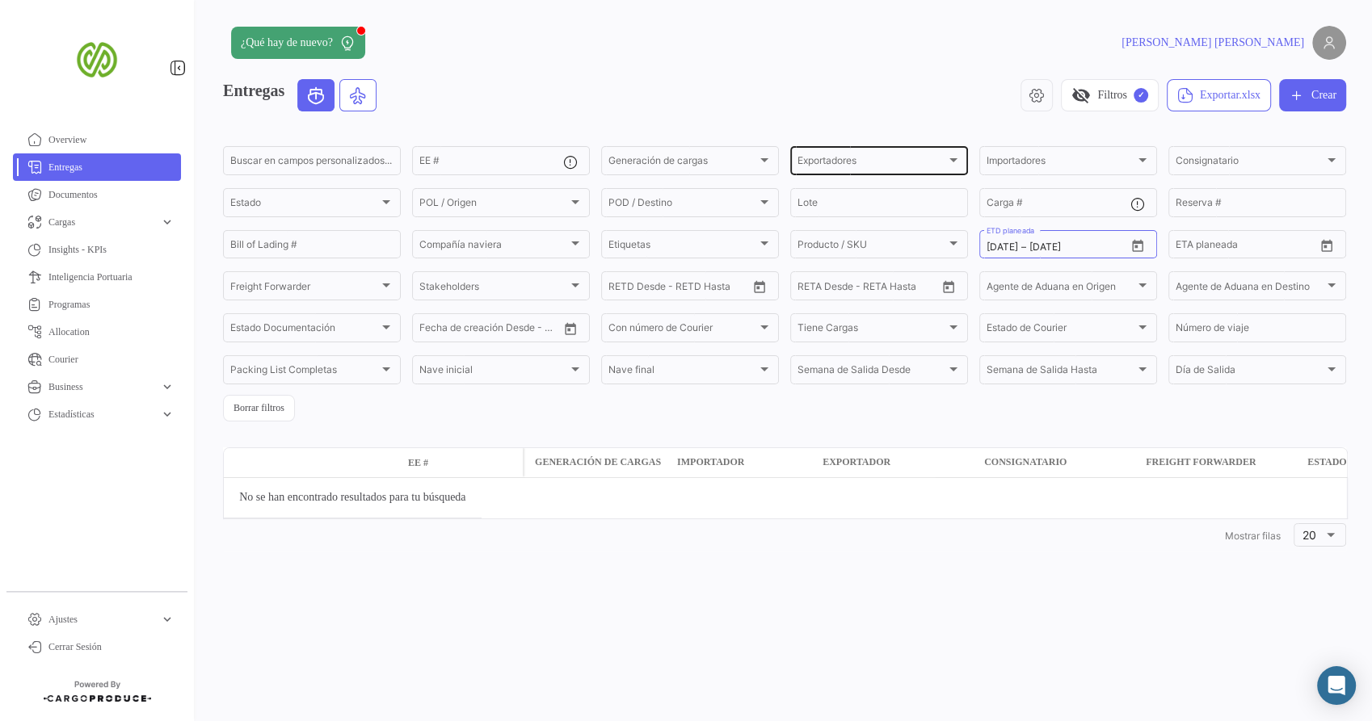
click at [857, 160] on span "Exportadores" at bounding box center [871, 163] width 149 height 11
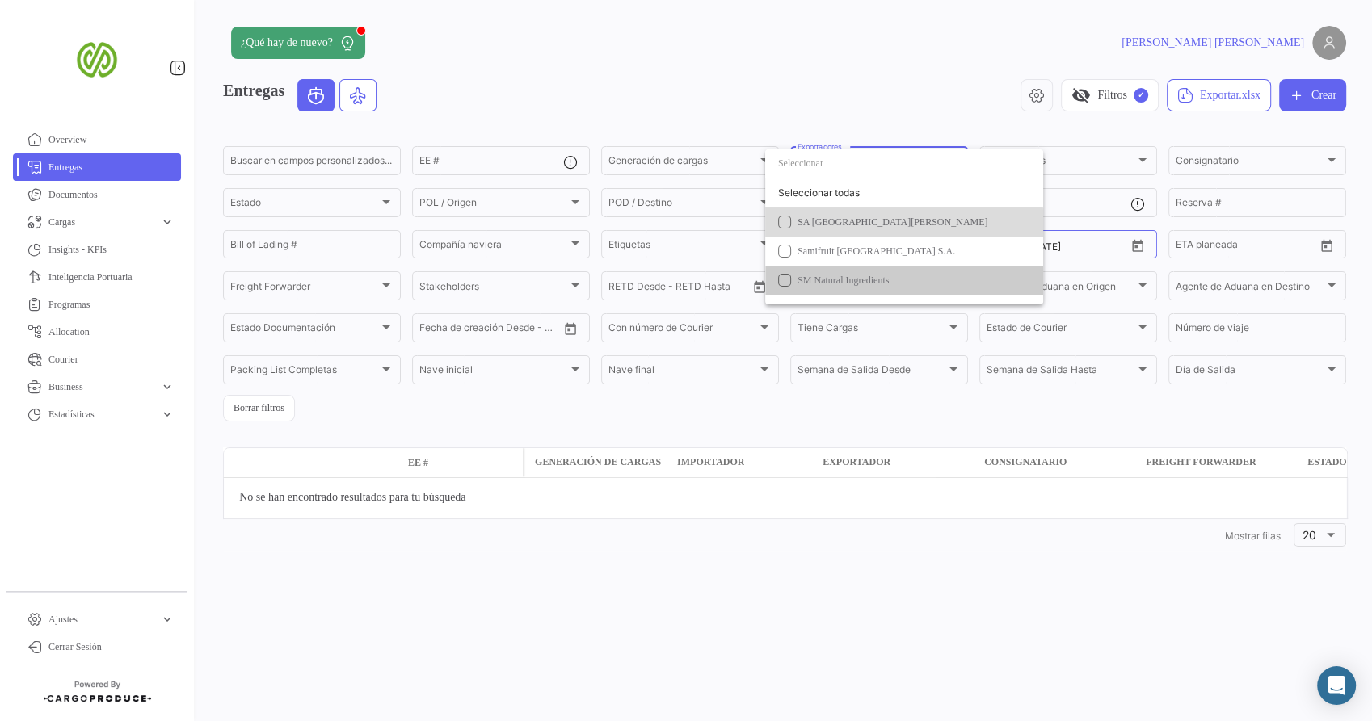
click at [839, 228] on span "SA [GEOGRAPHIC_DATA][PERSON_NAME]" at bounding box center [910, 222] width 226 height 15
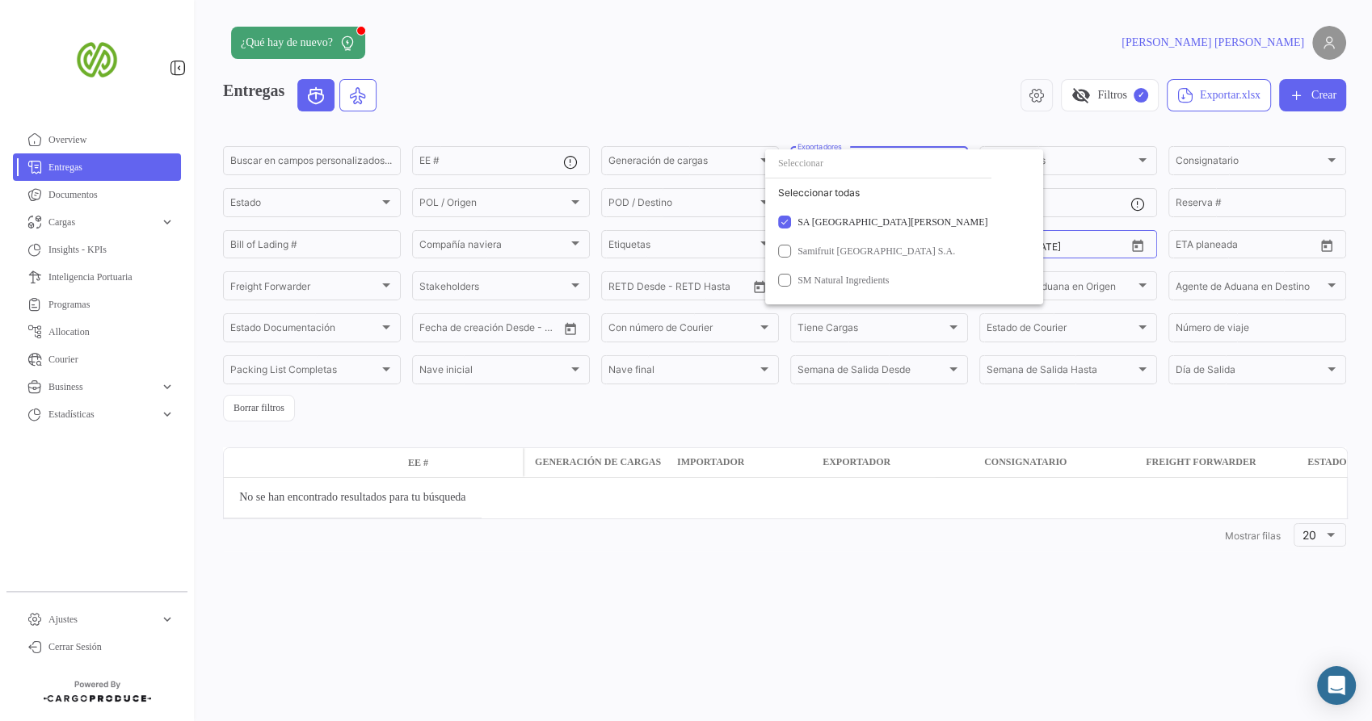
click at [233, 410] on div at bounding box center [686, 360] width 1372 height 721
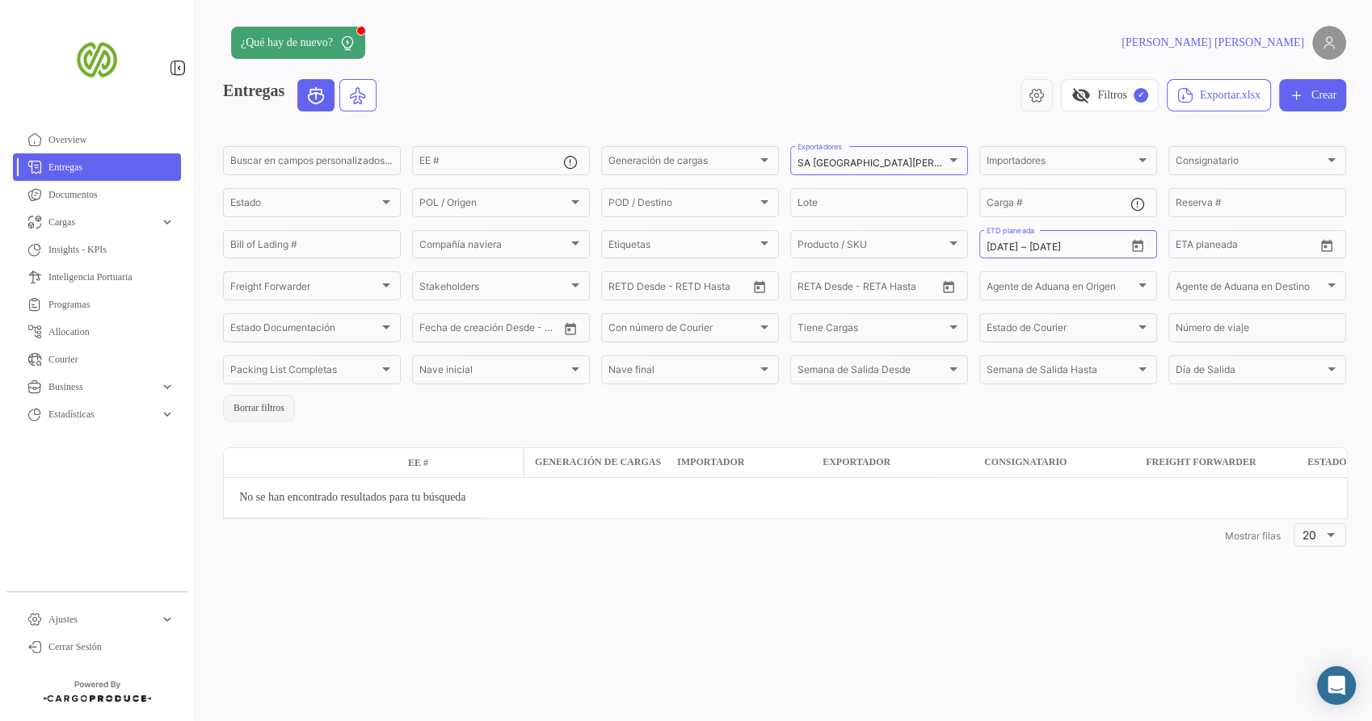
click at [246, 414] on button "Borrar filtros" at bounding box center [259, 408] width 72 height 27
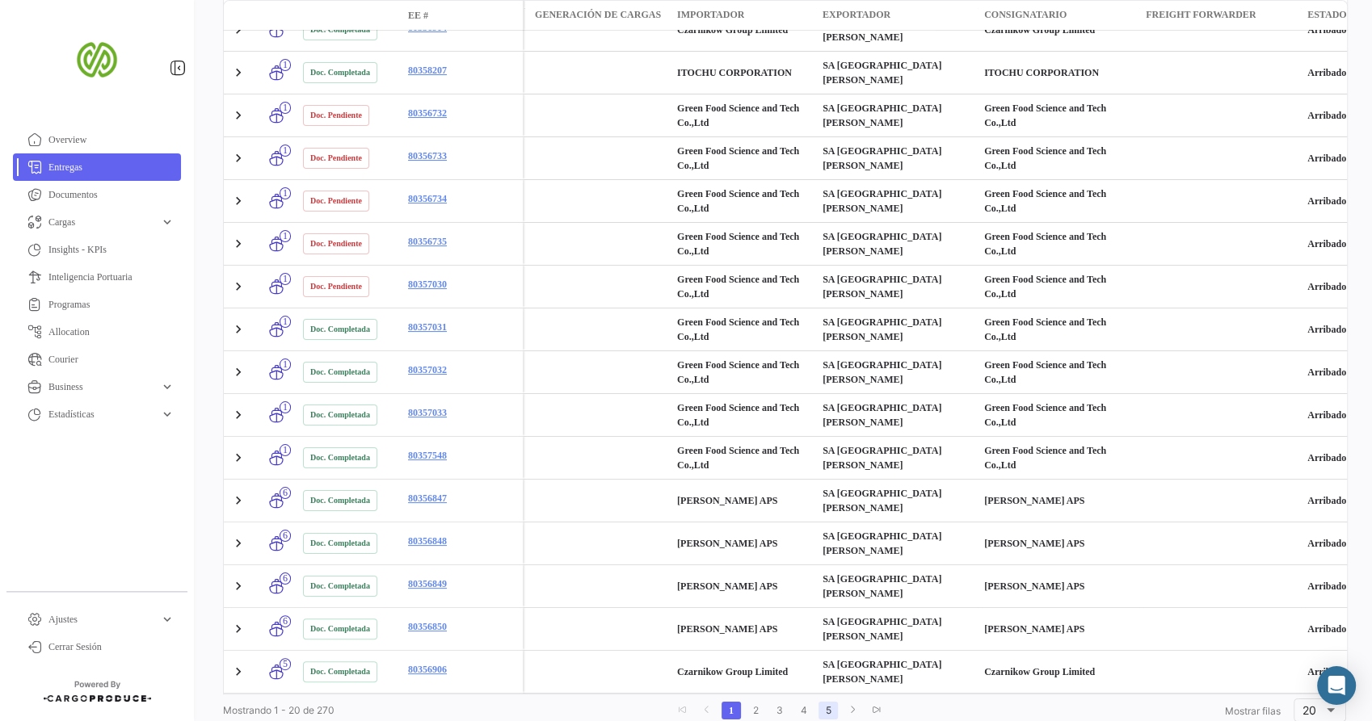
click at [819, 649] on link "5" at bounding box center [827, 711] width 19 height 18
click at [824, 649] on link "7" at bounding box center [833, 711] width 19 height 18
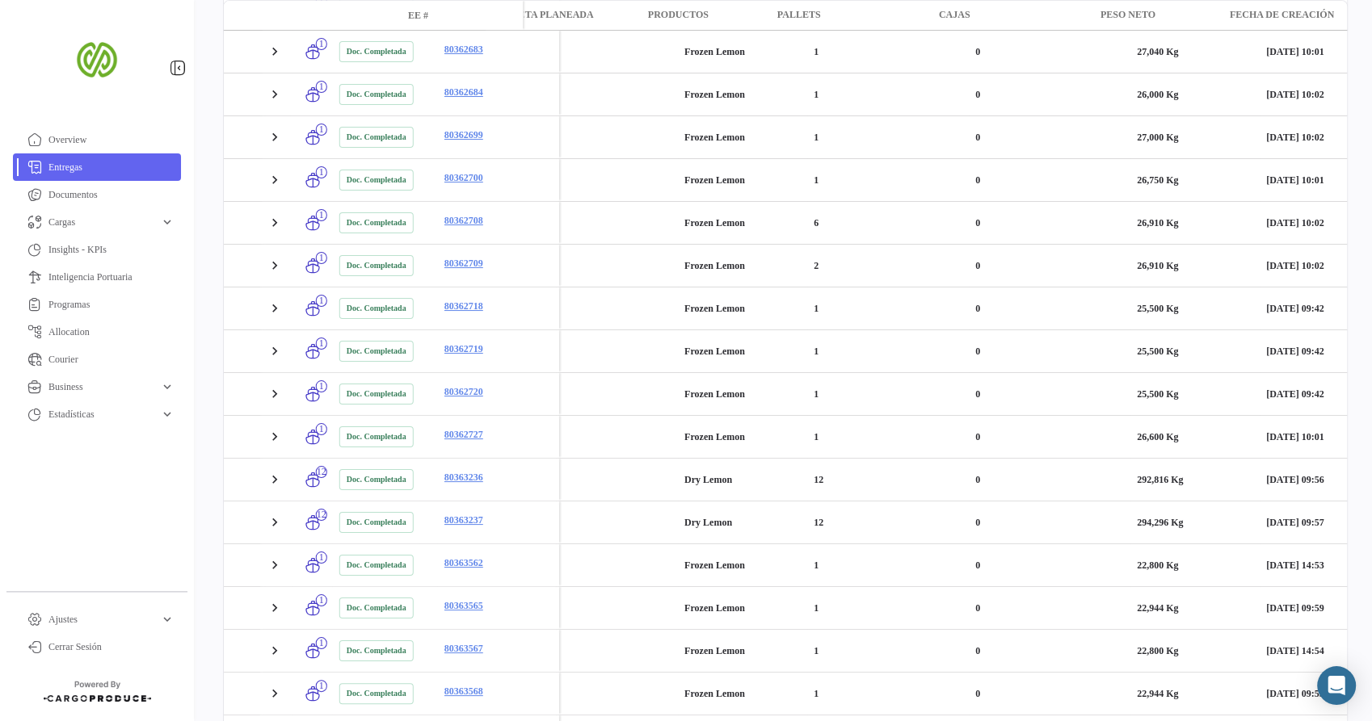
scroll to position [0, 3348]
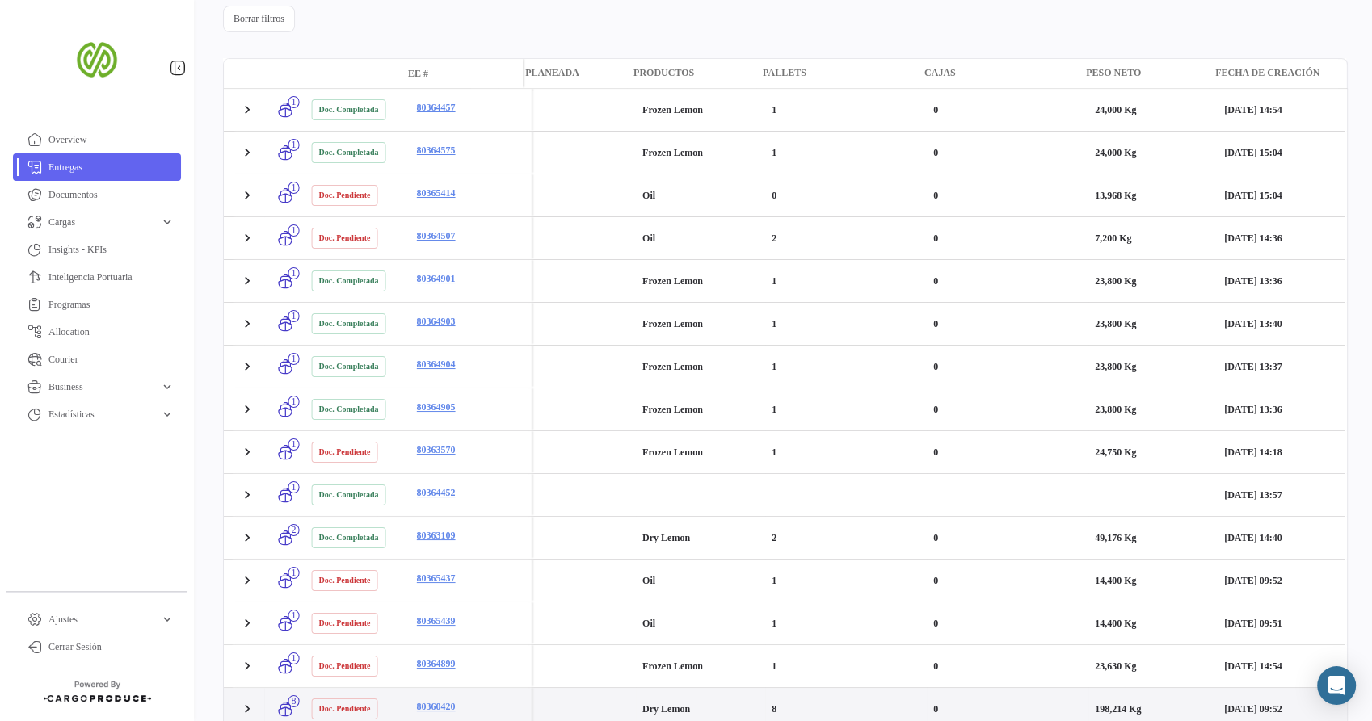
scroll to position [634, 0]
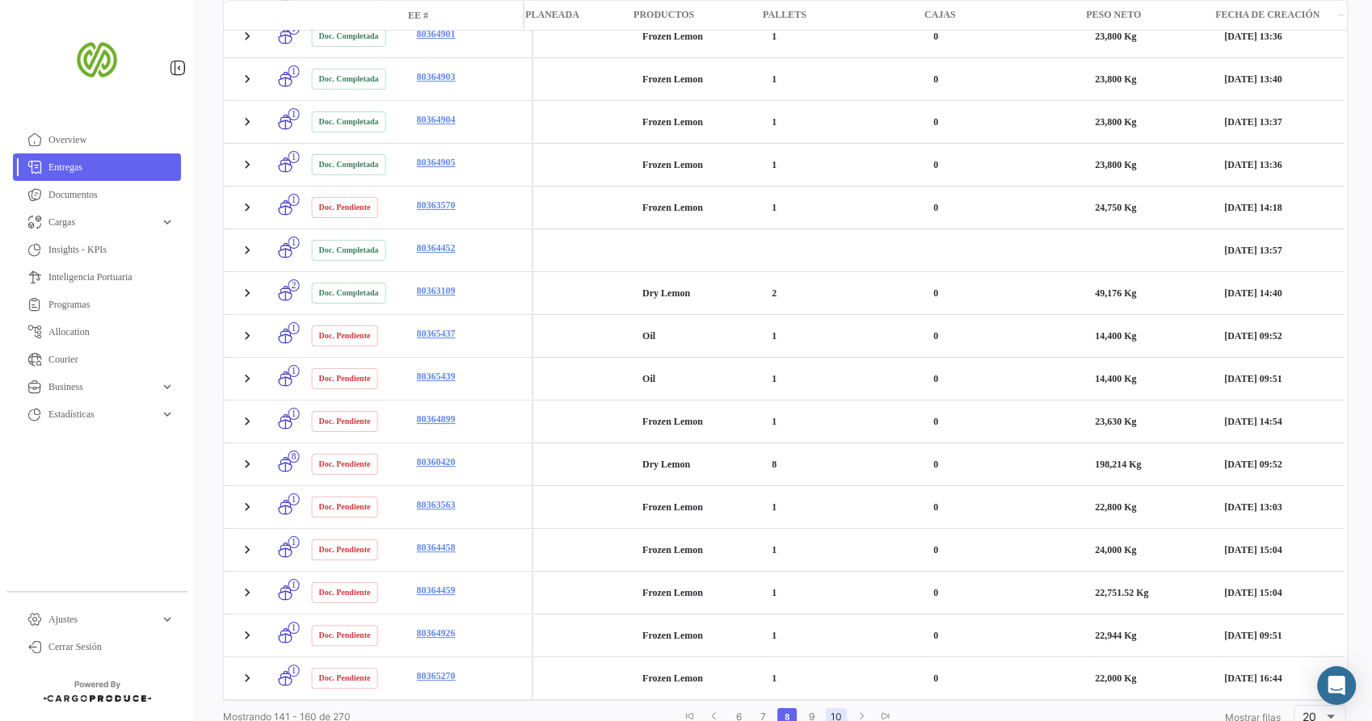
click at [839, 649] on link "10" at bounding box center [836, 717] width 21 height 18
click at [839, 649] on link "12" at bounding box center [836, 717] width 20 height 18
click at [839, 649] on link "14" at bounding box center [838, 717] width 21 height 18
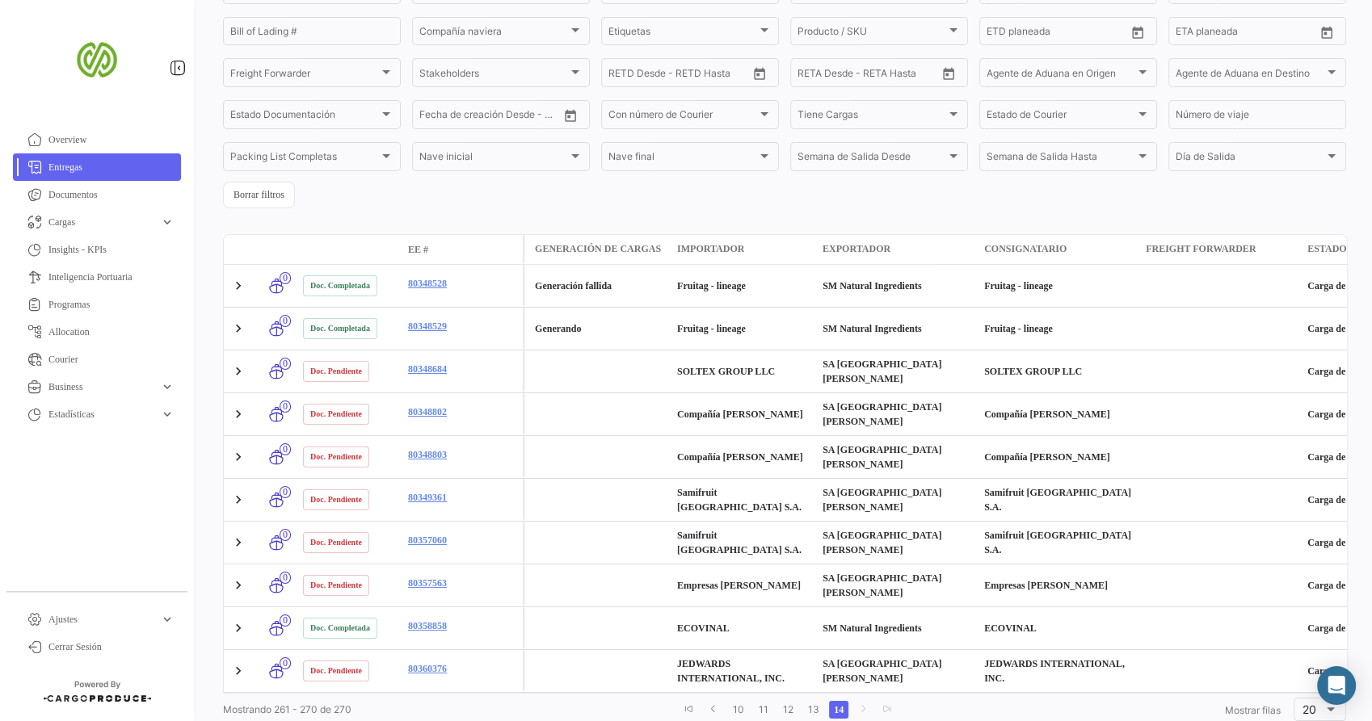
scroll to position [0, 3348]
